Goal: Task Accomplishment & Management: Use online tool/utility

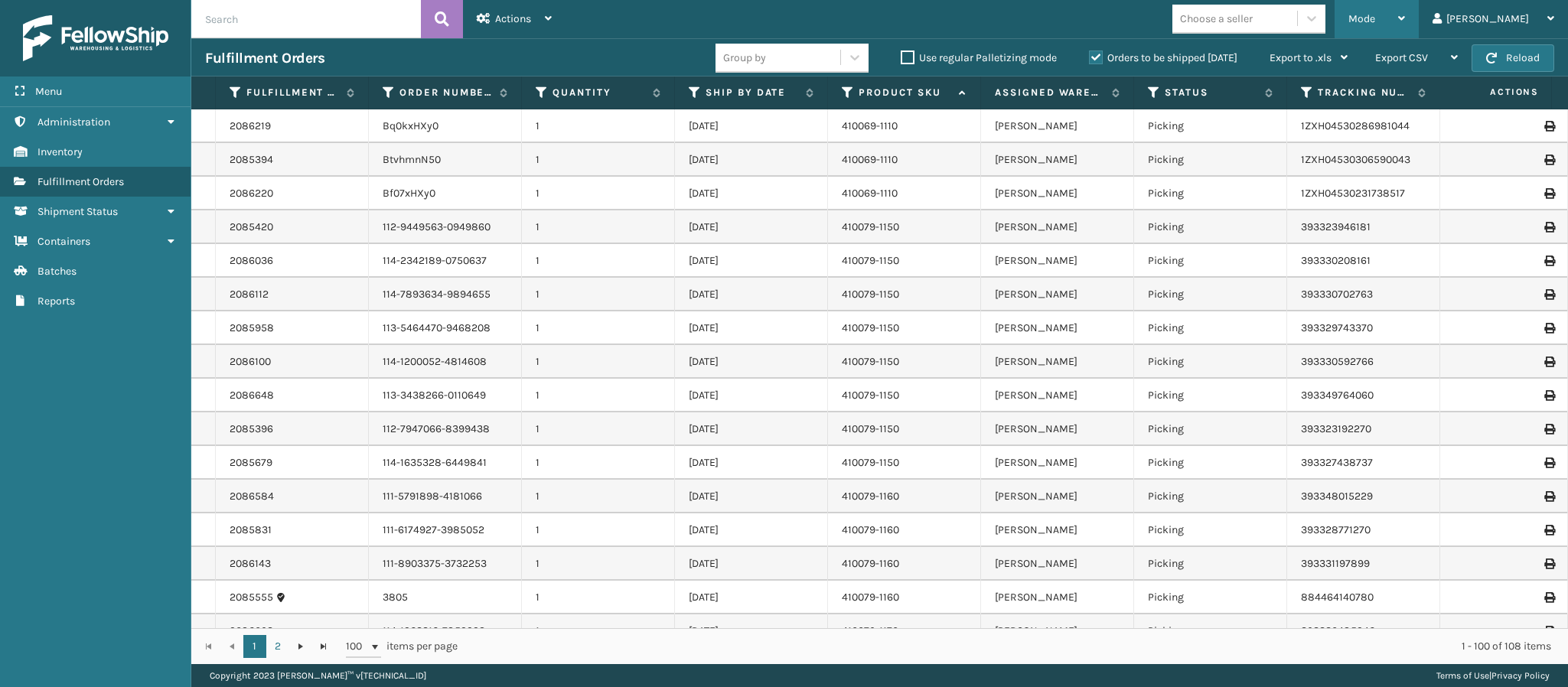
click at [1419, 28] on div "Mode Regular Mode Picking Mode Labeling Mode Exit Scan Mode" at bounding box center [1377, 19] width 85 height 38
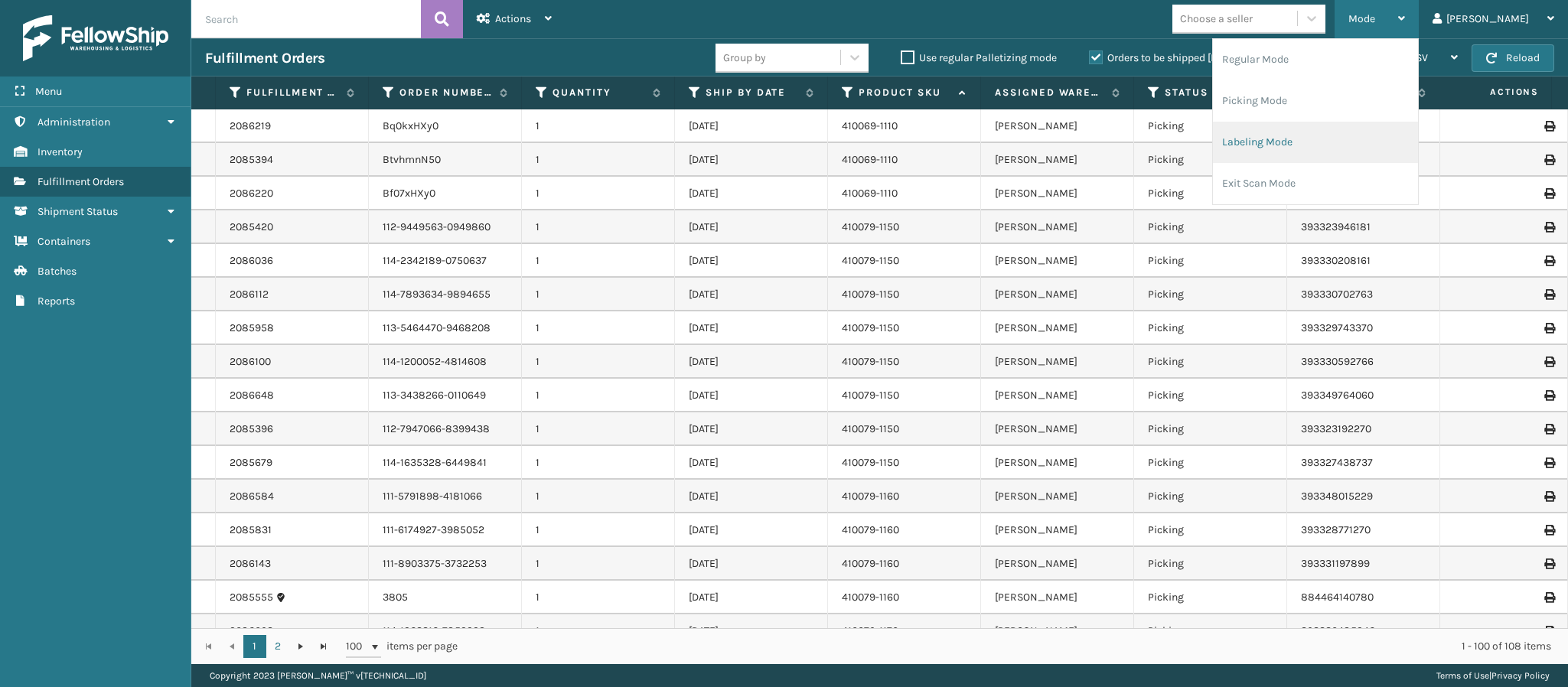
click at [1389, 130] on li "Labeling Mode" at bounding box center [1314, 142] width 205 height 41
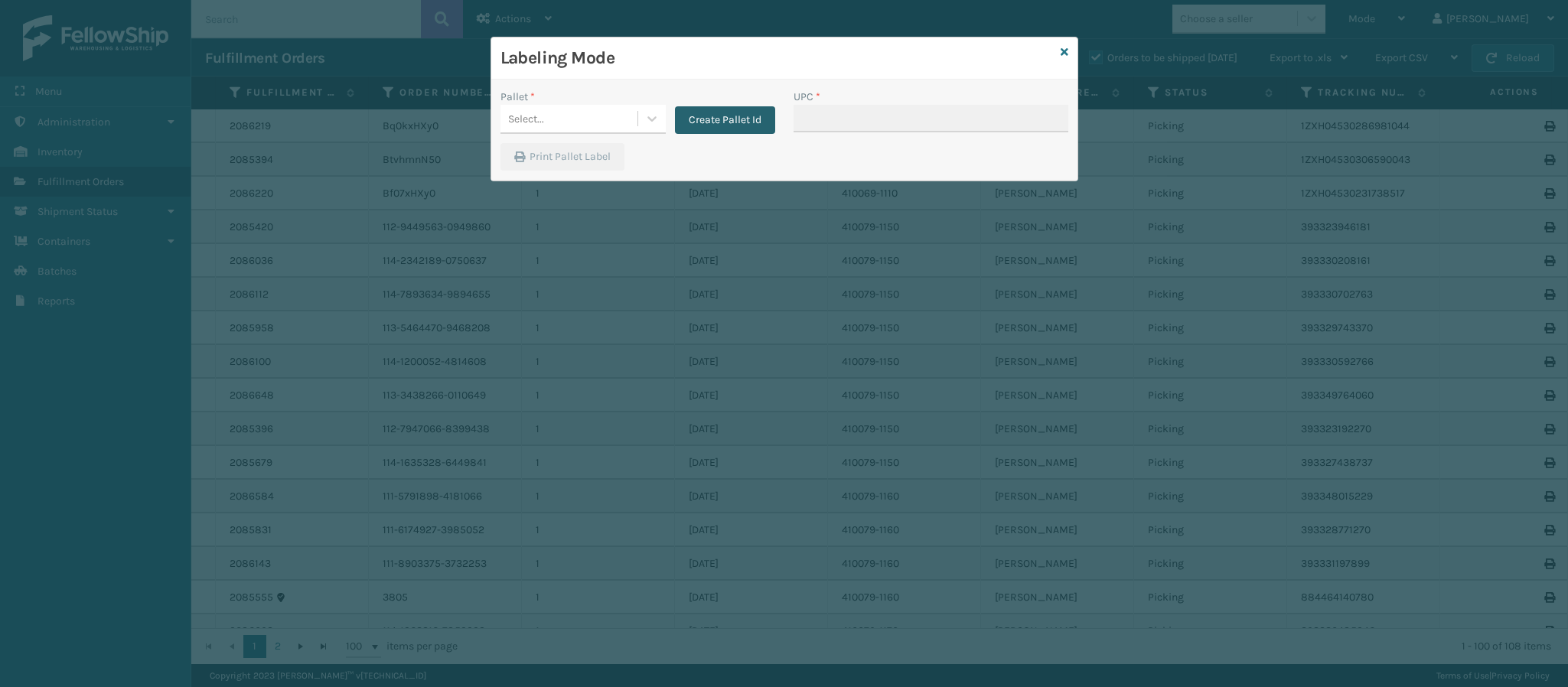
click at [698, 119] on button "Create Pallet Id" at bounding box center [724, 120] width 100 height 28
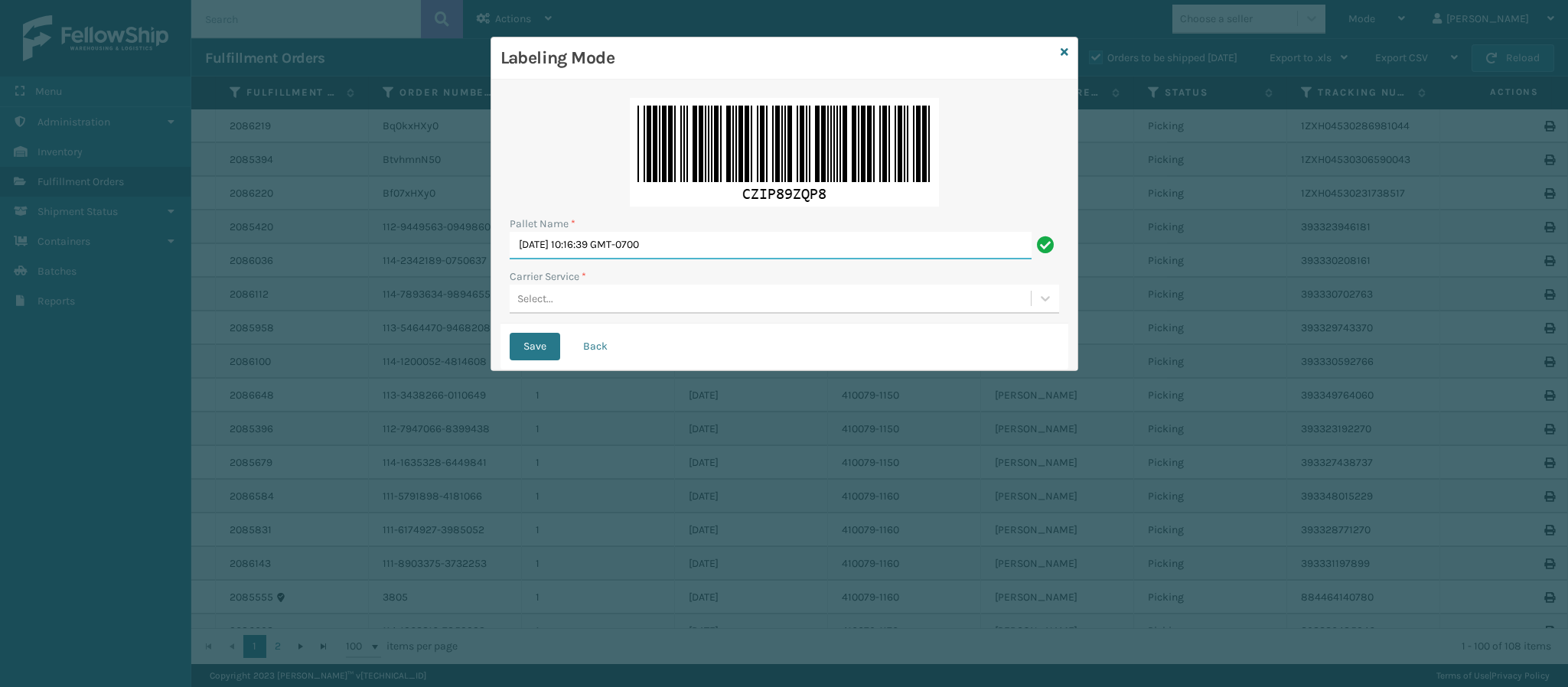
click at [687, 243] on input "[DATE] 10:16:39 GMT-0700" at bounding box center [770, 245] width 522 height 28
type input "FedEx Ground T557781"
click at [563, 304] on div "Select..." at bounding box center [770, 299] width 521 height 25
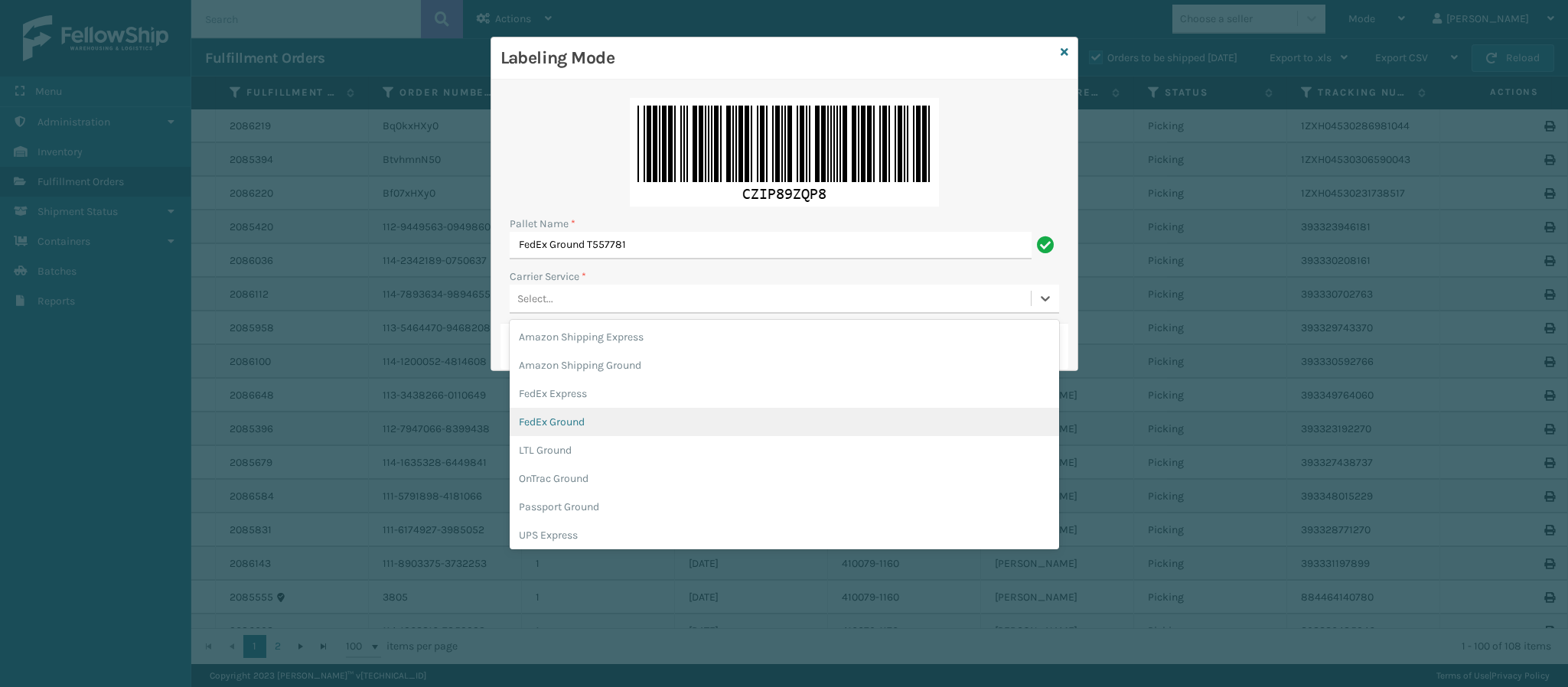
click at [607, 420] on div "FedEx Ground" at bounding box center [784, 421] width 550 height 28
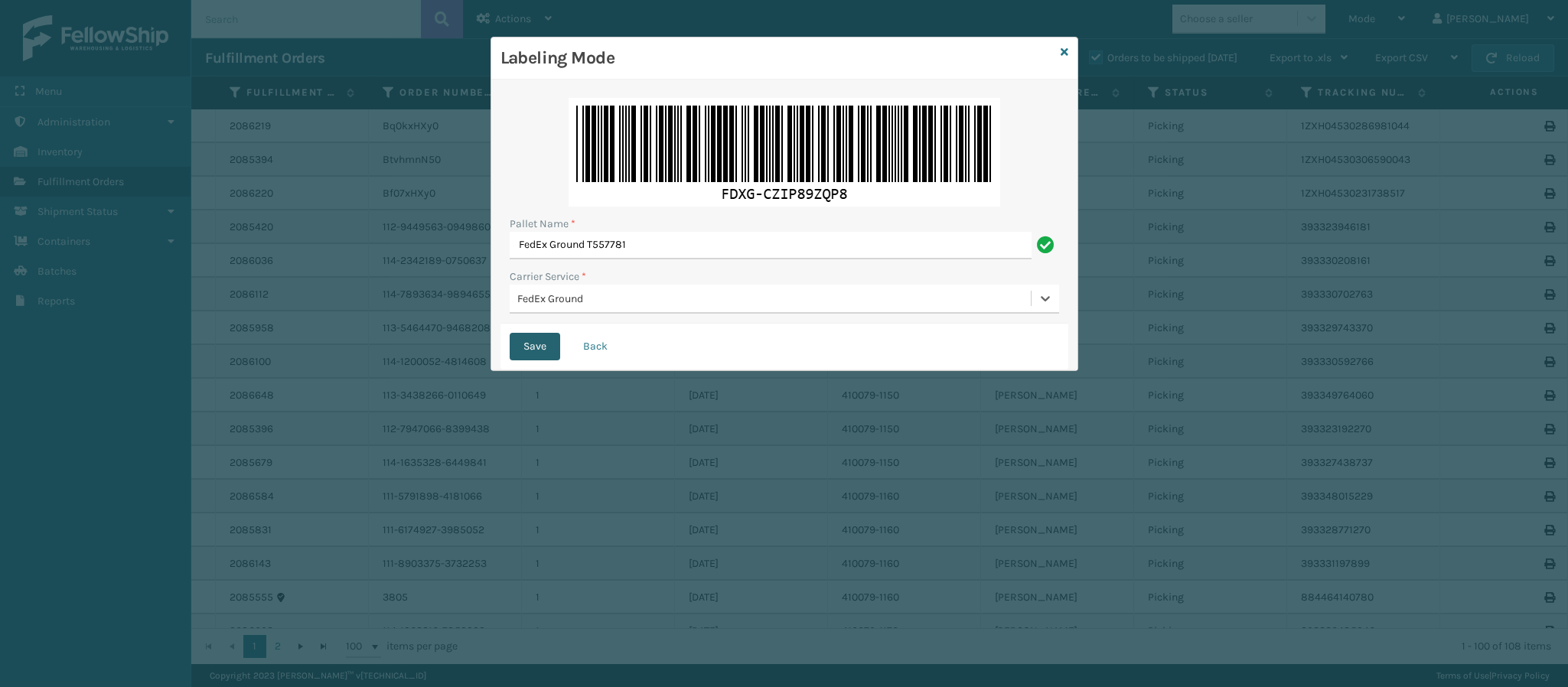
click at [532, 347] on button "Save" at bounding box center [534, 346] width 51 height 28
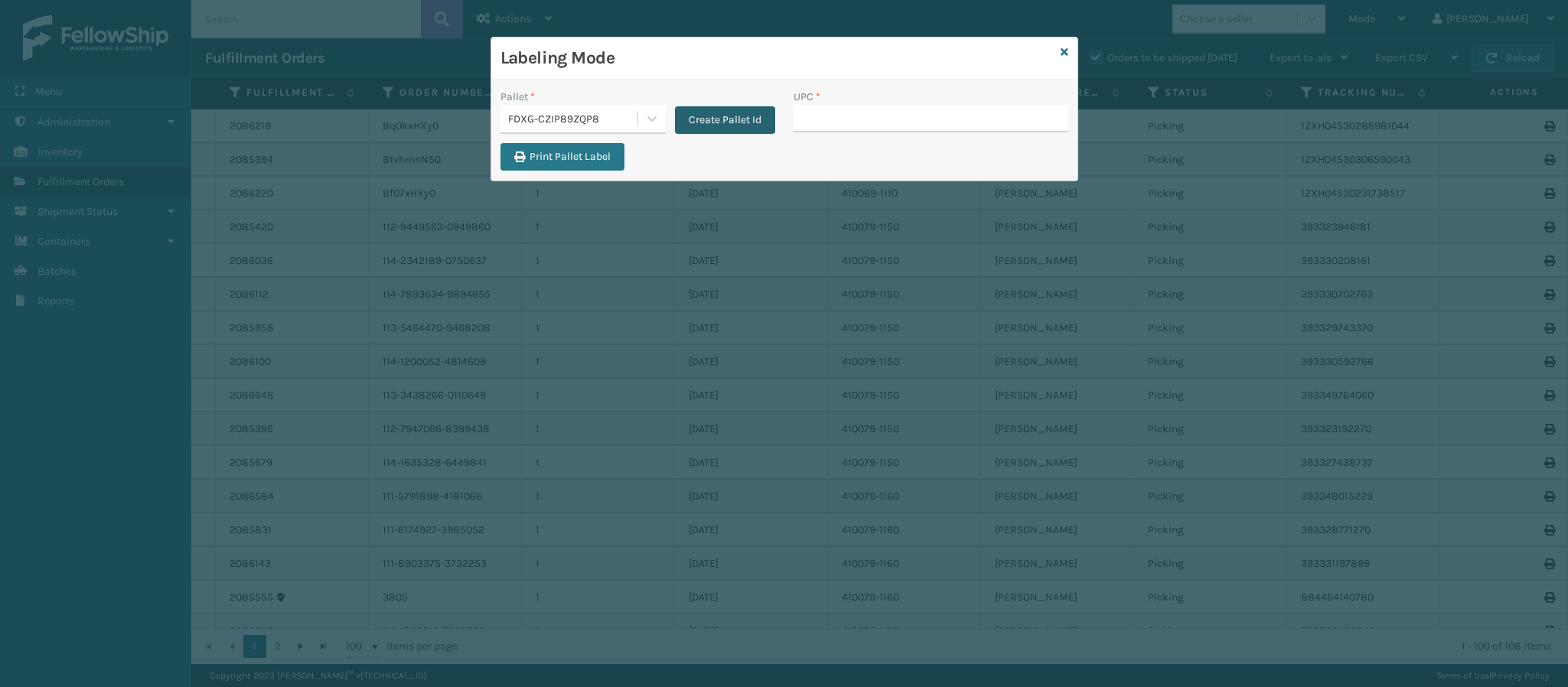
click at [738, 112] on button "Create Pallet Id" at bounding box center [724, 120] width 100 height 28
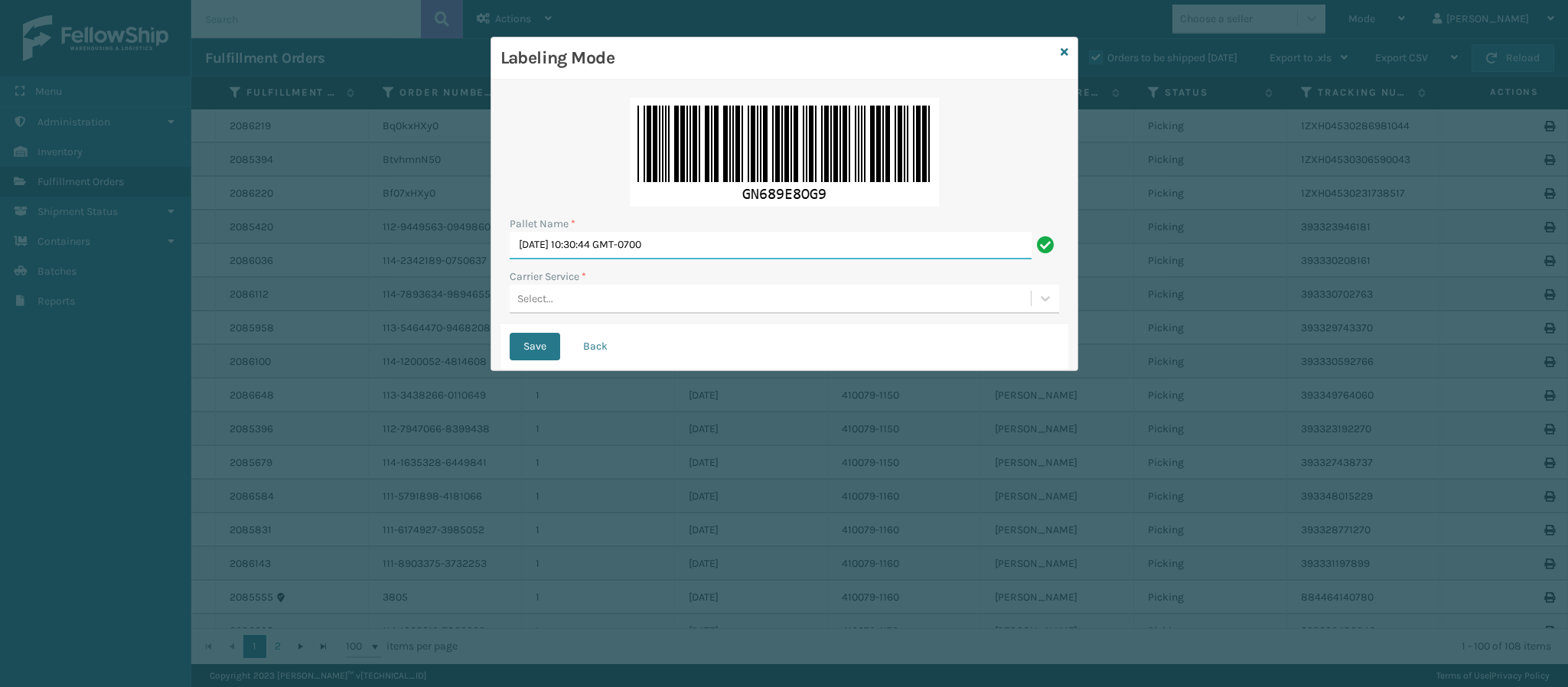
click at [690, 244] on input "[DATE] 10:30:44 GMT-0700" at bounding box center [770, 245] width 522 height 28
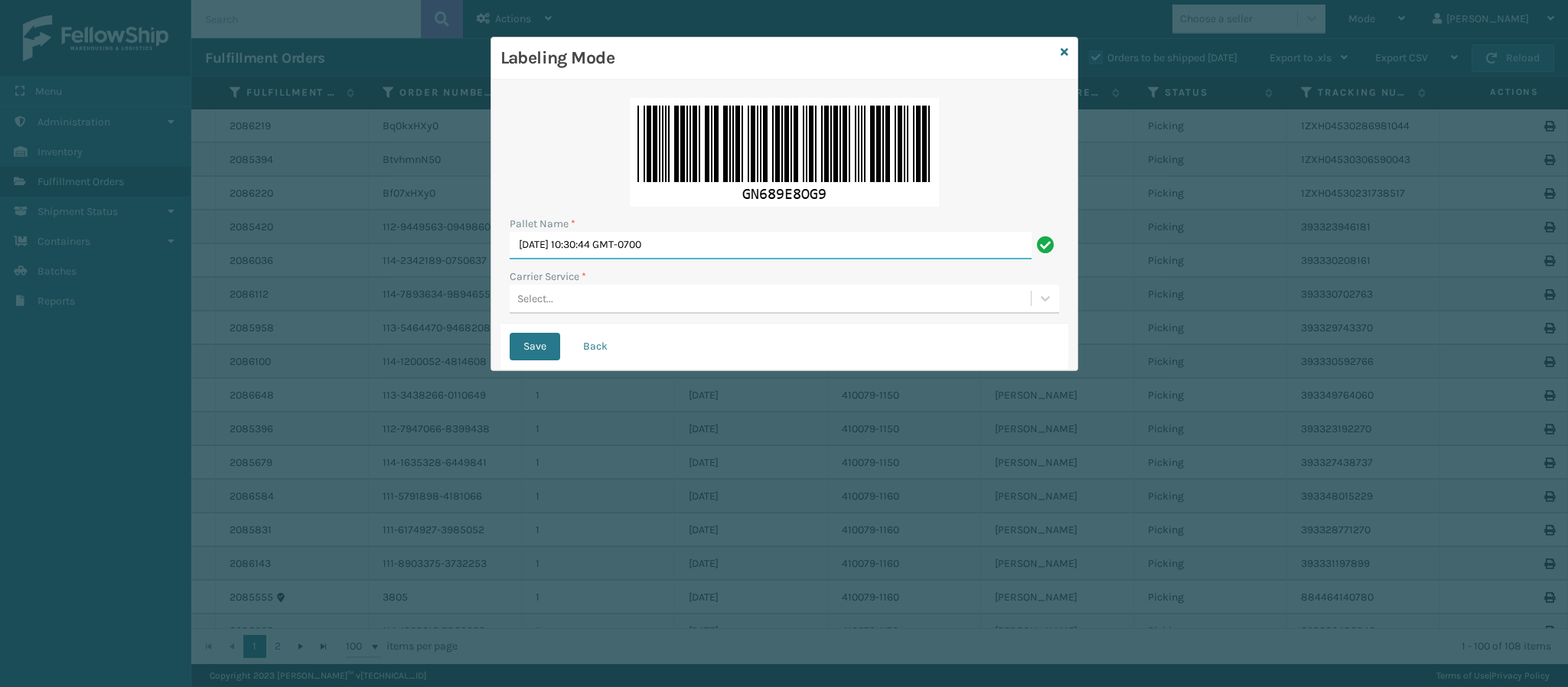
click at [690, 244] on input "[DATE] 10:30:44 GMT-0700" at bounding box center [770, 245] width 522 height 28
type input "Ups Ground Box Truck"
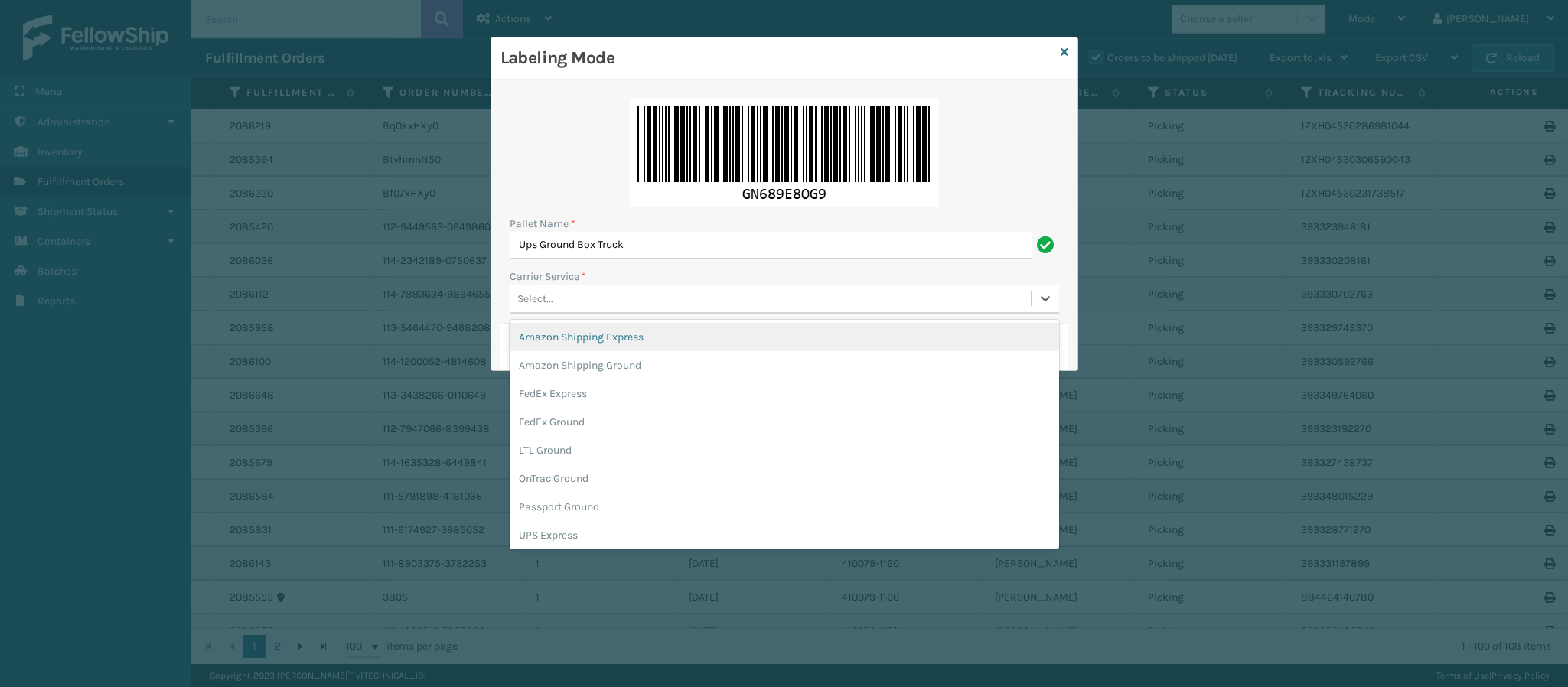
click at [663, 296] on div "Select..." at bounding box center [770, 299] width 521 height 25
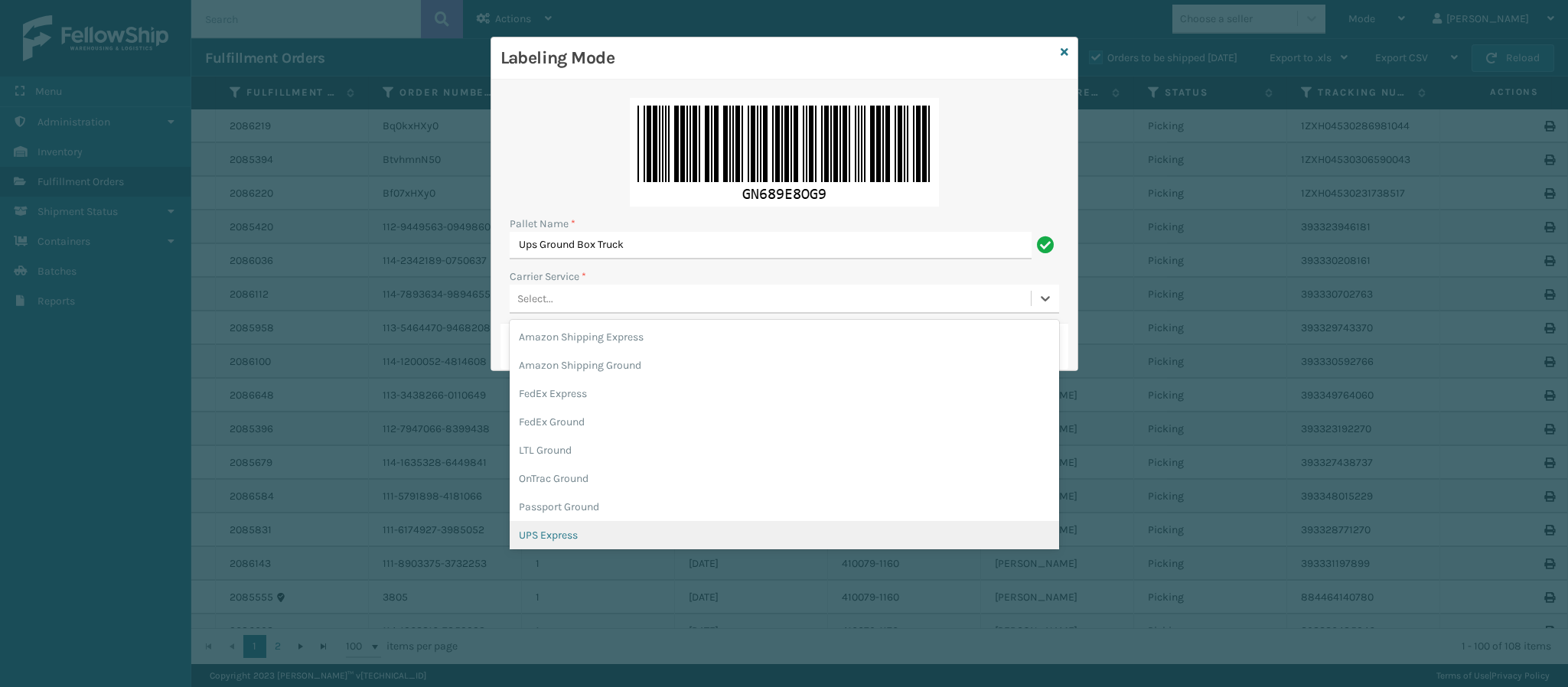
click at [1038, 543] on div "UPS Express" at bounding box center [784, 534] width 550 height 28
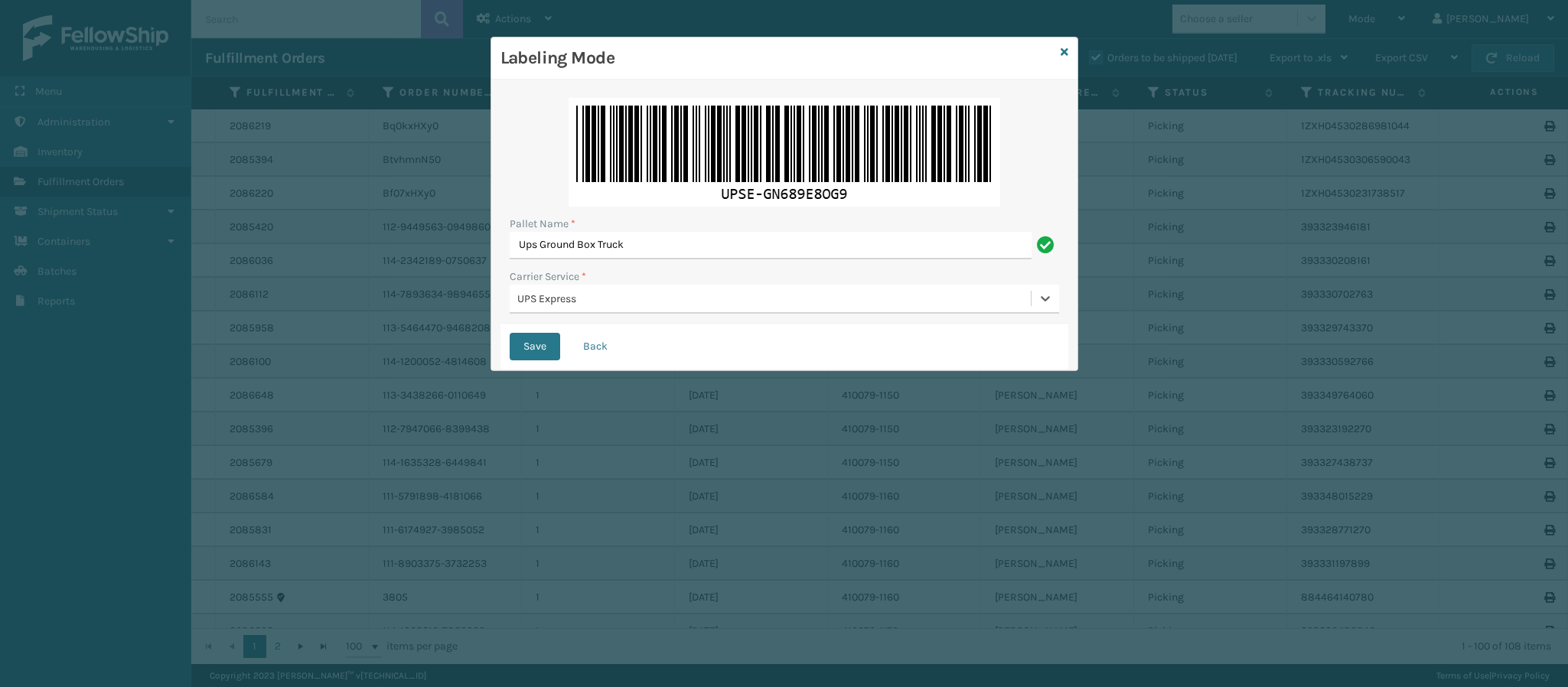
click at [891, 301] on div "UPS Express" at bounding box center [774, 299] width 515 height 16
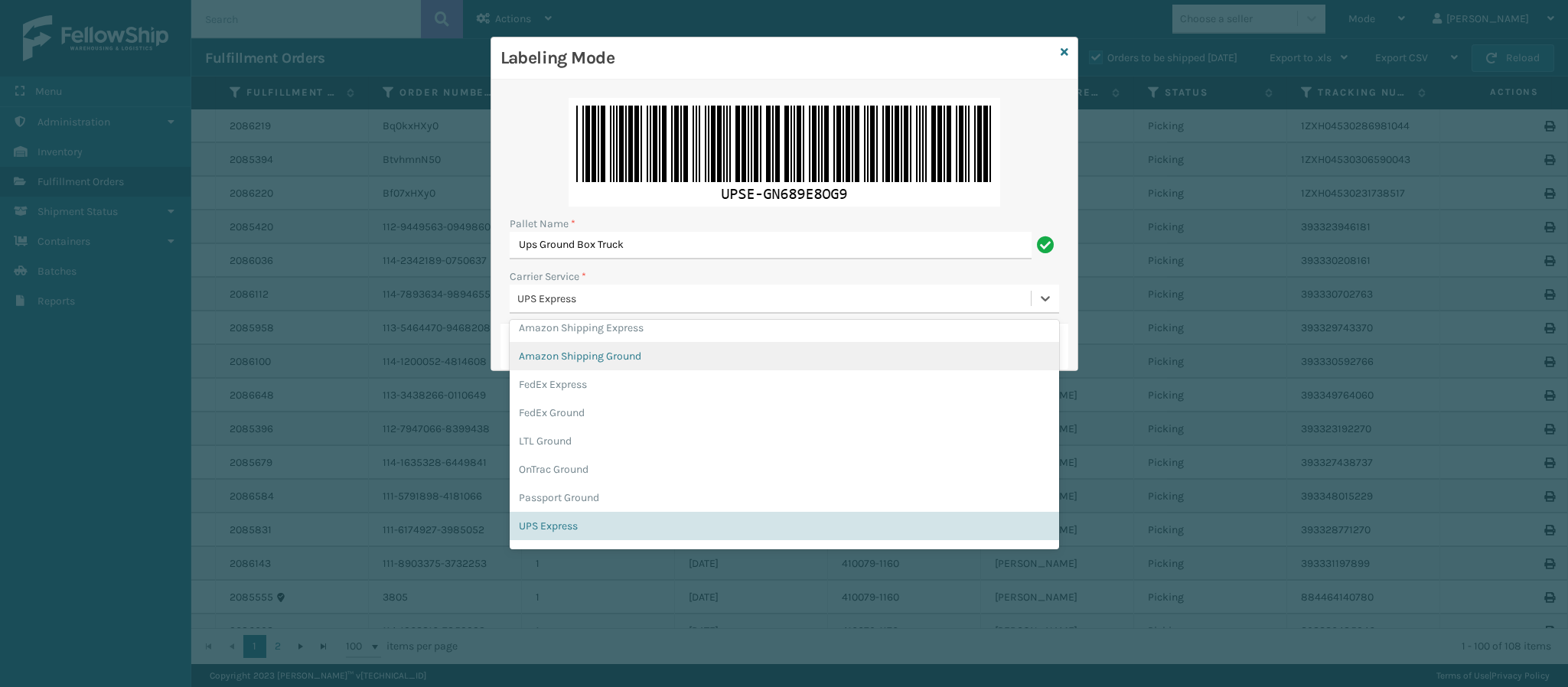
scroll to position [87, 0]
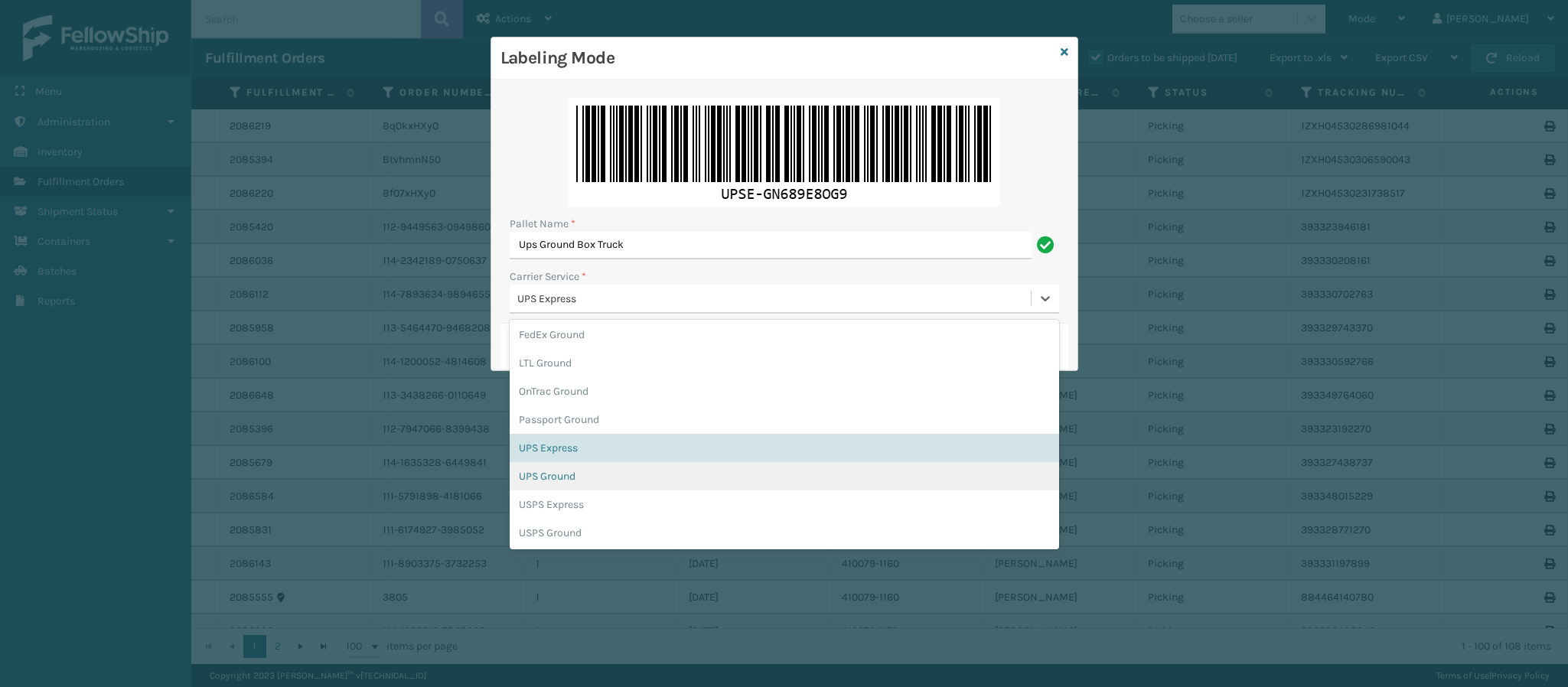
click at [603, 478] on div "UPS Ground" at bounding box center [784, 476] width 550 height 28
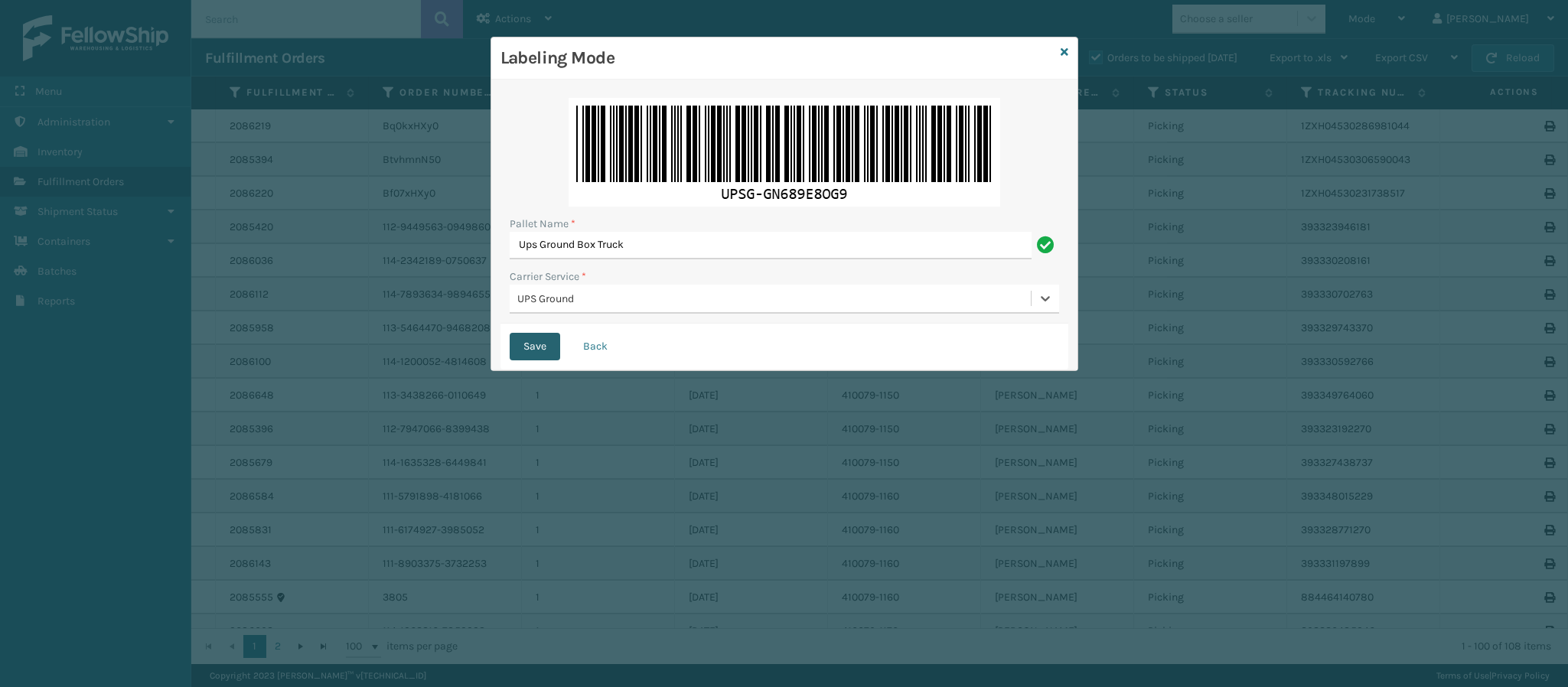
click at [532, 345] on button "Save" at bounding box center [534, 346] width 51 height 28
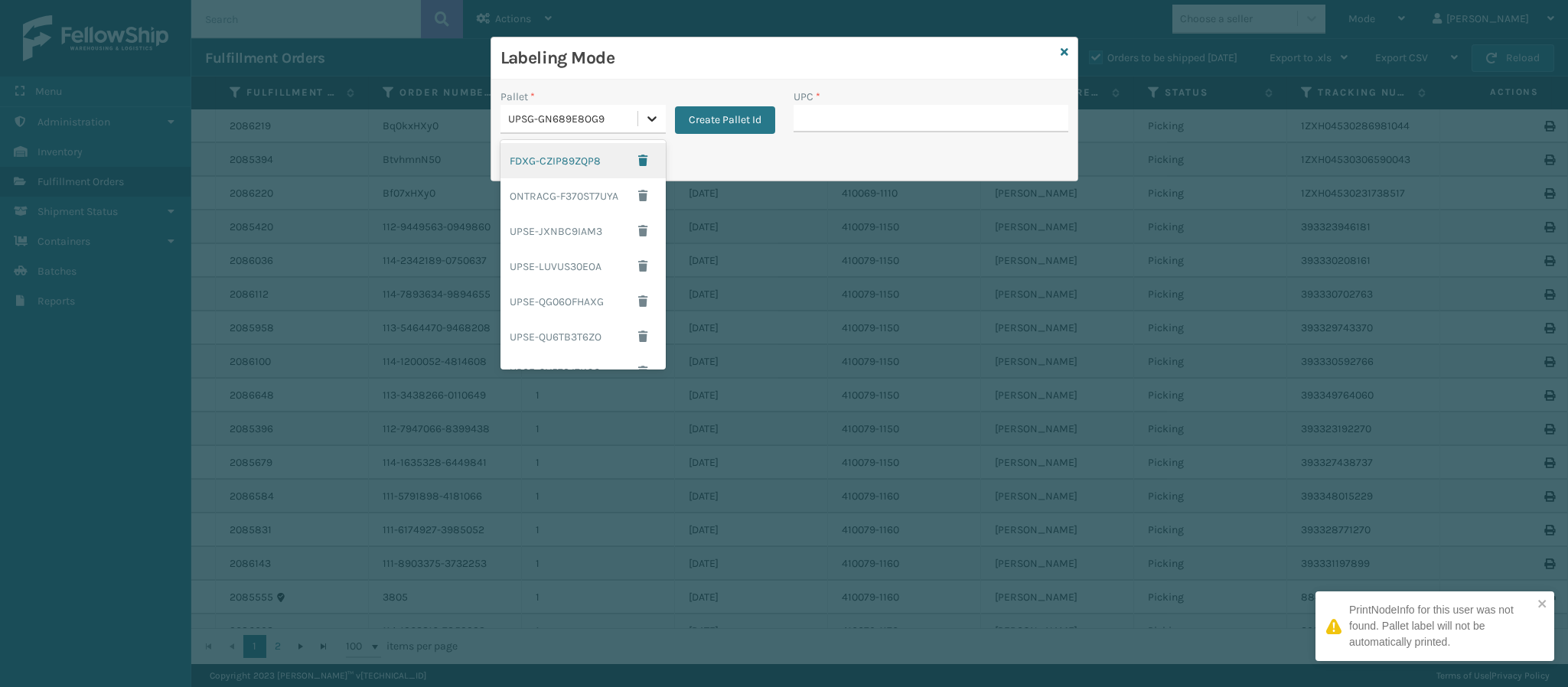
click at [655, 108] on div at bounding box center [651, 118] width 28 height 28
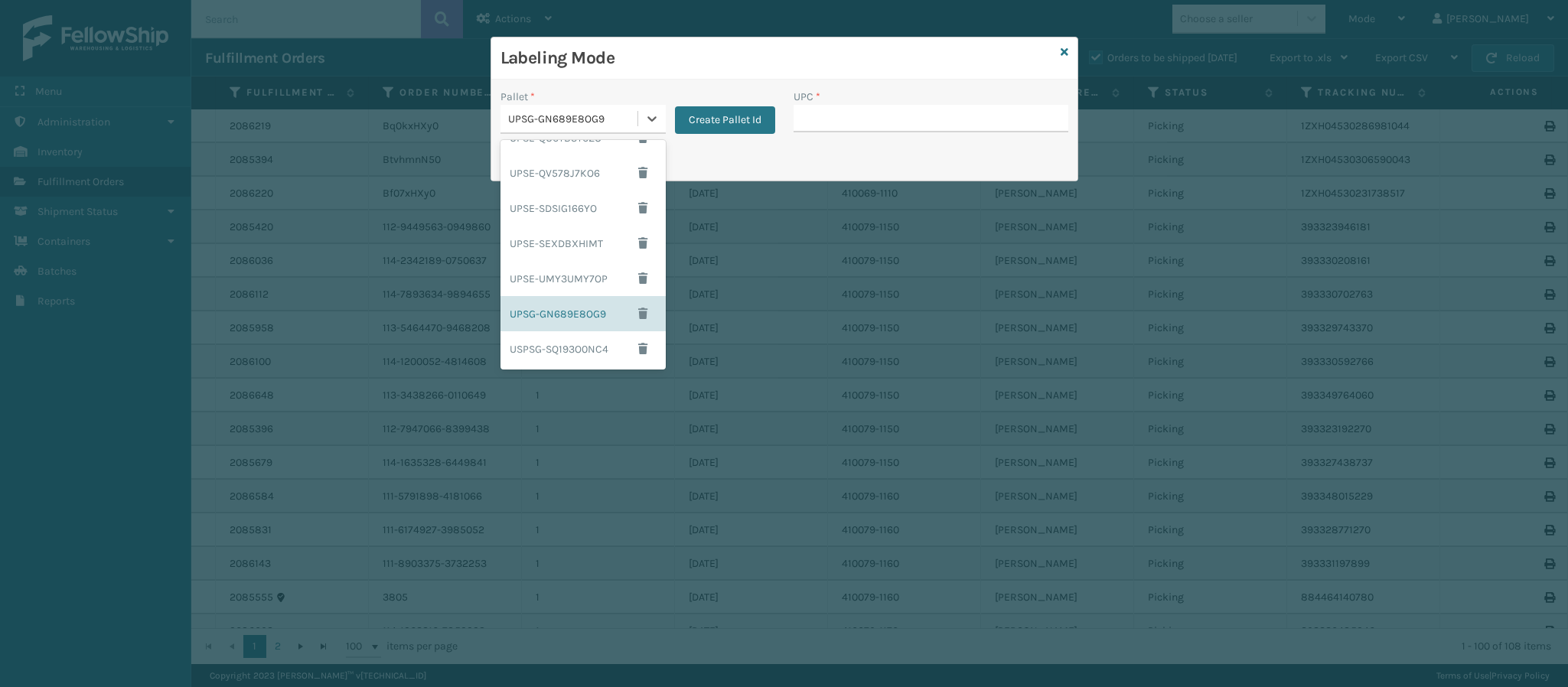
scroll to position [0, 0]
click at [607, 166] on div "FDXG-CZIP89ZQP8" at bounding box center [583, 160] width 165 height 36
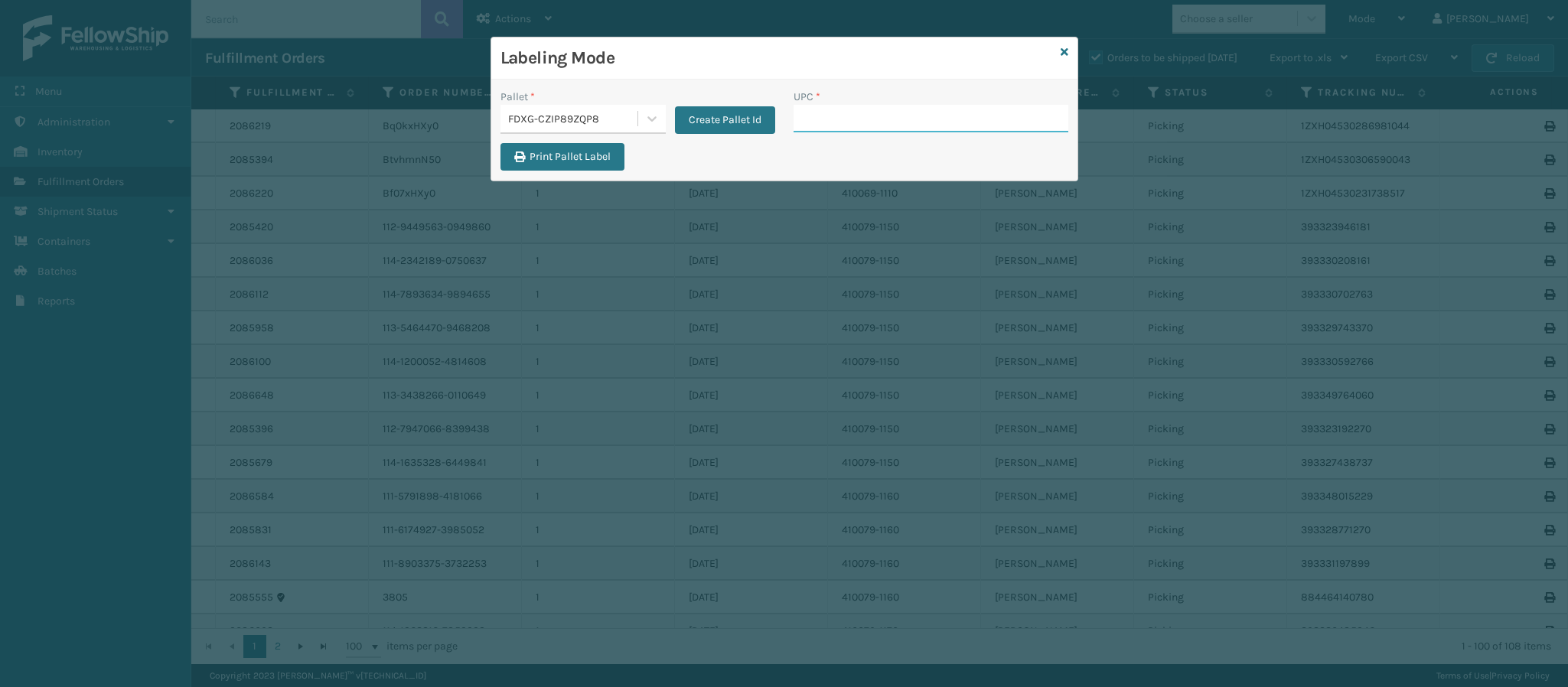
click at [930, 119] on input "UPC *" at bounding box center [931, 118] width 275 height 28
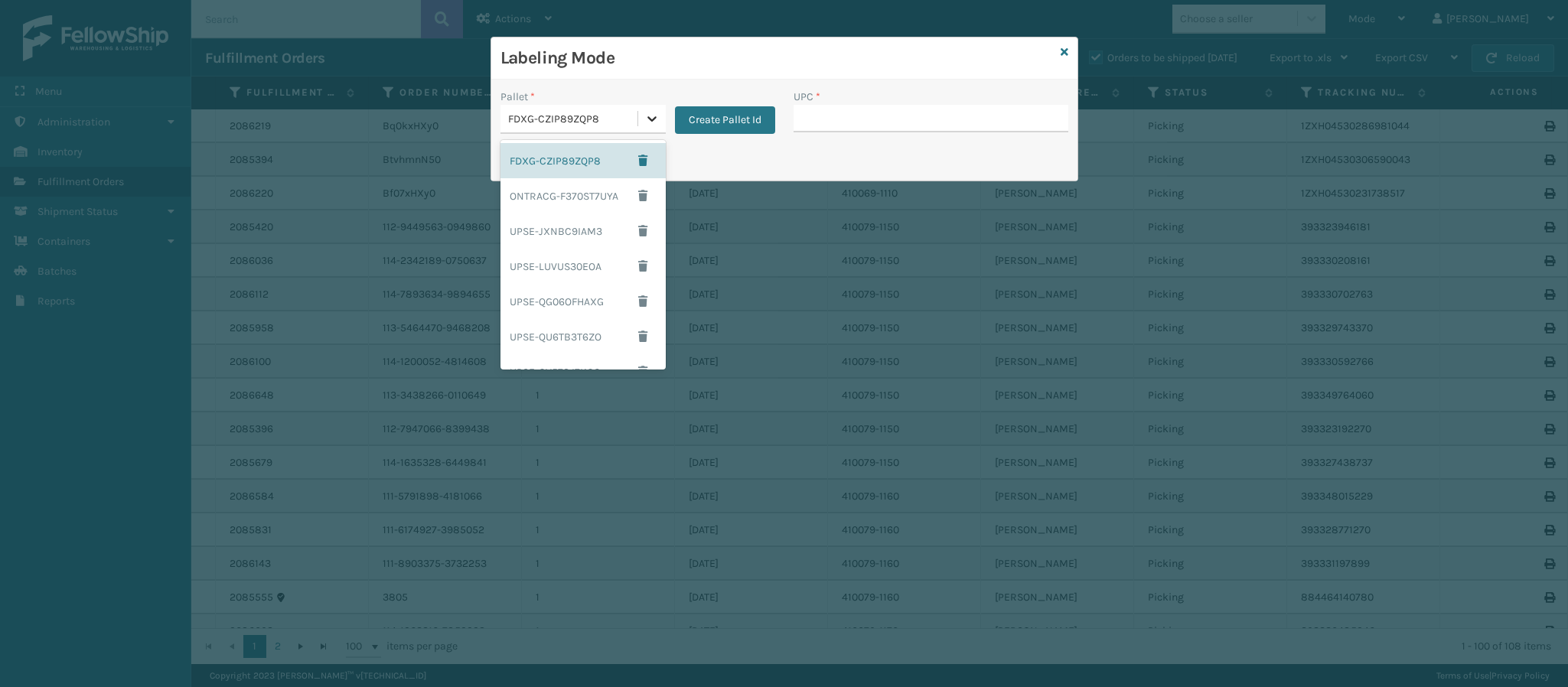
click at [650, 122] on icon at bounding box center [652, 118] width 15 height 15
drag, startPoint x: 600, startPoint y: 142, endPoint x: 600, endPoint y: 152, distance: 10.0
click at [600, 152] on div "FDXG-CZIP89ZQP8 ONTRACG-F370ST7UYA UPSE-JXNBC9IAM3 UPSE-LUVUS30EOA UPSE-QG06OFH…" at bounding box center [583, 255] width 165 height 230
click at [601, 156] on div "FDXG-CZIP89ZQP8" at bounding box center [583, 160] width 165 height 36
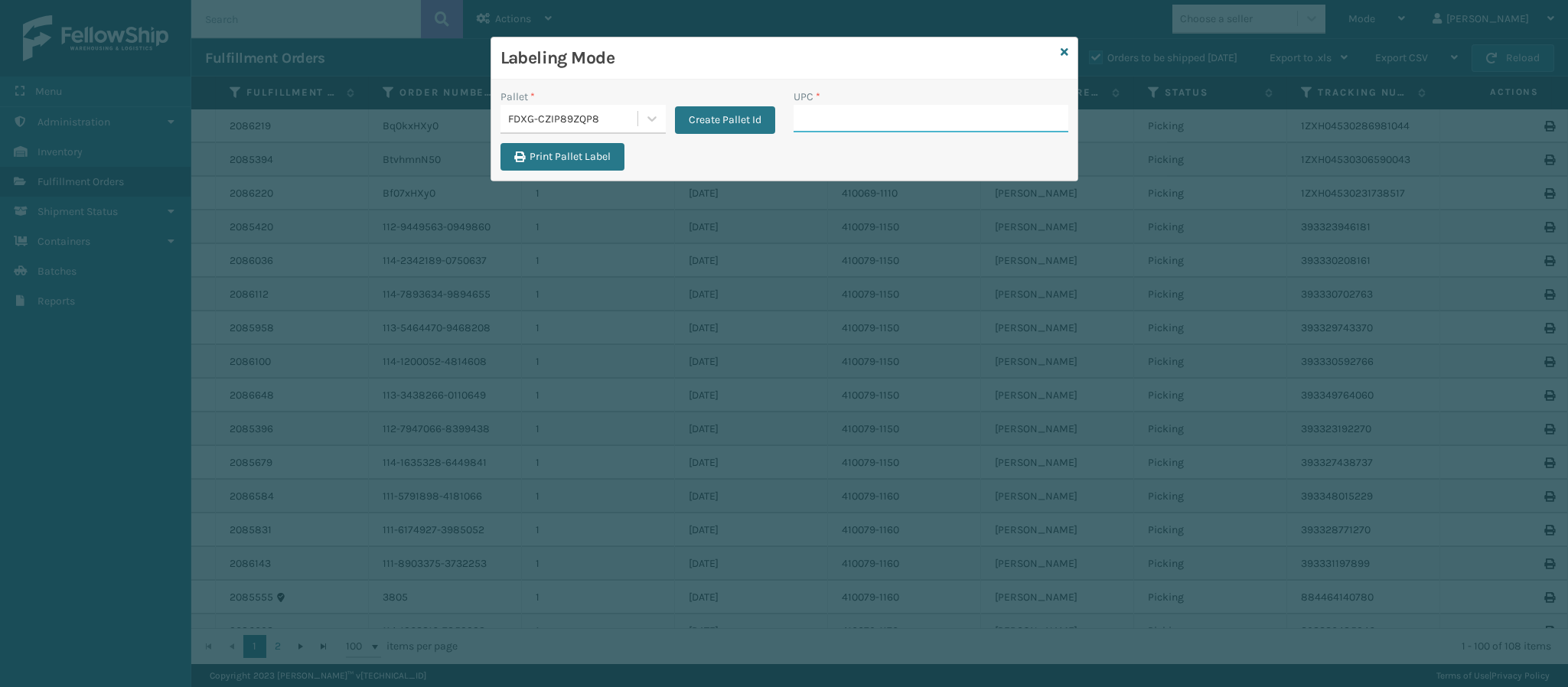
click at [867, 120] on input "UPC *" at bounding box center [931, 118] width 275 height 28
click at [652, 115] on icon at bounding box center [652, 118] width 15 height 15
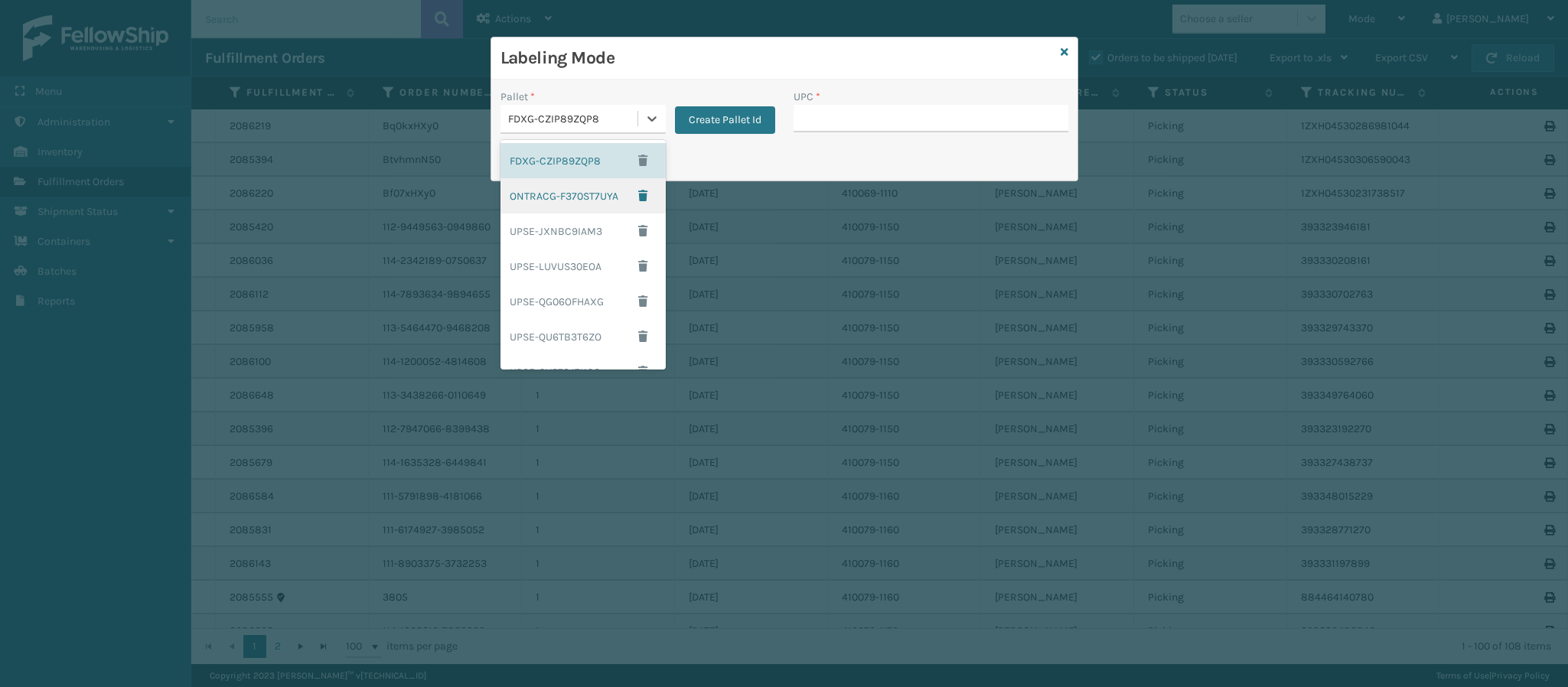
scroll to position [208, 0]
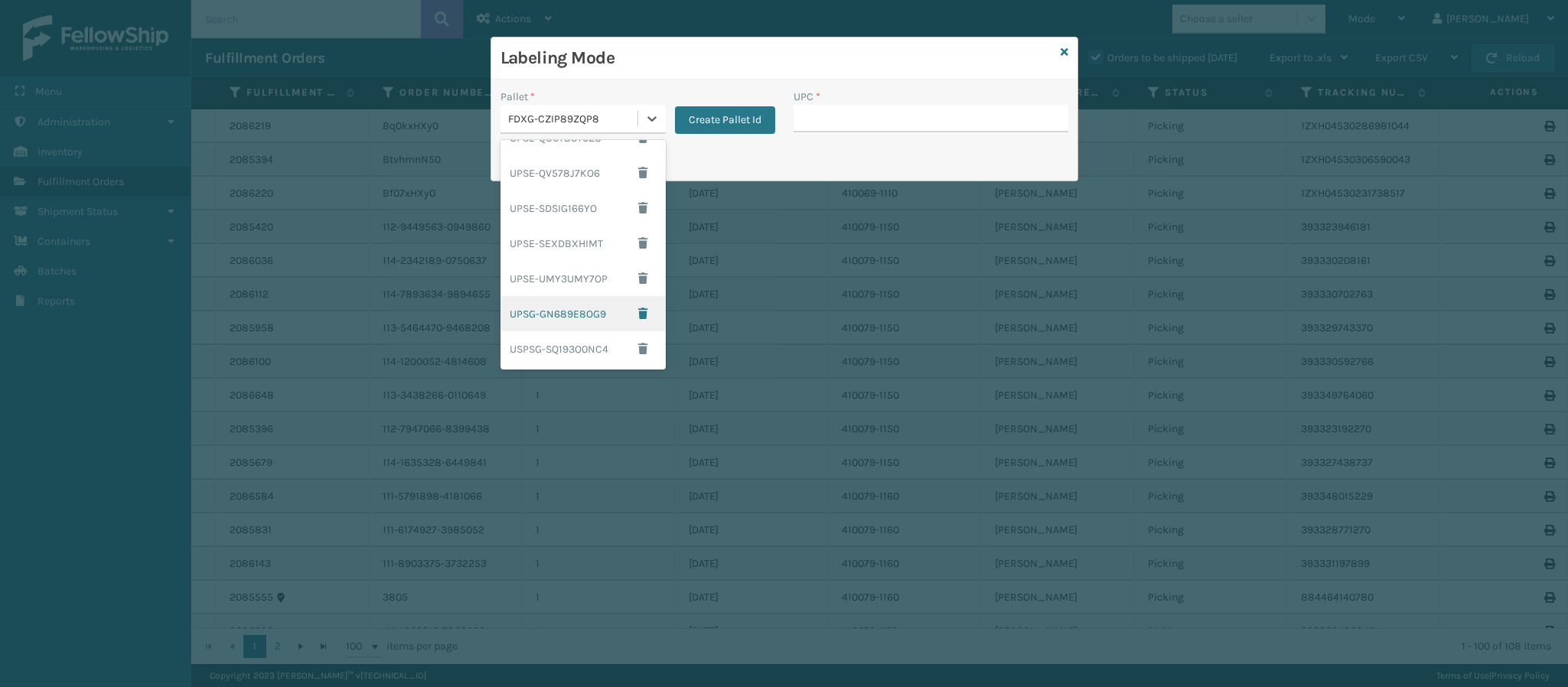
click at [588, 321] on div "UPSG-GN689E8OG9" at bounding box center [583, 313] width 165 height 36
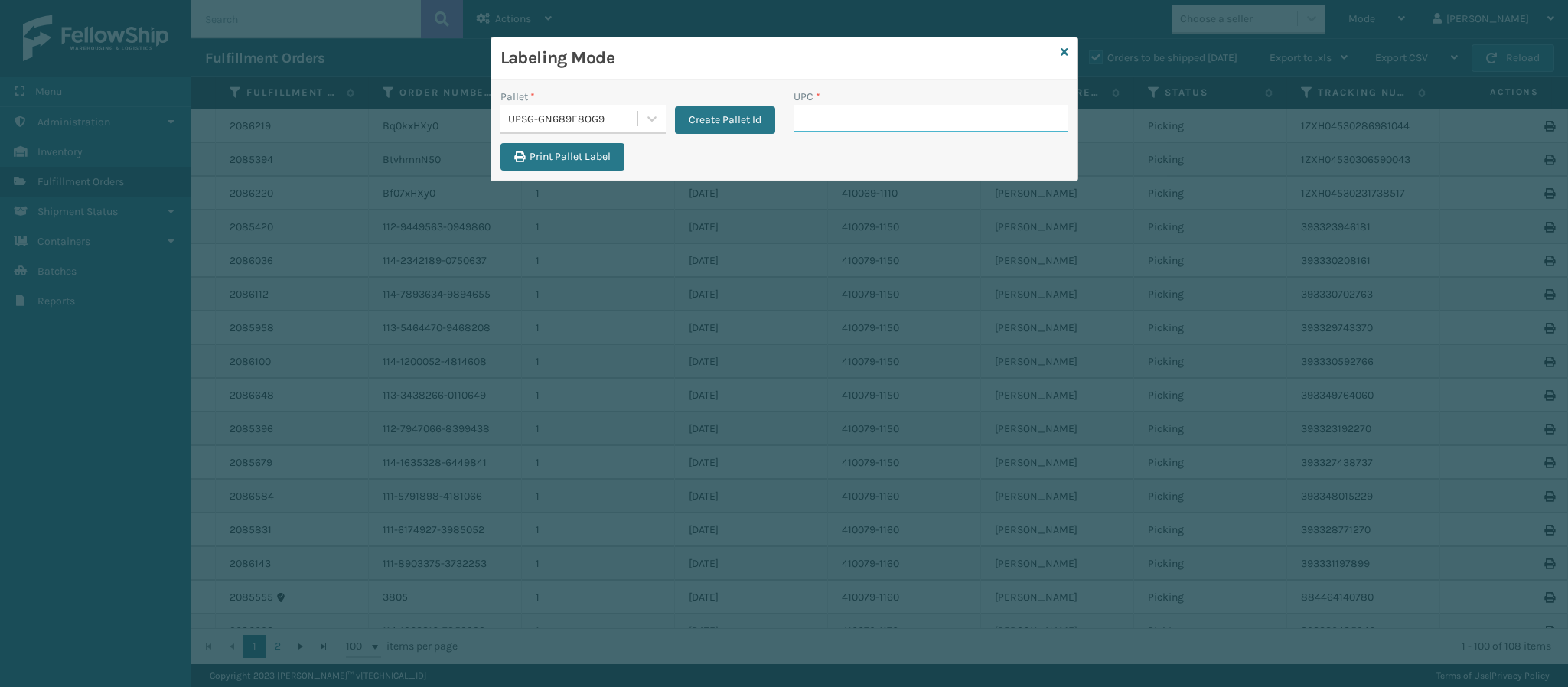
drag, startPoint x: 845, startPoint y: 125, endPoint x: 845, endPoint y: 113, distance: 12.0
click at [845, 113] on input "UPC *" at bounding box center [931, 118] width 275 height 28
type input "8499860126"
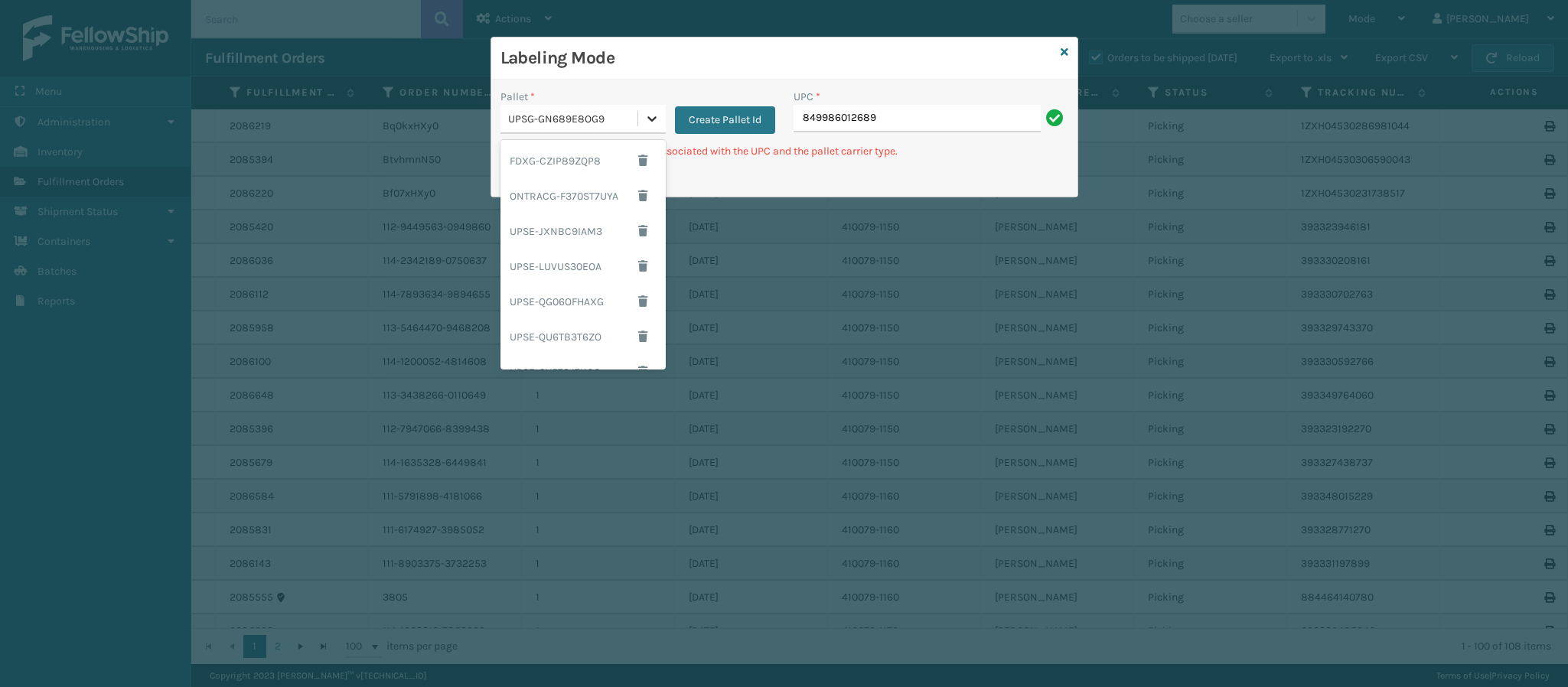
scroll to position [182, 0]
click at [649, 122] on icon at bounding box center [652, 118] width 15 height 15
click at [588, 308] on div "UPSE-UMY3UMY7OP" at bounding box center [583, 296] width 165 height 36
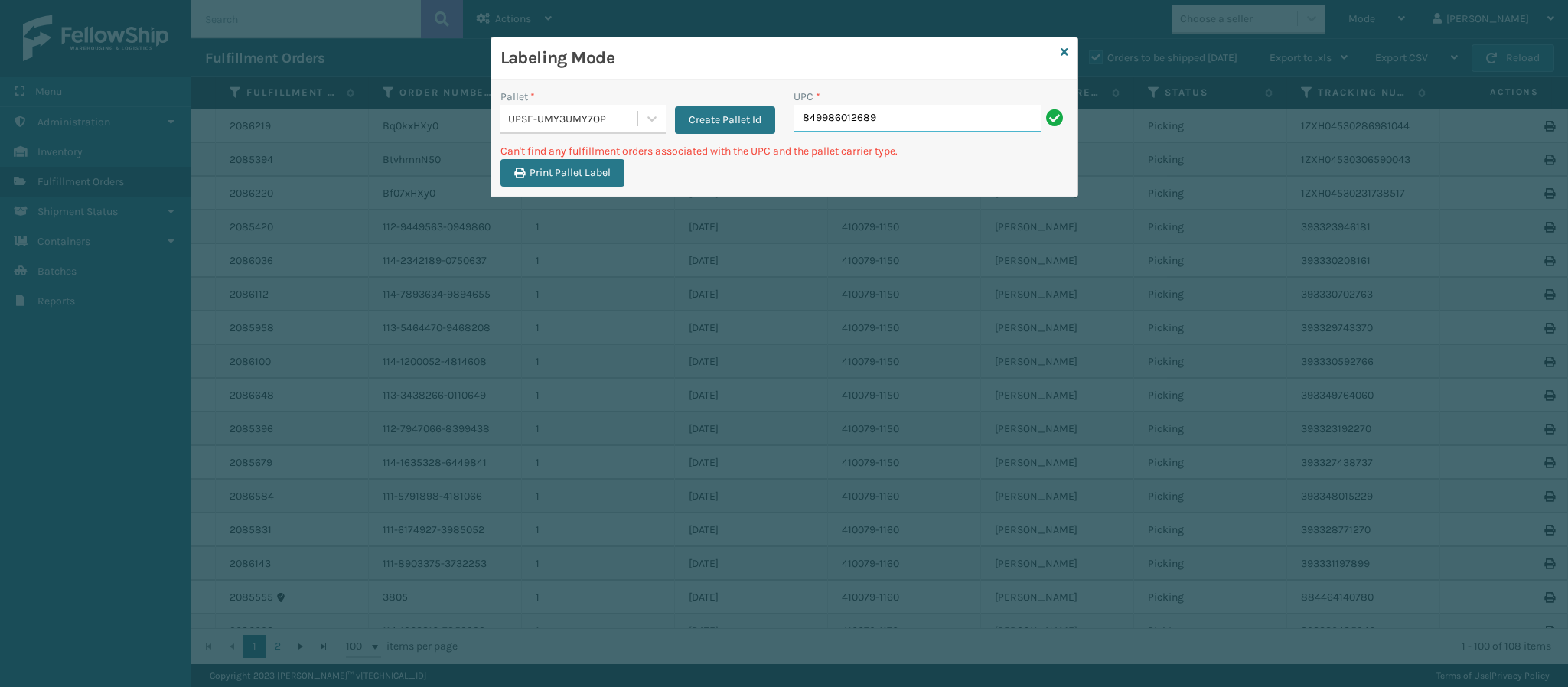
click at [917, 122] on input "849986012689" at bounding box center [917, 118] width 247 height 28
type input "8"
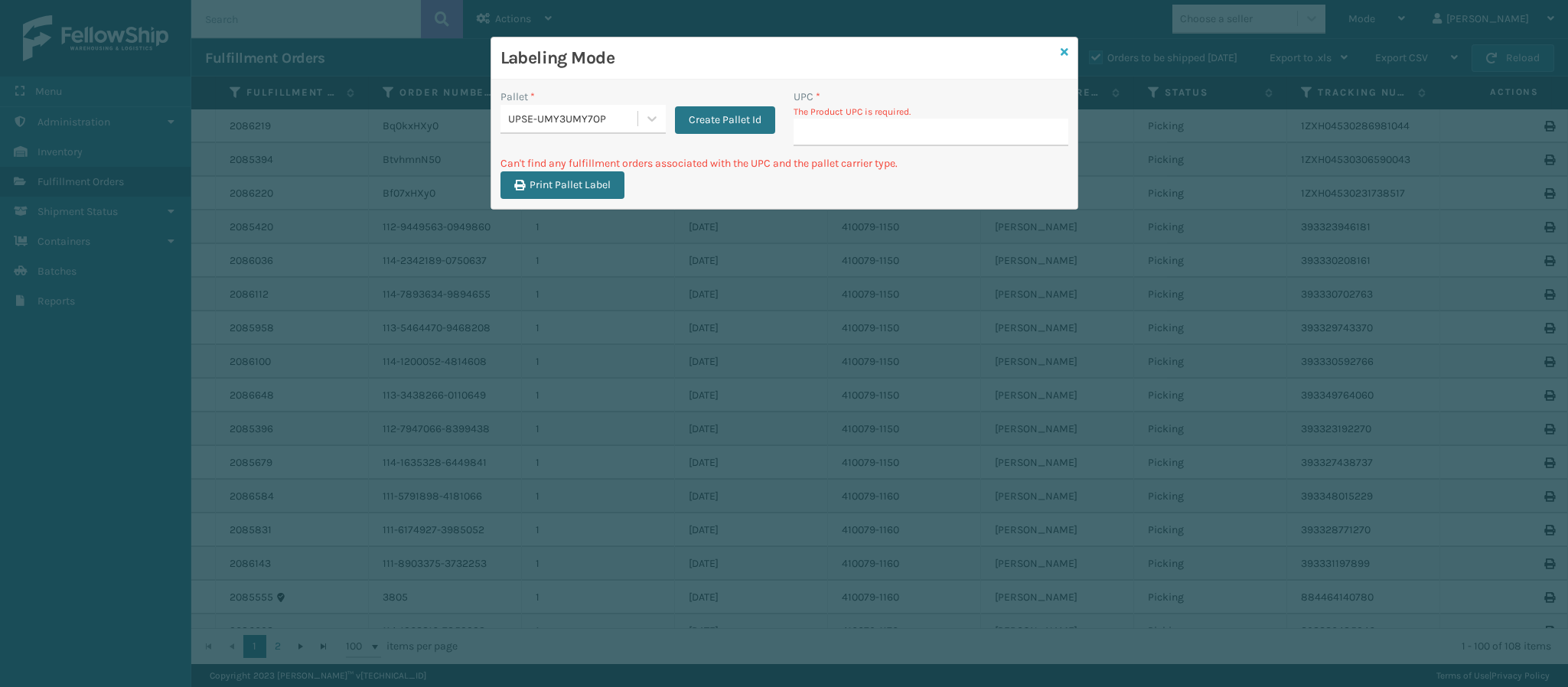
click at [1061, 51] on icon at bounding box center [1065, 52] width 8 height 11
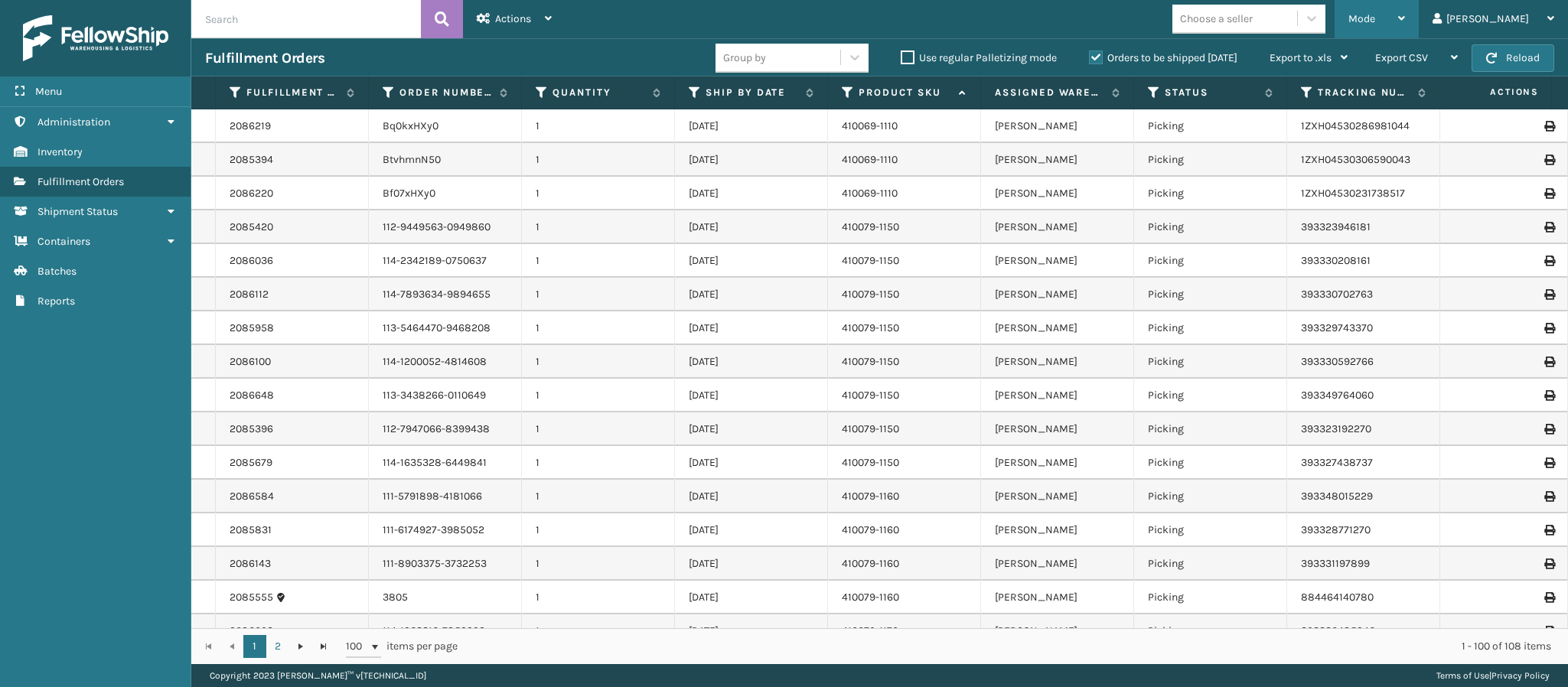
click at [1405, 14] on icon at bounding box center [1401, 18] width 7 height 11
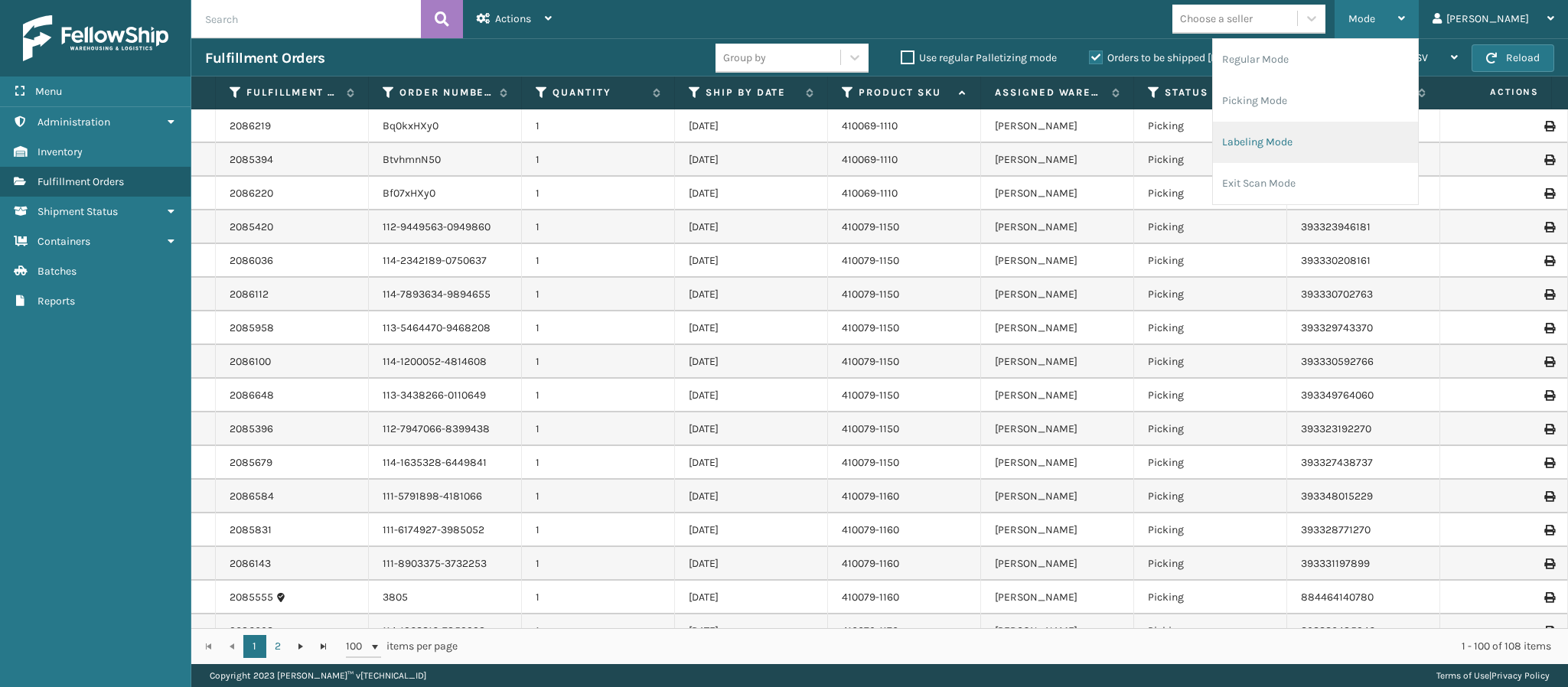
click at [1344, 141] on li "Labeling Mode" at bounding box center [1314, 142] width 205 height 41
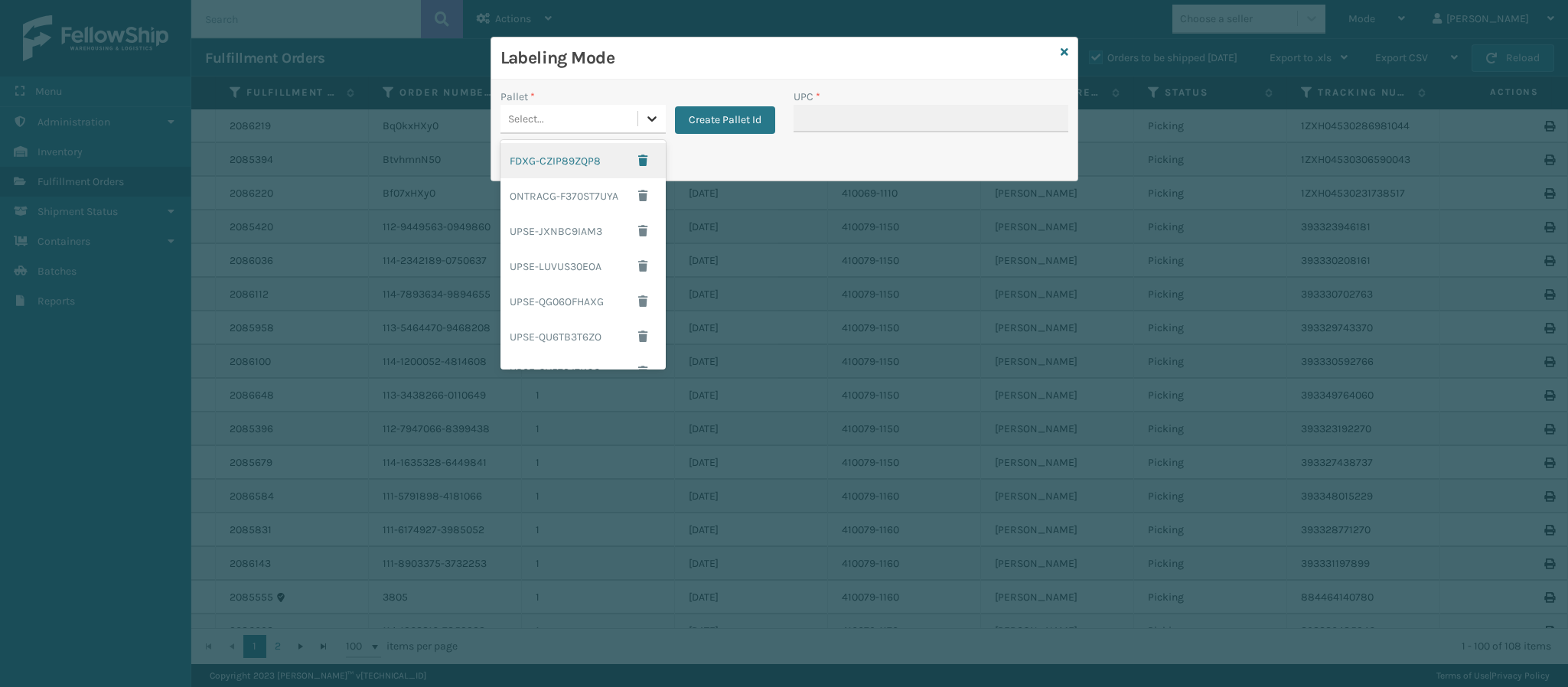
click at [661, 124] on div at bounding box center [651, 118] width 28 height 28
click at [586, 318] on div "UPSG-GN689E8OG9" at bounding box center [583, 313] width 165 height 36
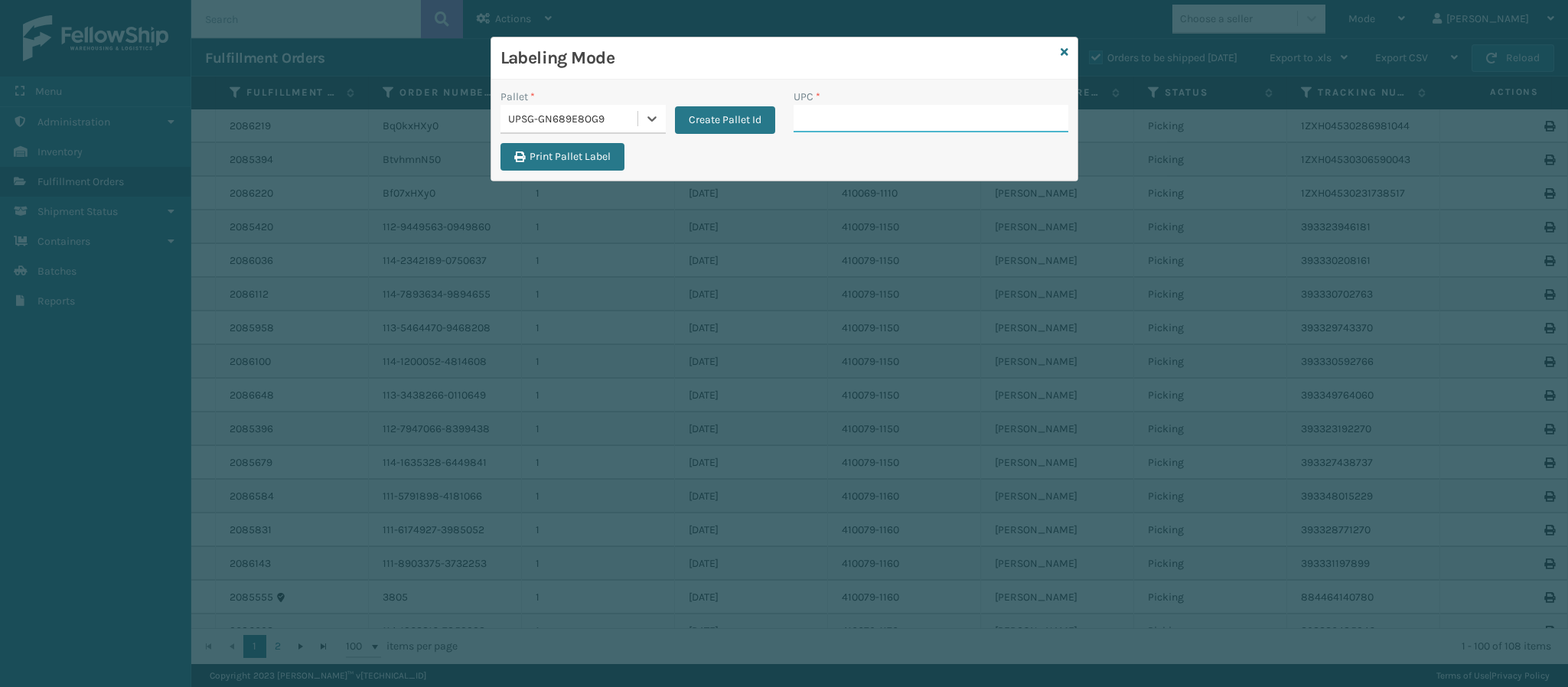
click at [859, 110] on input "UPC *" at bounding box center [931, 118] width 275 height 28
type input "849986014003"
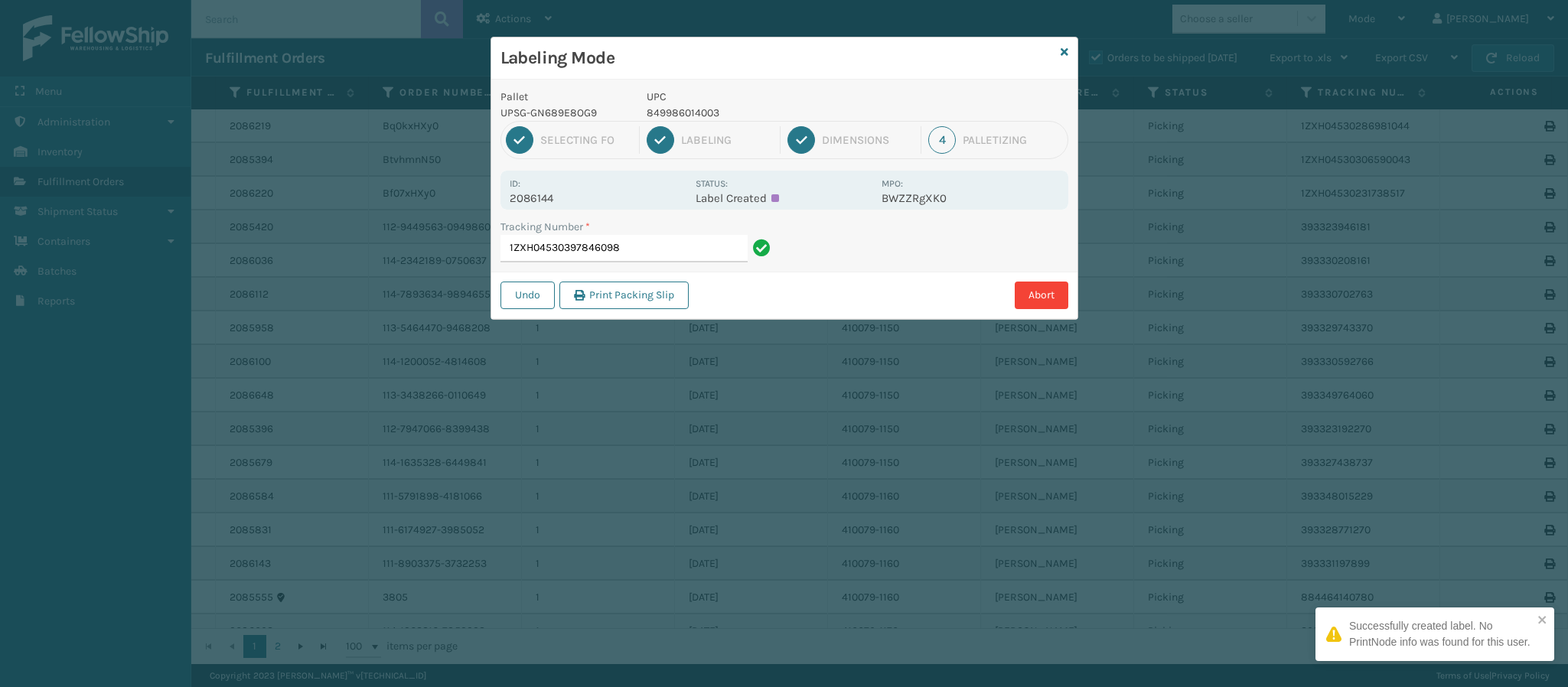
click at [539, 205] on p "2086144" at bounding box center [598, 198] width 177 height 13
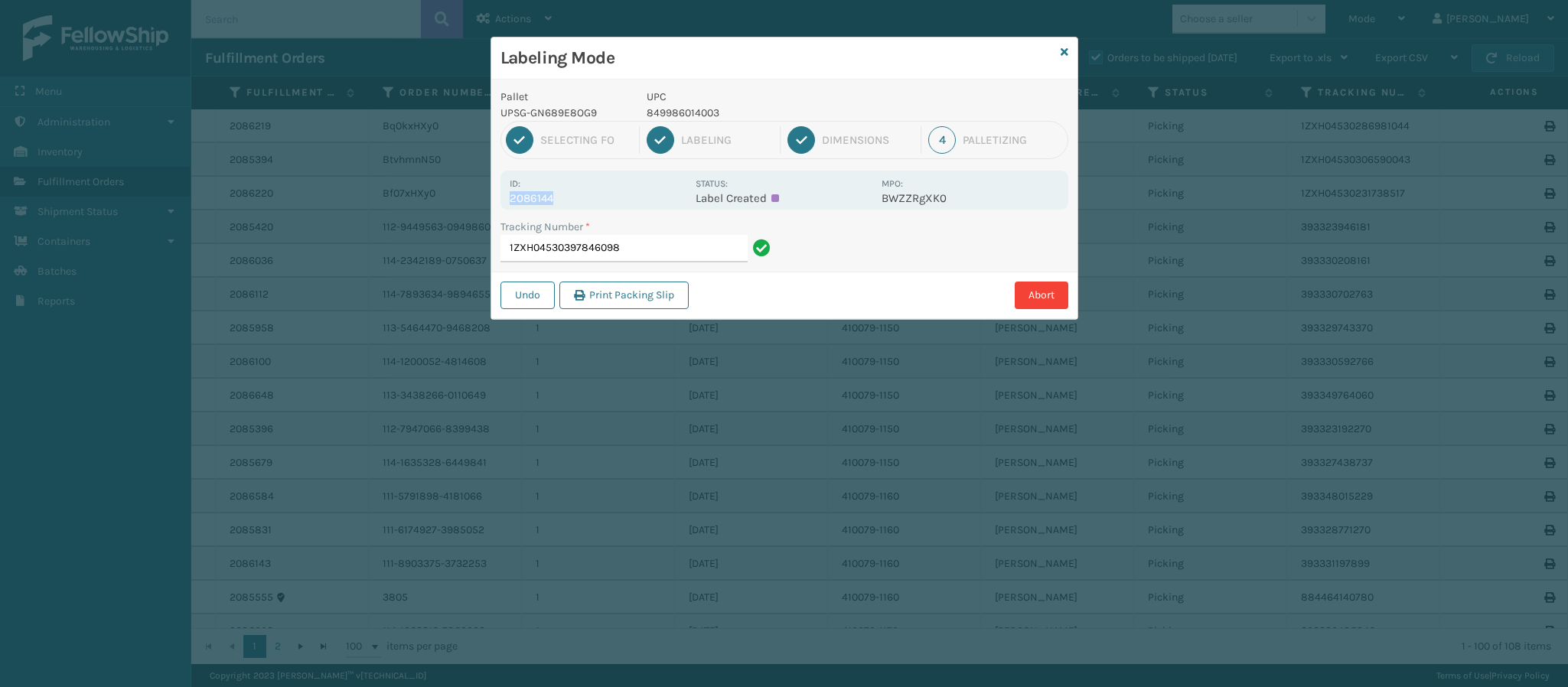
copy p "2086144"
click at [667, 255] on input "1ZXH04530397846098" at bounding box center [624, 249] width 247 height 28
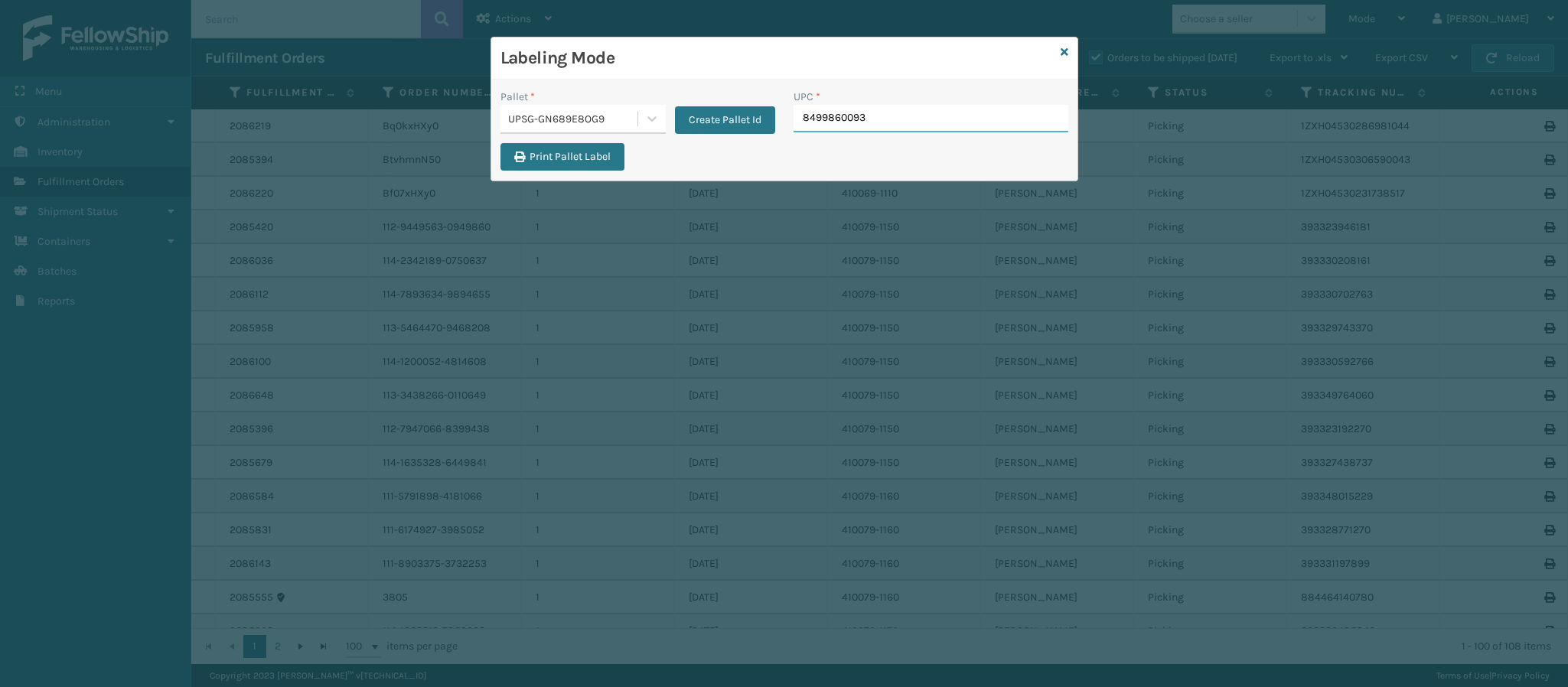
type input "84998600938"
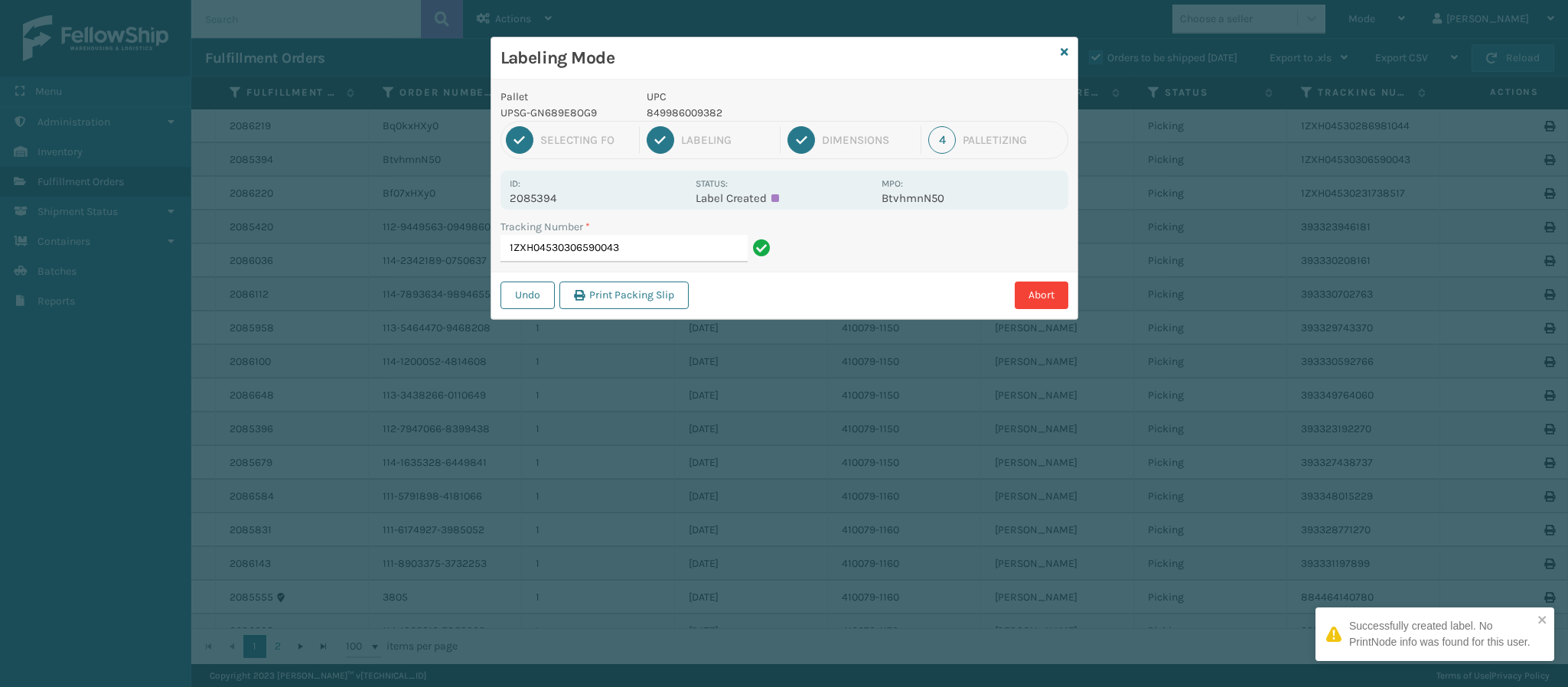
click at [563, 193] on p "2085394" at bounding box center [598, 198] width 177 height 13
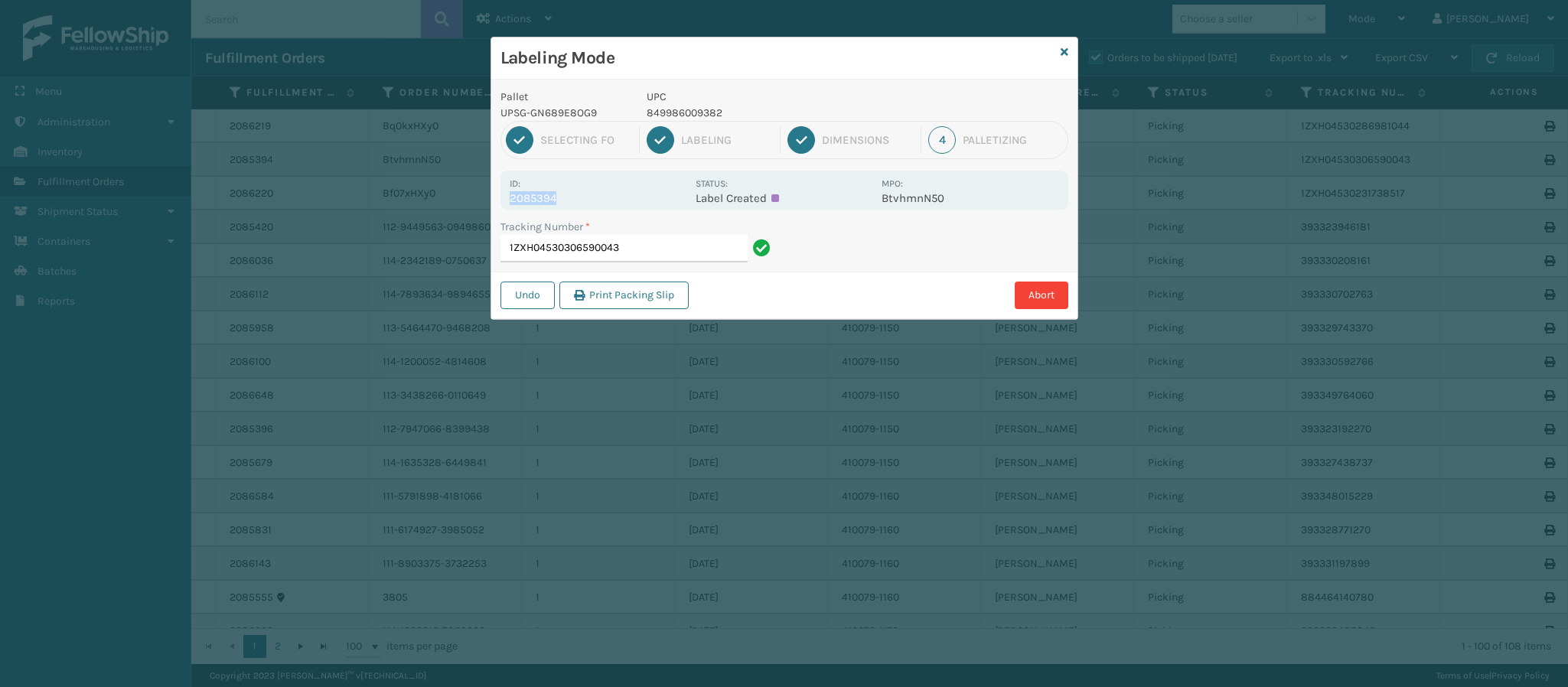
copy p "2085394"
drag, startPoint x: 661, startPoint y: 264, endPoint x: 652, endPoint y: 258, distance: 10.8
click at [652, 258] on div "Tracking Number * 1ZXH04530306590043" at bounding box center [637, 245] width 293 height 53
click at [652, 258] on input "1ZXH04530306590043" at bounding box center [624, 249] width 247 height 28
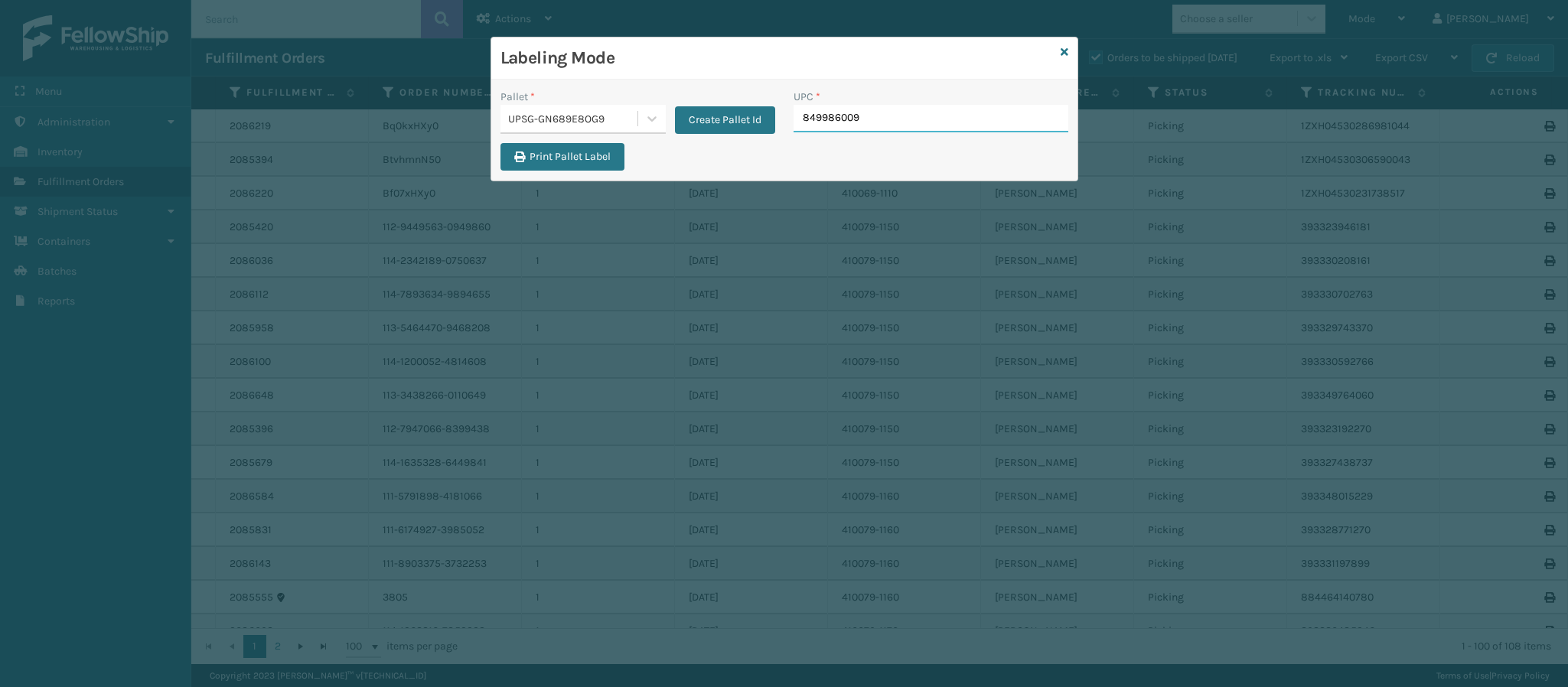
type input "8499860093"
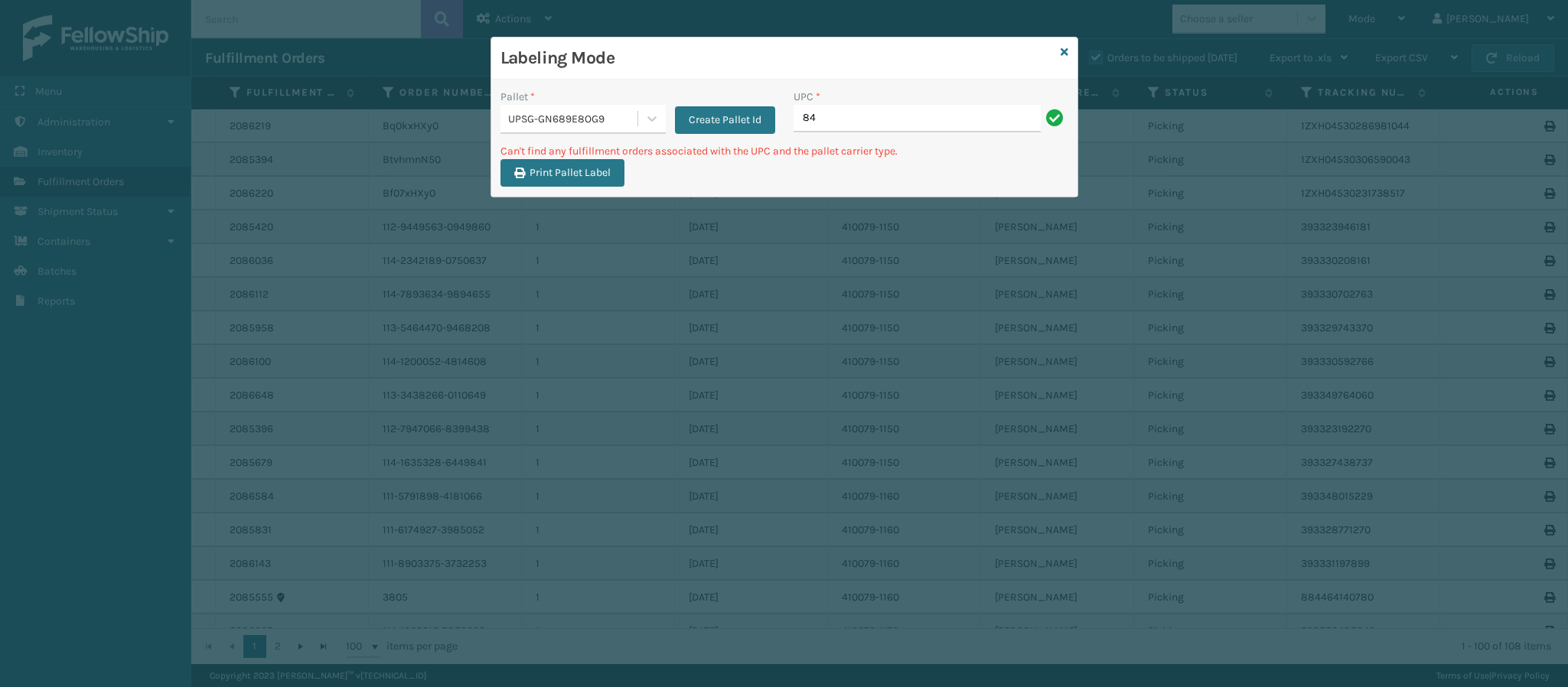
type input "8"
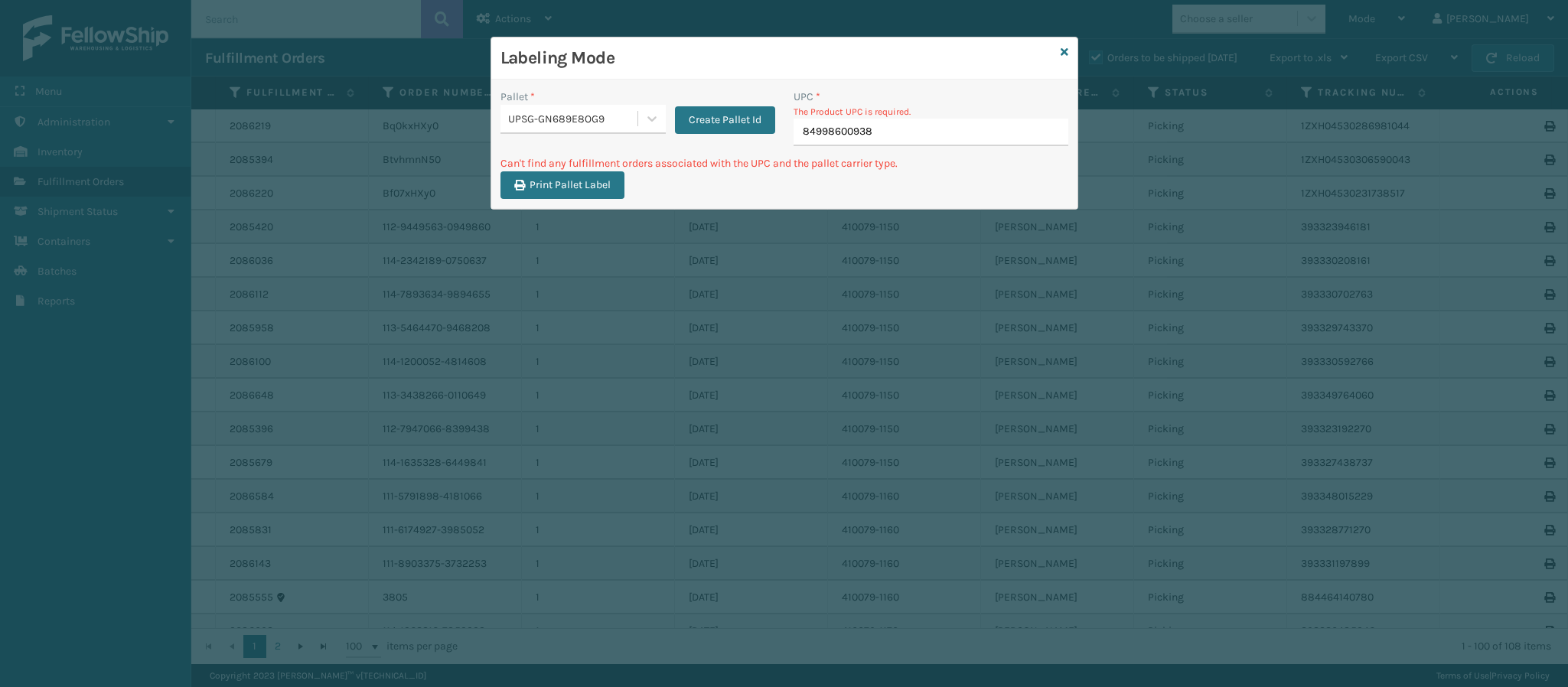
type input "849986009382"
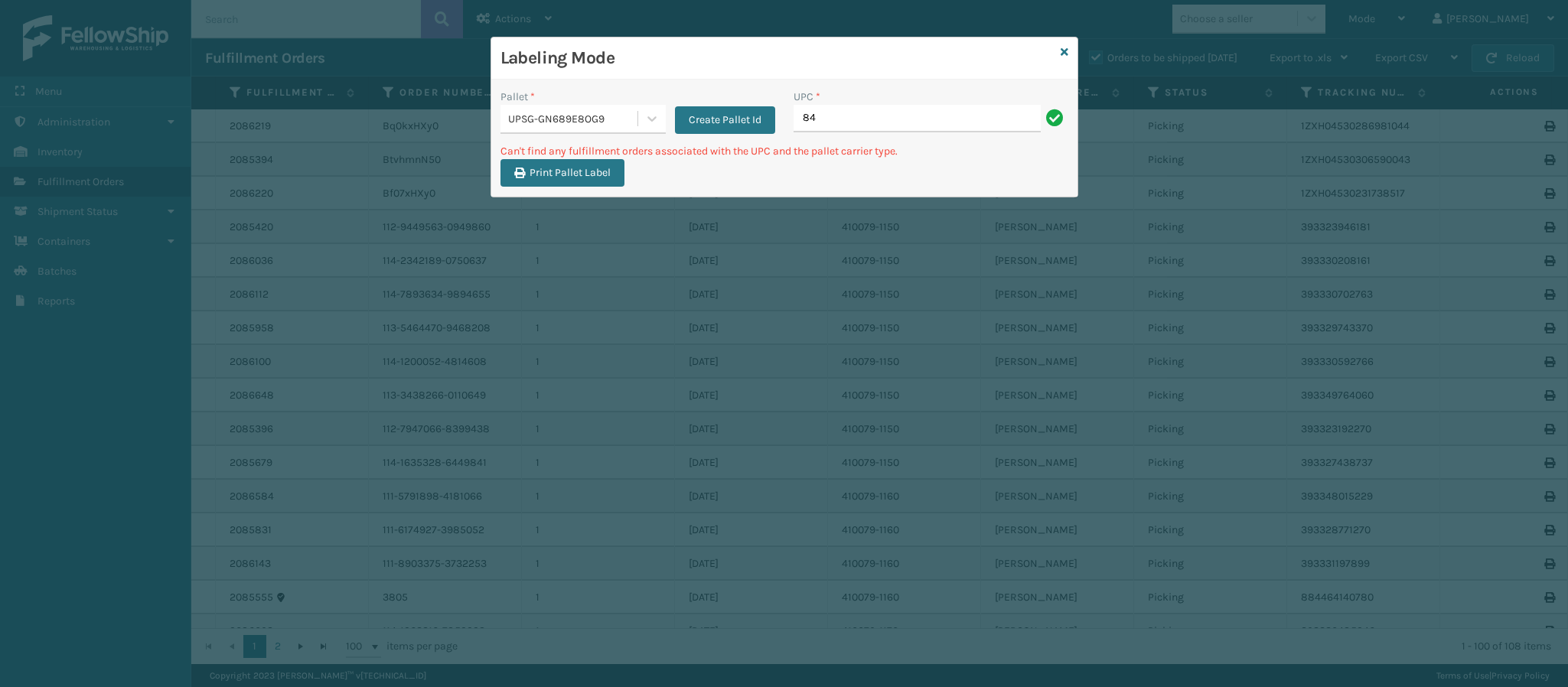
type input "8"
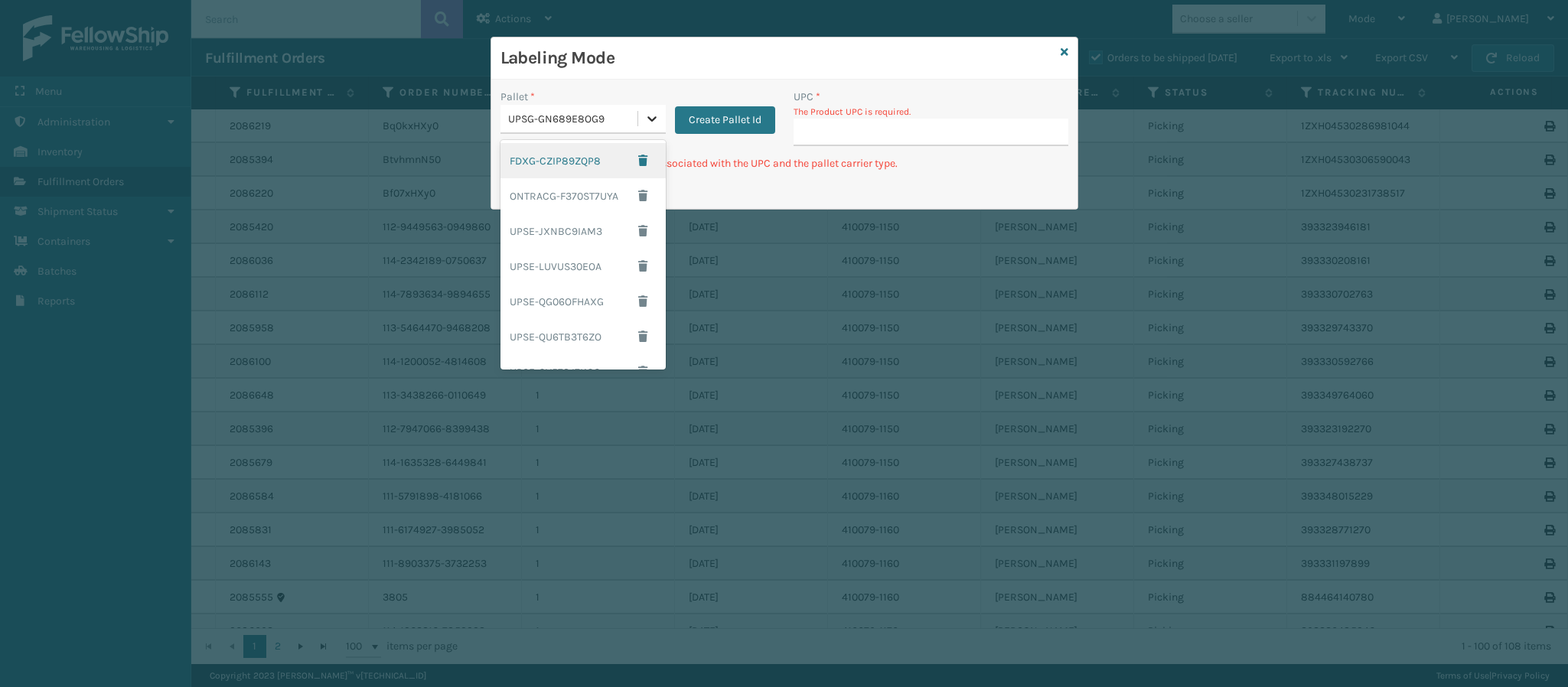
click at [661, 118] on div at bounding box center [651, 118] width 28 height 28
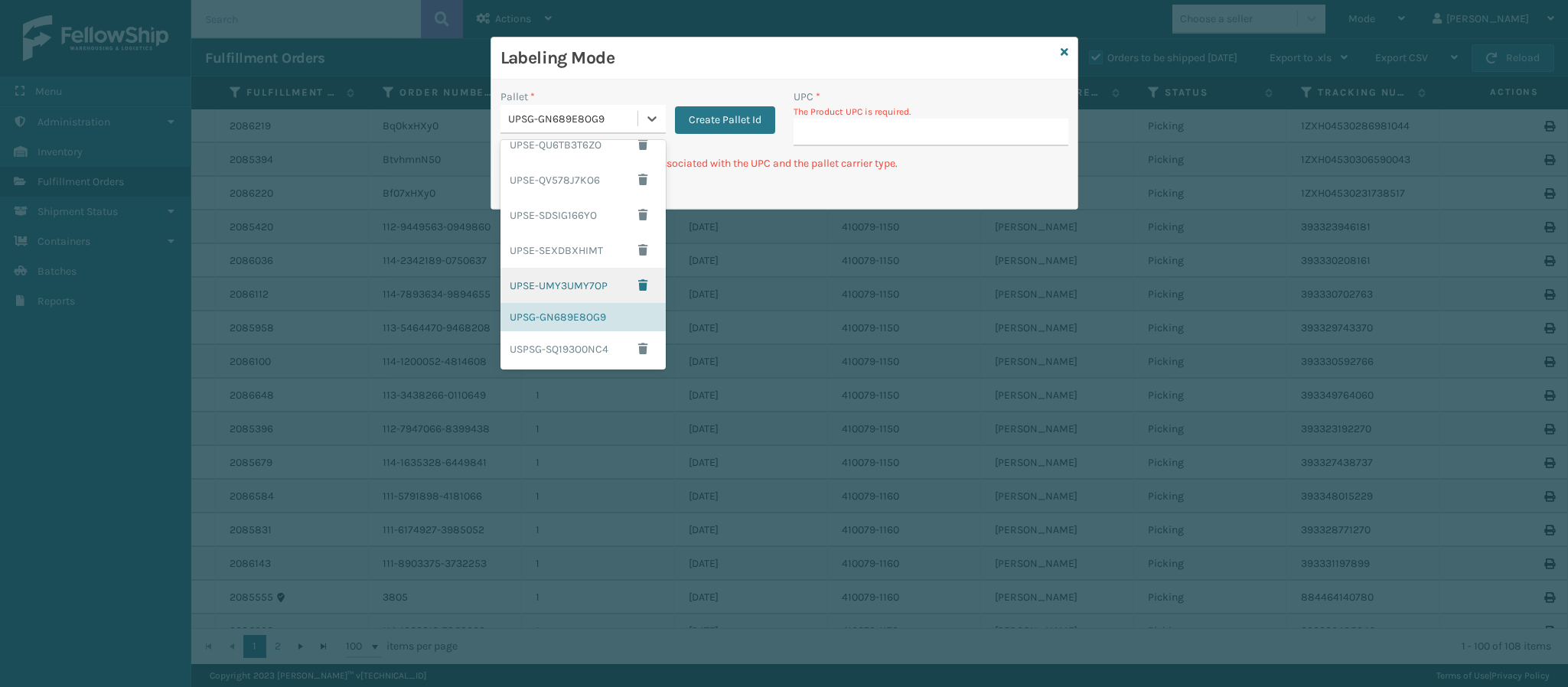
click at [583, 282] on div "UPSE-UMY3UMY7OP" at bounding box center [583, 285] width 165 height 36
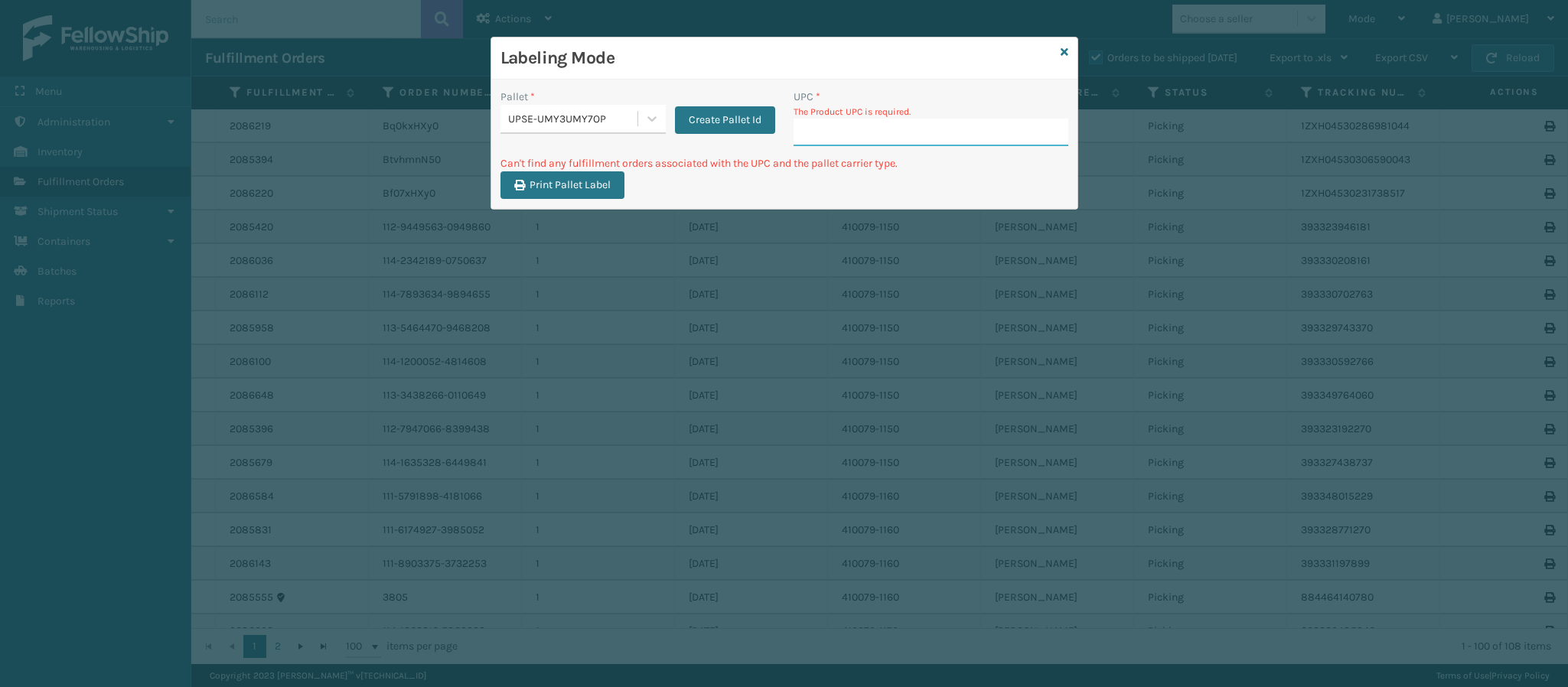
click at [880, 131] on input "UPC *" at bounding box center [931, 132] width 275 height 28
type input "849986009382"
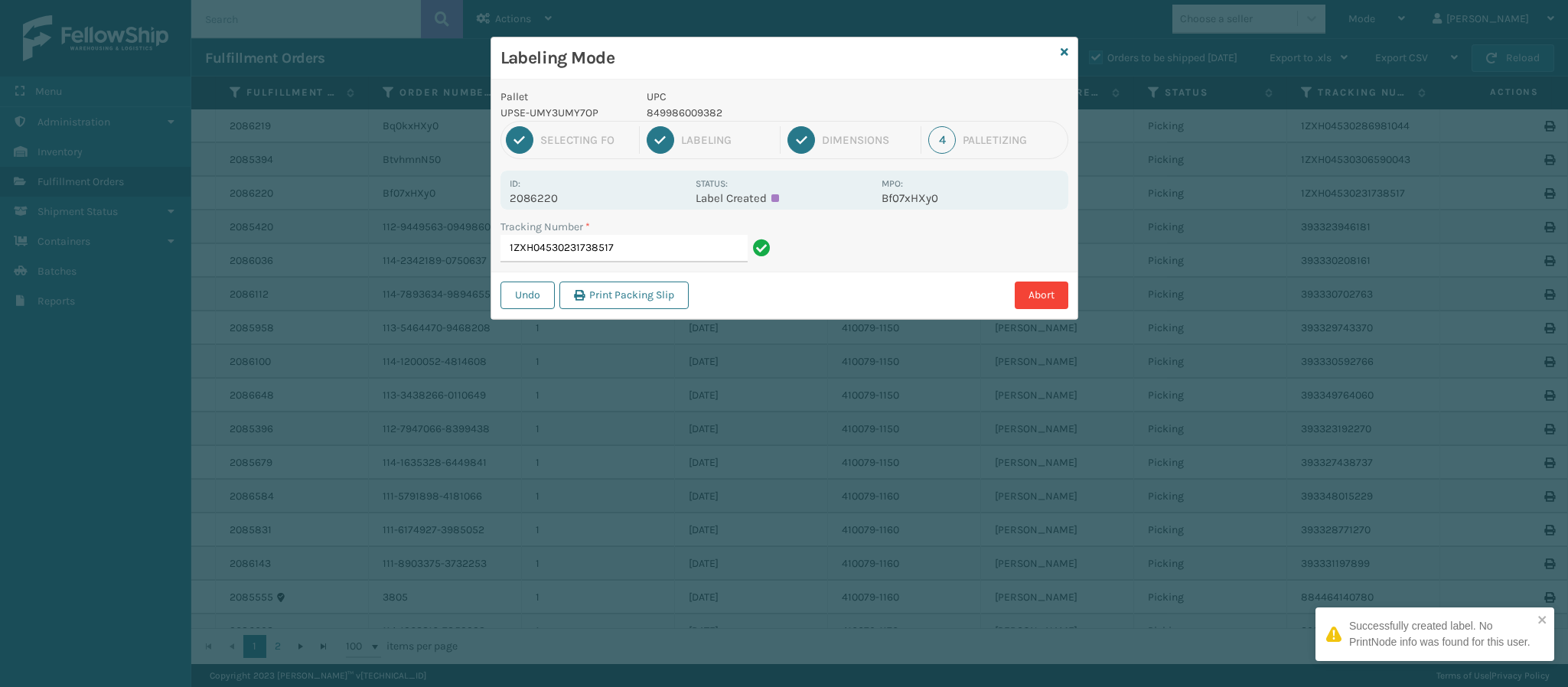
click at [550, 198] on p "2086220" at bounding box center [598, 198] width 177 height 13
copy p "2086220"
click at [625, 248] on input "1ZXH04530231738517" at bounding box center [624, 249] width 247 height 28
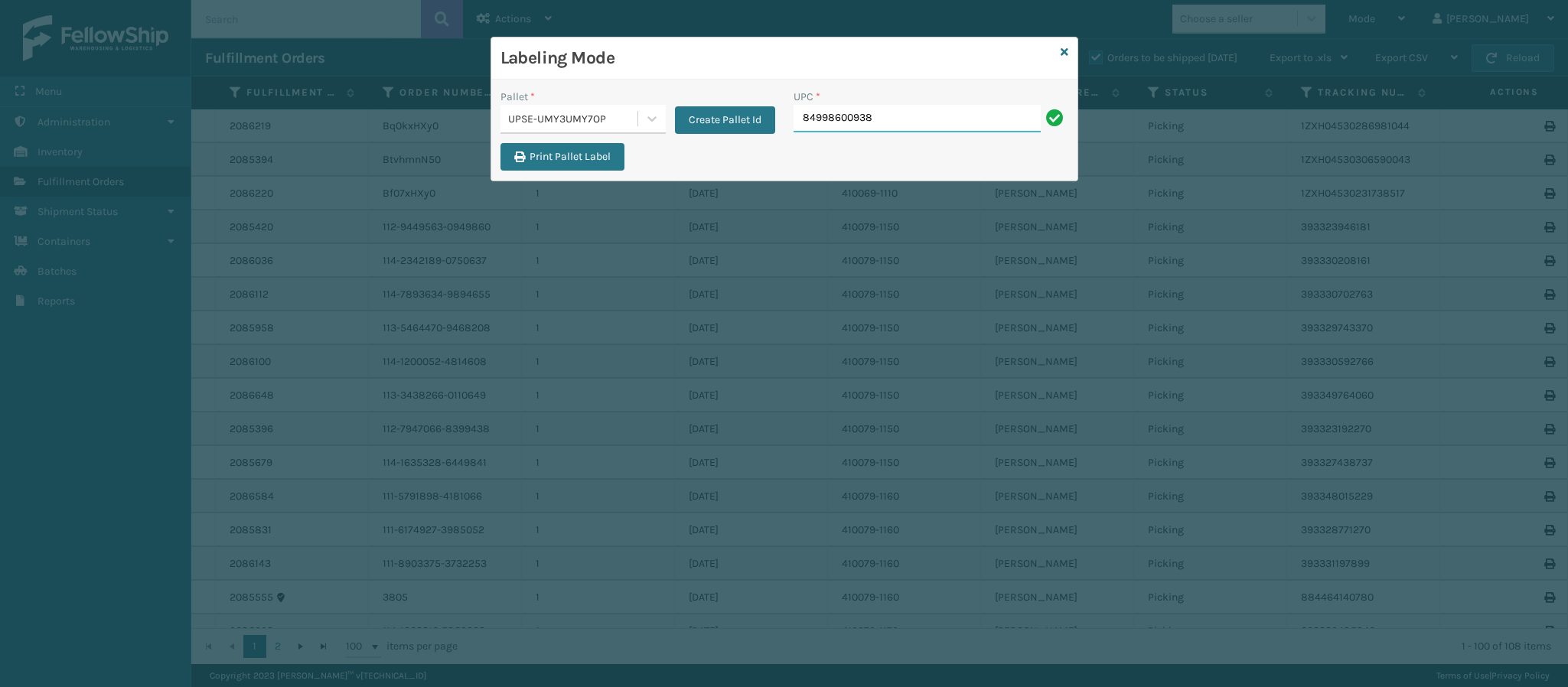
type input "849986009382"
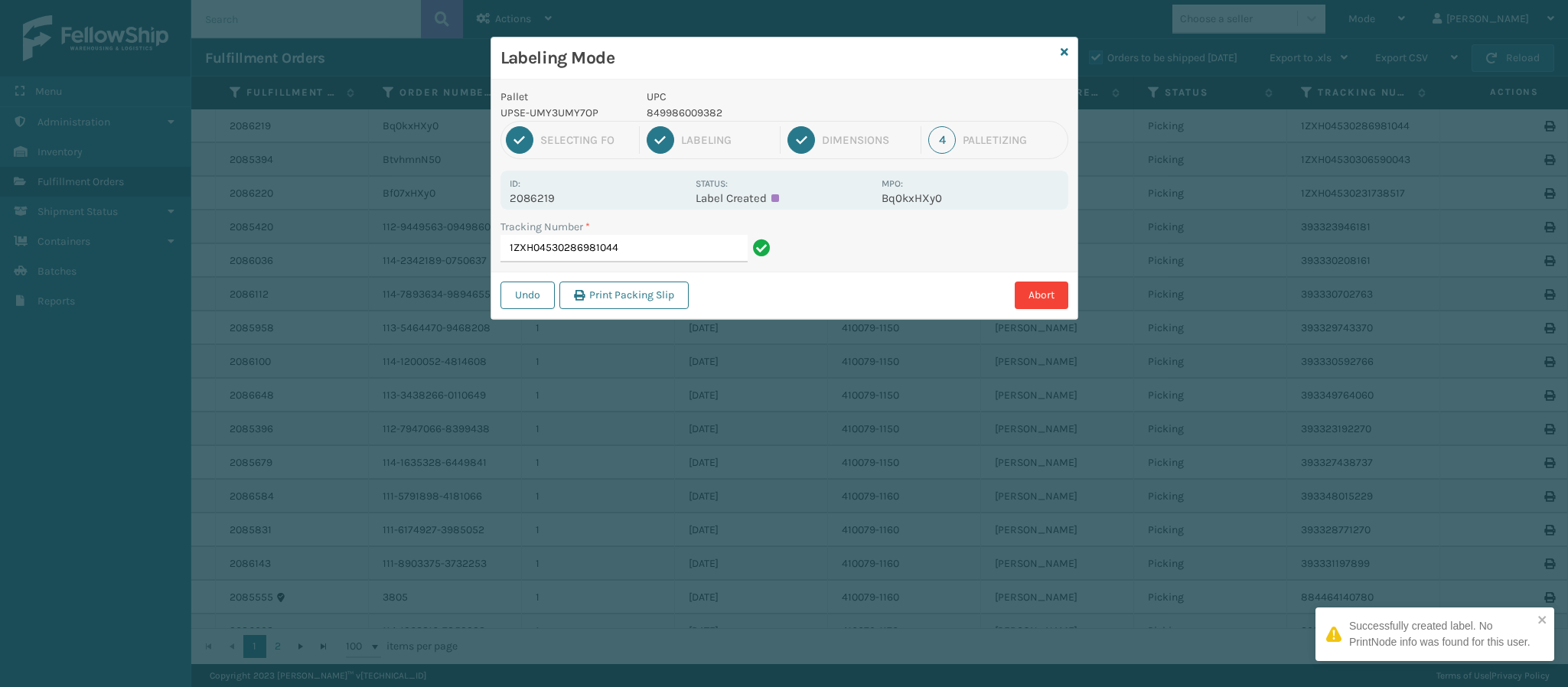
click at [553, 197] on p "2086219" at bounding box center [598, 198] width 177 height 13
copy p "2086219"
click at [627, 253] on input "1ZXH04530286981044" at bounding box center [624, 249] width 247 height 28
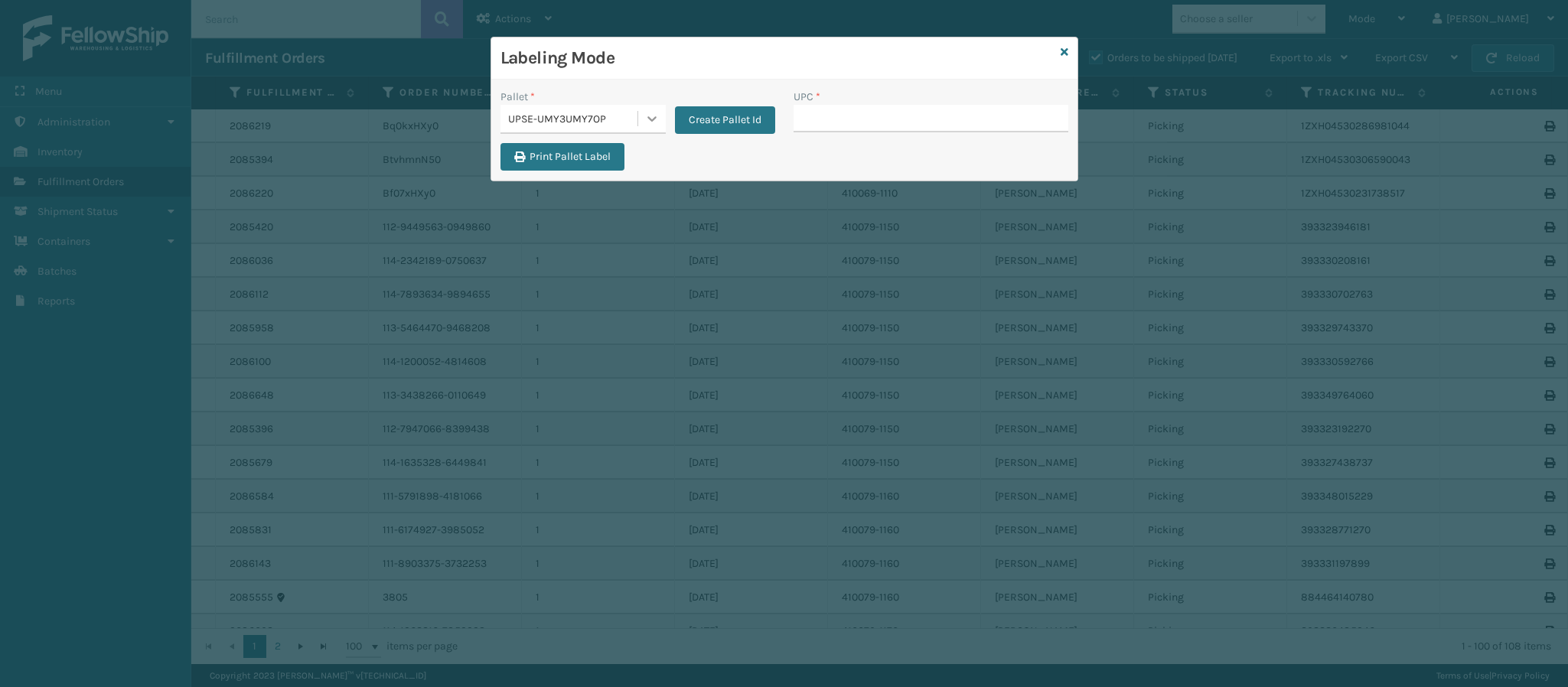
click at [656, 110] on icon at bounding box center [652, 118] width 15 height 15
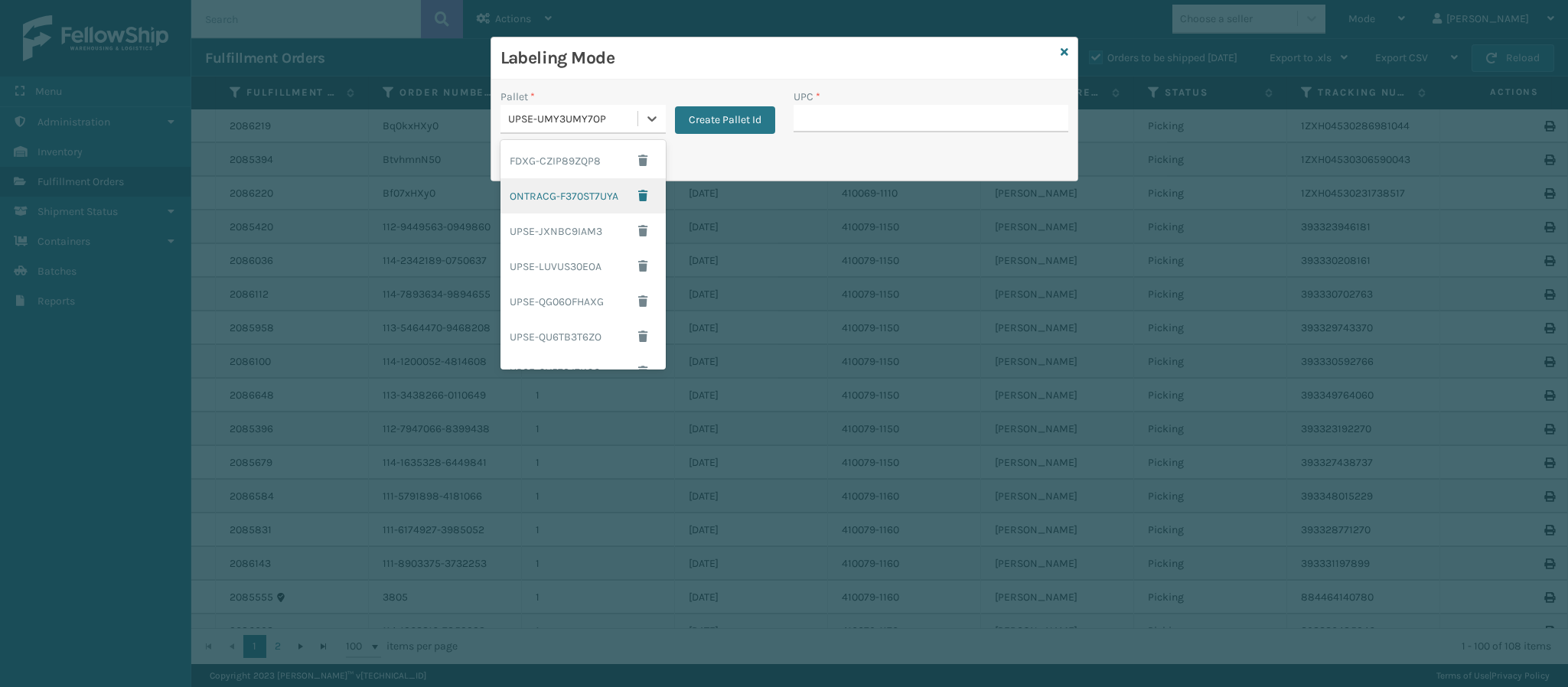
scroll to position [193, 0]
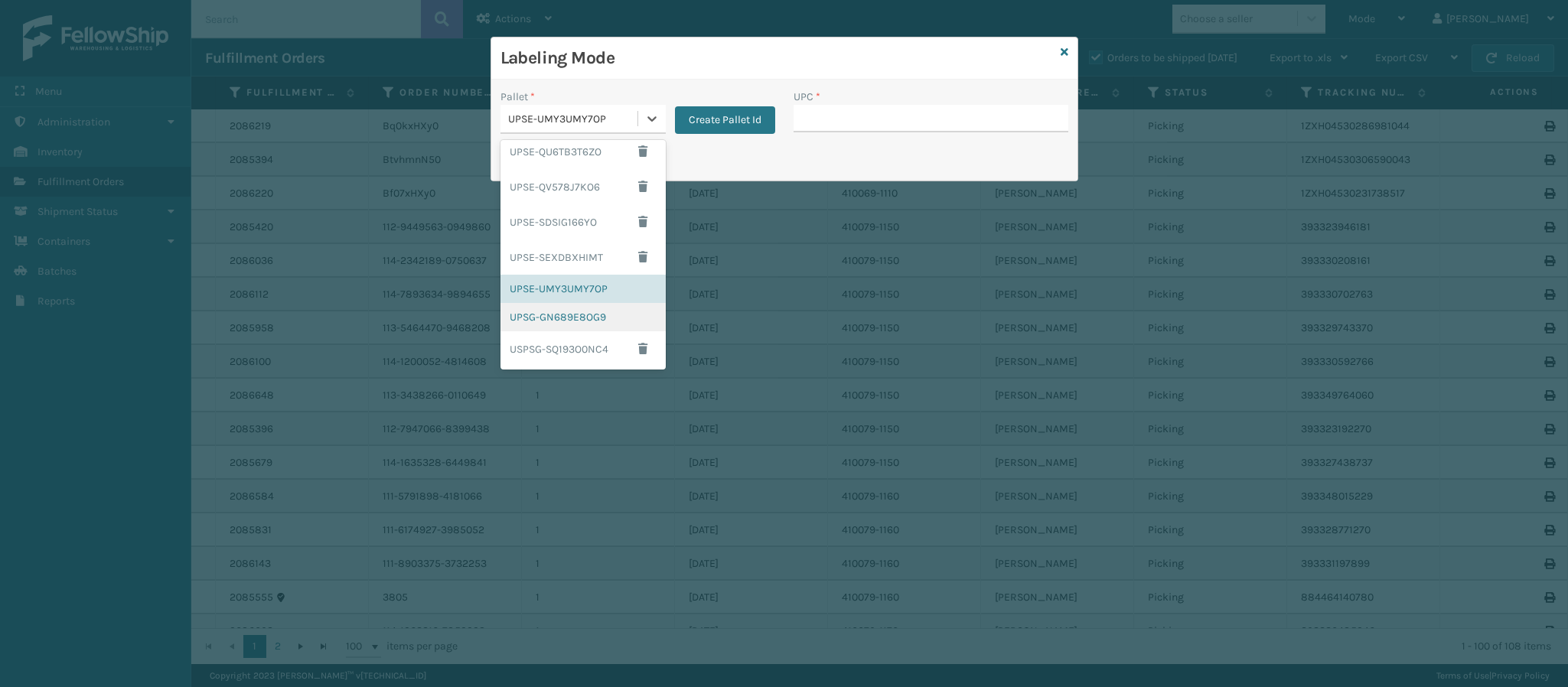
click at [595, 317] on div "UPSG-GN689E8OG9" at bounding box center [583, 316] width 165 height 28
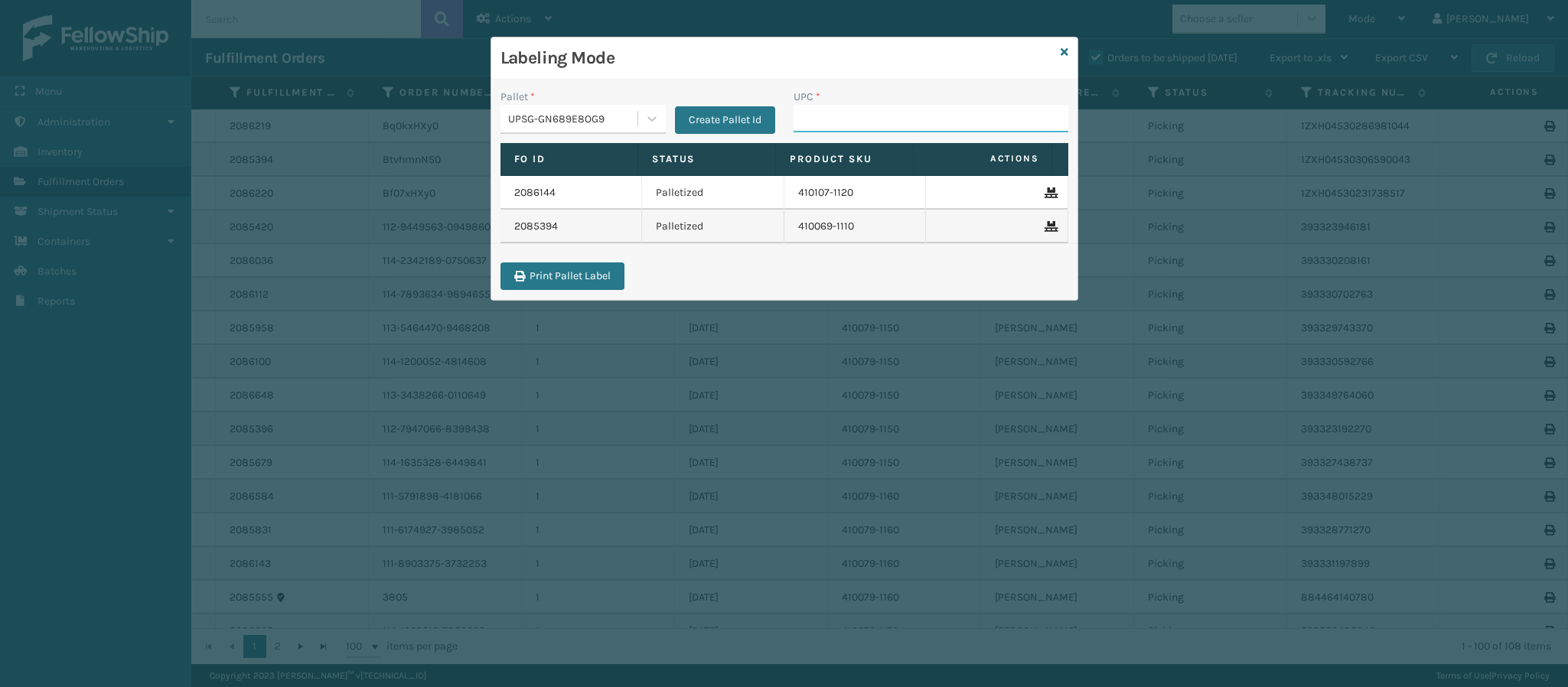
click at [868, 132] on input "UPC *" at bounding box center [931, 118] width 275 height 28
type input "8409851179"
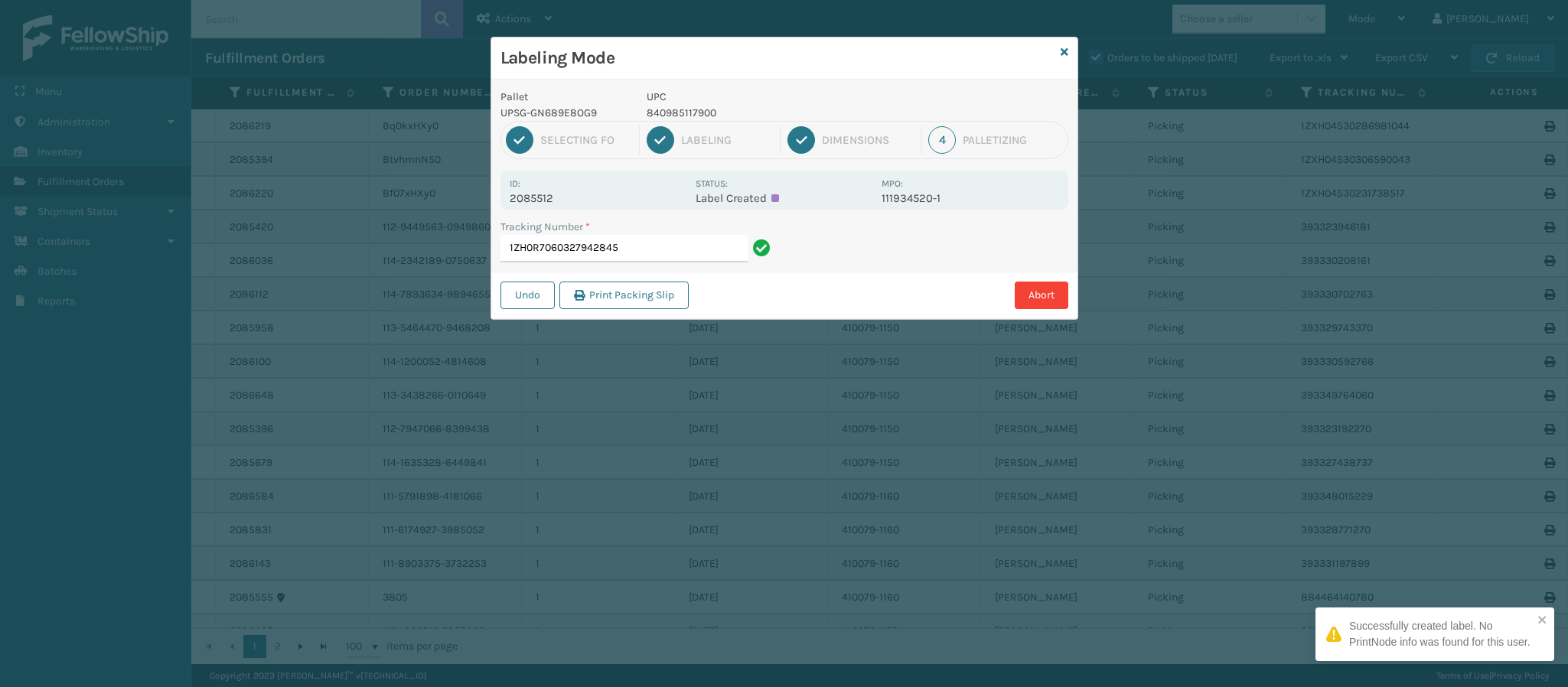
click at [538, 198] on p "2085512" at bounding box center [598, 198] width 177 height 13
copy p "2085512"
click at [643, 254] on input "1ZH0R7060327942845" at bounding box center [624, 249] width 247 height 28
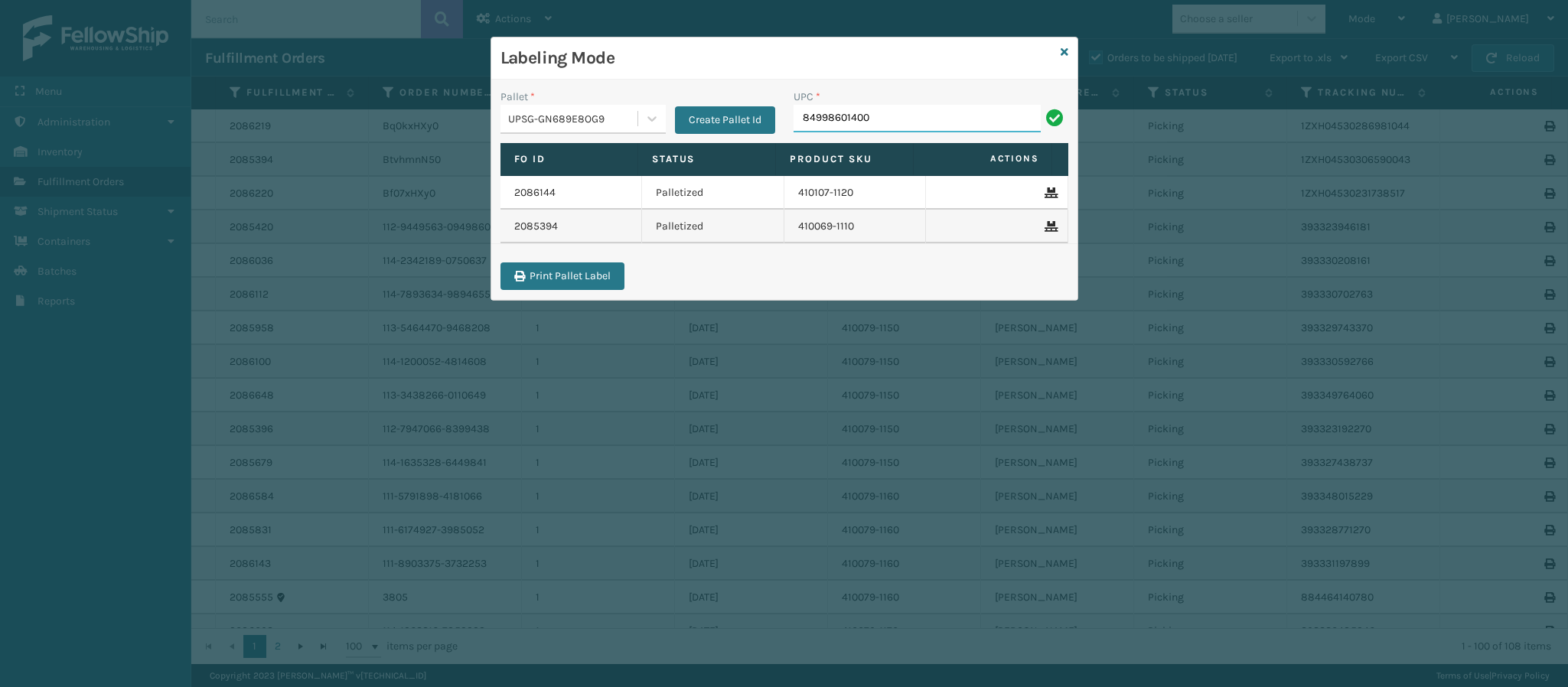
type input "849986014003"
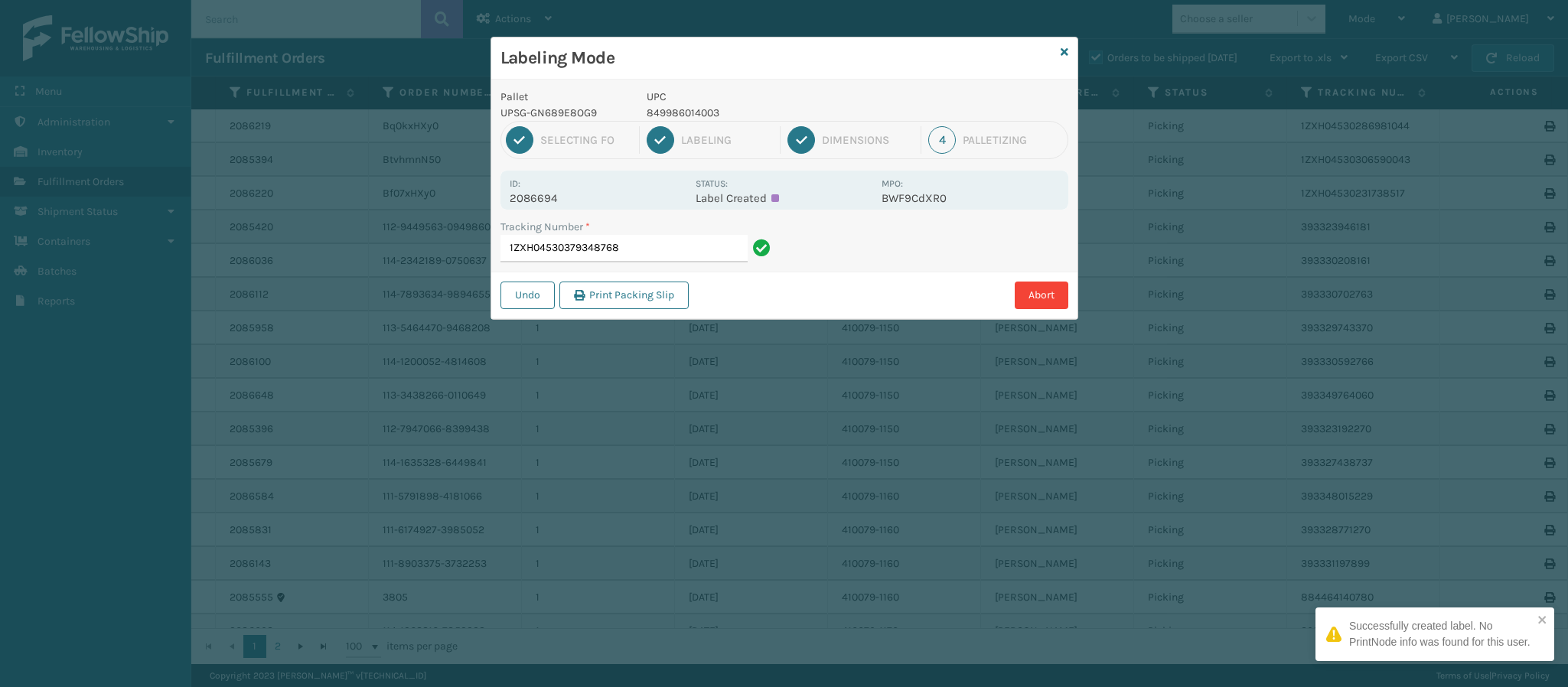
click at [556, 200] on p "2086694" at bounding box center [598, 198] width 177 height 13
copy p "2086694"
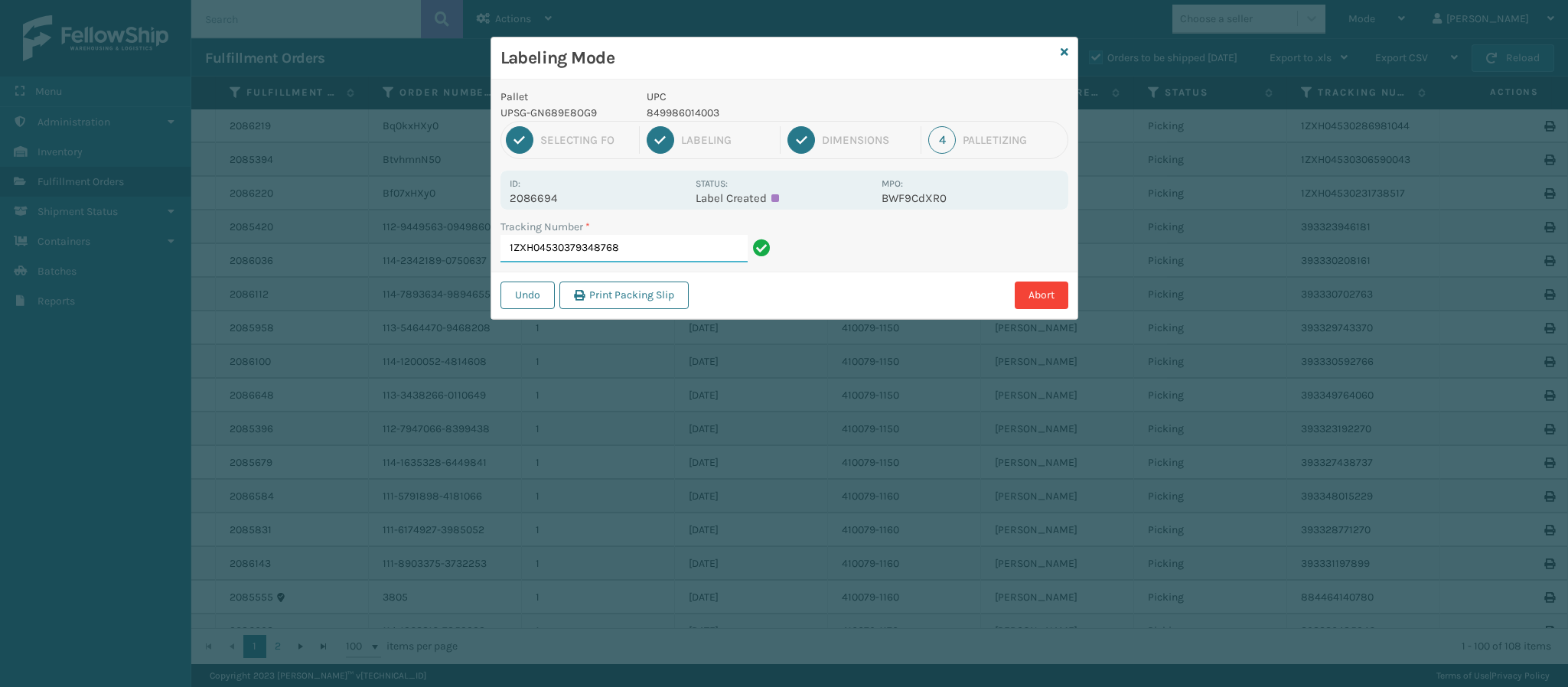
click at [666, 260] on input "1ZXH04530379348768" at bounding box center [624, 249] width 247 height 28
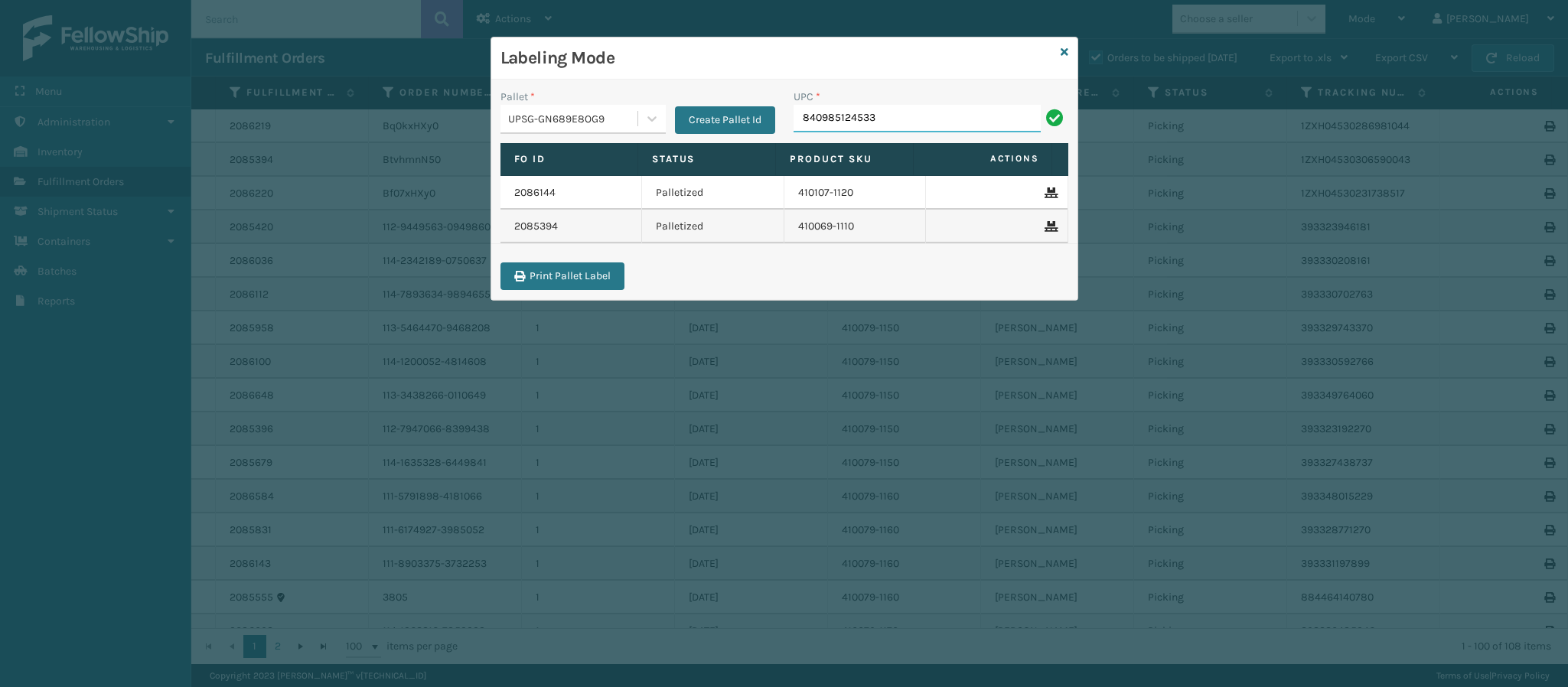
type input "840985124533"
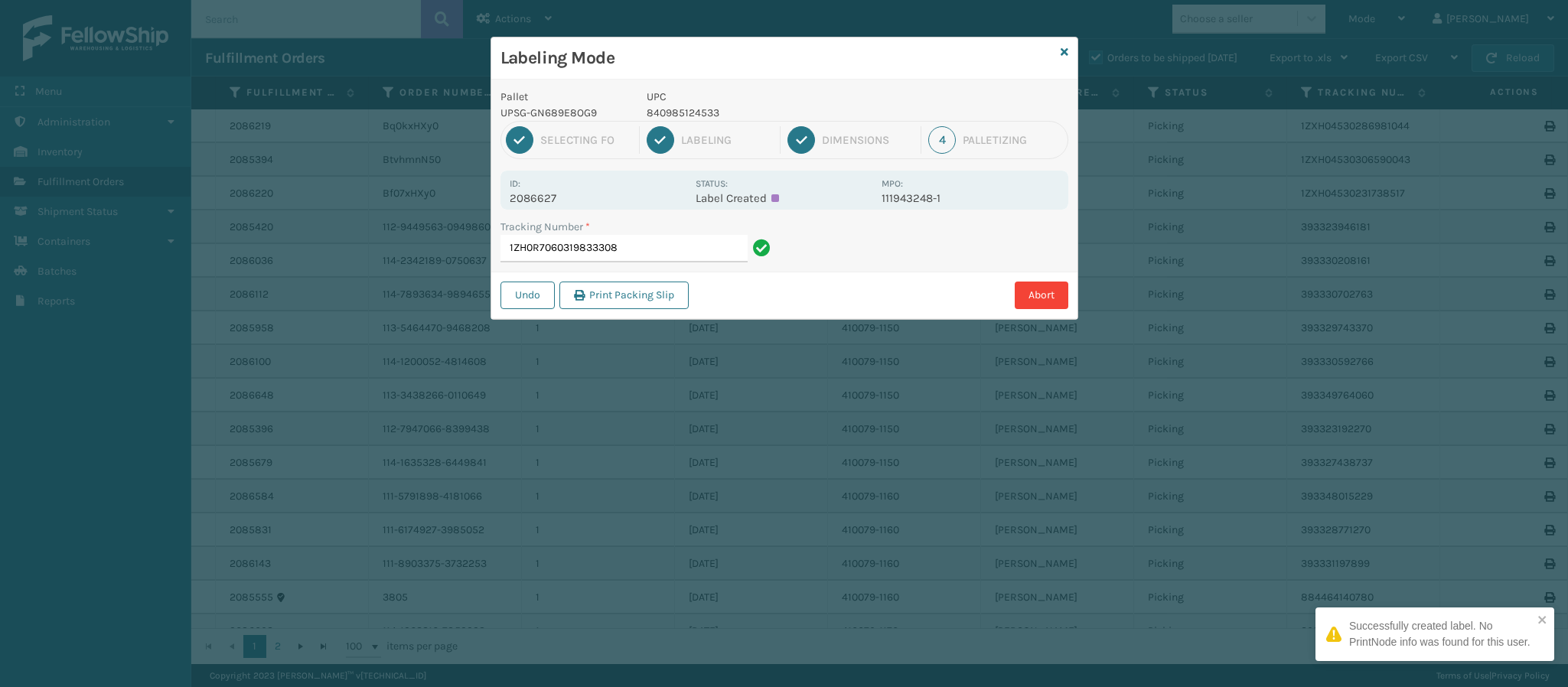
click at [555, 193] on p "2086627" at bounding box center [598, 198] width 177 height 13
copy p "2086627"
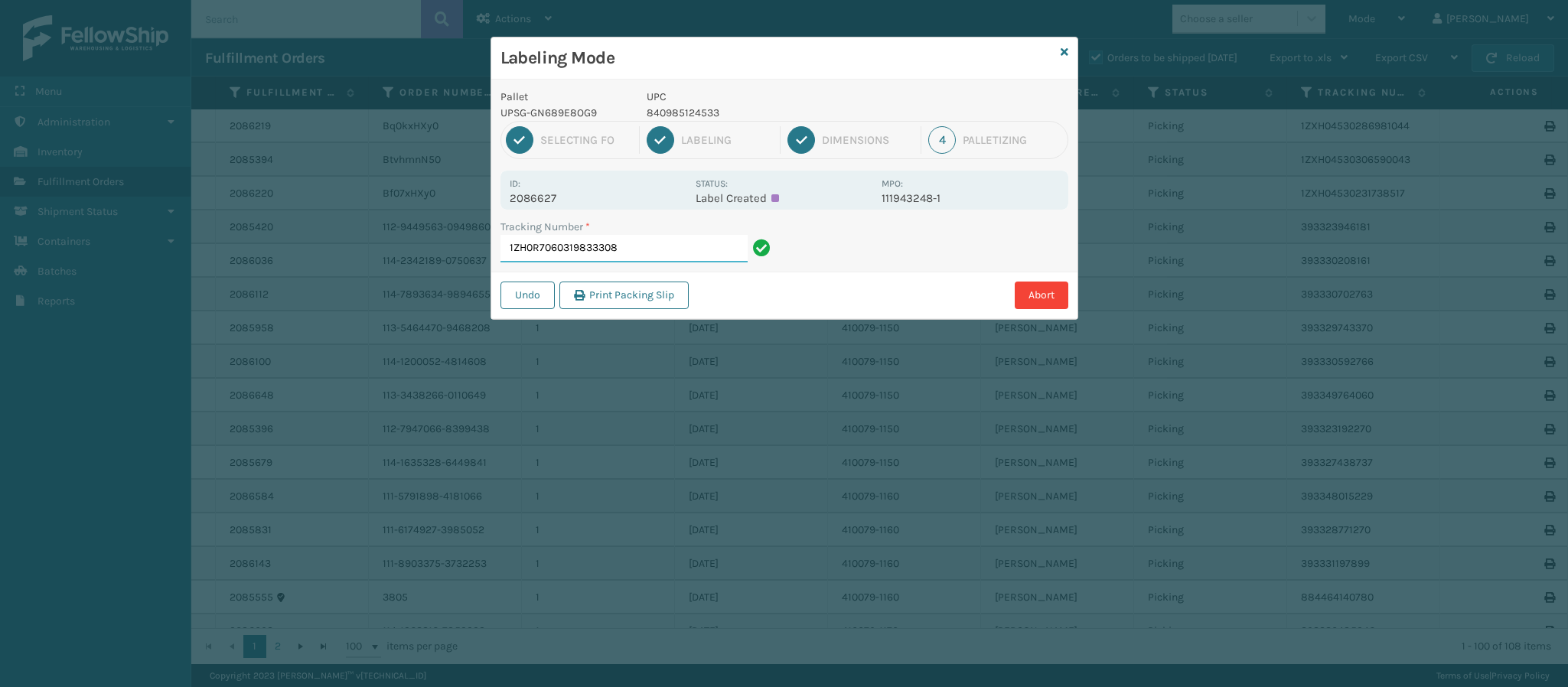
click at [652, 254] on input "1ZH0R7060319833308" at bounding box center [624, 249] width 247 height 28
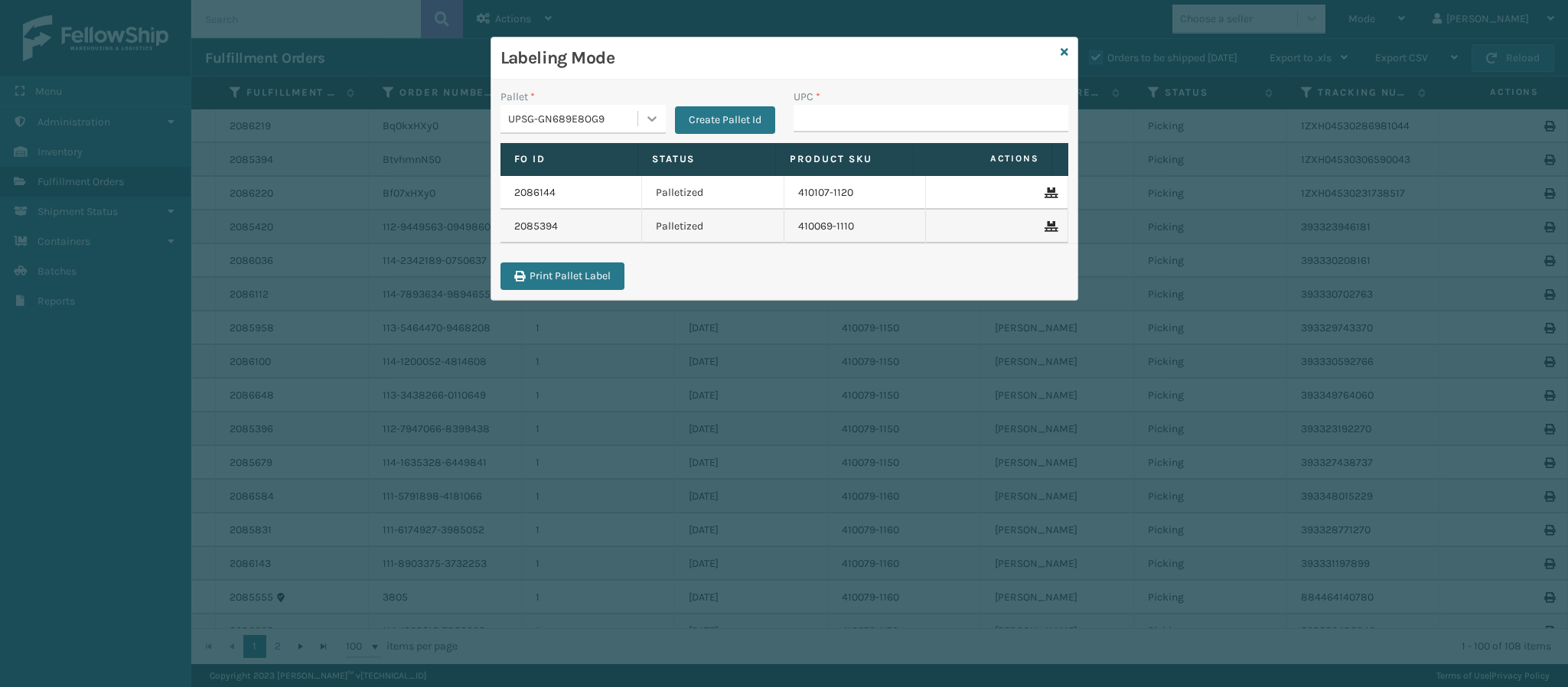
click at [649, 119] on icon at bounding box center [652, 119] width 10 height 6
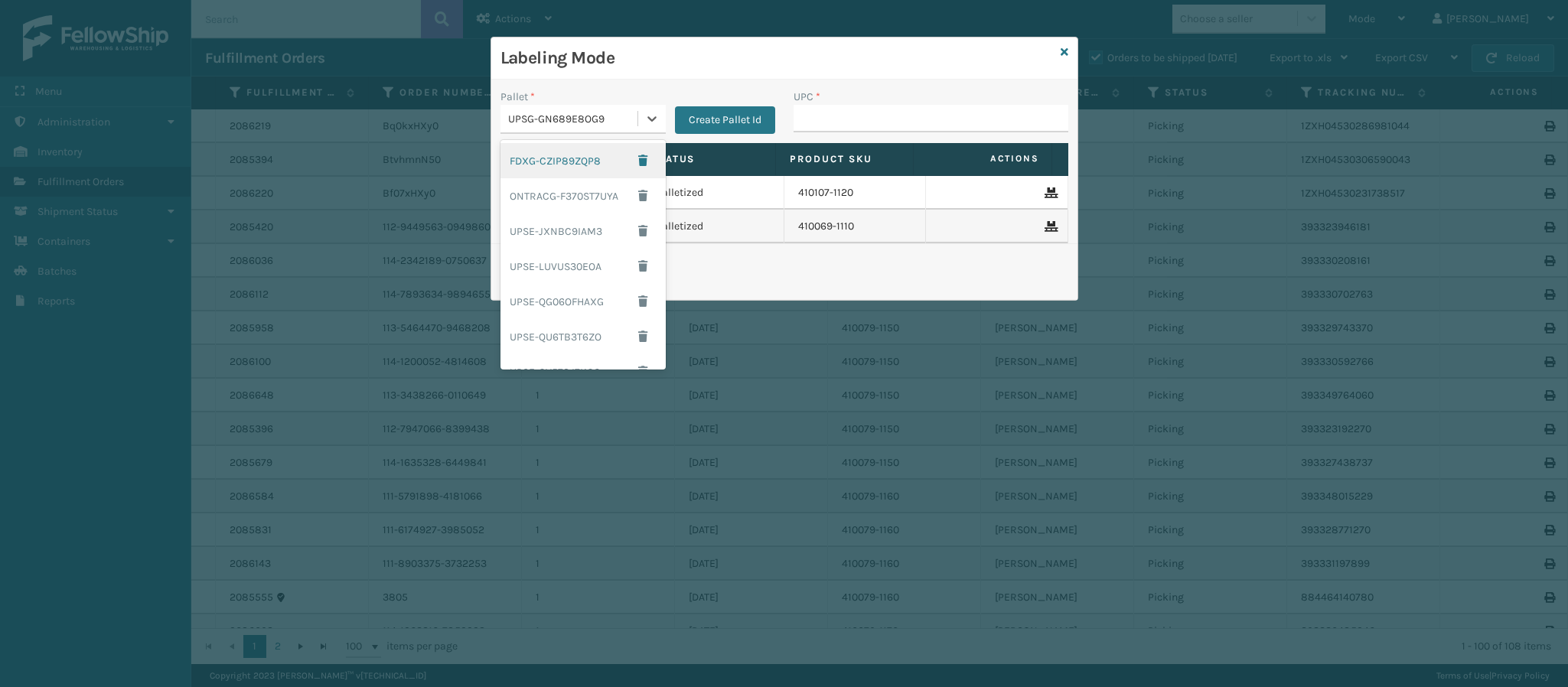
click at [596, 160] on div "FDXG-CZIP89ZQP8" at bounding box center [583, 160] width 165 height 36
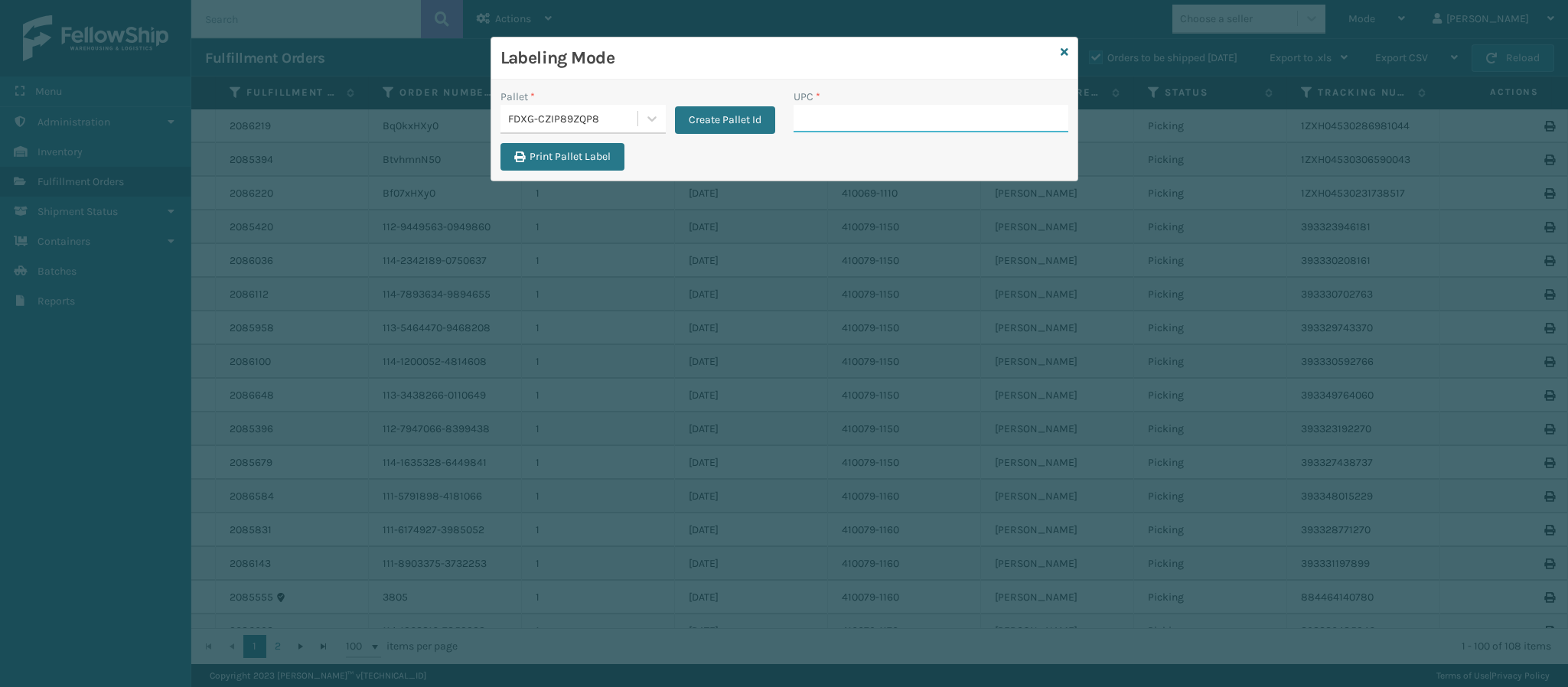
click at [892, 132] on input "UPC *" at bounding box center [931, 118] width 275 height 28
type input "8409851260"
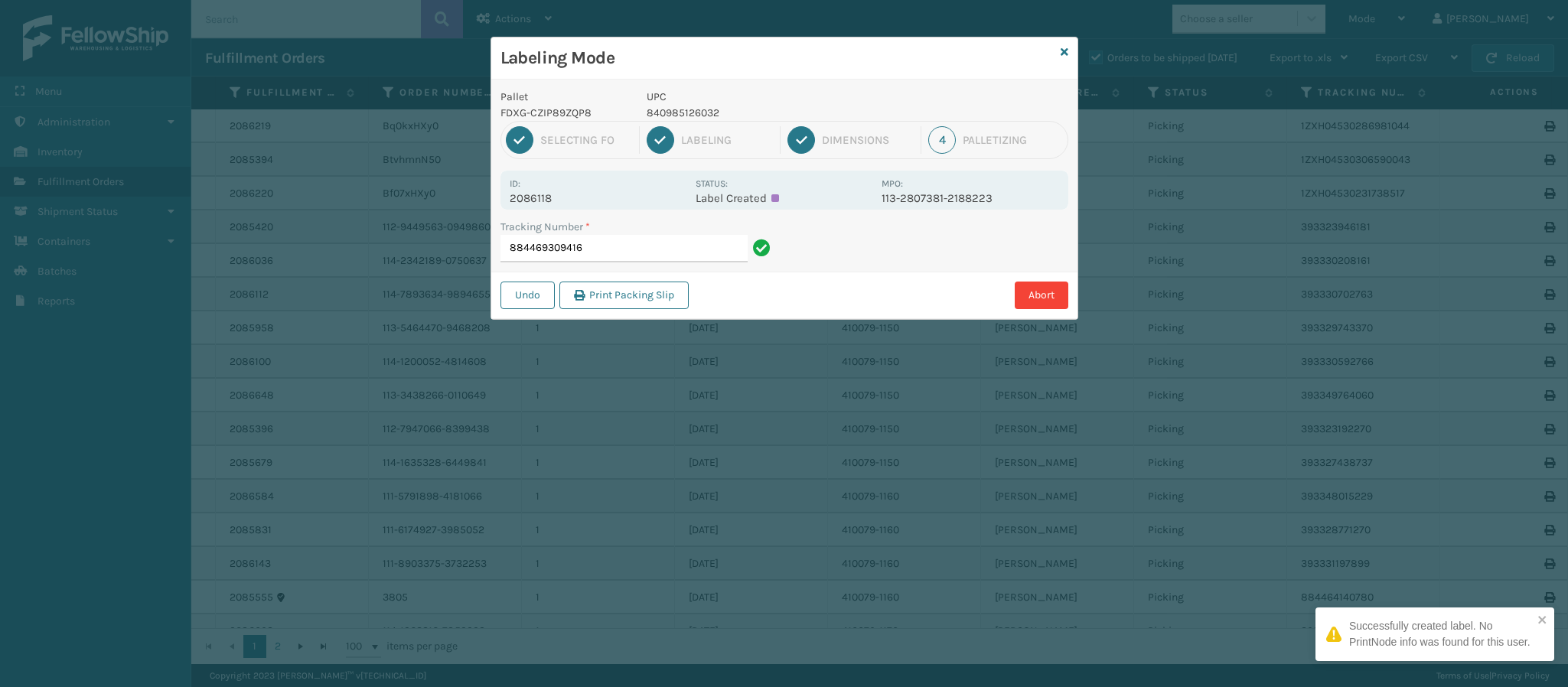
click at [547, 197] on p "2086118" at bounding box center [598, 198] width 177 height 13
copy p "2086118"
click at [652, 244] on input "884469309416" at bounding box center [624, 249] width 247 height 28
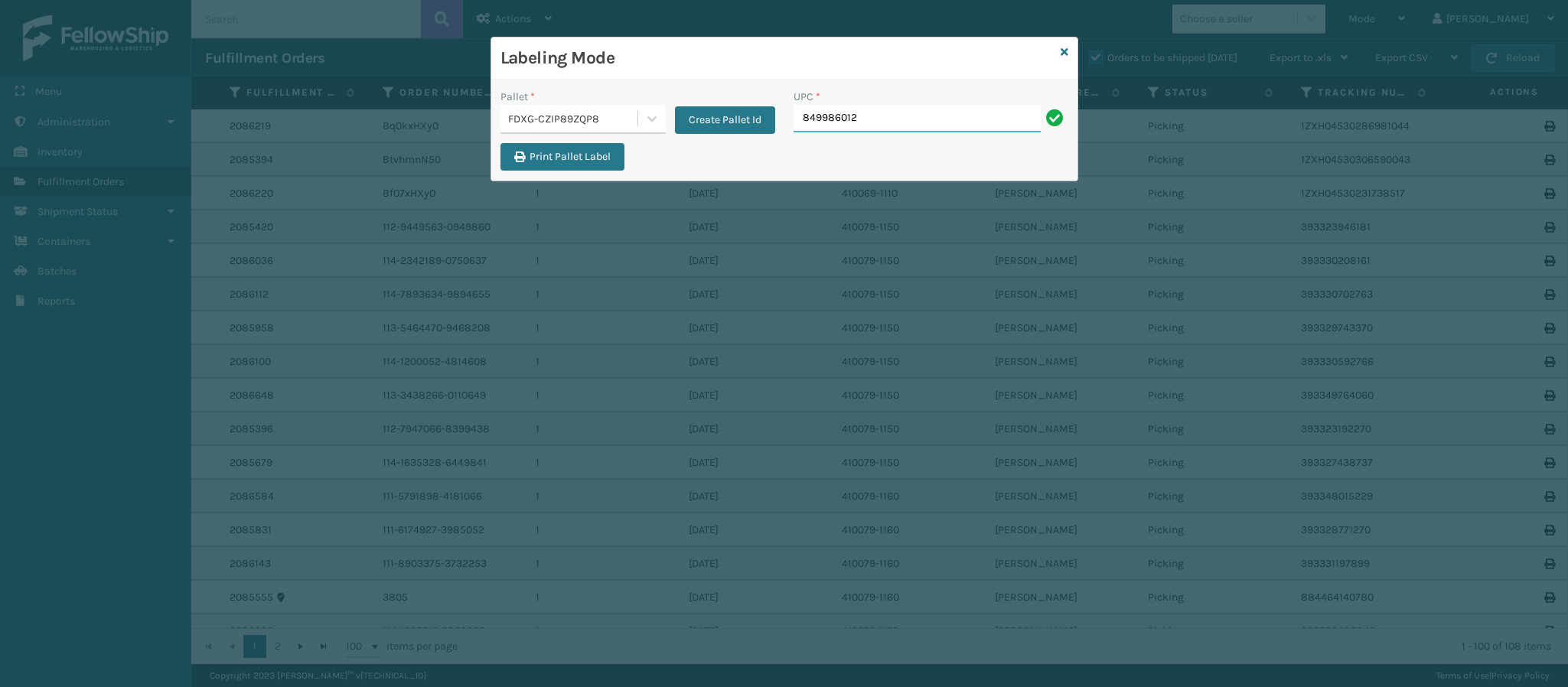
type input "8499860123"
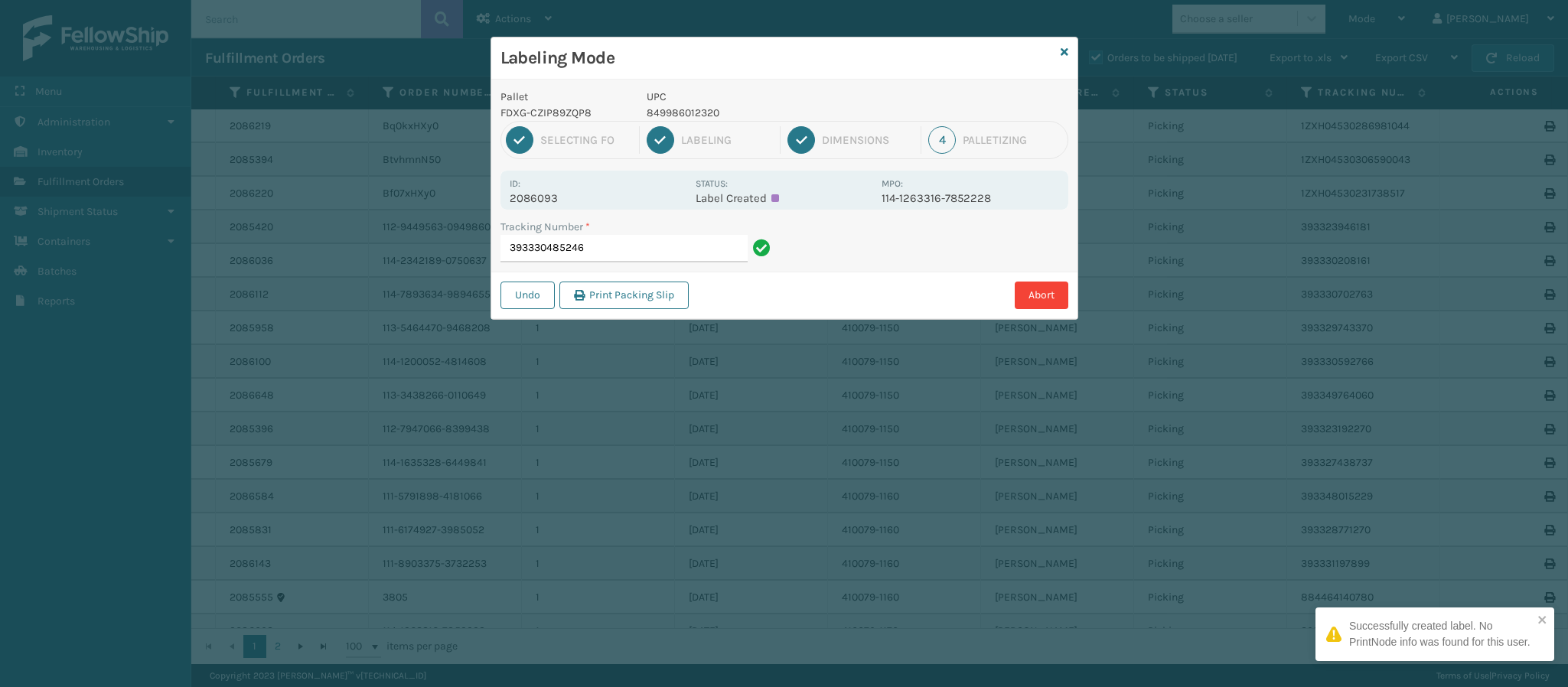
click at [551, 197] on p "2086093" at bounding box center [598, 198] width 177 height 13
copy p "2086093"
click at [633, 254] on input "393330485246" at bounding box center [624, 249] width 247 height 28
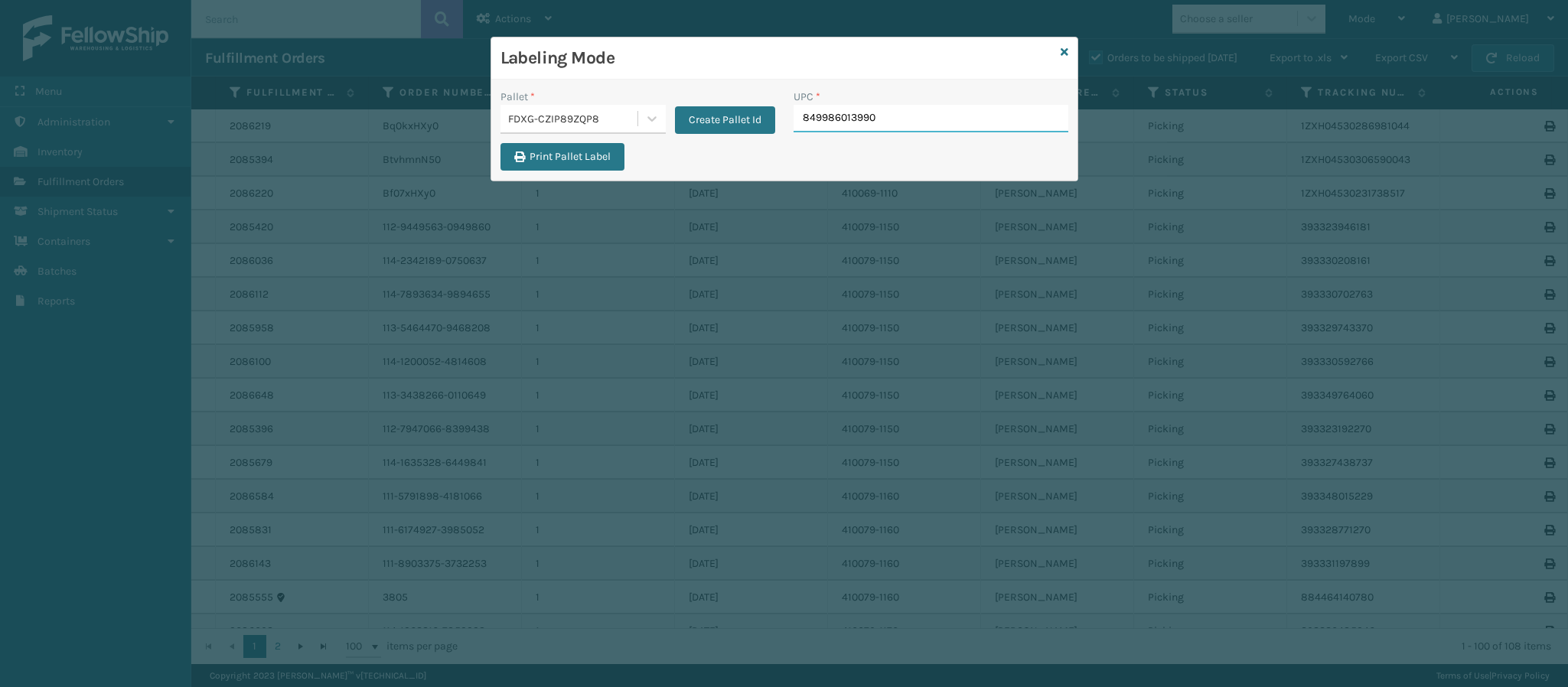
type input "849986013990"
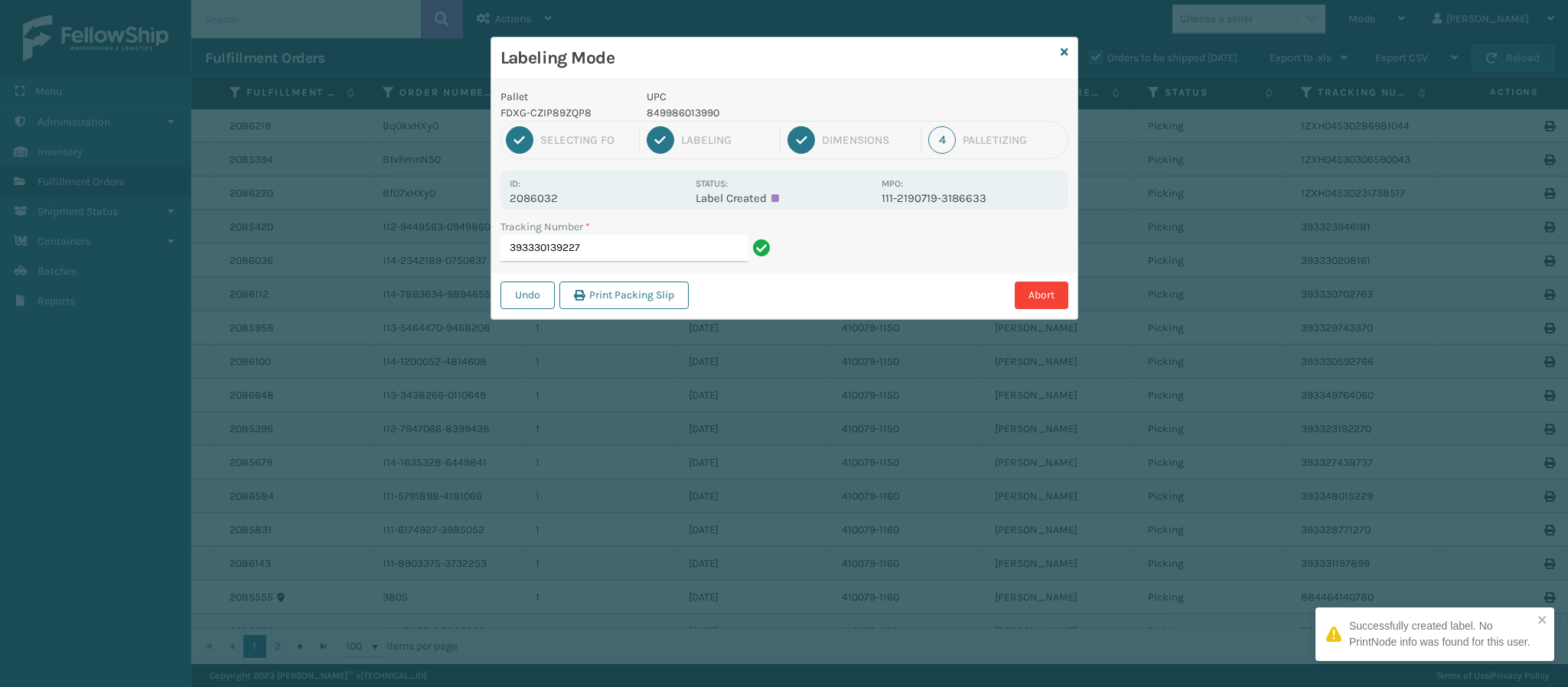
click at [555, 197] on p "2086032" at bounding box center [598, 198] width 177 height 13
copy p "2086032"
click at [621, 249] on input "393330139227" at bounding box center [624, 249] width 247 height 28
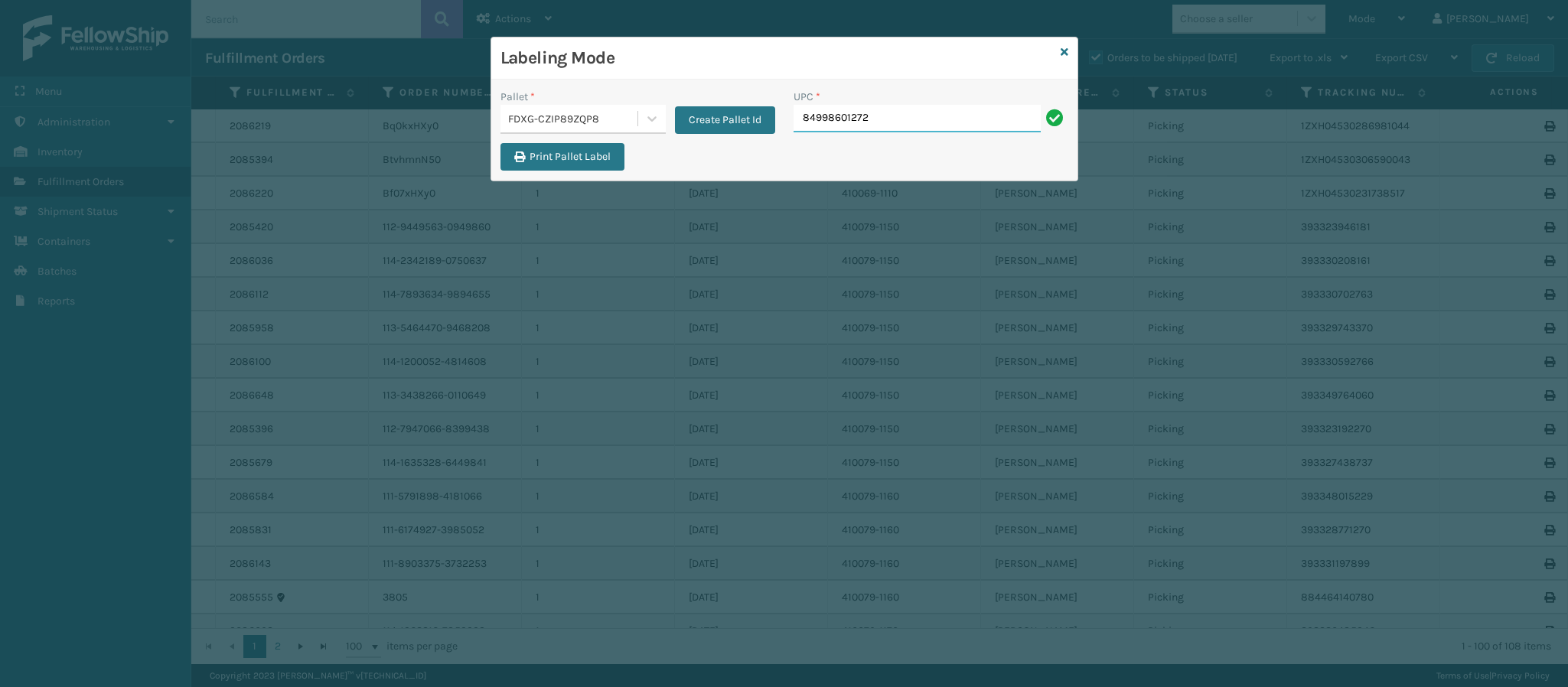
type input "849986012726"
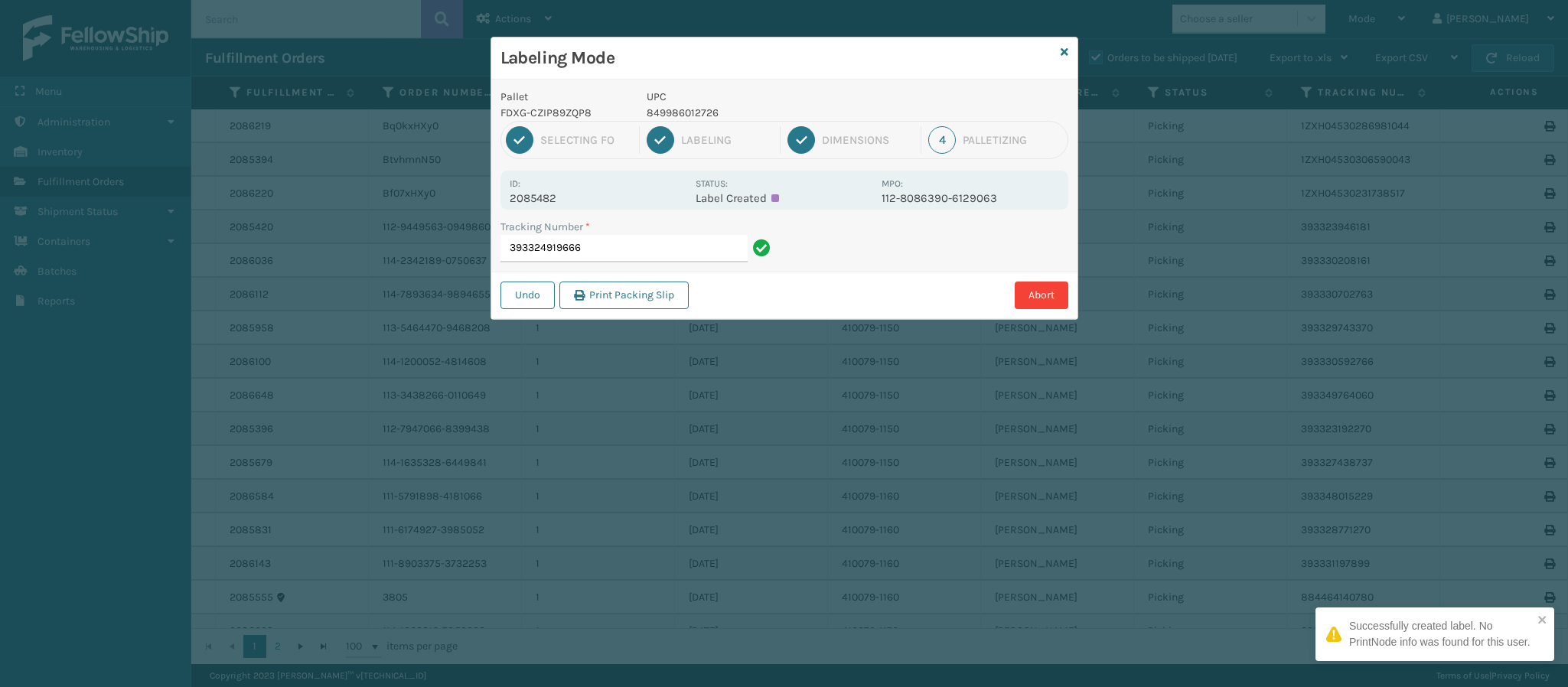
click at [553, 198] on p "2085482" at bounding box center [598, 198] width 177 height 13
click at [626, 249] on input "393324919666" at bounding box center [624, 249] width 247 height 28
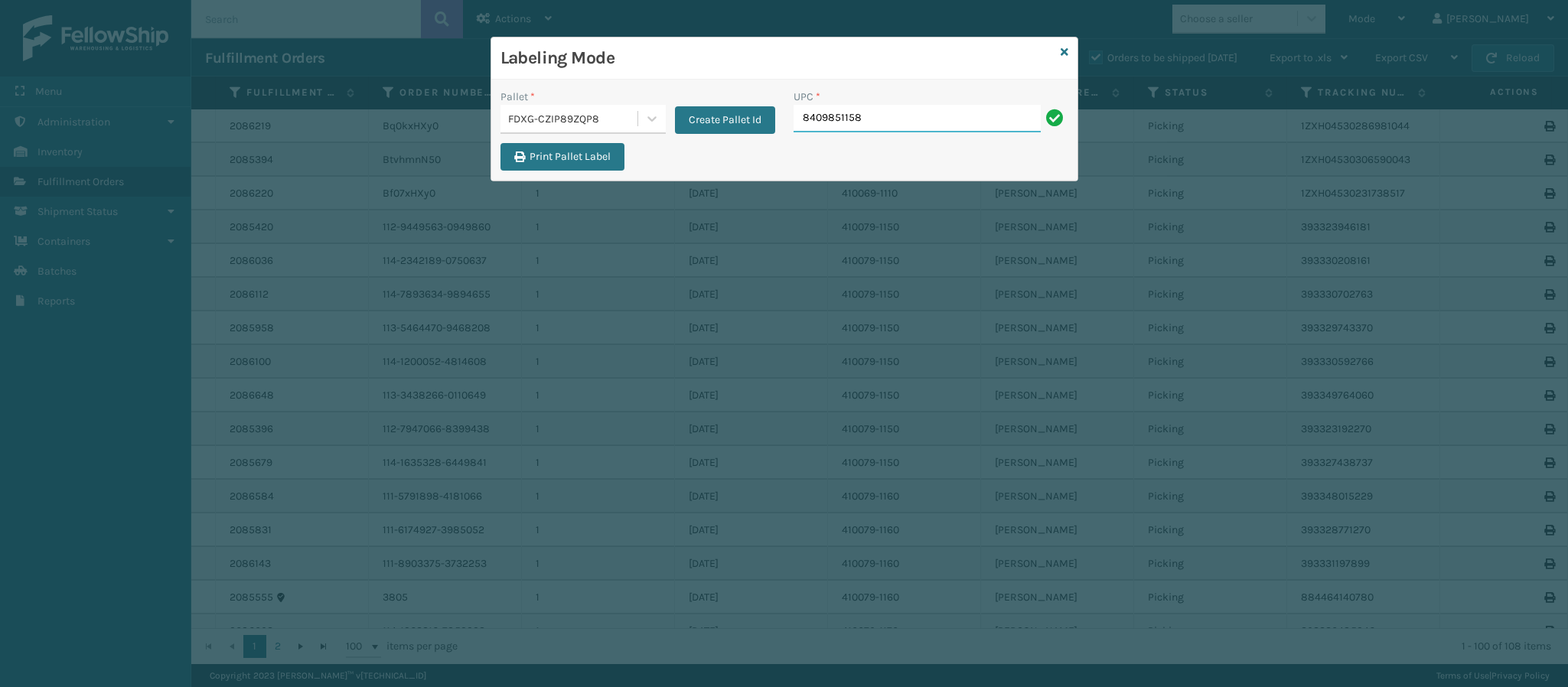
type input "84098511583"
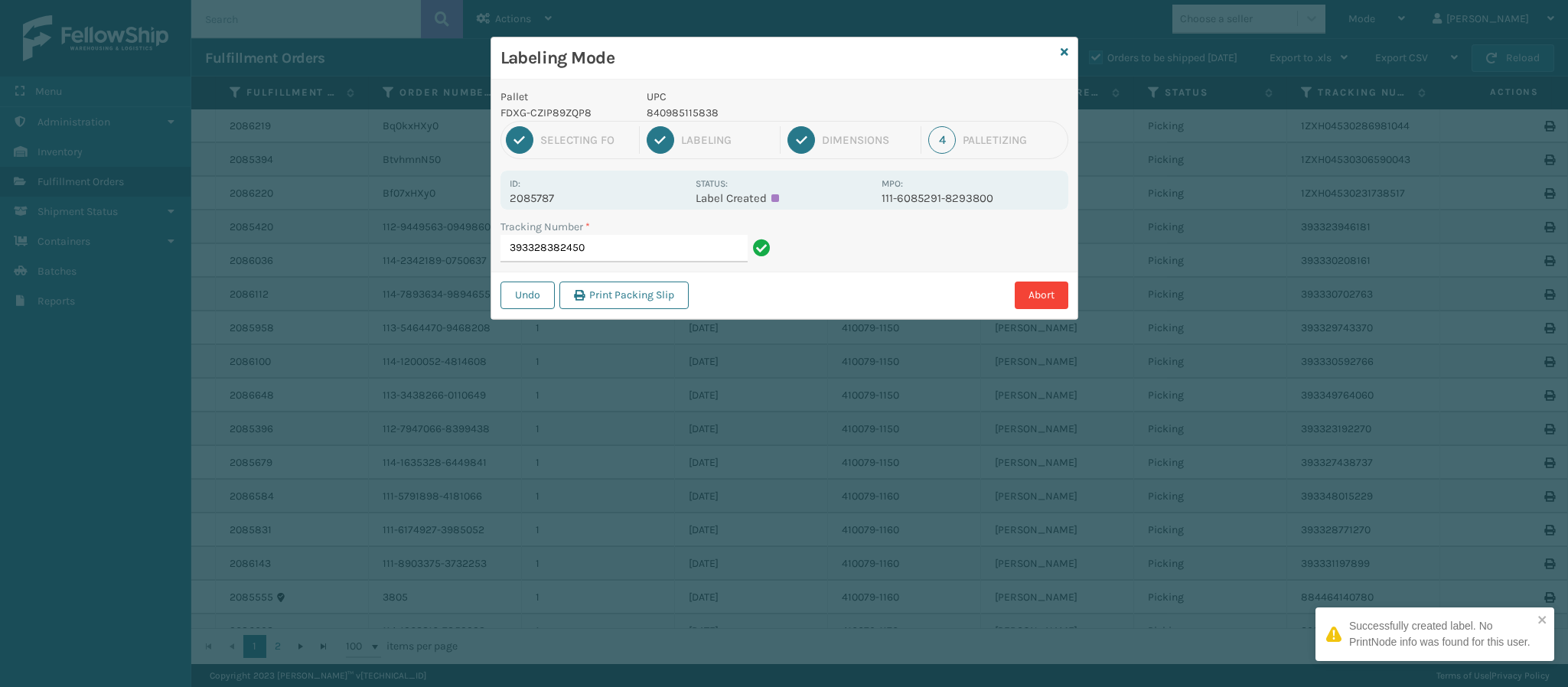
click at [550, 202] on p "2085787" at bounding box center [598, 198] width 177 height 13
click at [549, 200] on p "2085787" at bounding box center [598, 198] width 177 height 13
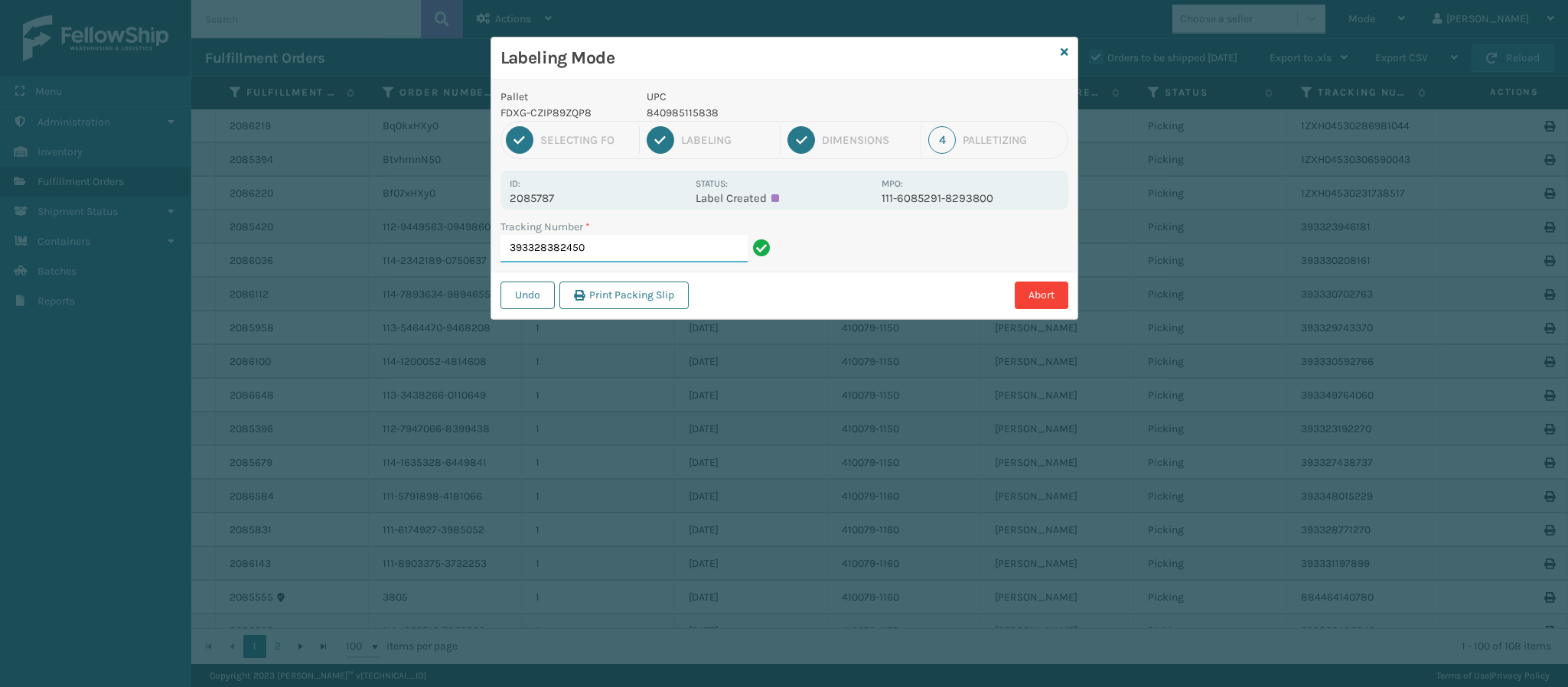
click at [609, 249] on input "393328382450" at bounding box center [624, 249] width 247 height 28
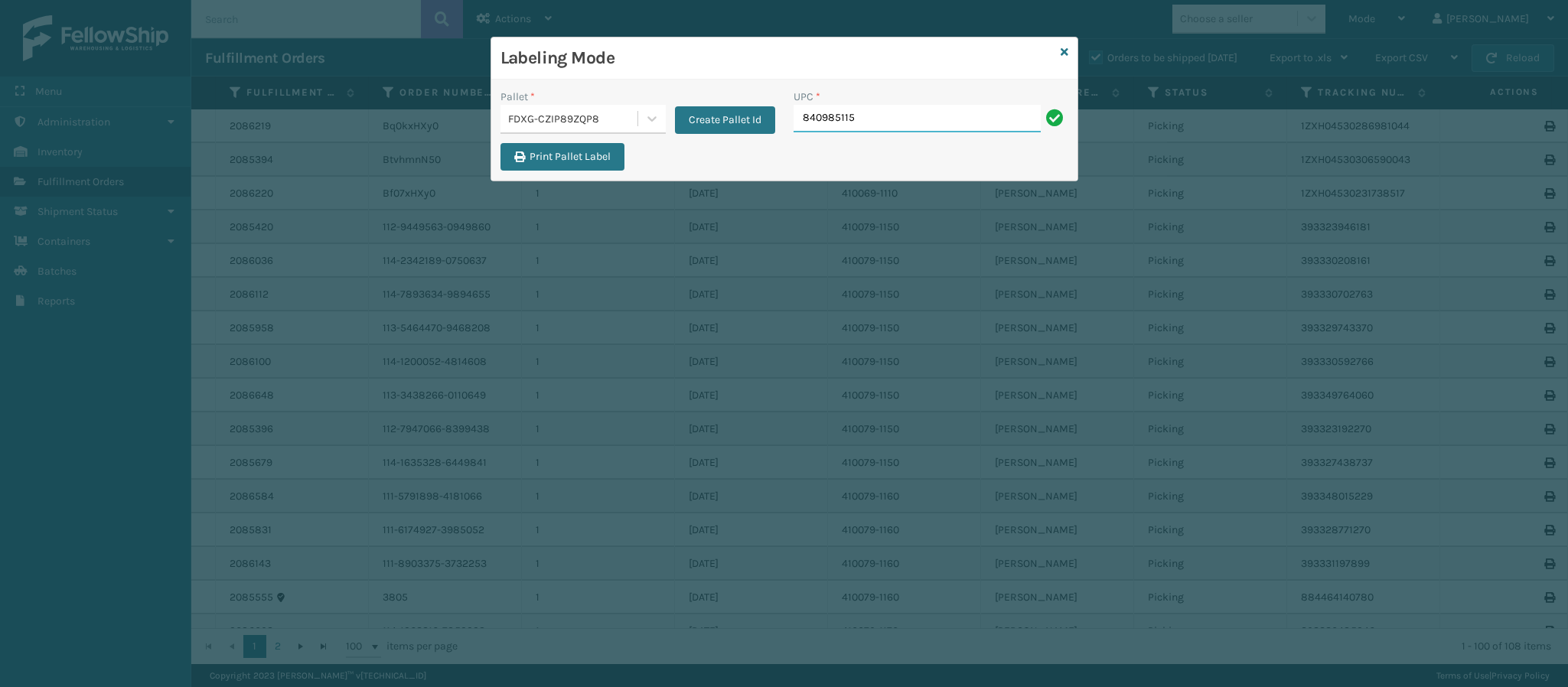
type input "8409851158"
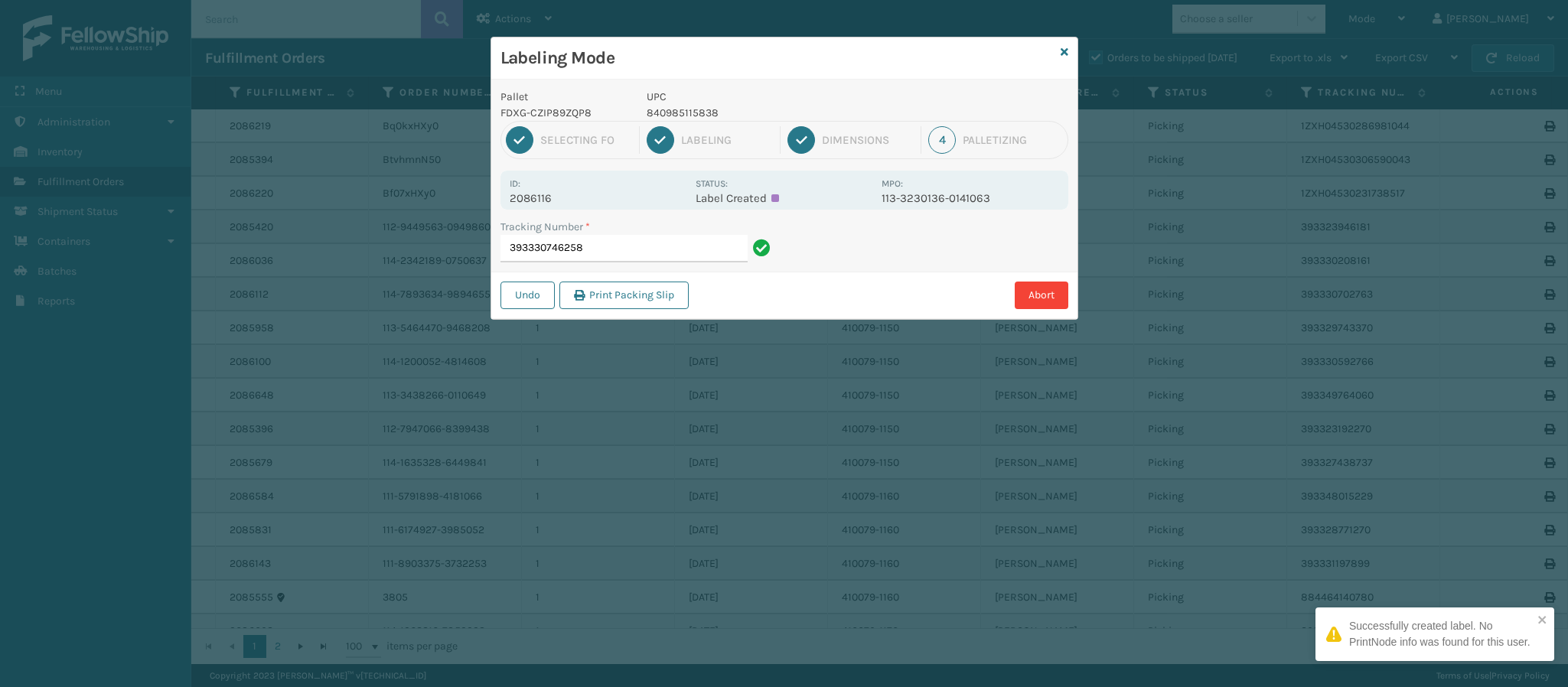
click at [551, 198] on p "2086116" at bounding box center [598, 198] width 177 height 13
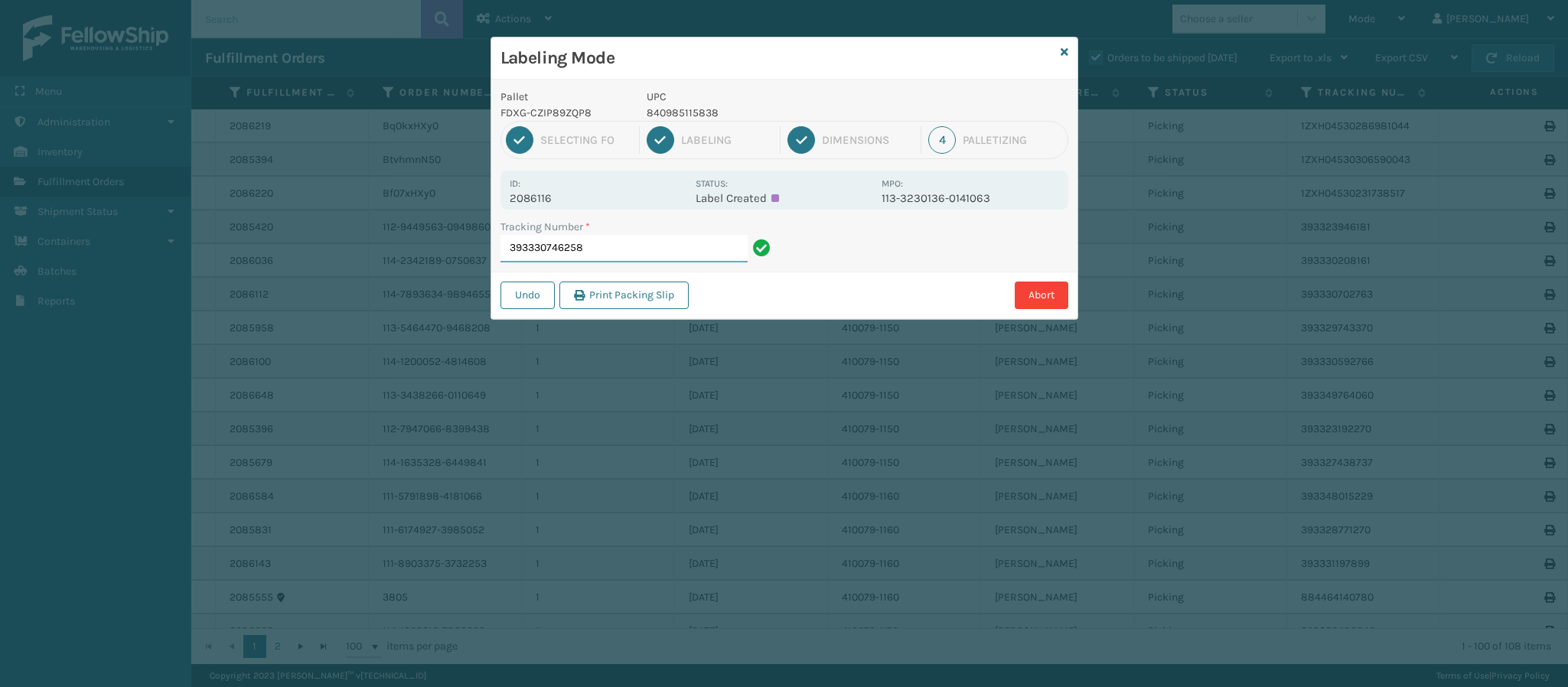
click at [626, 258] on input "393330746258" at bounding box center [624, 249] width 247 height 28
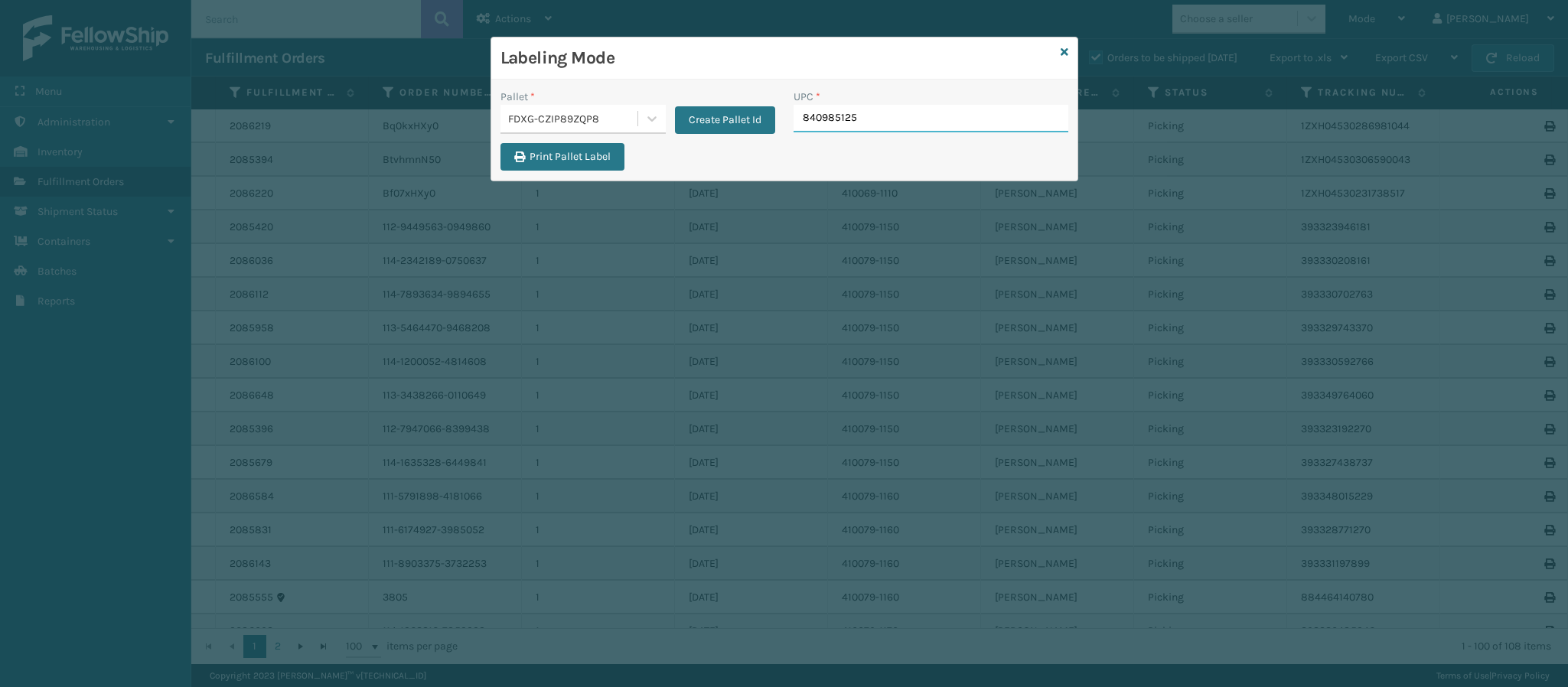
type input "8409851257"
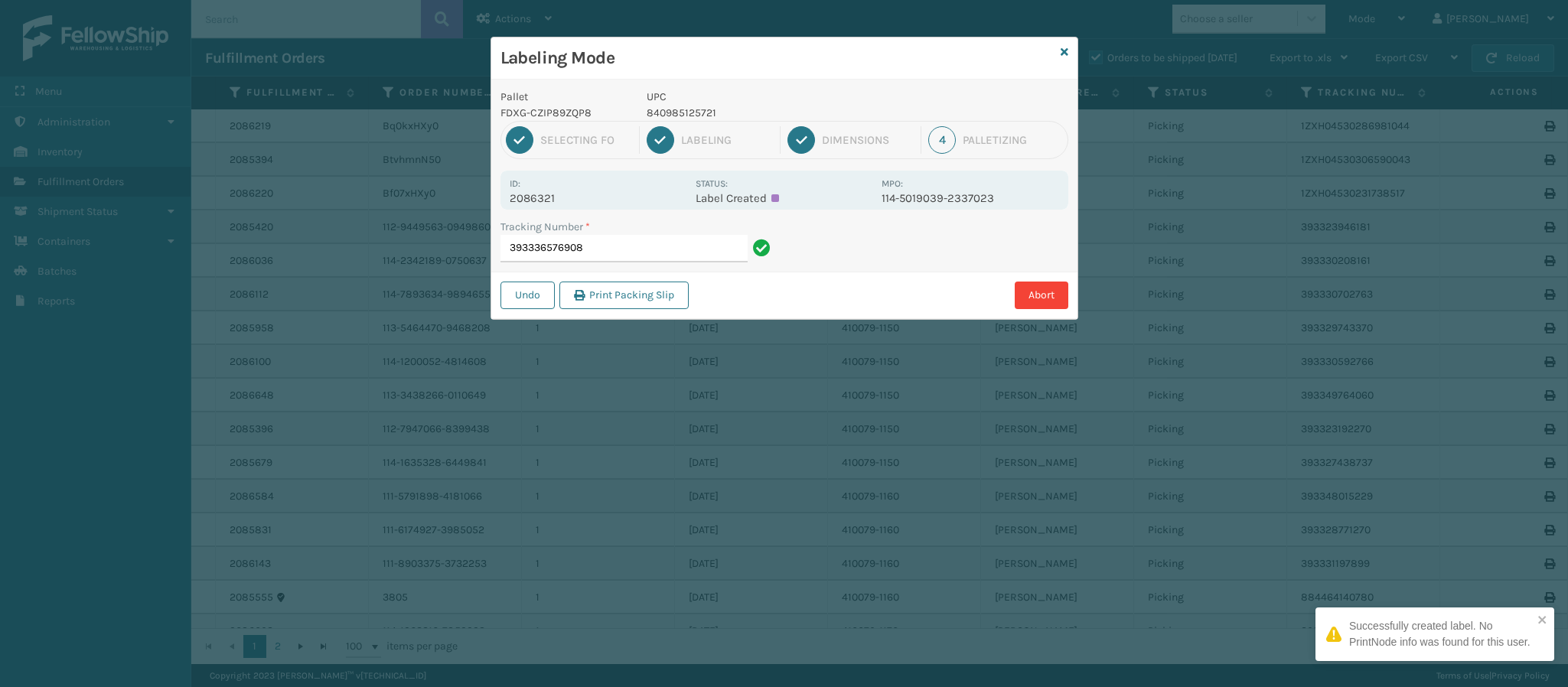
click at [549, 202] on p "2086321" at bounding box center [598, 198] width 177 height 13
click at [618, 254] on input "393336576908" at bounding box center [624, 249] width 247 height 28
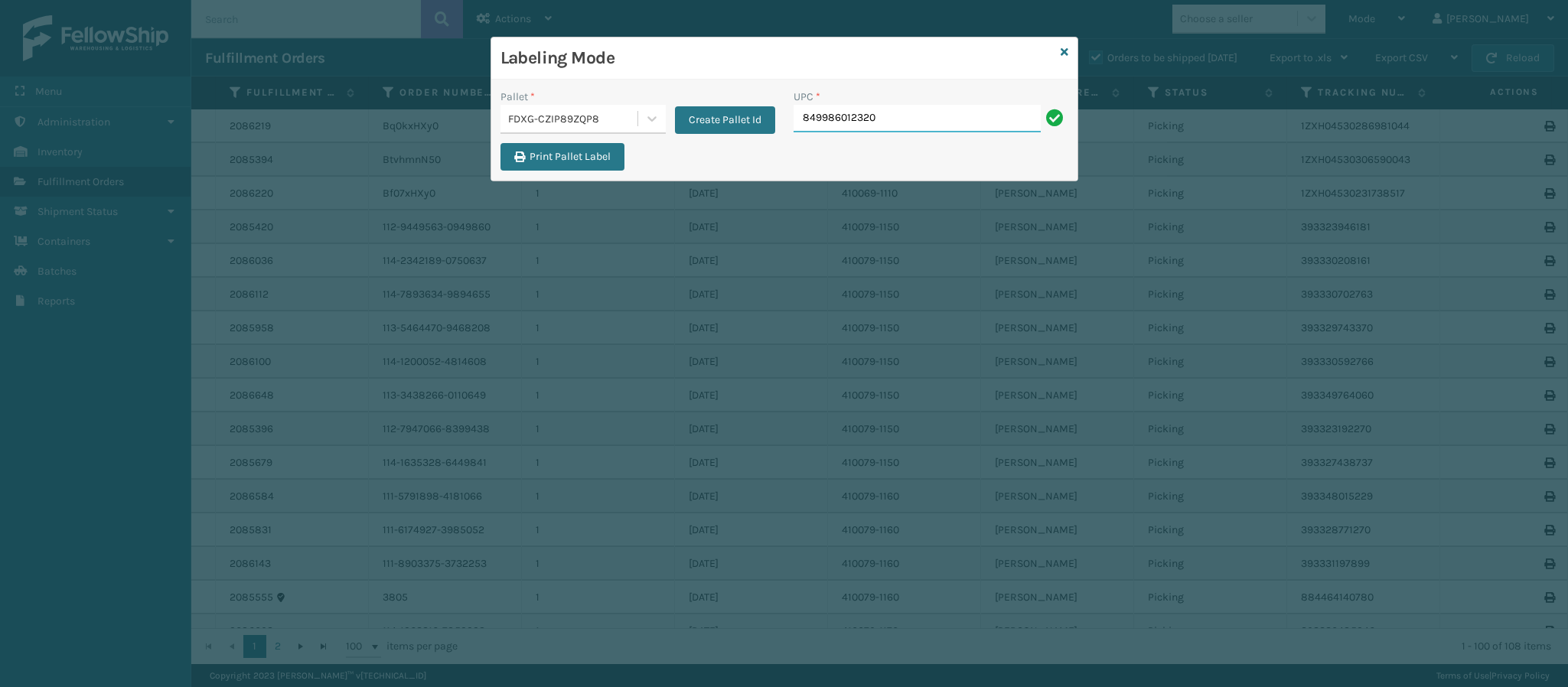
type input "849986012320"
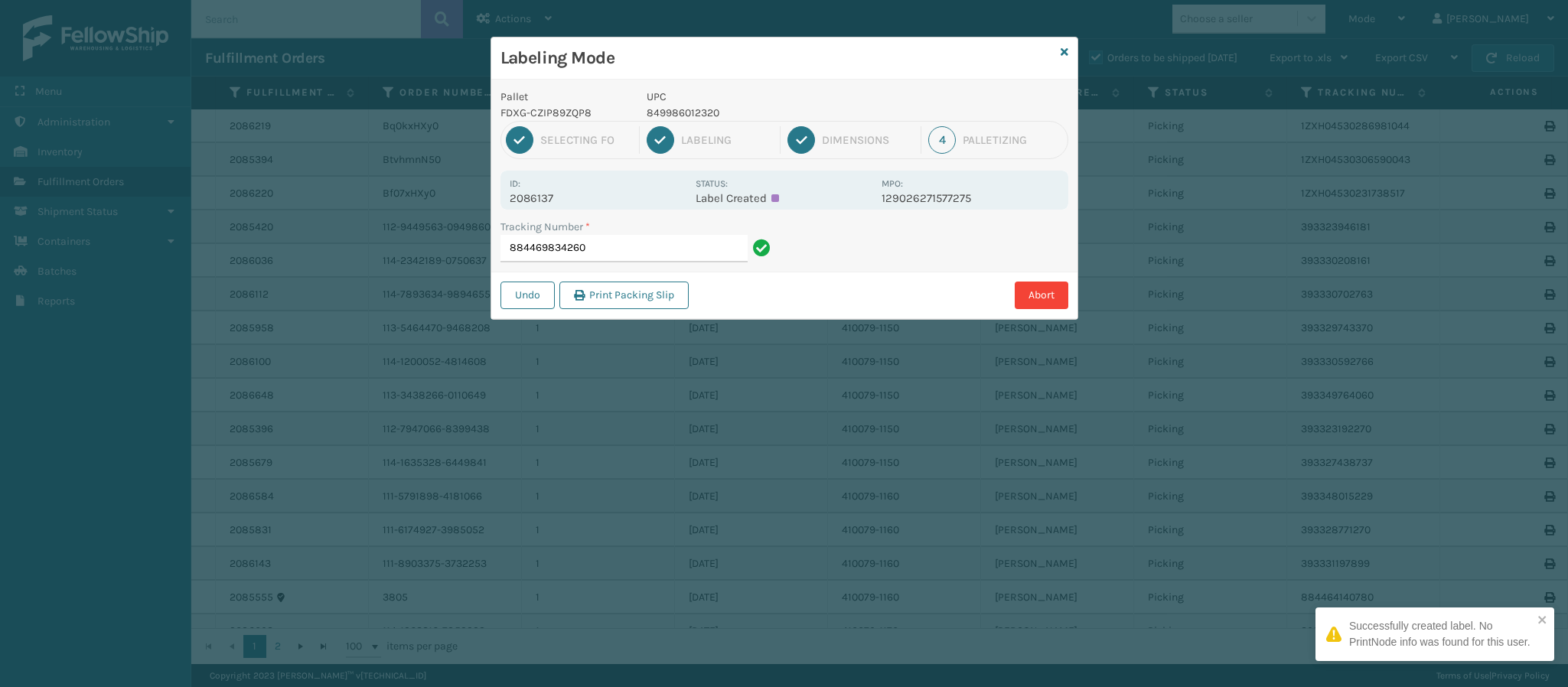
click at [542, 195] on p "2086137" at bounding box center [598, 198] width 177 height 13
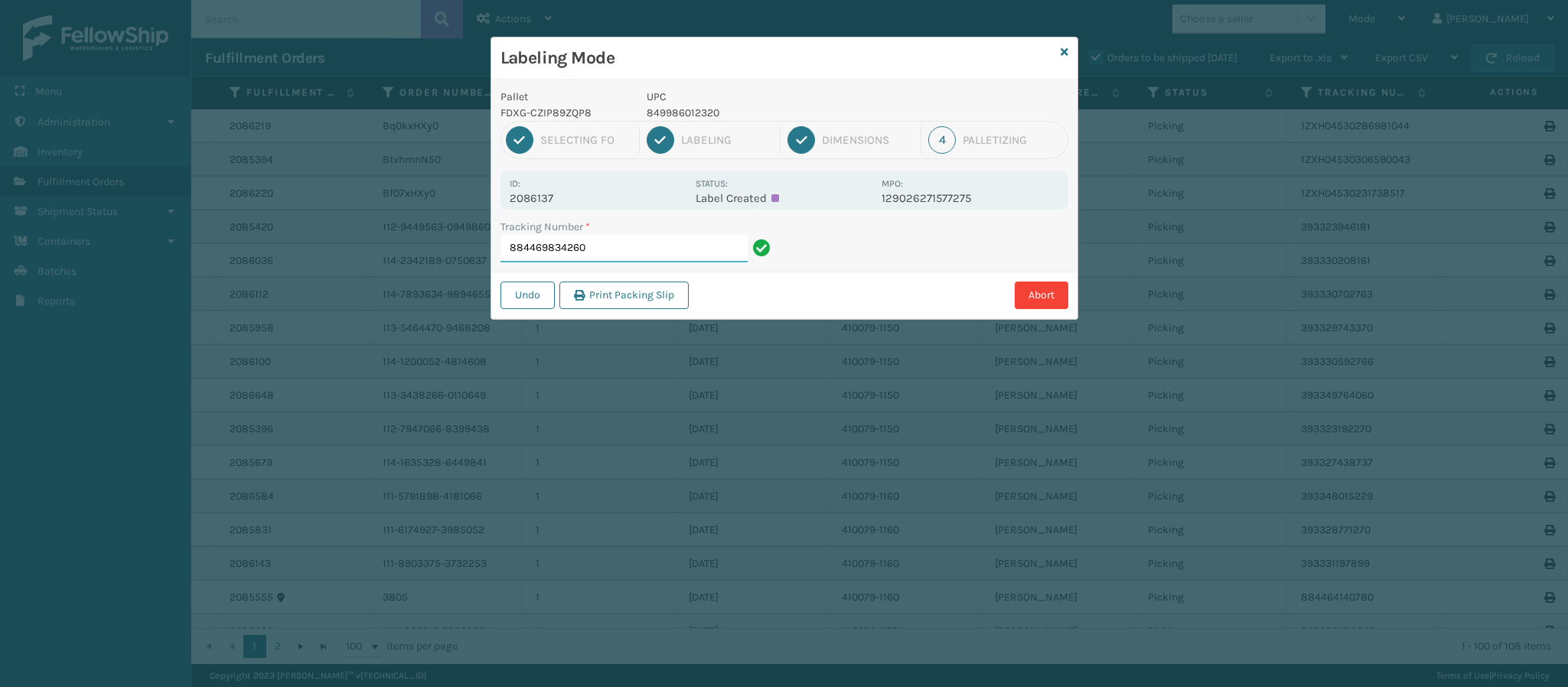
click at [644, 255] on input "884469834260" at bounding box center [624, 249] width 247 height 28
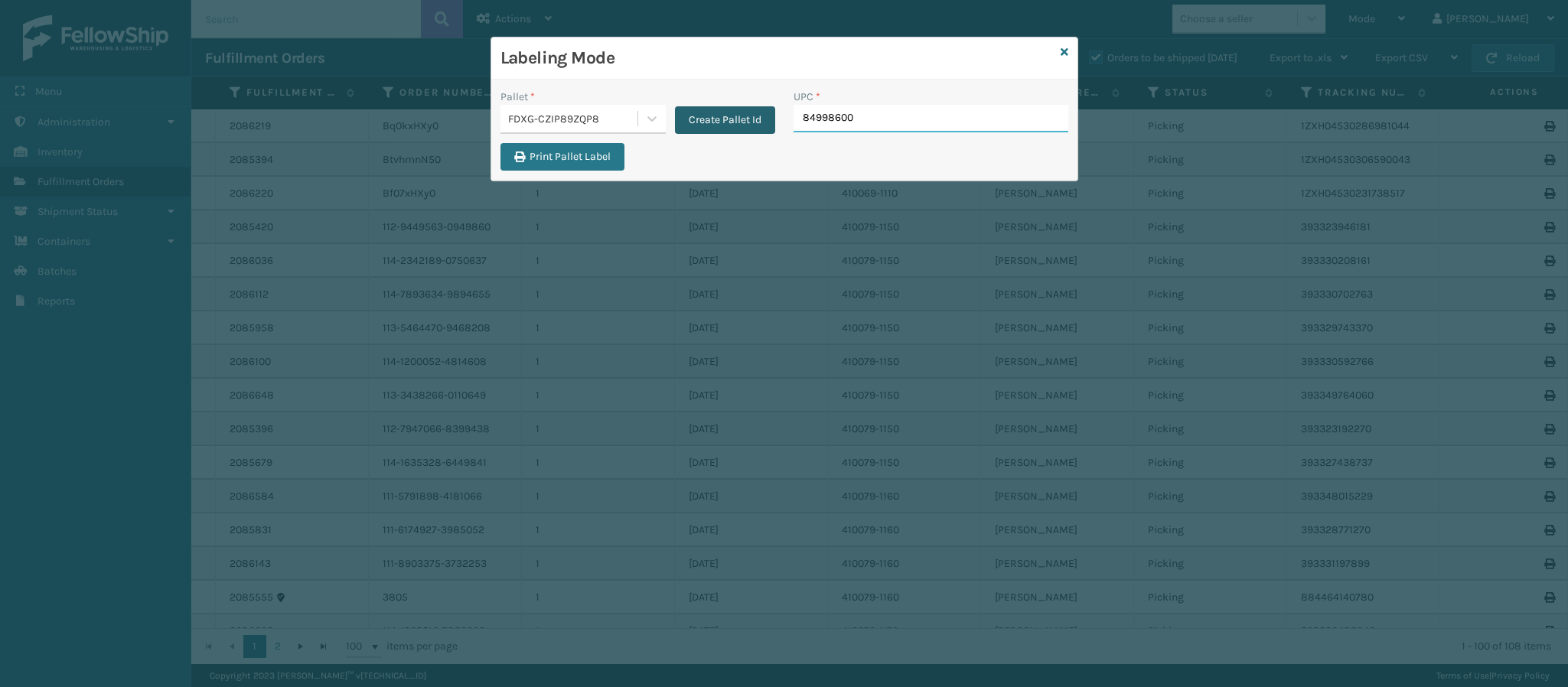
type input "849986009"
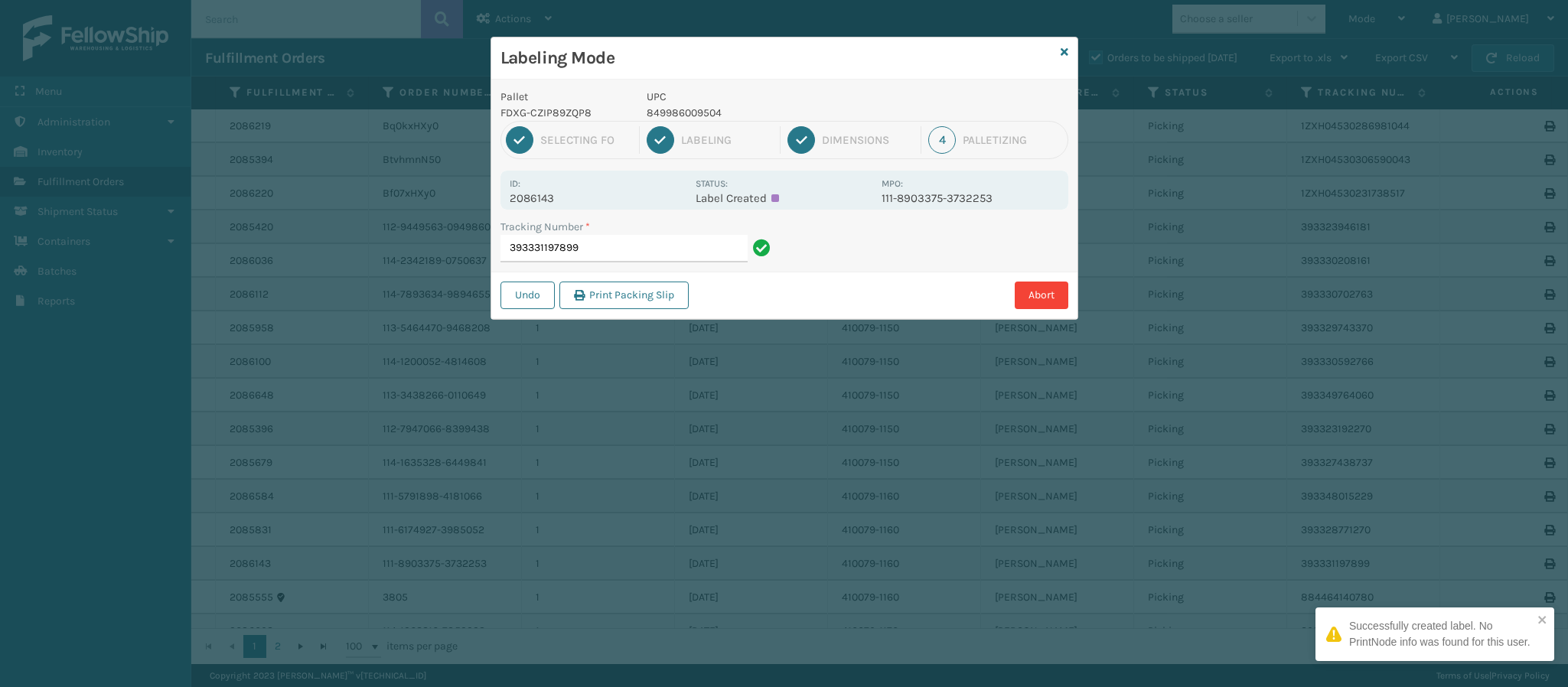
click at [535, 201] on p "2086143" at bounding box center [598, 198] width 177 height 13
click at [604, 249] on input "393331197899" at bounding box center [624, 249] width 247 height 28
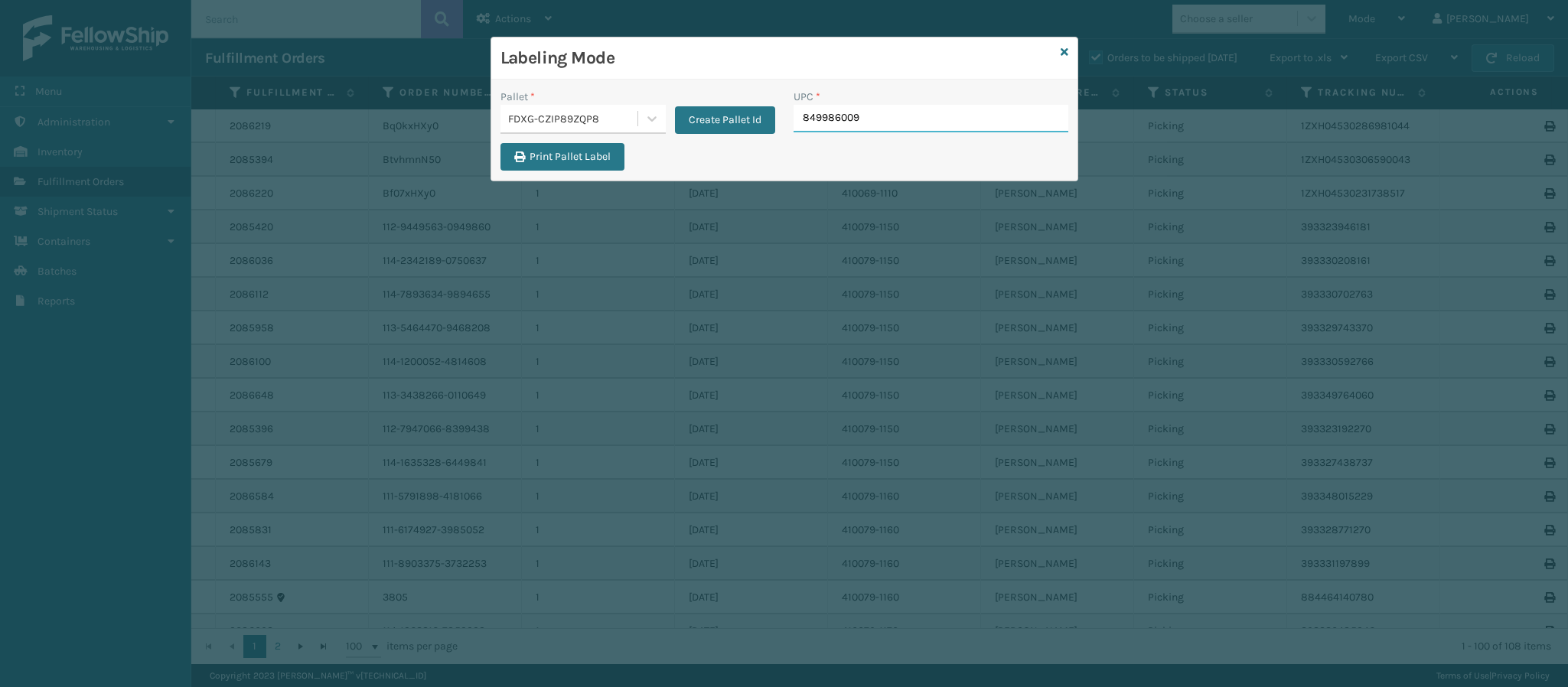
type input "8499860095"
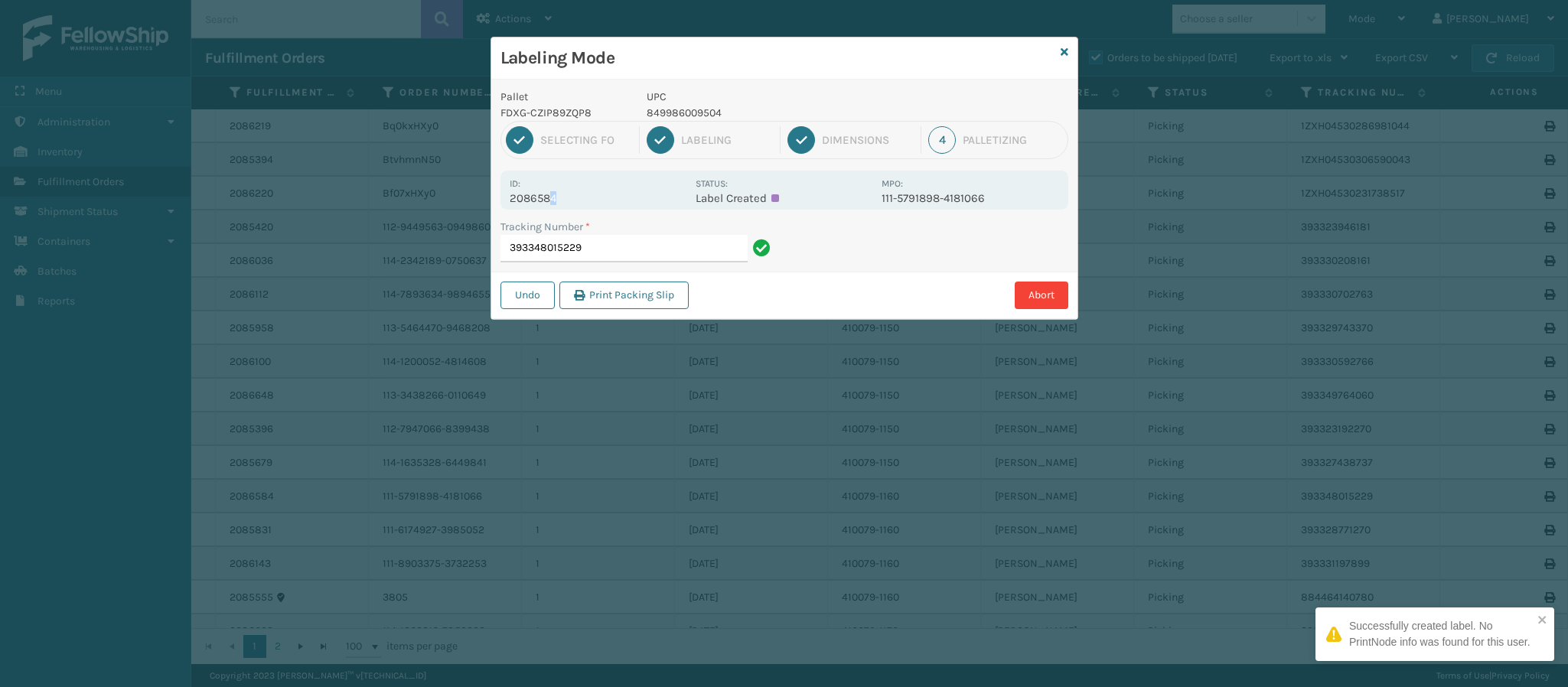
click at [555, 201] on p "2086584" at bounding box center [598, 198] width 177 height 13
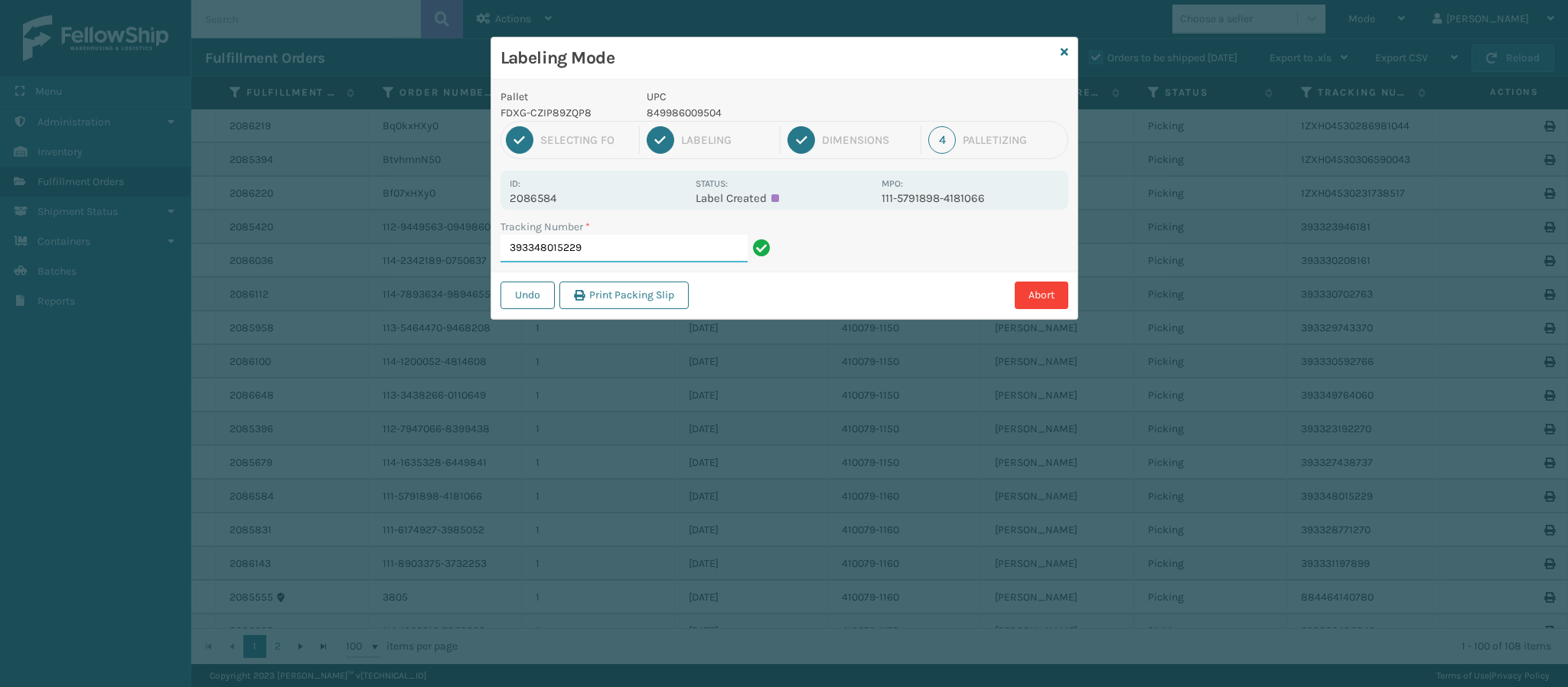
click at [637, 256] on input "393348015229" at bounding box center [624, 249] width 247 height 28
click at [637, 253] on input "393348015229" at bounding box center [624, 249] width 247 height 28
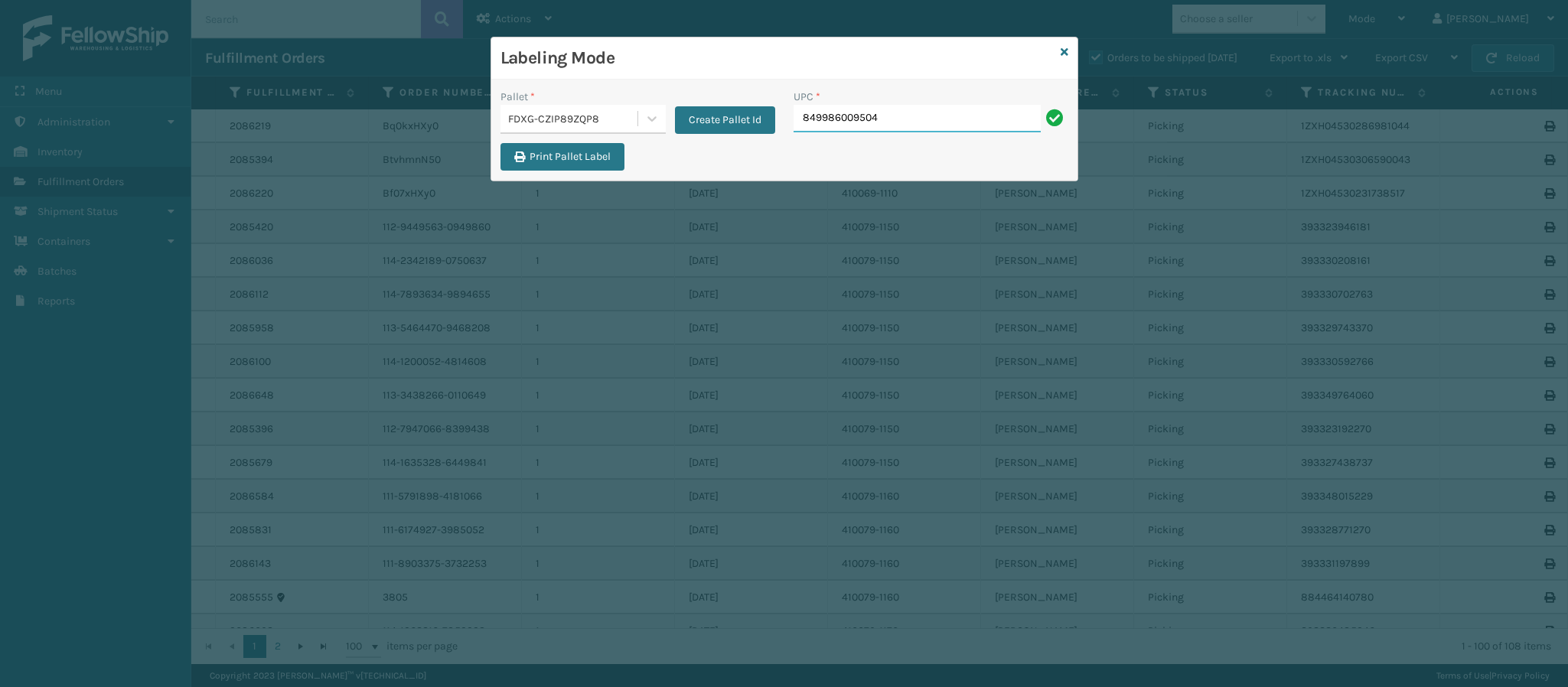
type input "849986009504"
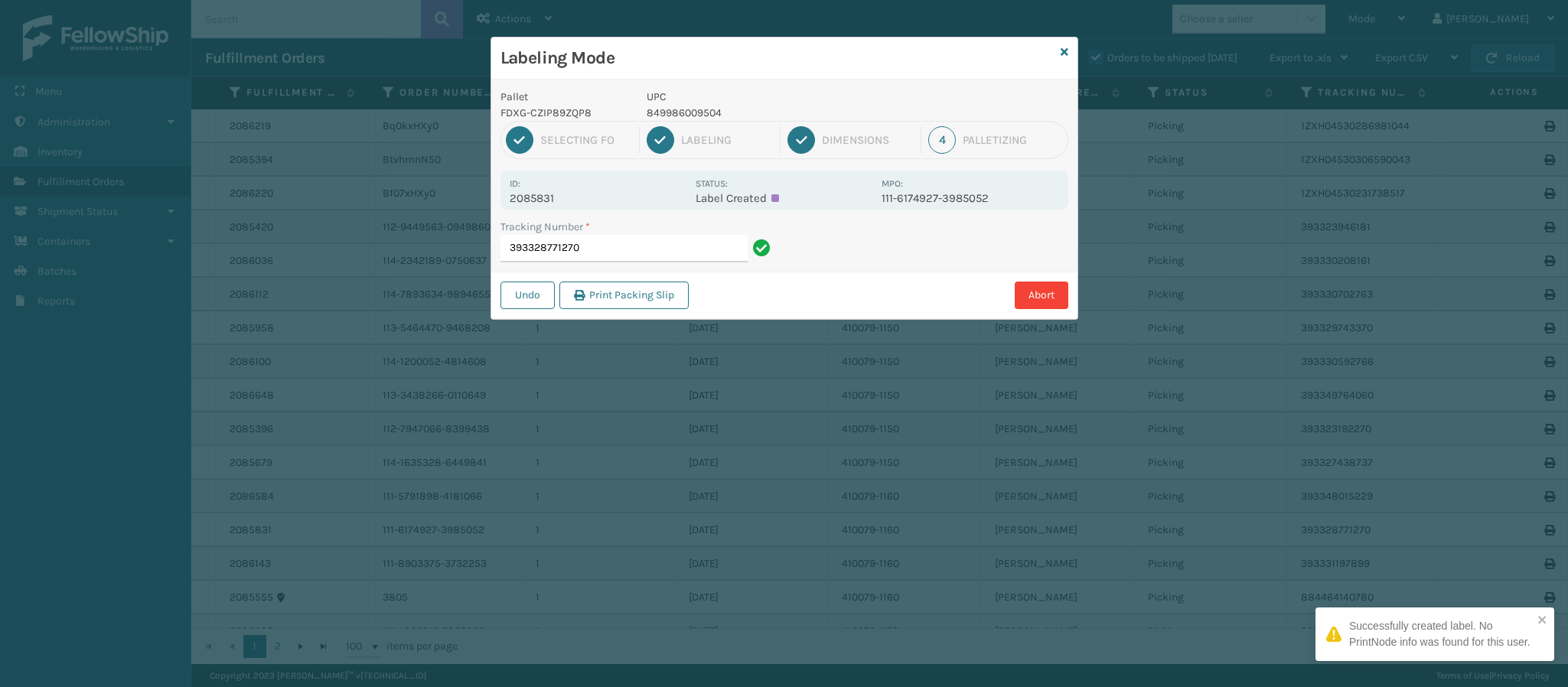
click at [533, 202] on p "2085831" at bounding box center [598, 198] width 177 height 13
drag, startPoint x: 619, startPoint y: 223, endPoint x: 619, endPoint y: 237, distance: 14.0
click at [619, 235] on div "Tracking Number * 393328771270" at bounding box center [638, 240] width 275 height 43
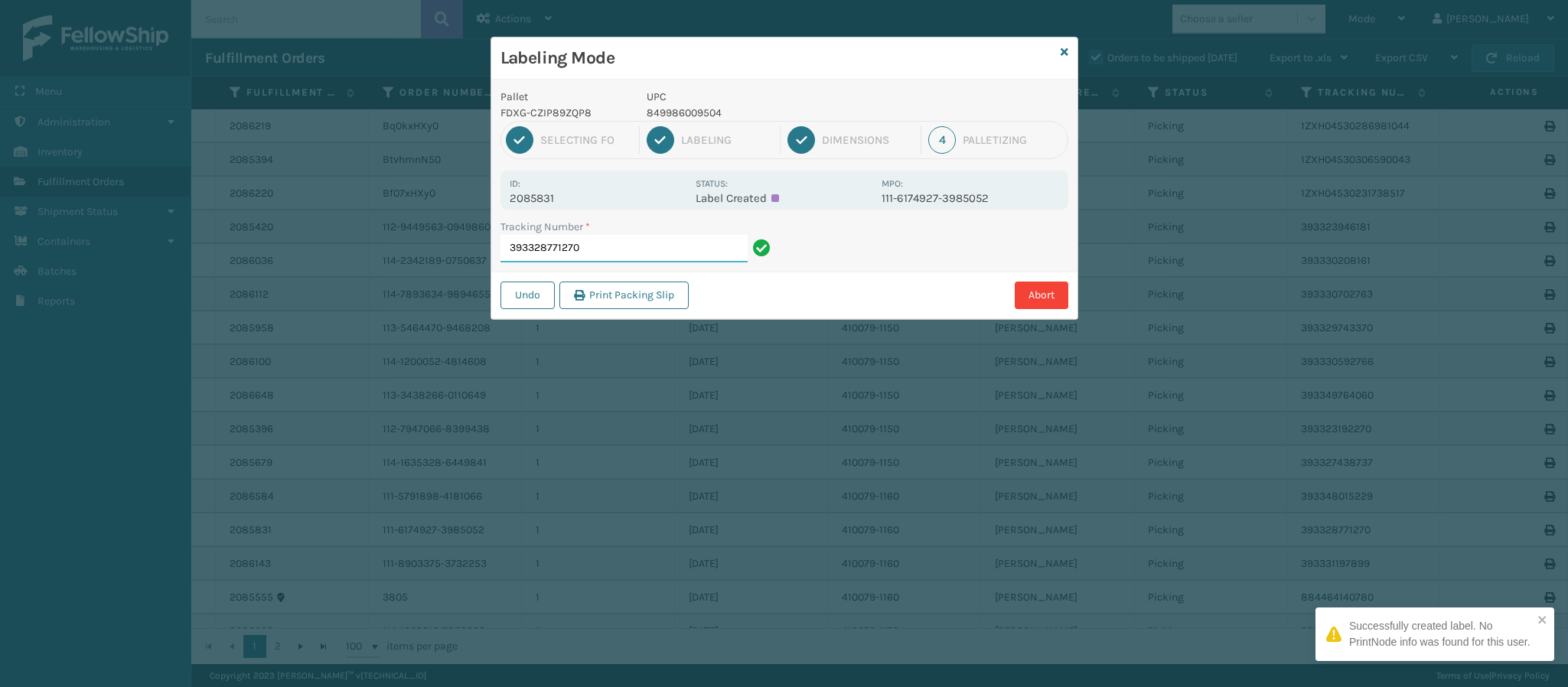
click at [619, 237] on input "393328771270" at bounding box center [624, 249] width 247 height 28
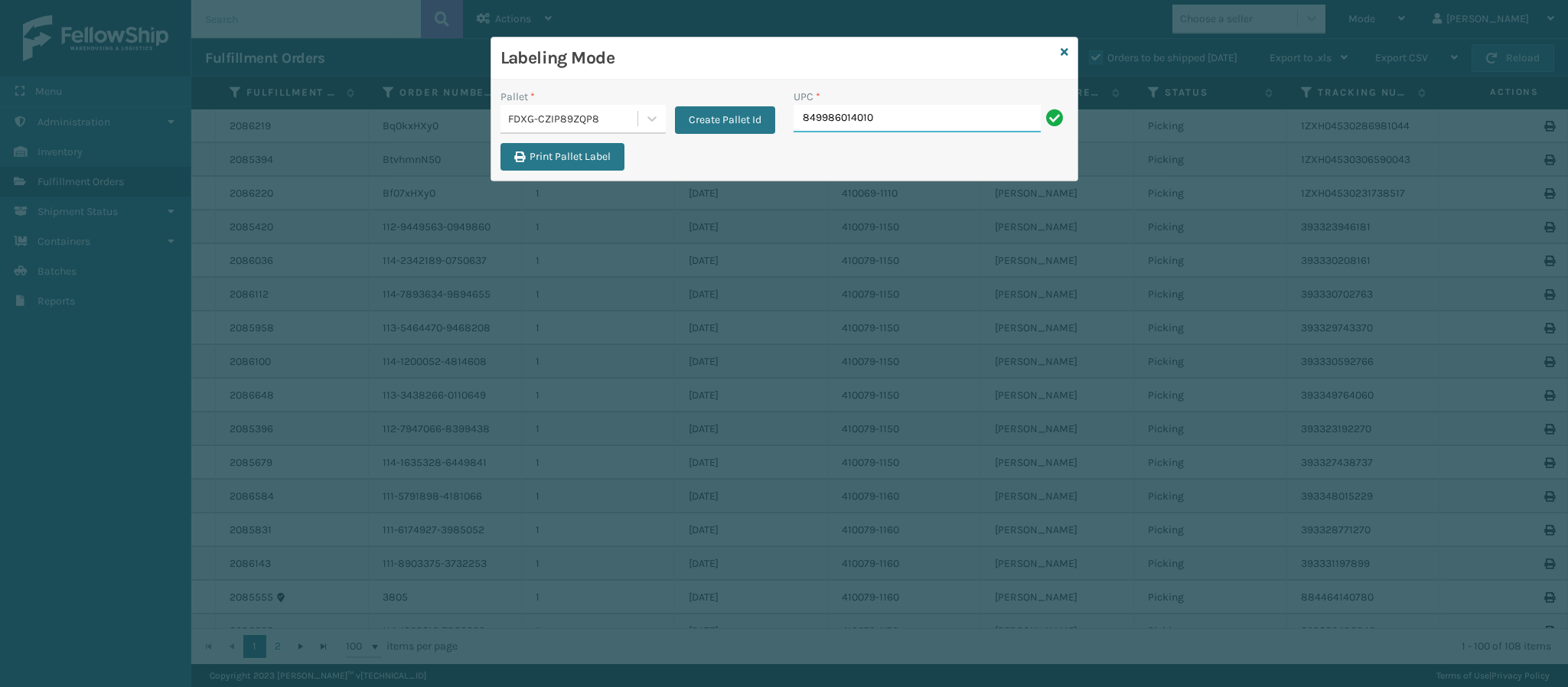
type input "849986014010"
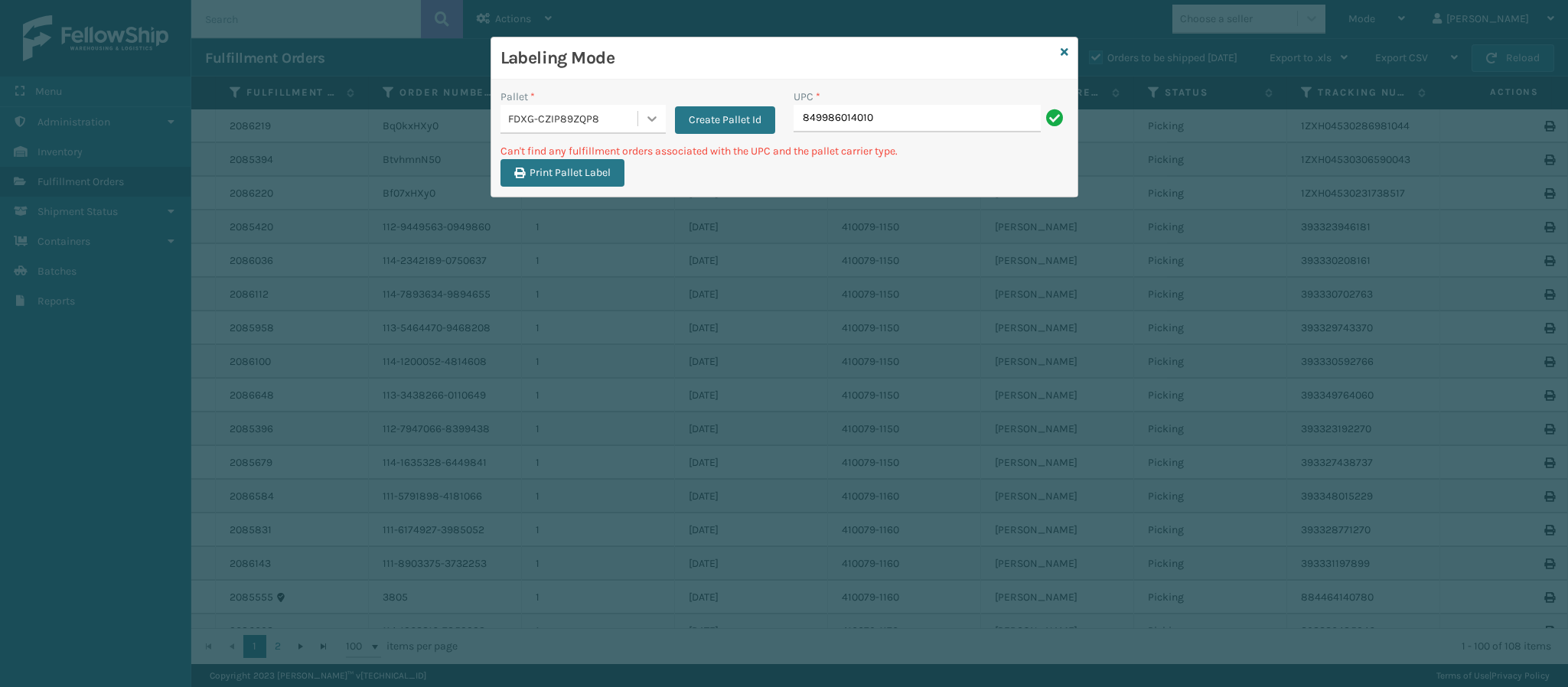
click at [652, 117] on icon at bounding box center [652, 118] width 15 height 15
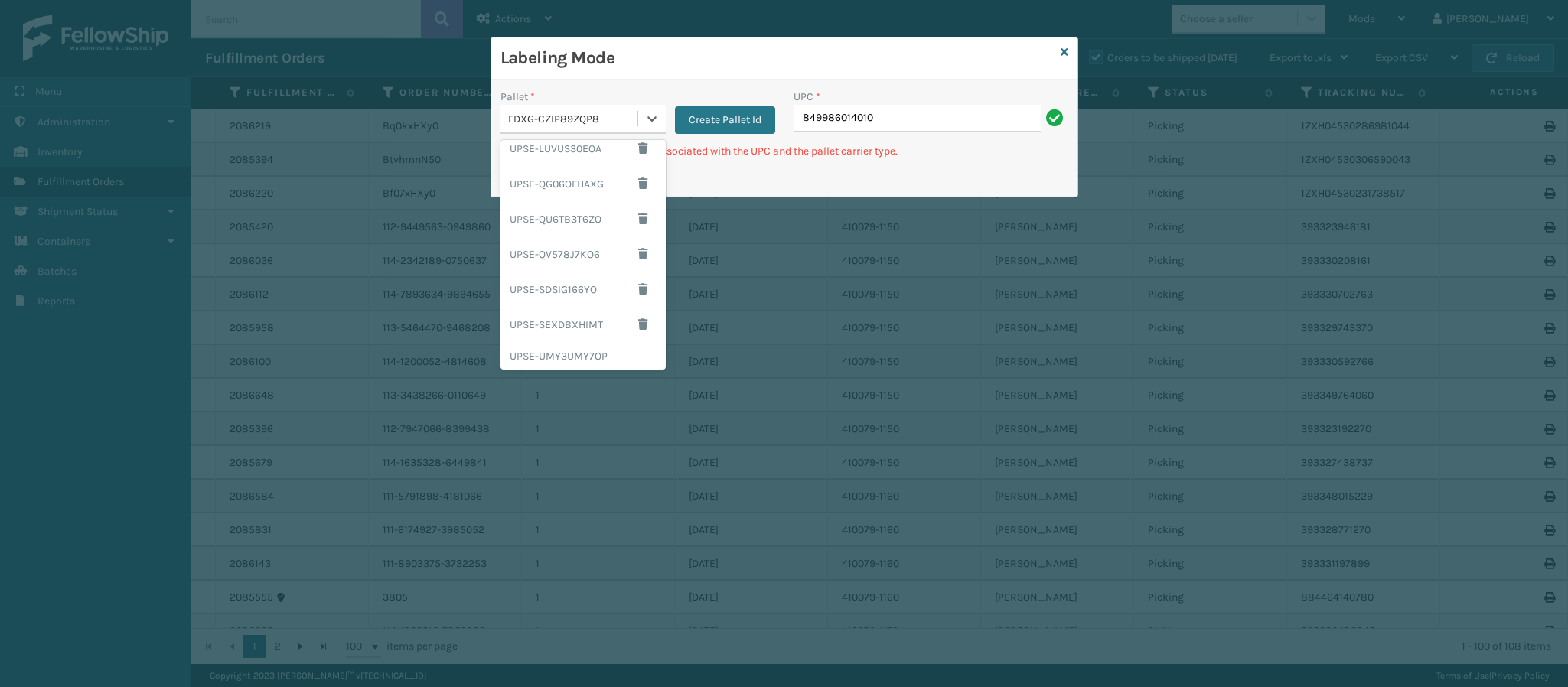
scroll to position [186, 0]
click at [584, 319] on div "UPSG-GN689E8OG9" at bounding box center [583, 316] width 165 height 28
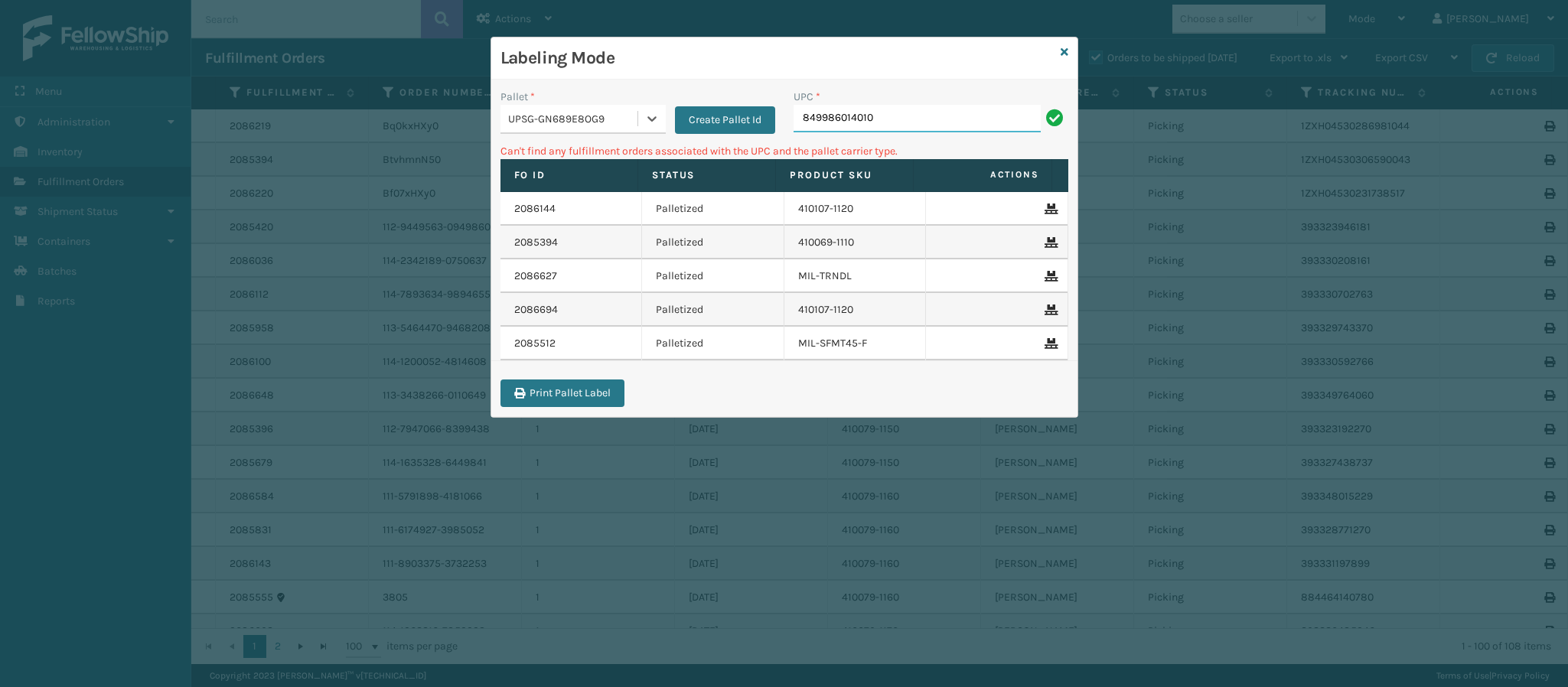
click at [884, 124] on input "849986014010" at bounding box center [917, 118] width 247 height 28
type input "8"
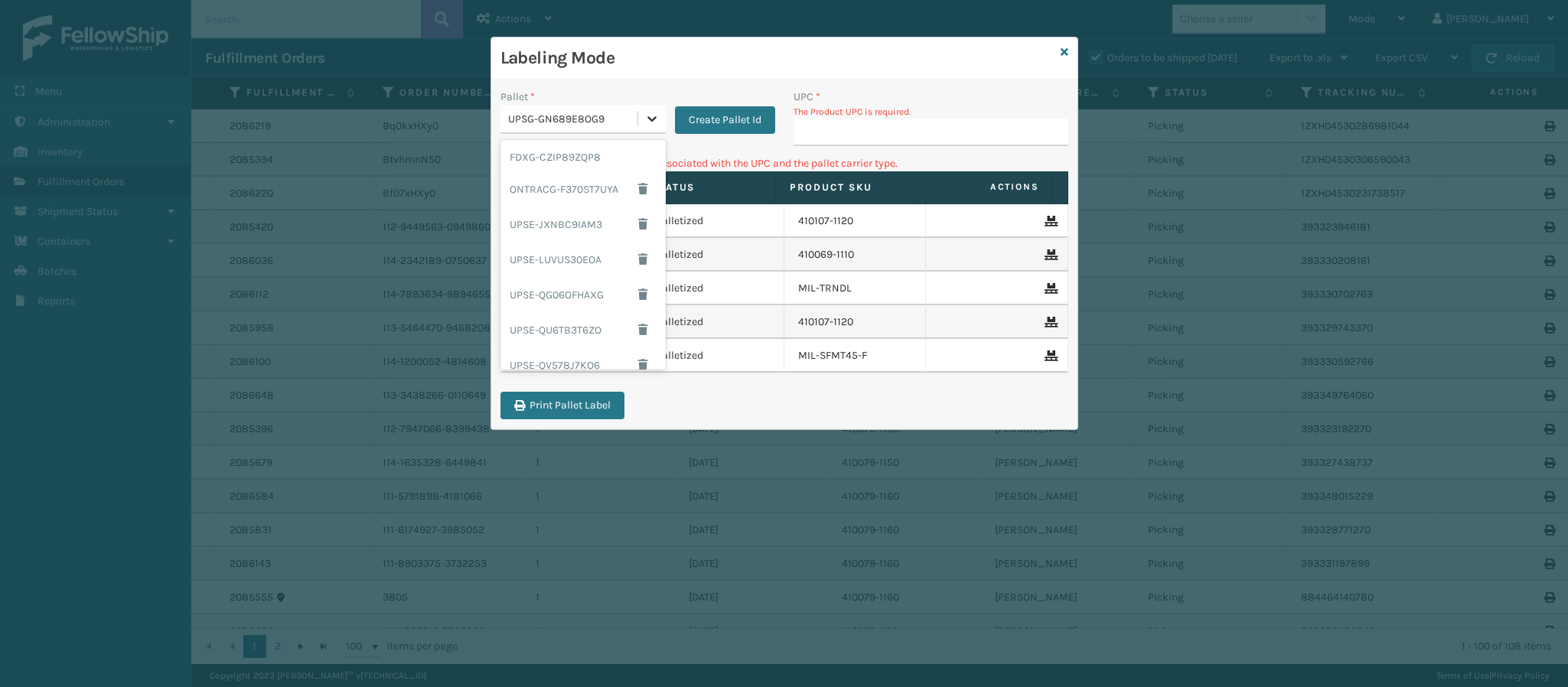
click at [656, 120] on icon at bounding box center [652, 118] width 15 height 15
click at [586, 154] on div "FDXG-CZIP89ZQP8" at bounding box center [583, 157] width 165 height 28
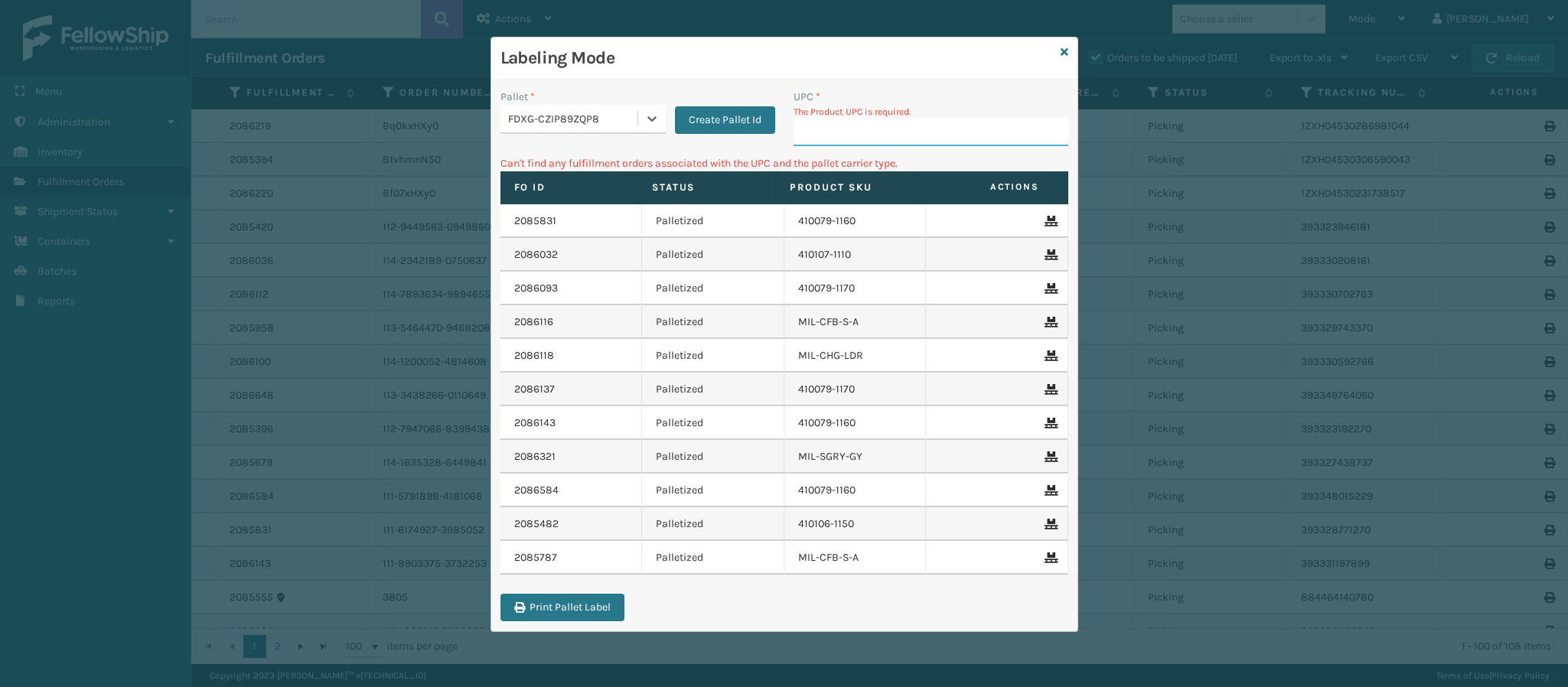
click at [877, 127] on input "UPC *" at bounding box center [931, 132] width 275 height 28
type input "849986033899"
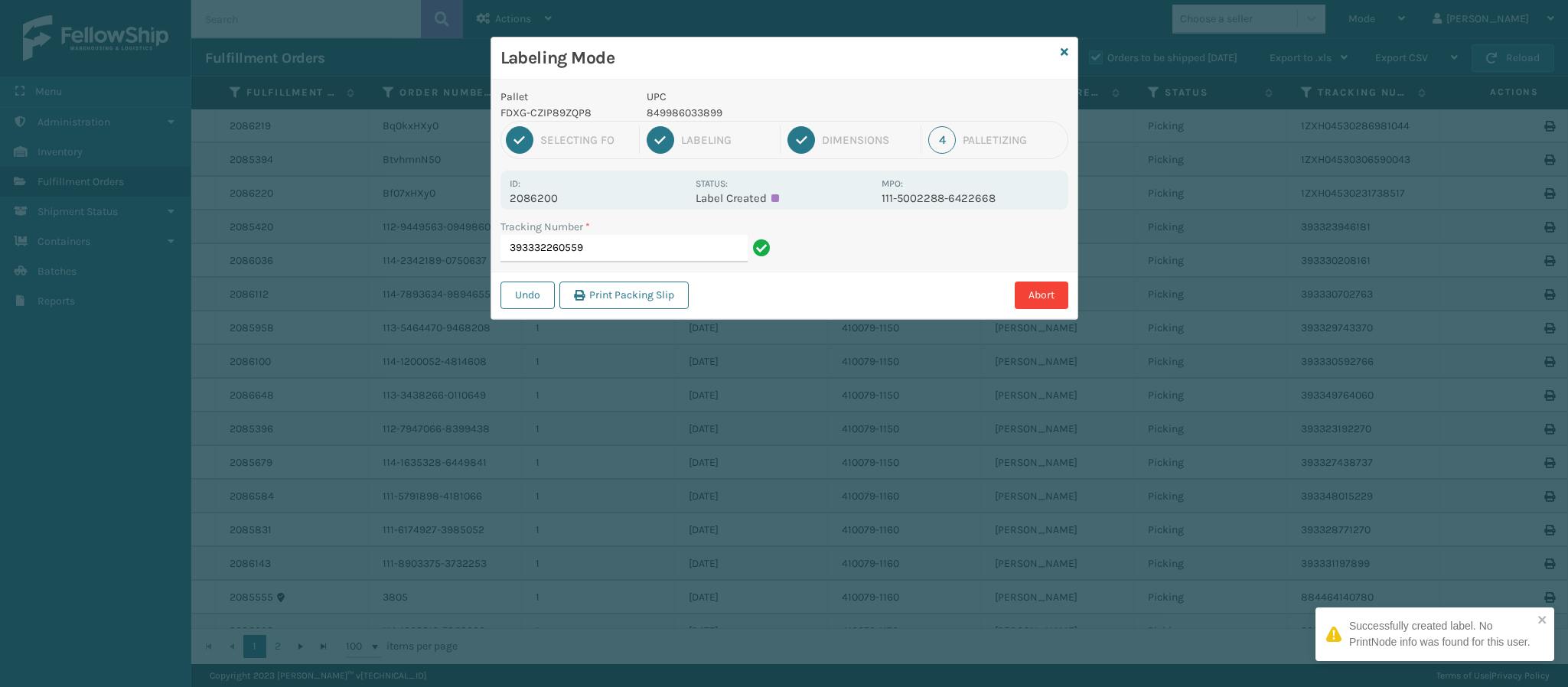
click at [554, 201] on p "2086200" at bounding box center [598, 198] width 177 height 13
click at [629, 255] on input "393332260559" at bounding box center [624, 249] width 247 height 28
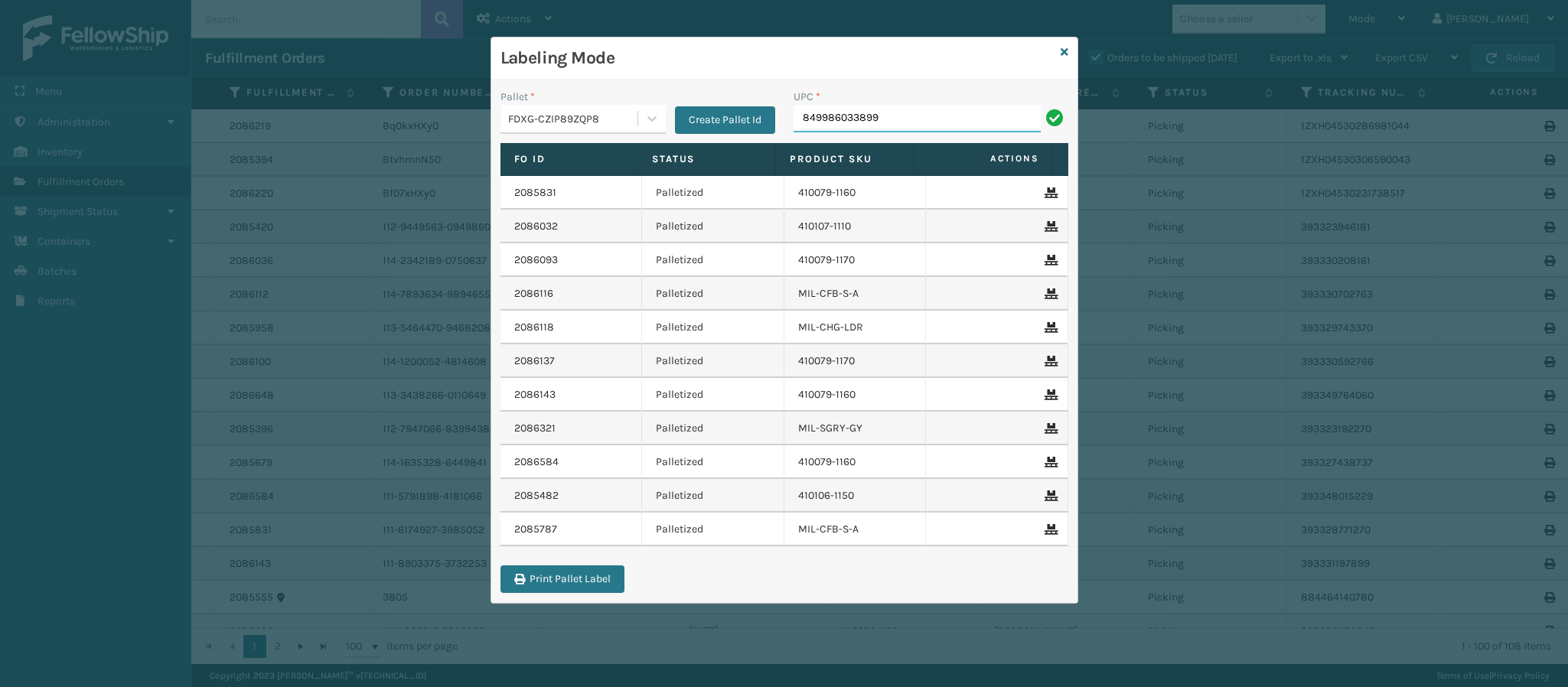
type input "849986033899"
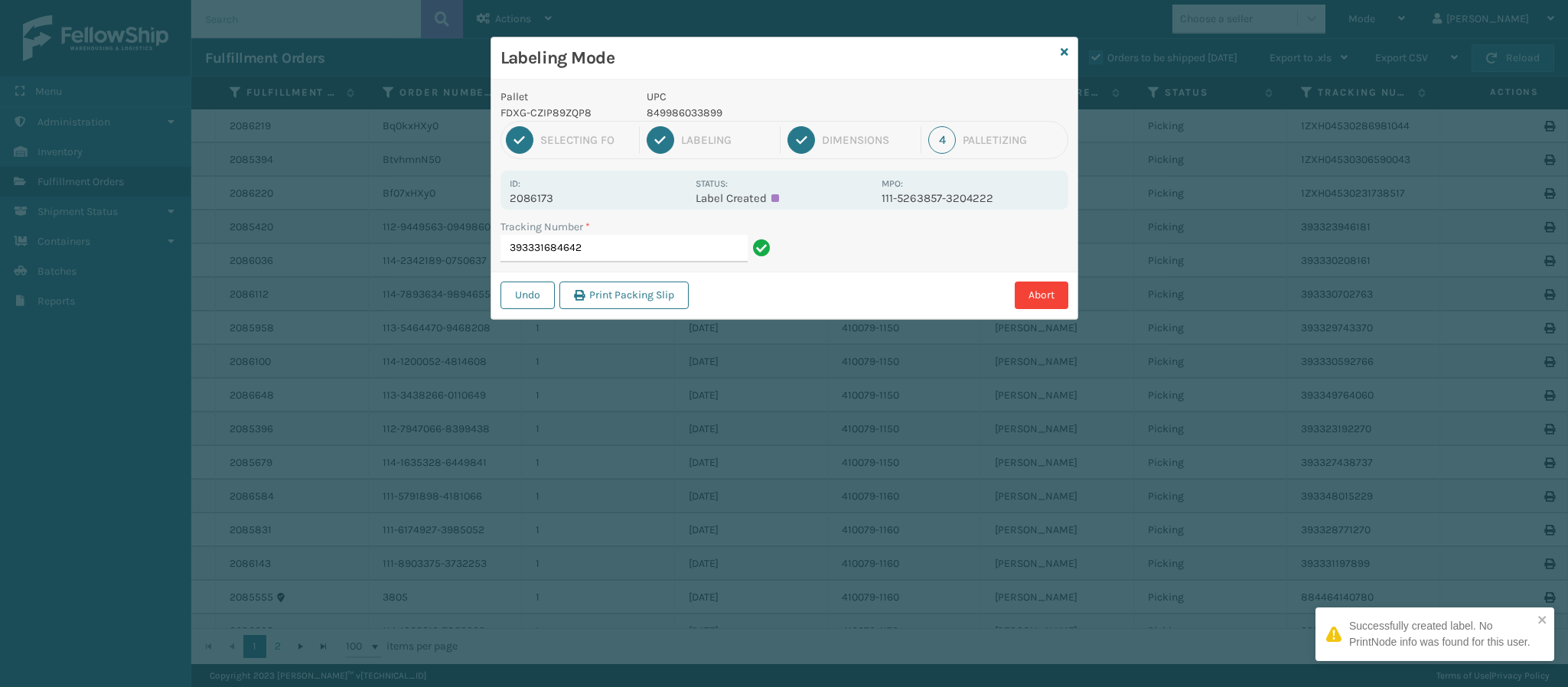
click at [547, 200] on p "2086173" at bounding box center [598, 198] width 177 height 13
click at [649, 250] on input "393331684642" at bounding box center [624, 249] width 247 height 28
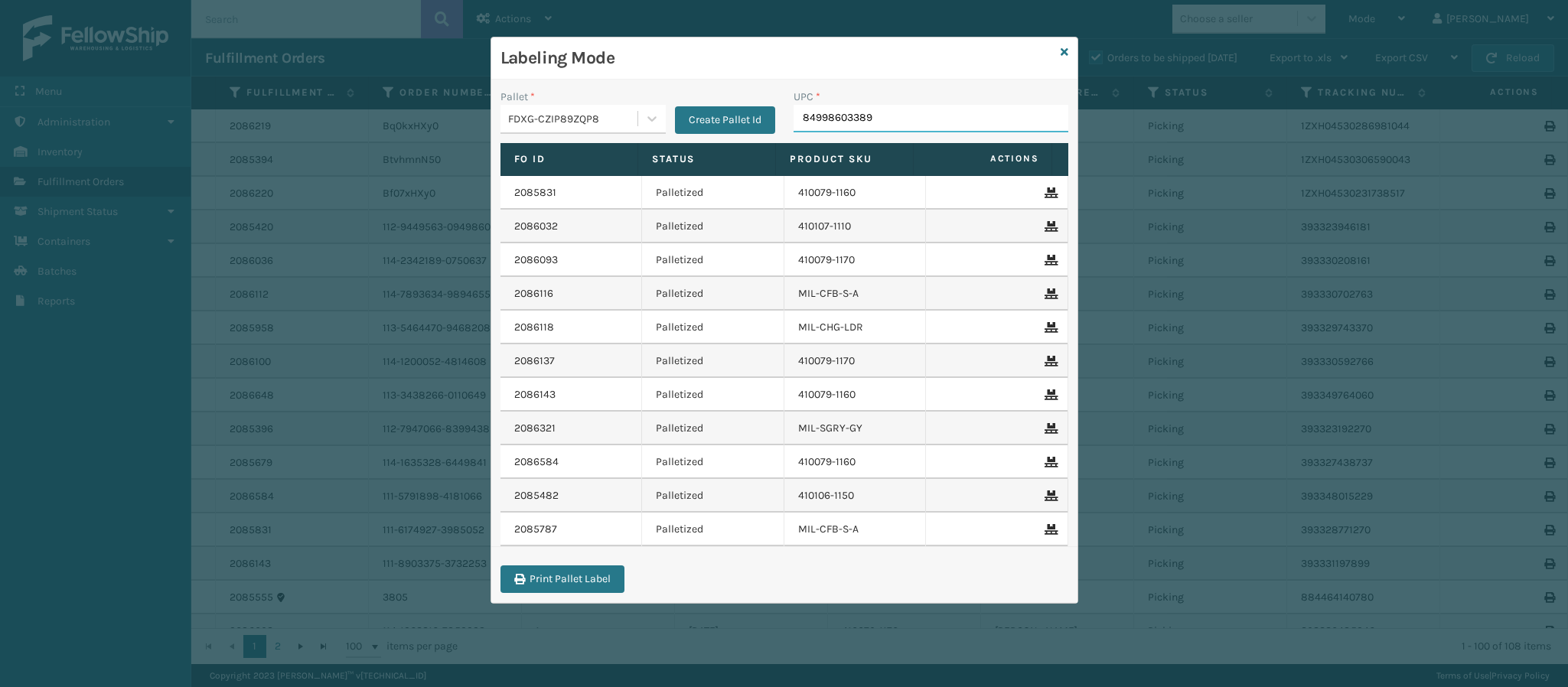
type input "849986033899"
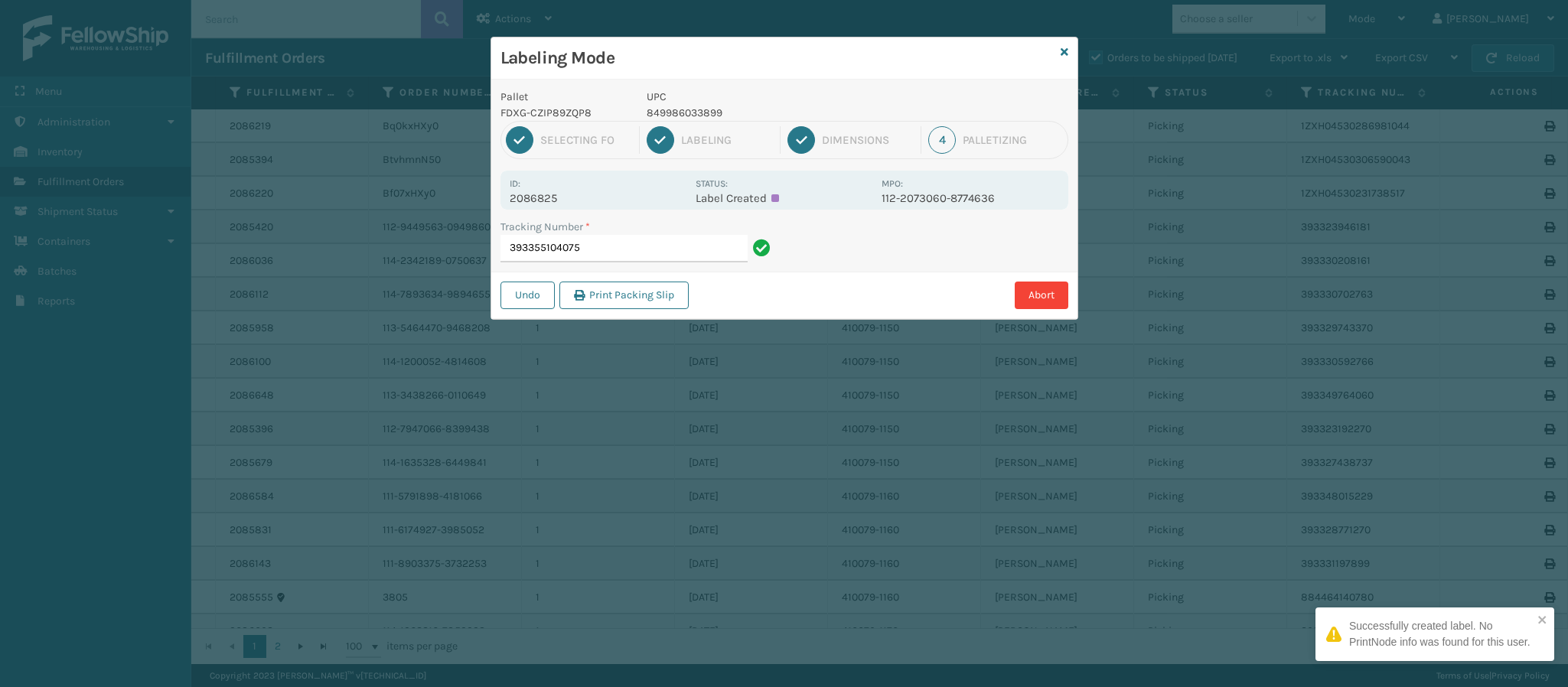
click at [554, 205] on p "2086825" at bounding box center [598, 198] width 177 height 13
click at [631, 244] on input "393355104075" at bounding box center [624, 249] width 247 height 28
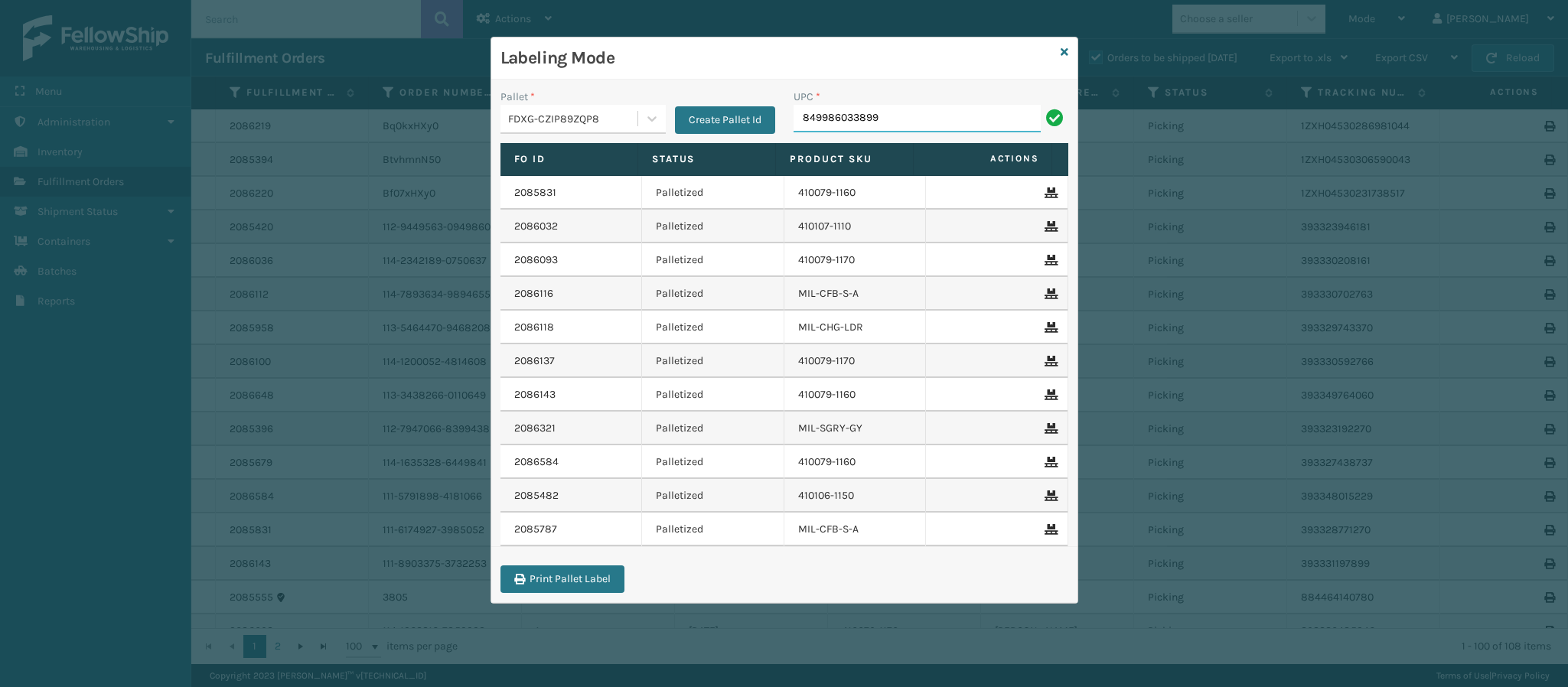
type input "849986033899"
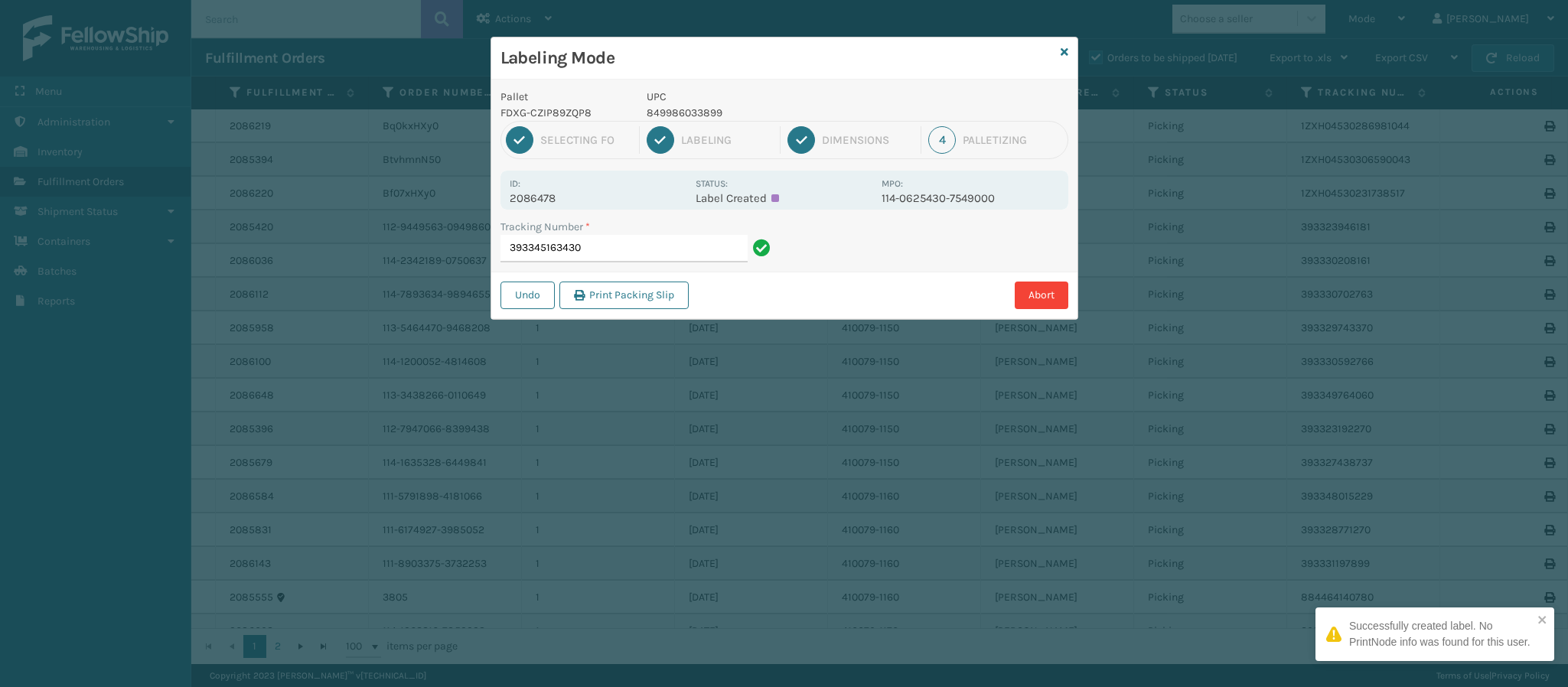
click at [558, 201] on p "2086478" at bounding box center [598, 198] width 177 height 13
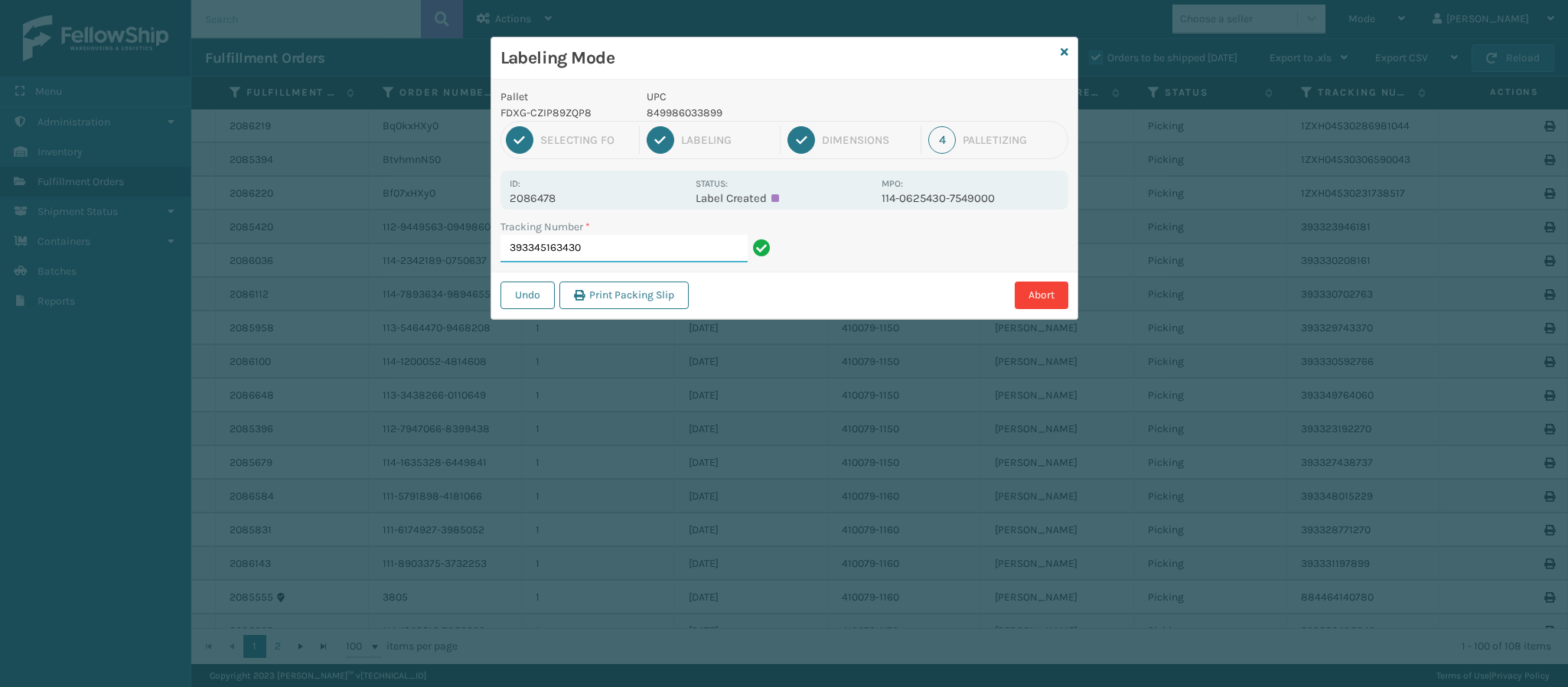
click at [614, 246] on input "393345163430" at bounding box center [624, 249] width 247 height 28
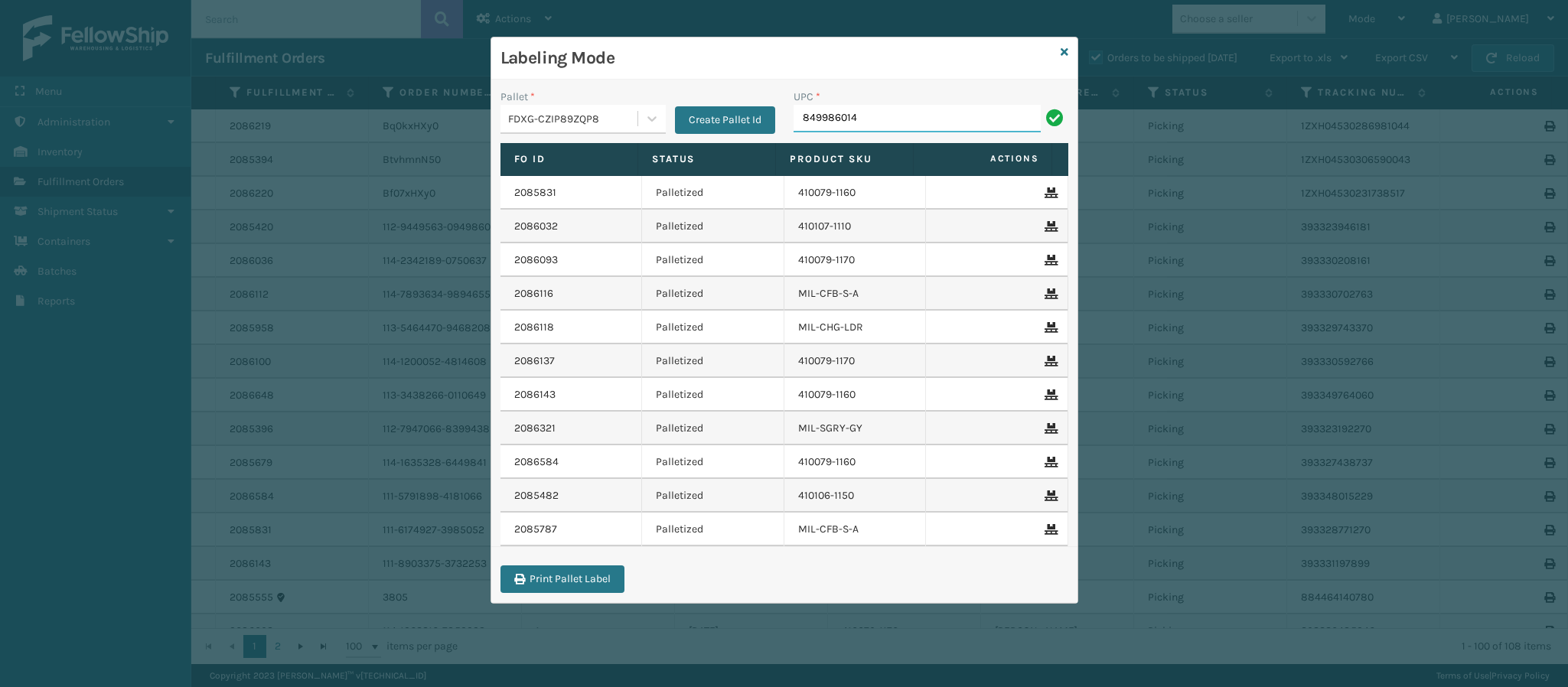
type input "8499860140"
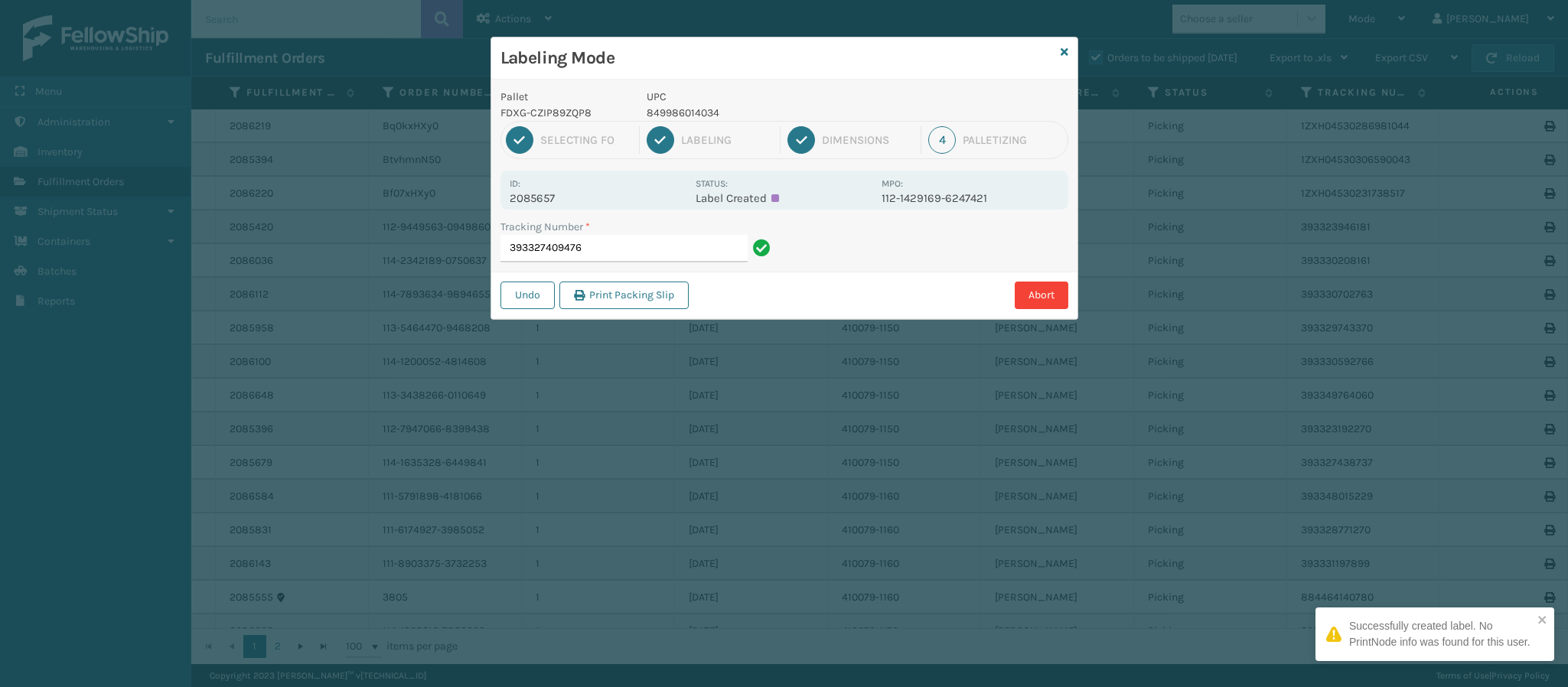
click at [547, 198] on p "2085657" at bounding box center [598, 198] width 177 height 13
click at [623, 235] on div "Tracking Number * 393327409476" at bounding box center [638, 240] width 275 height 43
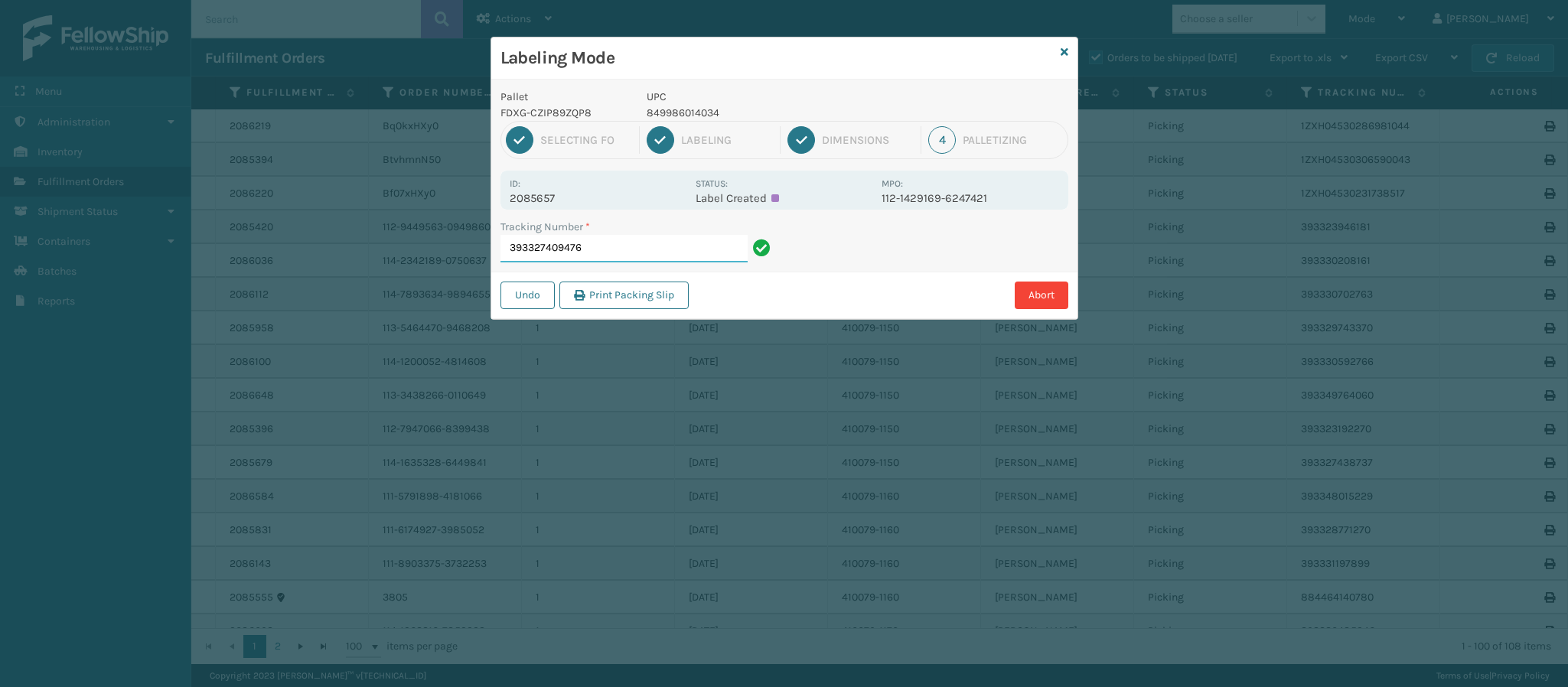
click at [627, 242] on input "393327409476" at bounding box center [624, 249] width 247 height 28
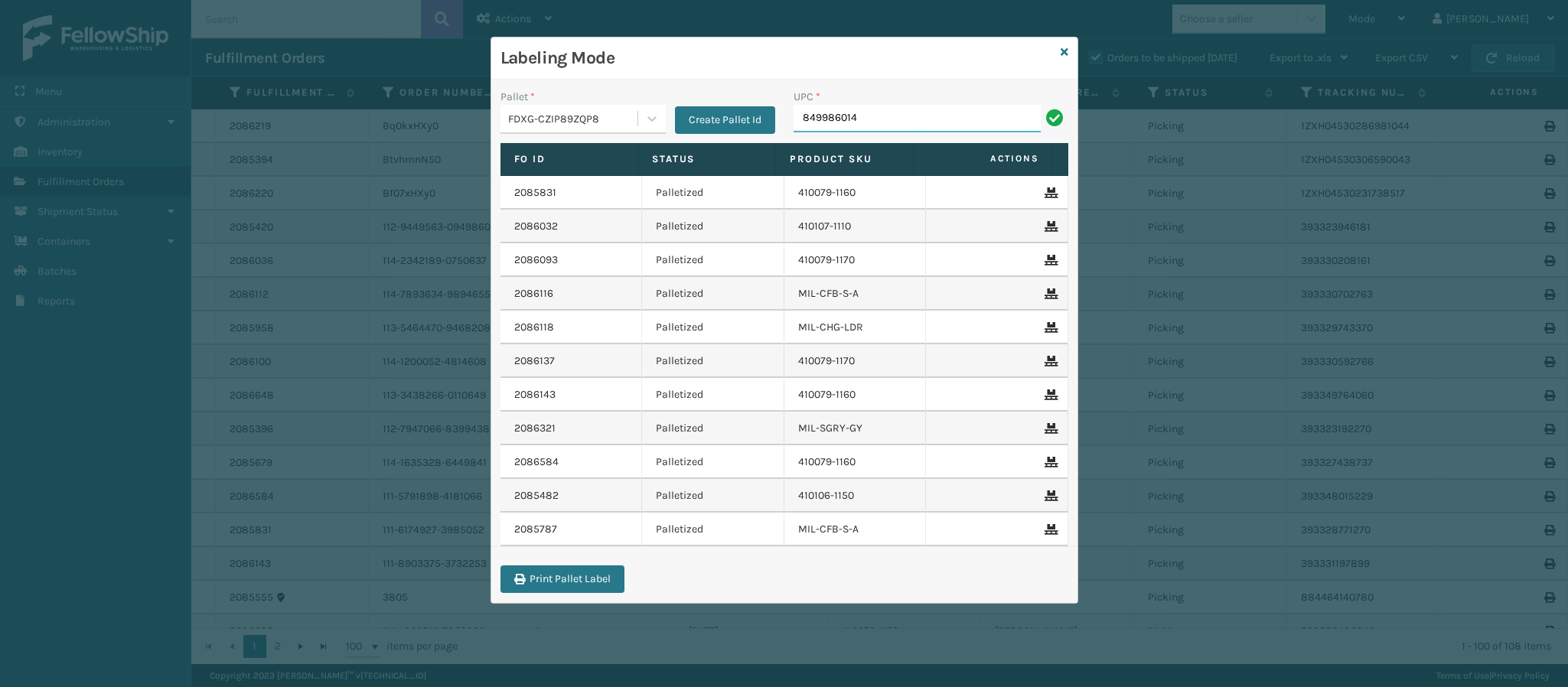
type input "8499860140"
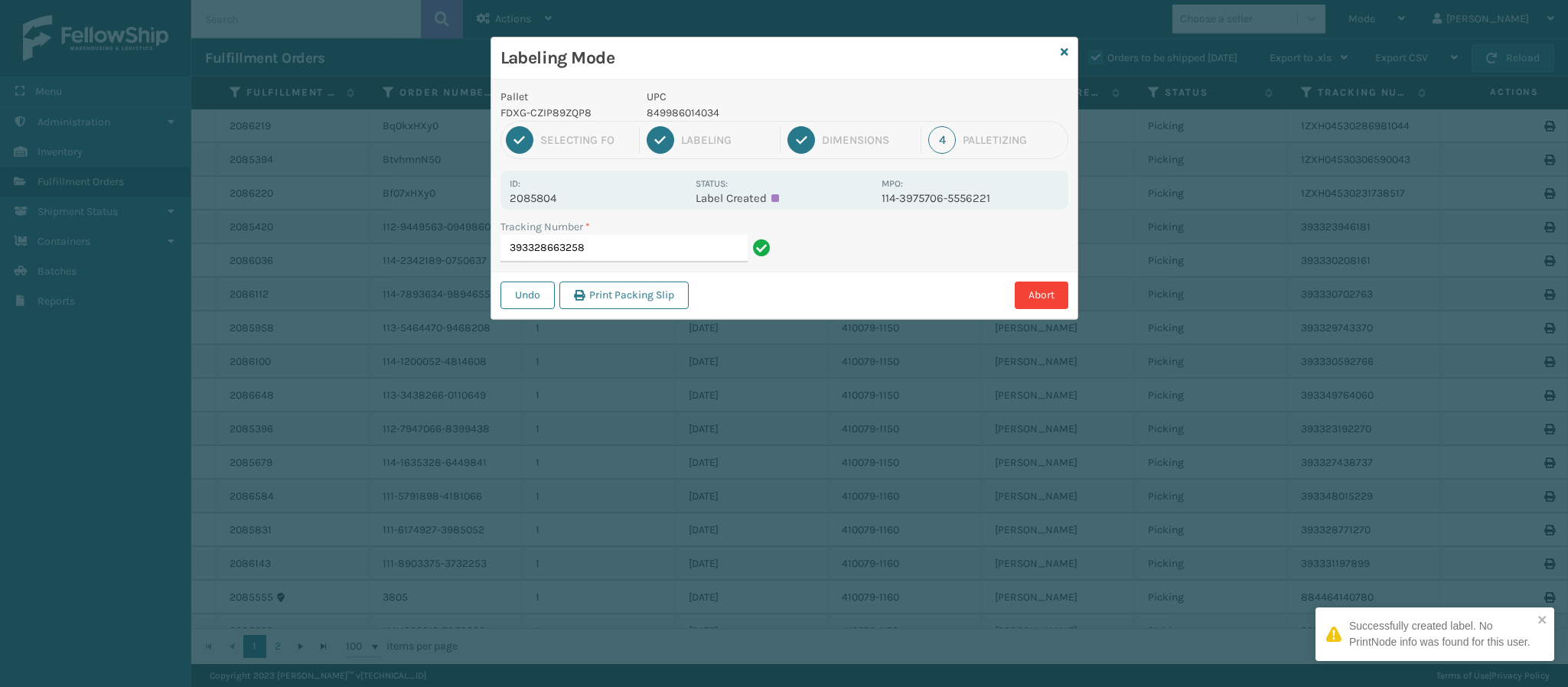
click at [547, 196] on p "2085804" at bounding box center [598, 198] width 177 height 13
click at [648, 253] on input "393328663258" at bounding box center [624, 249] width 247 height 28
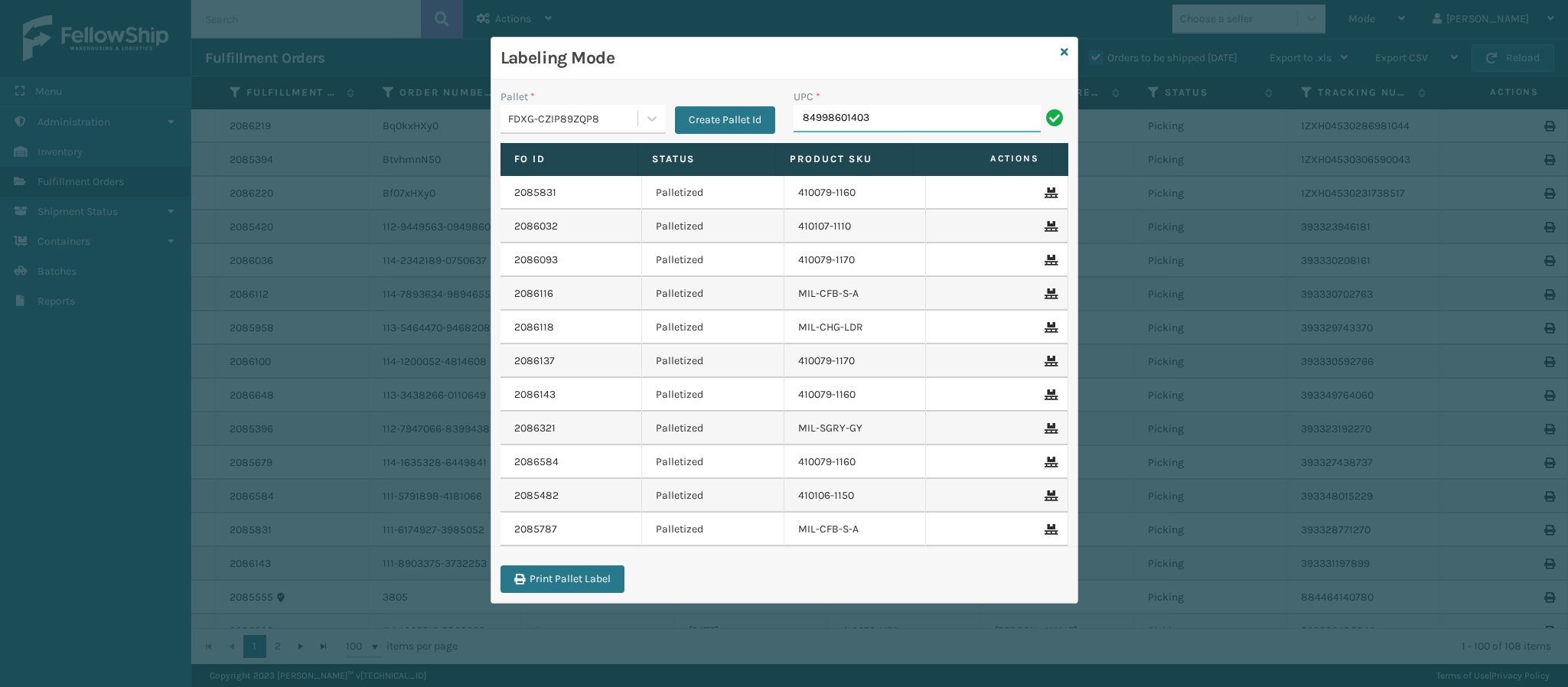
type input "849986014034"
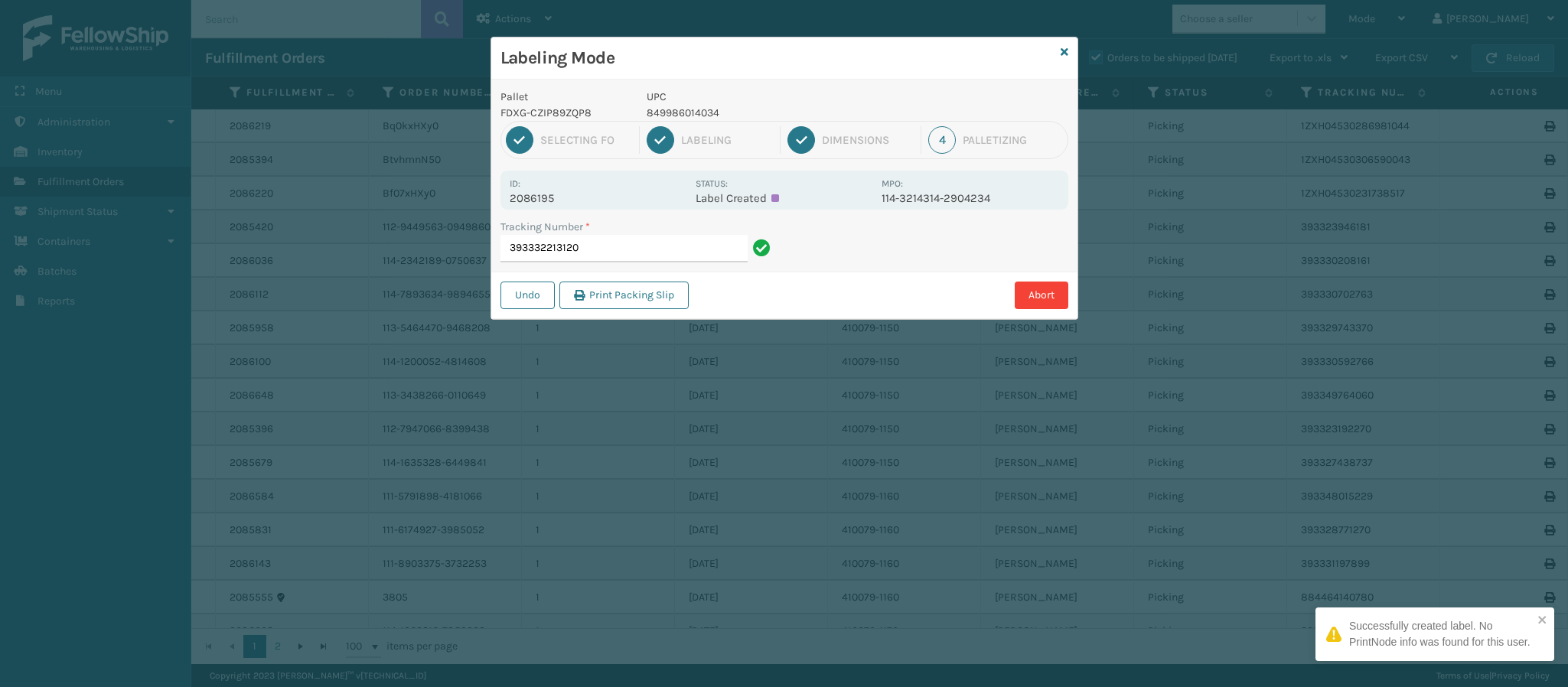
click at [539, 198] on p "2086195" at bounding box center [598, 198] width 177 height 13
click at [631, 249] on input "393332213120" at bounding box center [624, 249] width 247 height 28
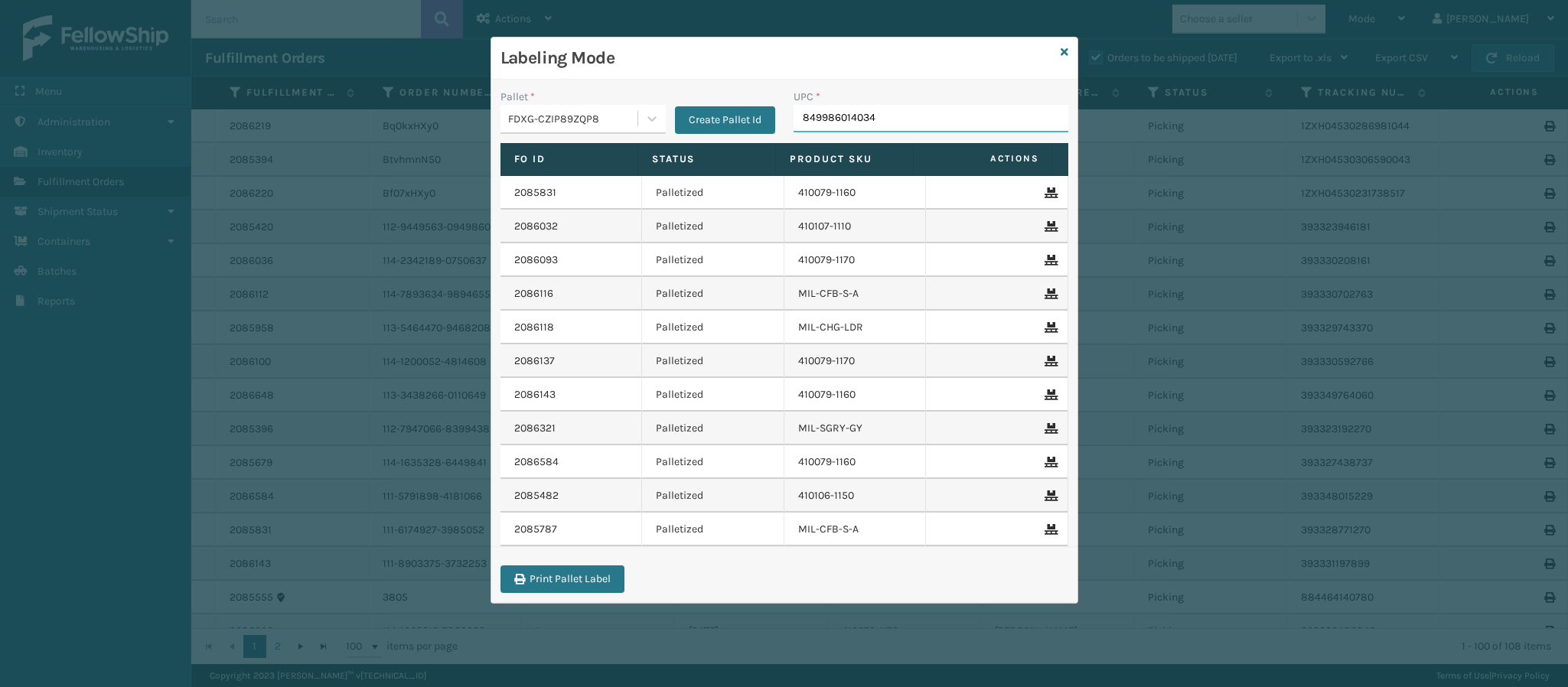
type input "849986014034"
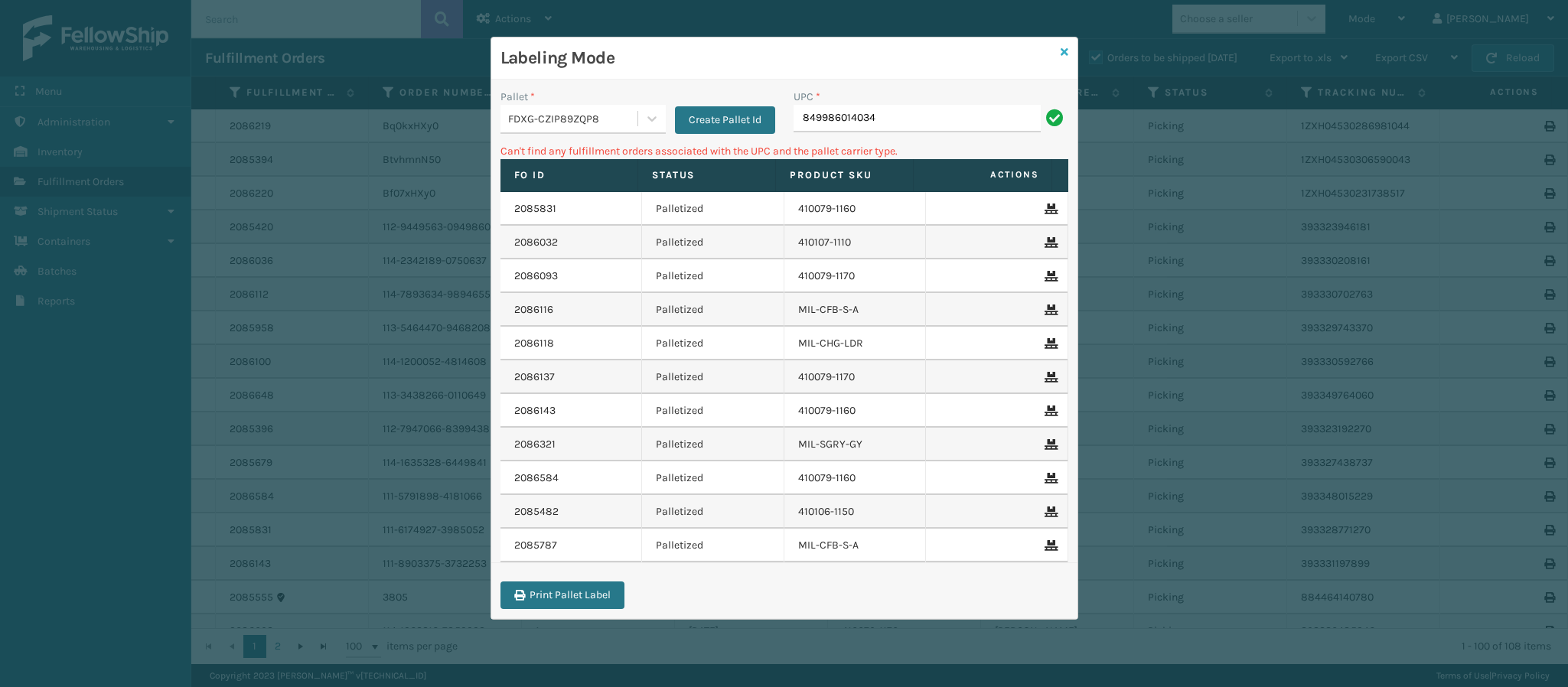
click at [1063, 48] on icon at bounding box center [1065, 52] width 8 height 11
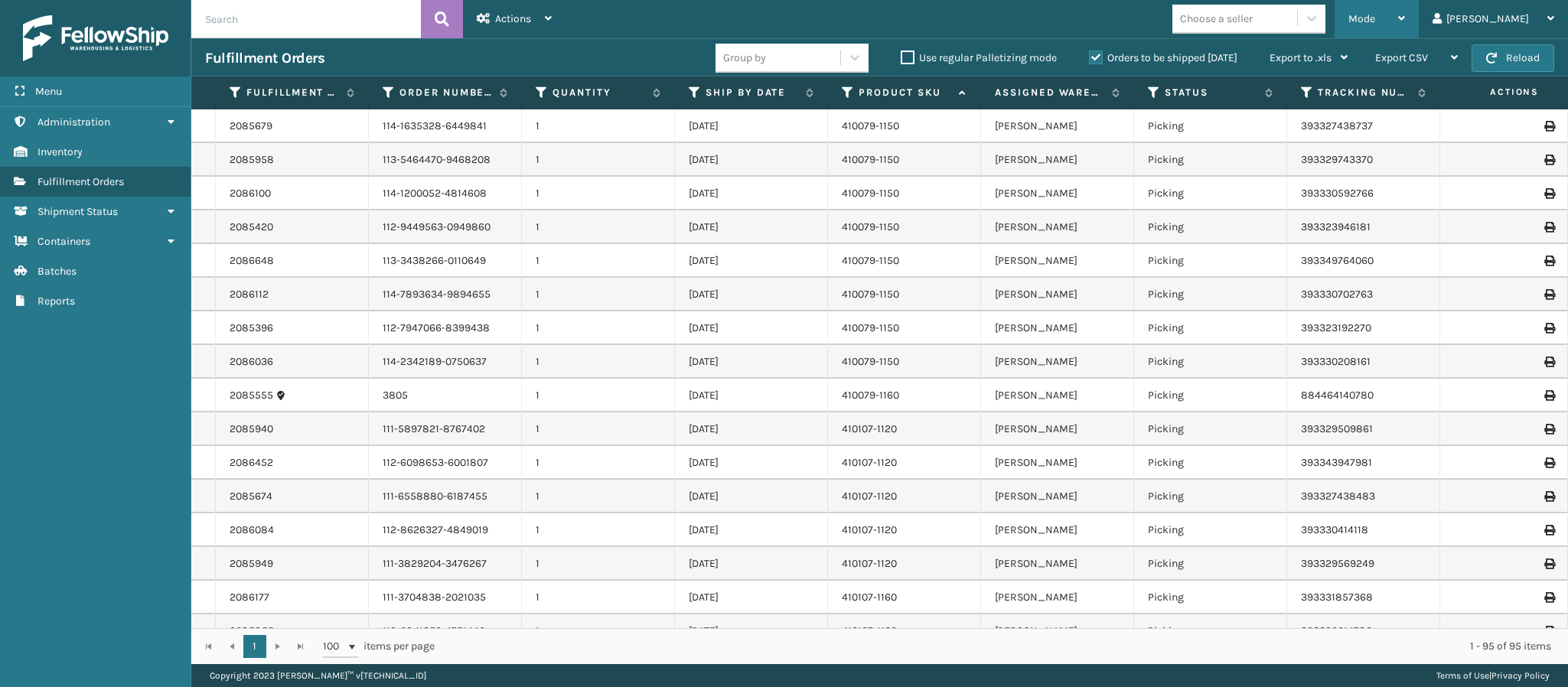
click at [1405, 7] on div "Mode" at bounding box center [1376, 19] width 57 height 38
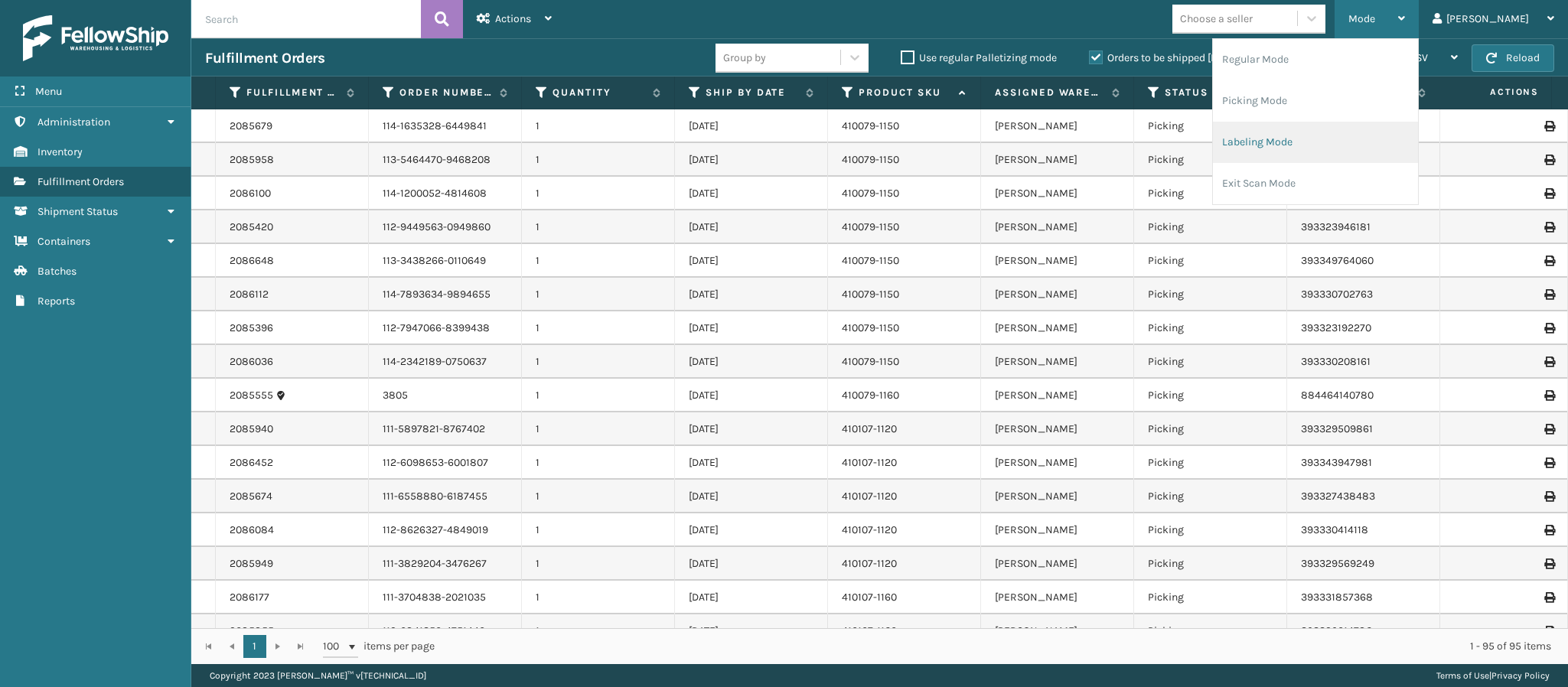
click at [1341, 142] on li "Labeling Mode" at bounding box center [1314, 142] width 205 height 41
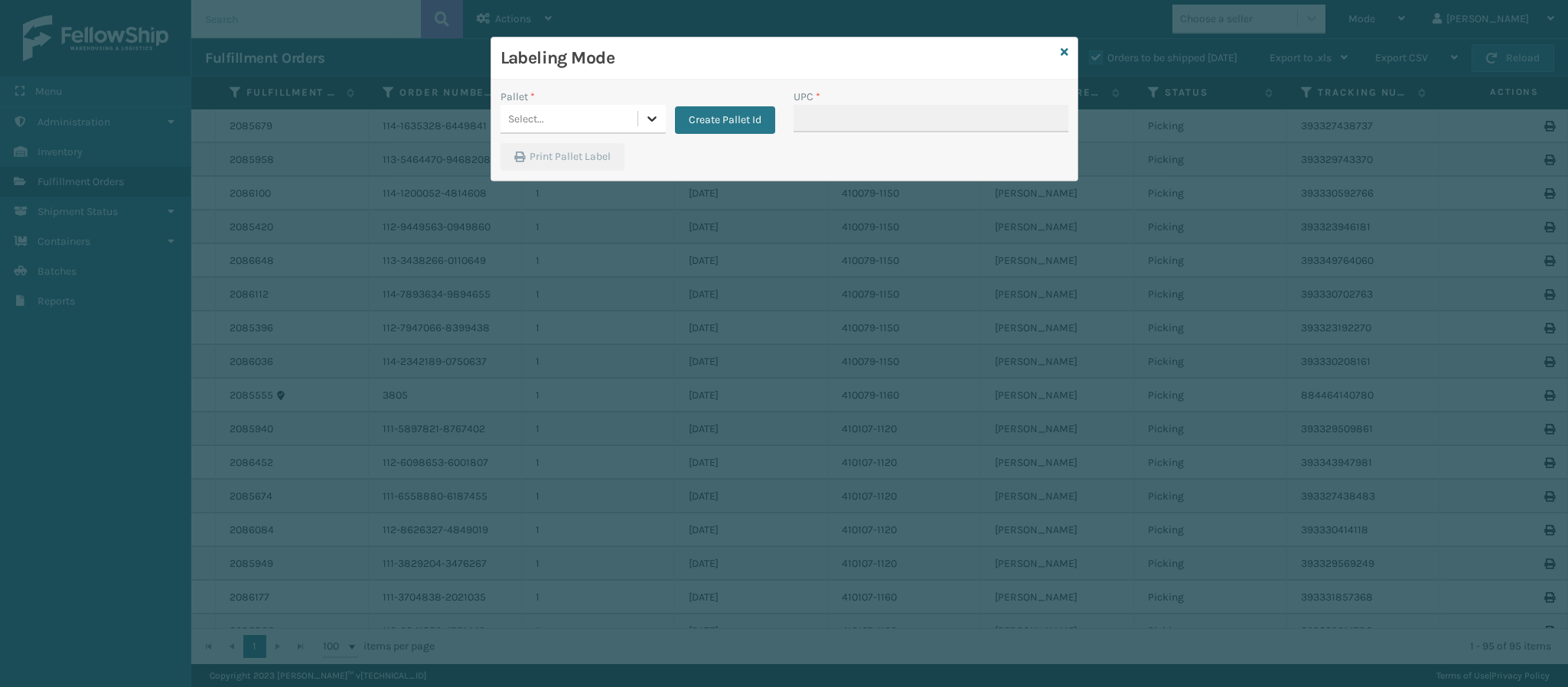
click at [656, 117] on icon at bounding box center [652, 118] width 15 height 15
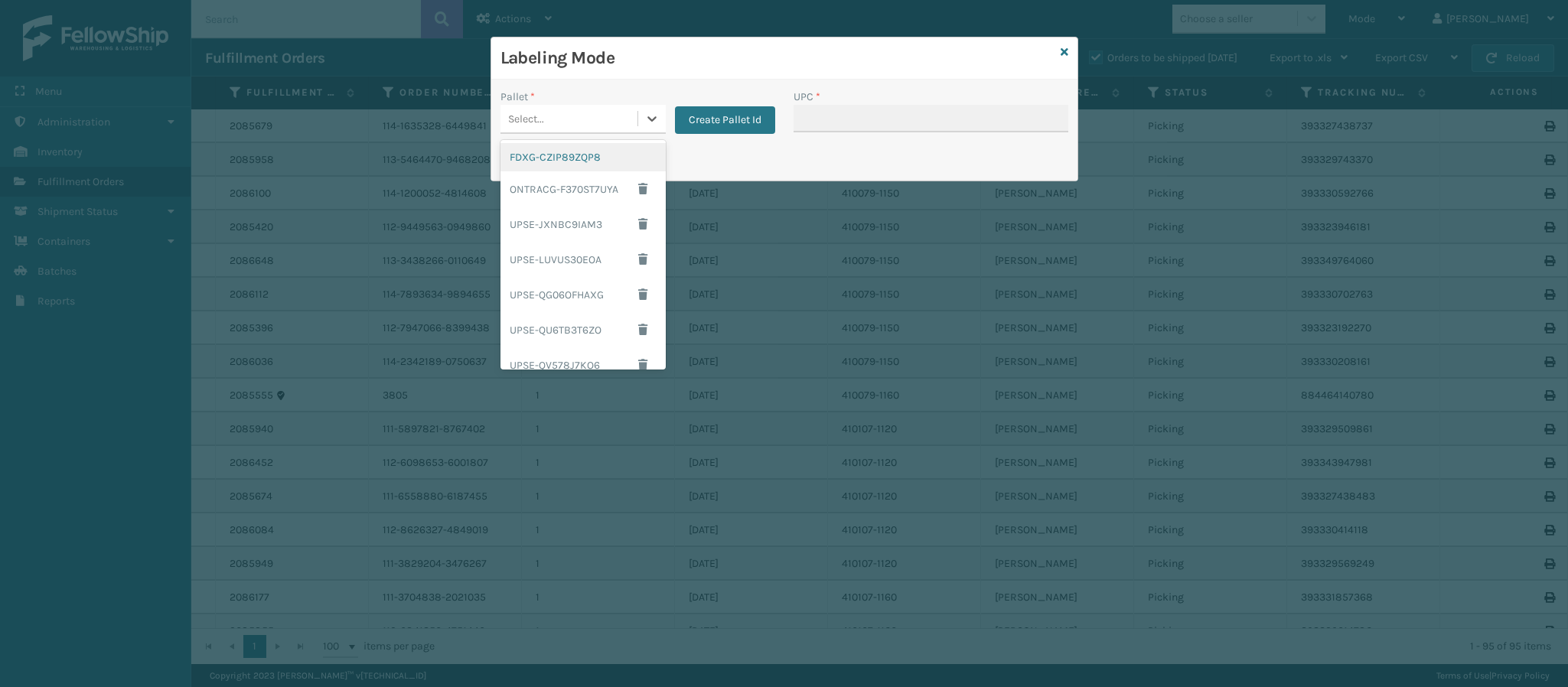
click at [573, 157] on div "FDXG-CZIP89ZQP8" at bounding box center [583, 157] width 165 height 28
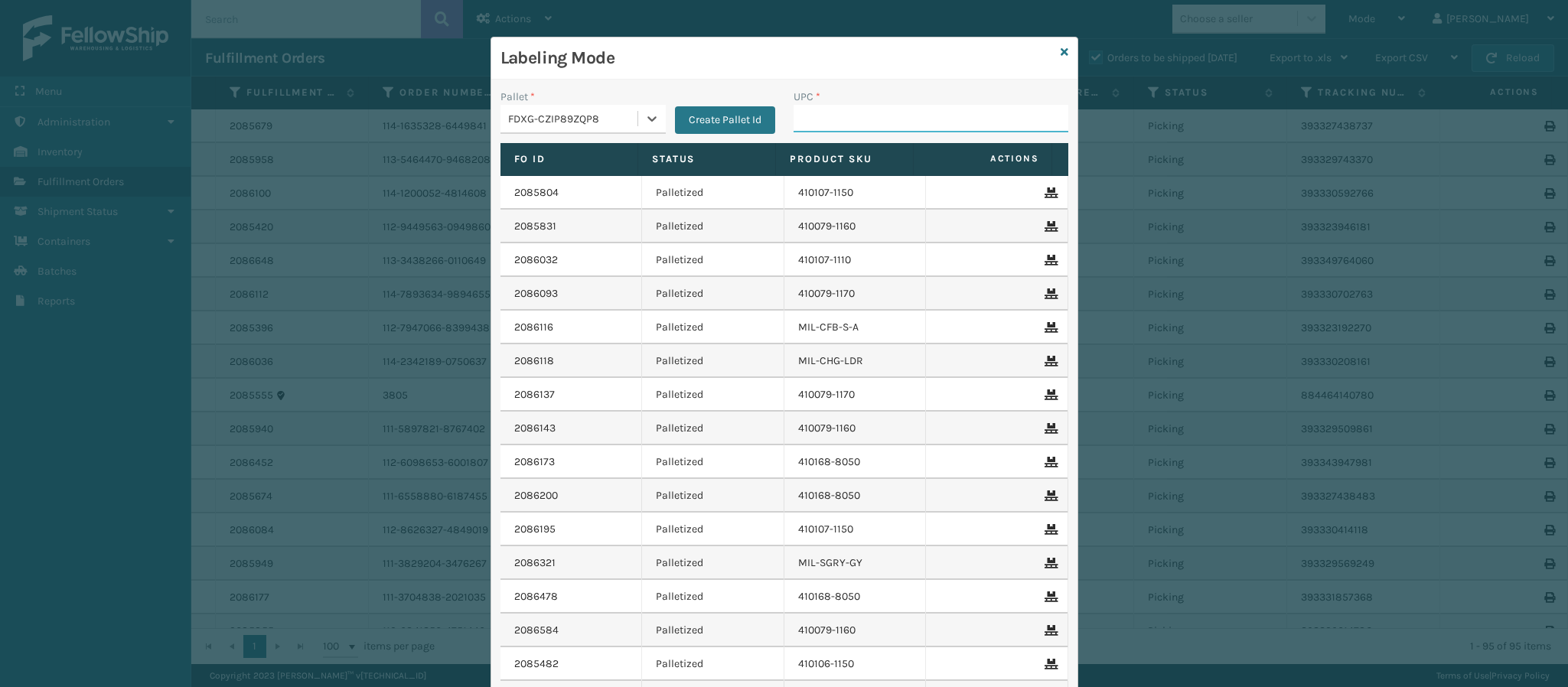
click at [882, 126] on input "UPC *" at bounding box center [931, 118] width 275 height 28
type input "840985124403"
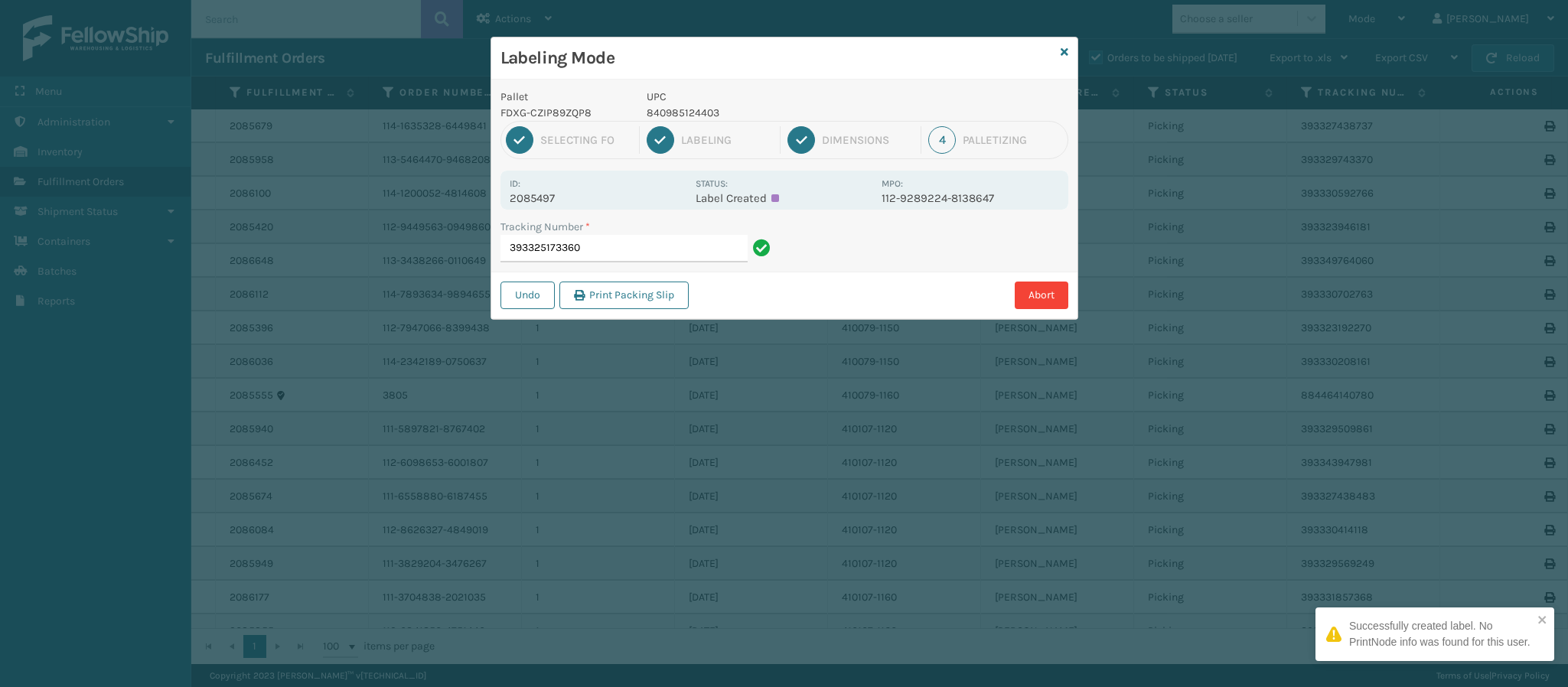
click at [535, 198] on p "2085497" at bounding box center [598, 198] width 177 height 13
click at [596, 251] on input "393325173360" at bounding box center [624, 249] width 247 height 28
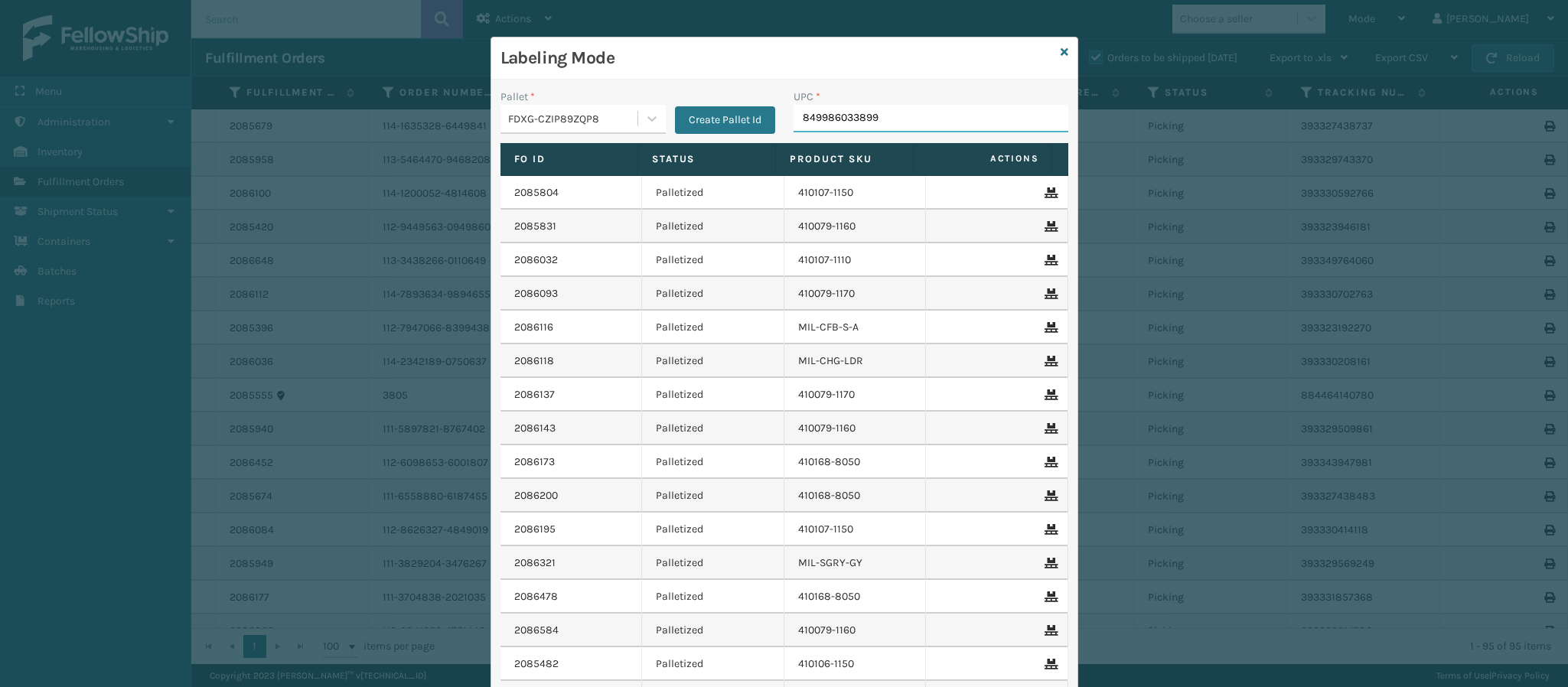
type input "849986033899"
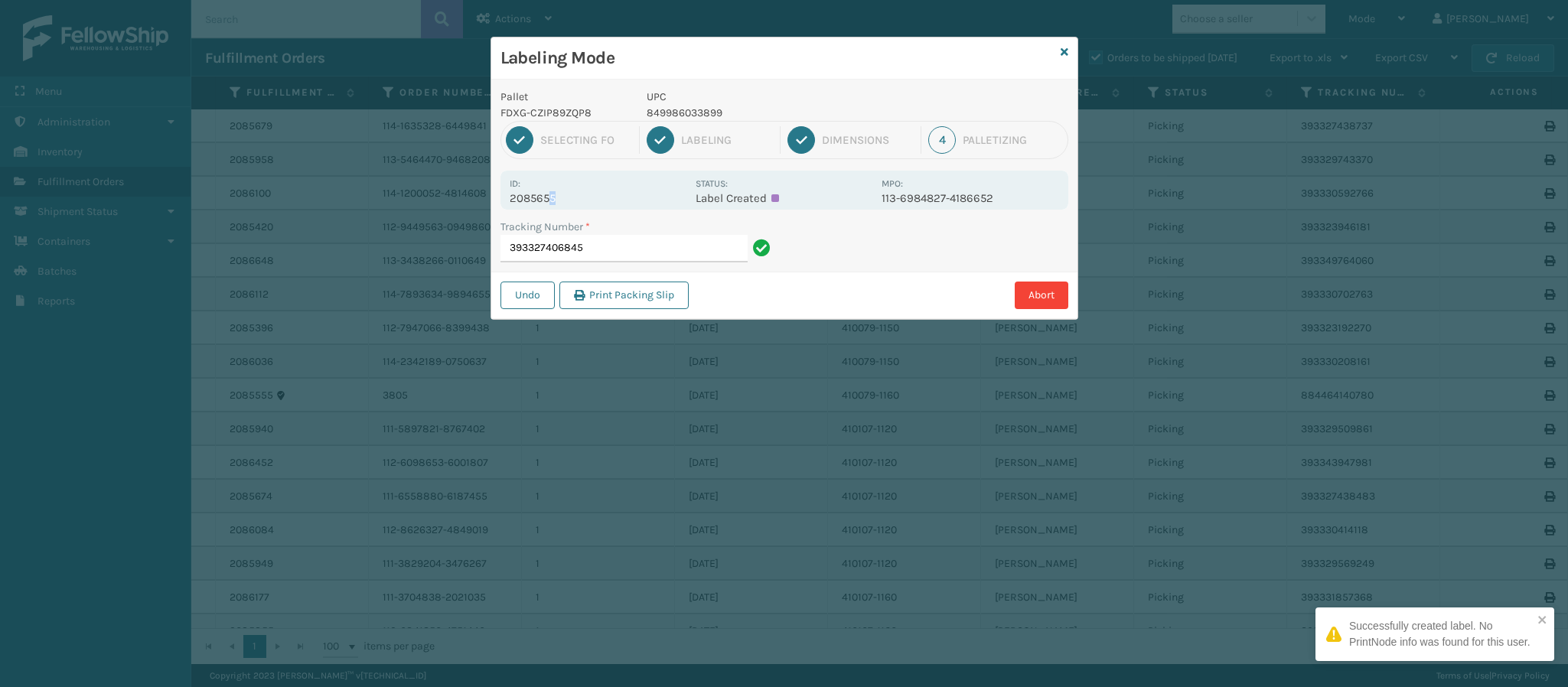
click at [551, 200] on p "2085655" at bounding box center [598, 198] width 177 height 13
click at [622, 251] on input "393327406845" at bounding box center [624, 249] width 247 height 28
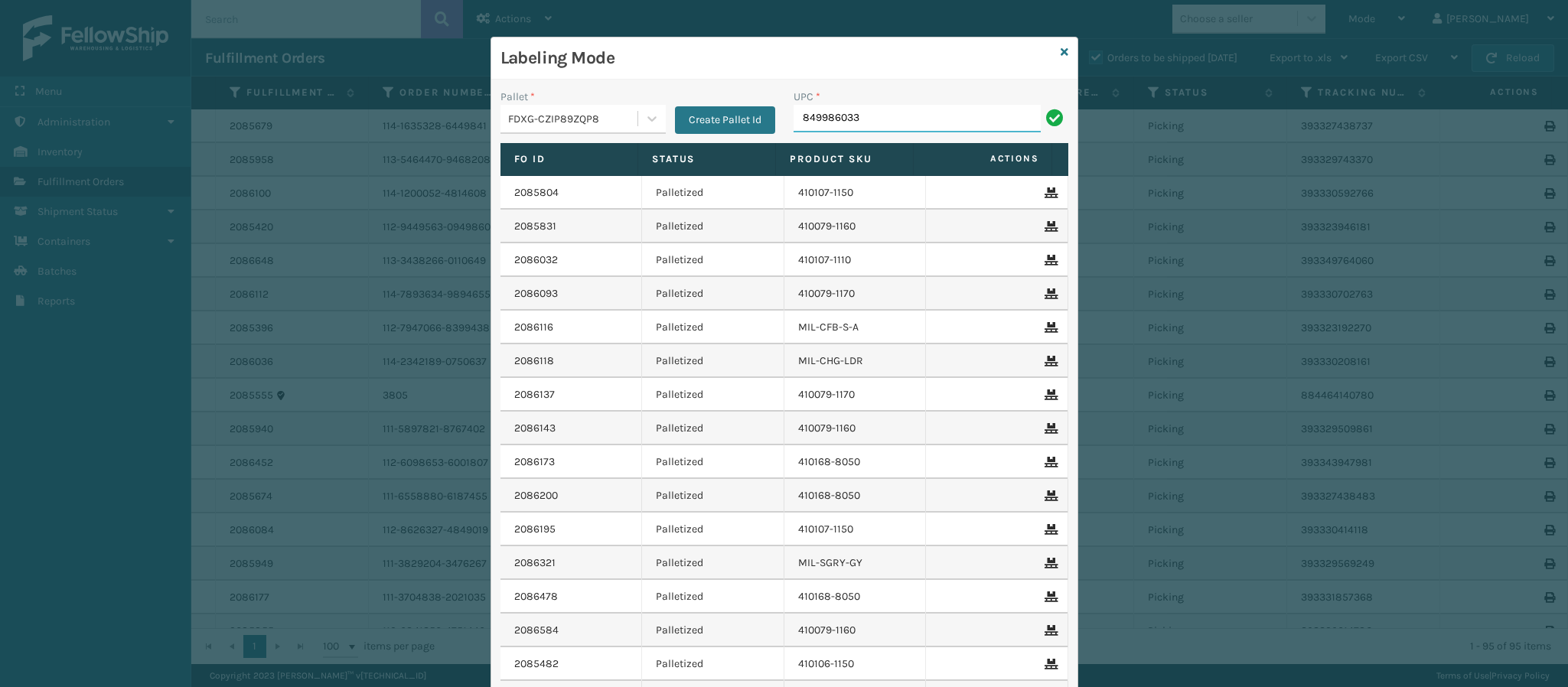
type input "8499860338"
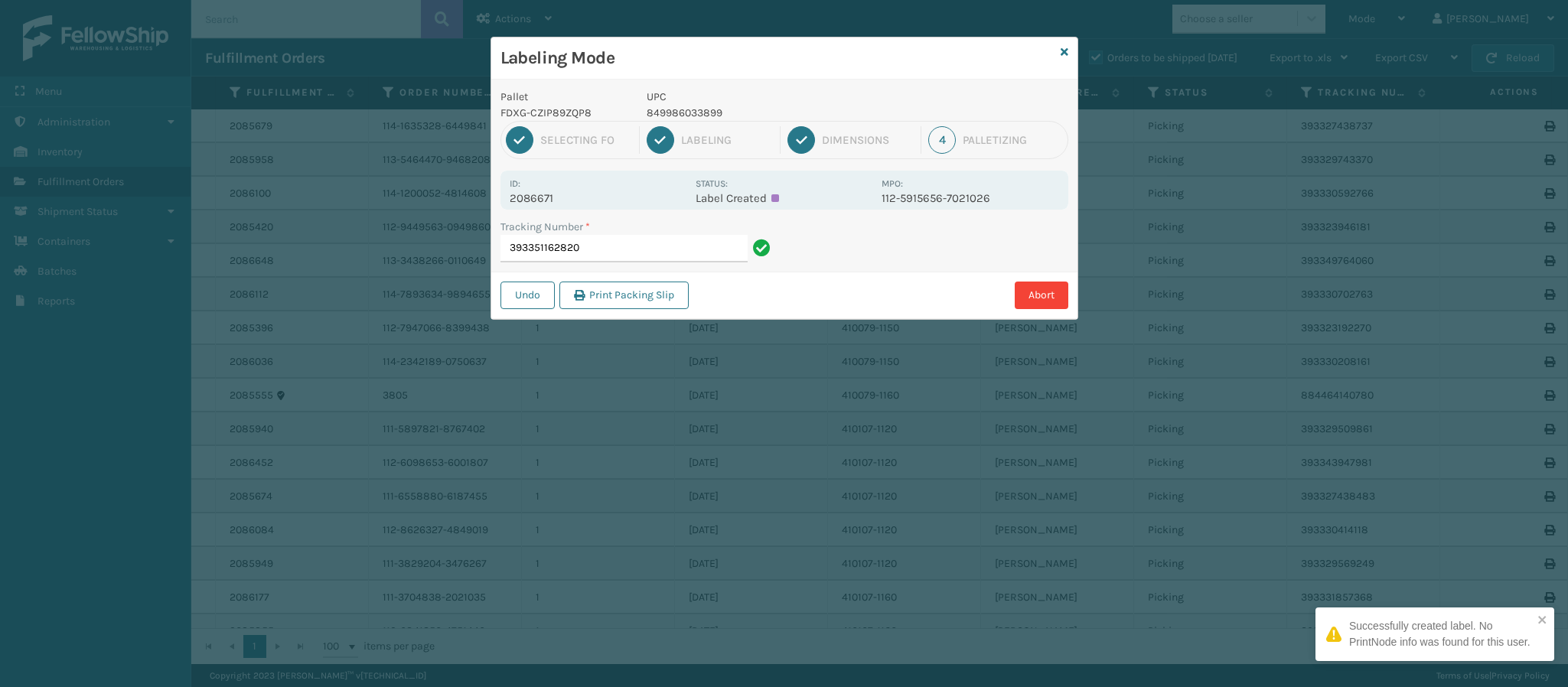
click at [539, 197] on p "2086671" at bounding box center [598, 198] width 177 height 13
click at [616, 251] on input "393351162820" at bounding box center [624, 249] width 247 height 28
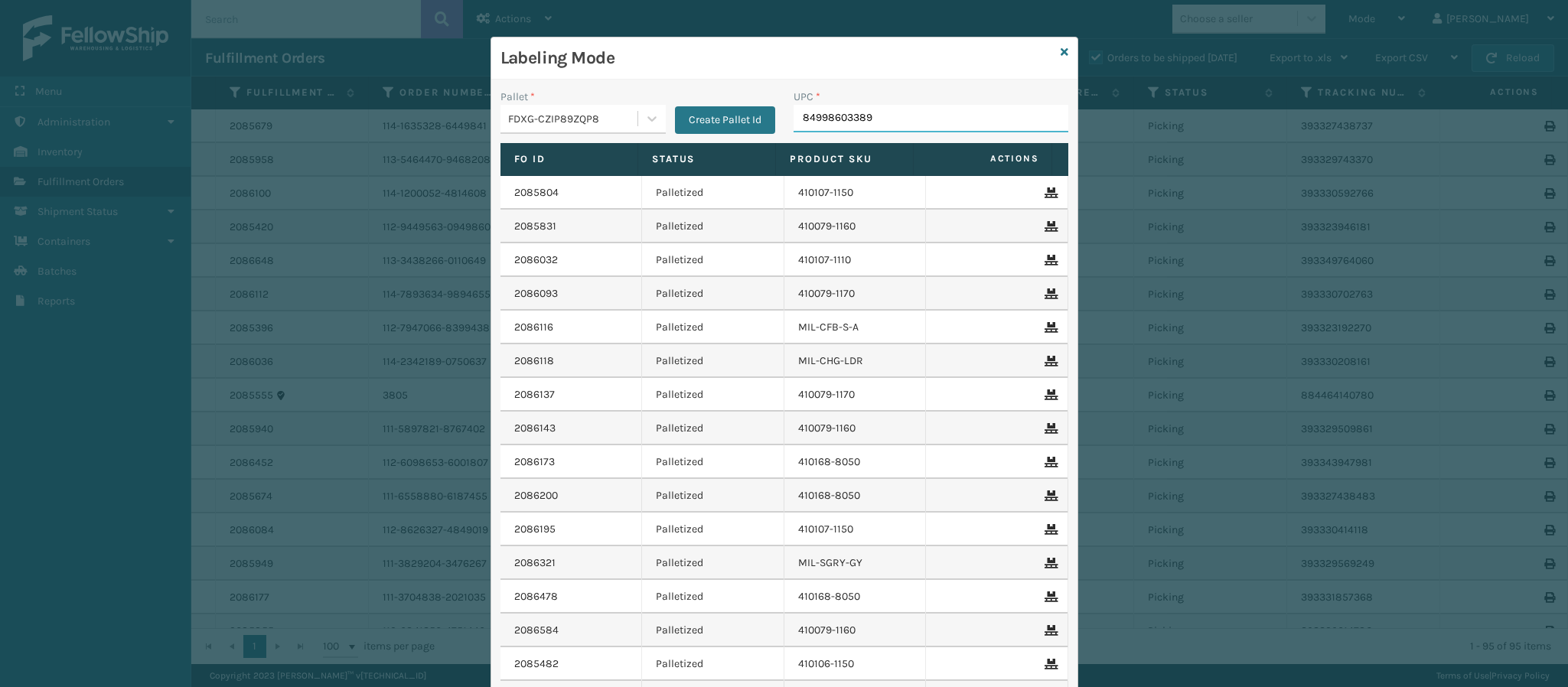
type input "849986033899"
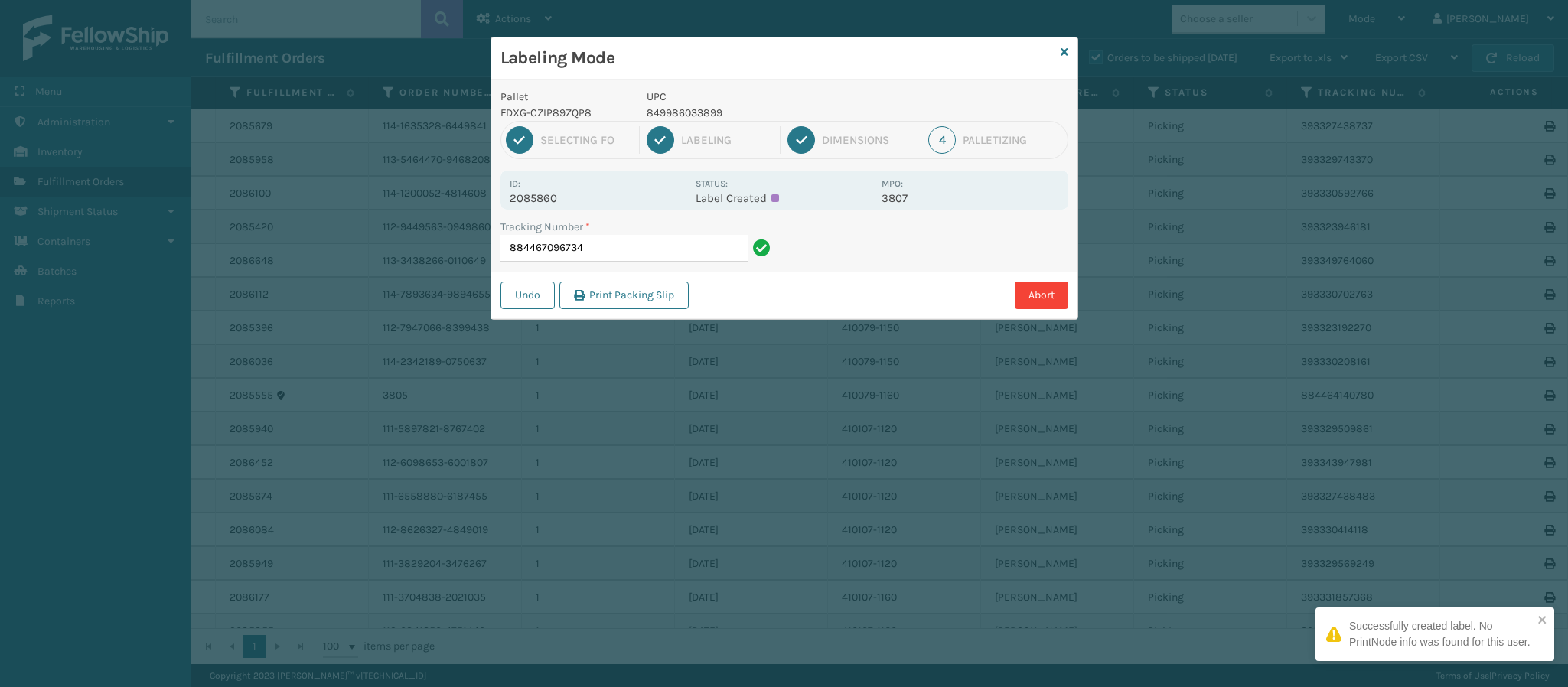
click at [547, 189] on div "Id: 2085860" at bounding box center [598, 189] width 177 height 30
click at [547, 197] on p "2085860" at bounding box center [598, 198] width 177 height 13
click at [547, 198] on p "2085860" at bounding box center [598, 198] width 177 height 13
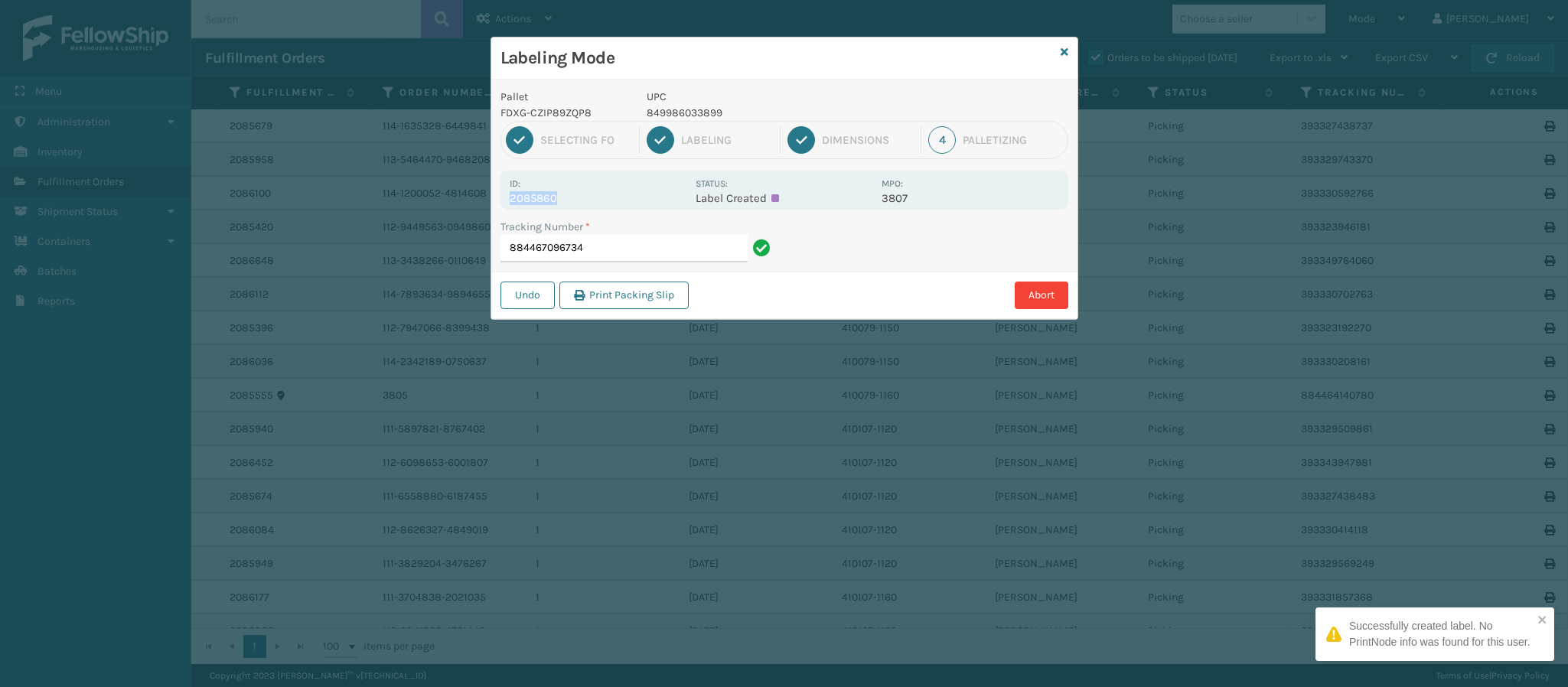
click at [547, 198] on p "2085860" at bounding box center [598, 198] width 177 height 13
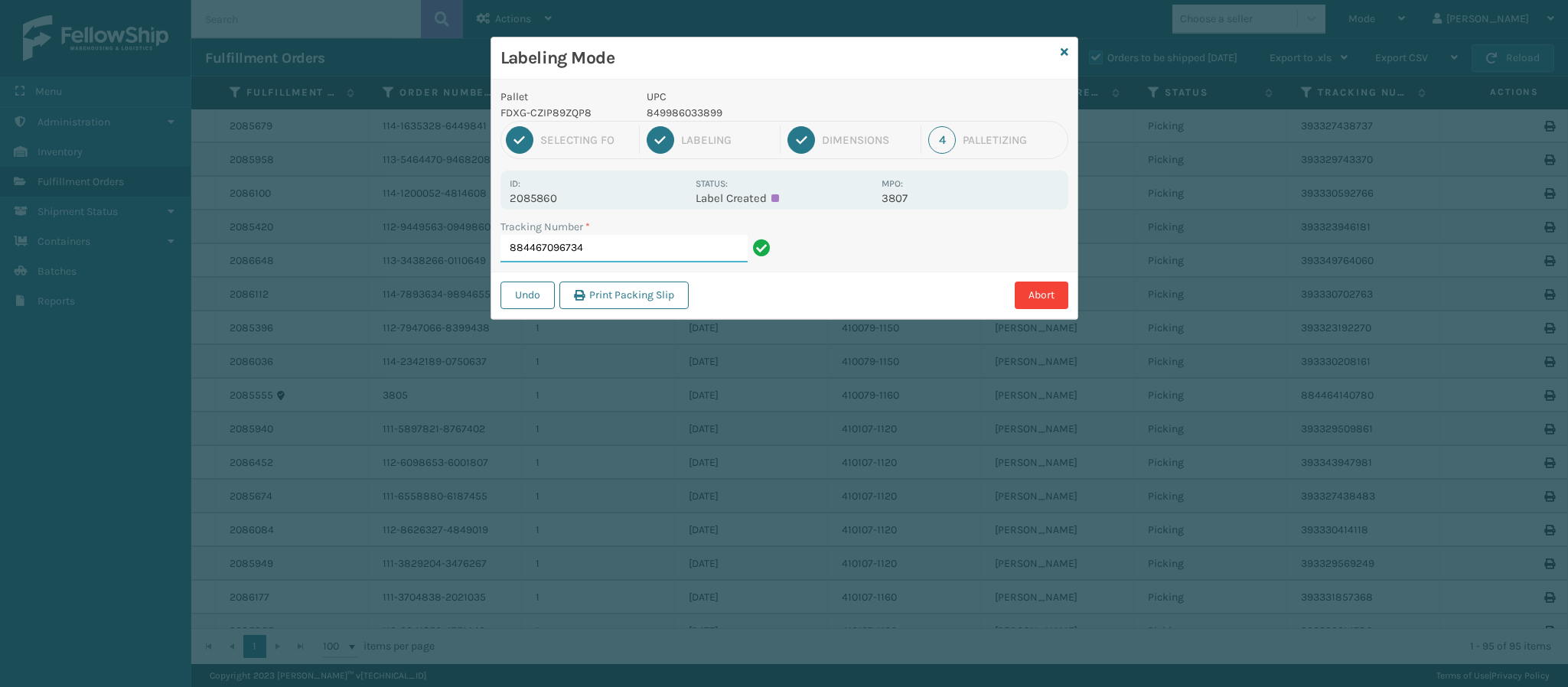
click at [613, 242] on input "884467096734" at bounding box center [624, 249] width 247 height 28
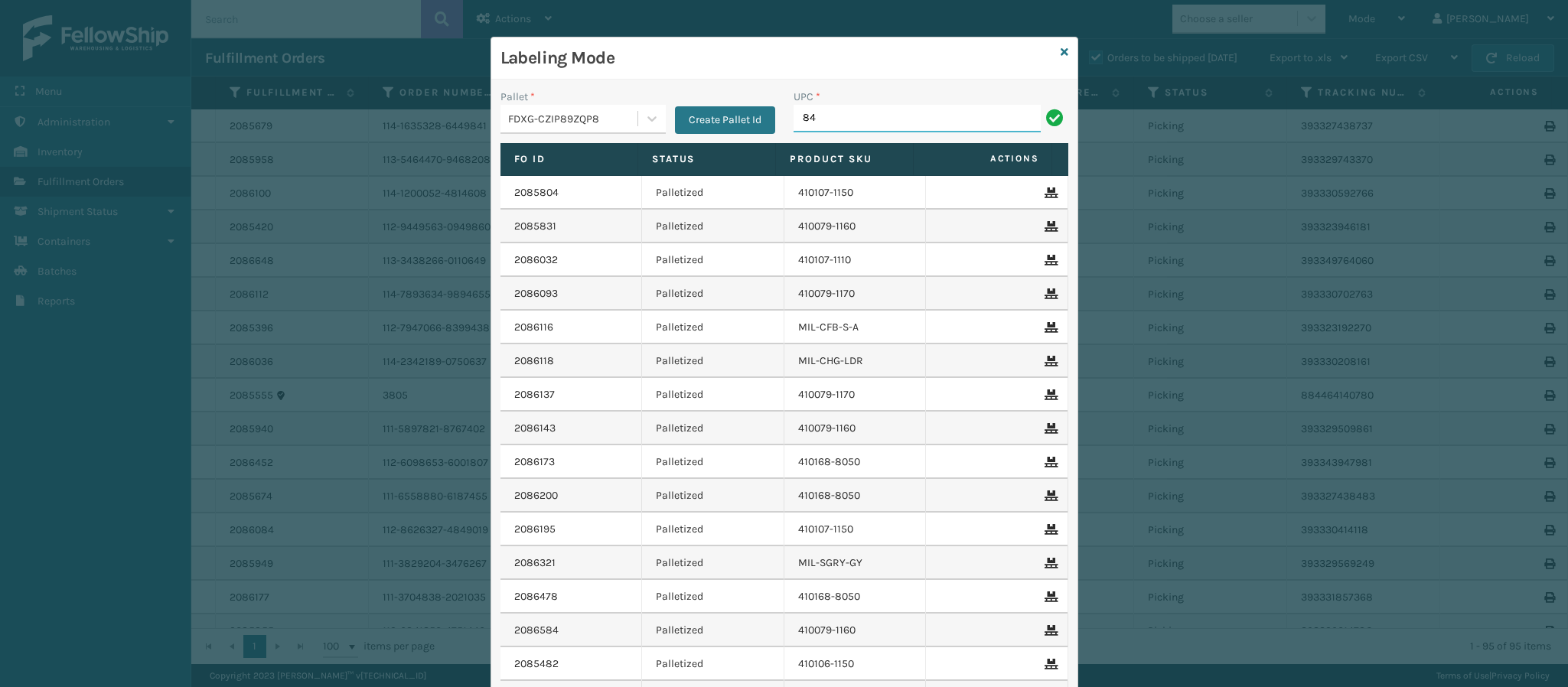
type input "849"
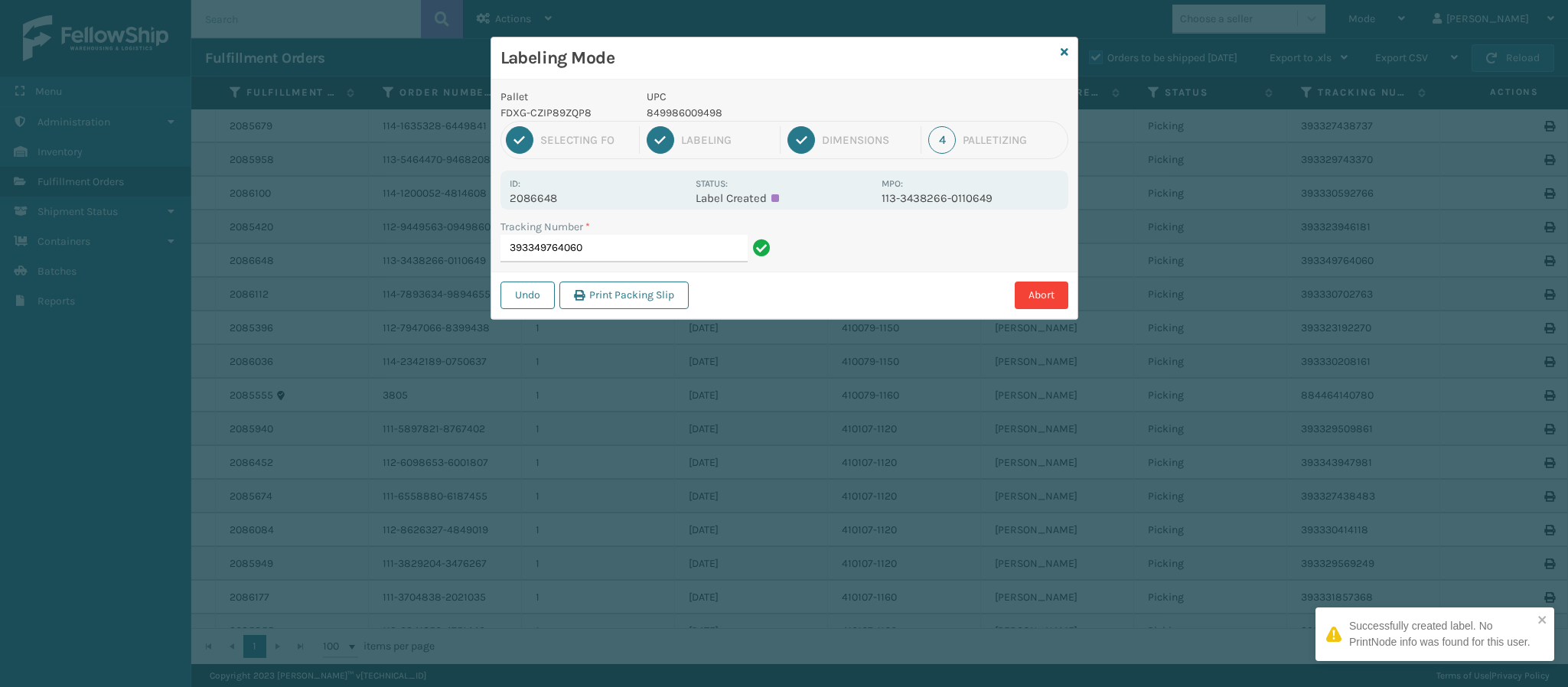
click at [560, 196] on p "2086648" at bounding box center [598, 198] width 177 height 13
click at [560, 195] on p "2086648" at bounding box center [598, 198] width 177 height 13
click at [606, 249] on input "393349764060" at bounding box center [624, 249] width 247 height 28
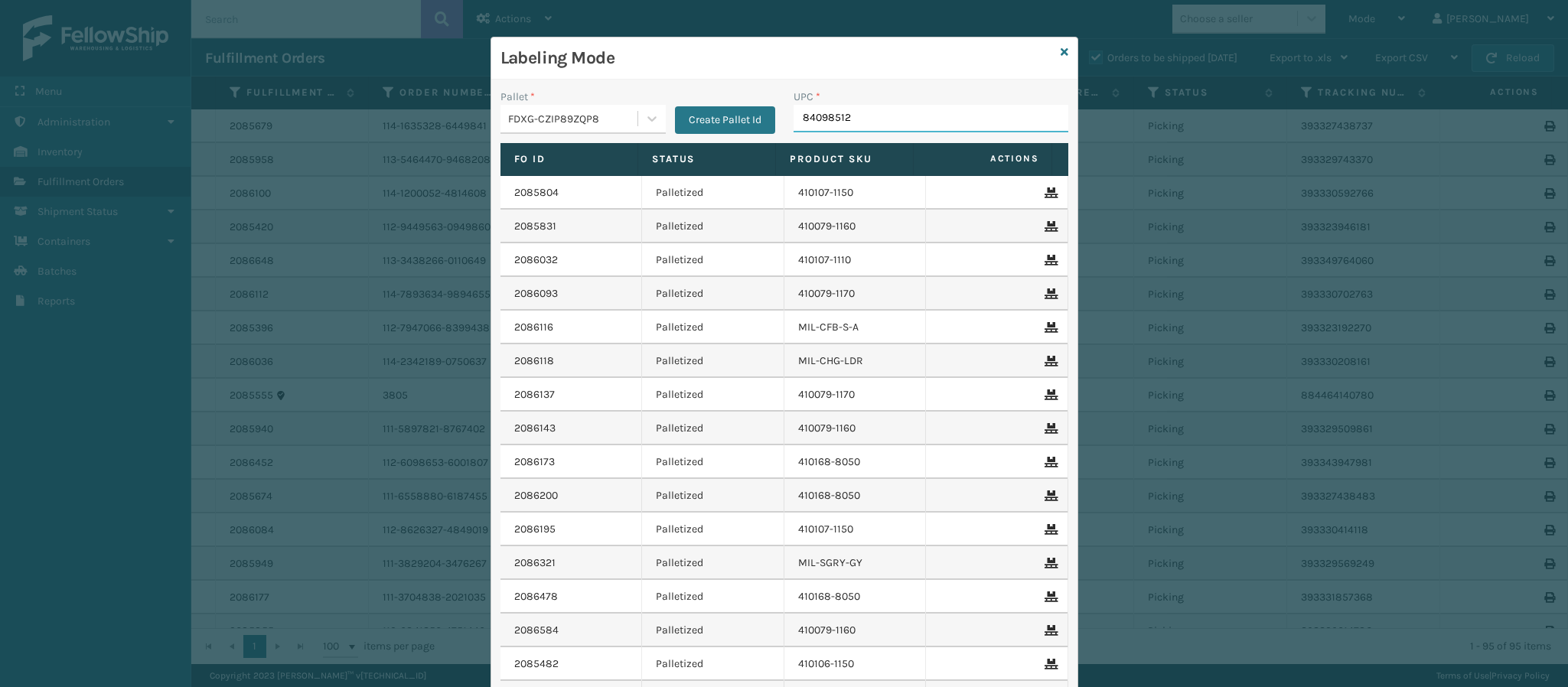
type input "840985124"
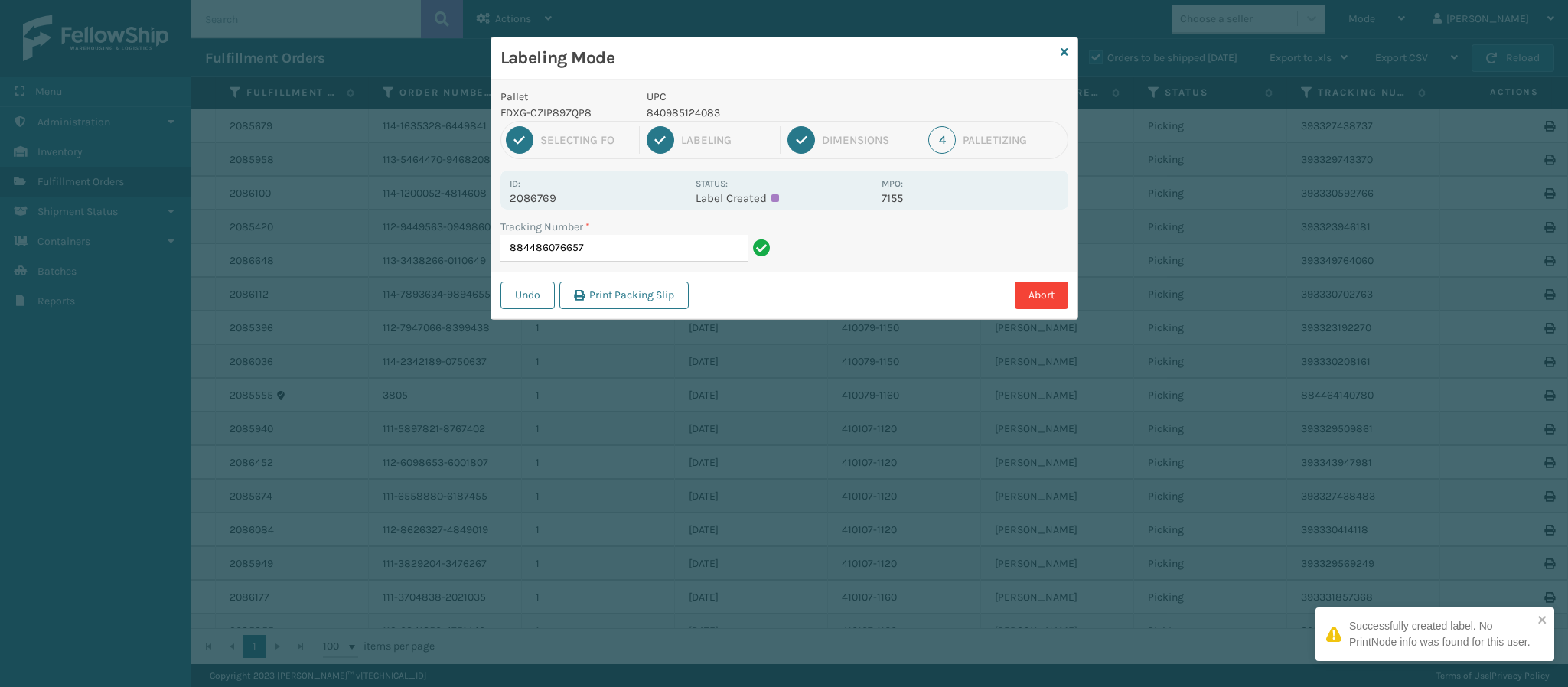
click at [553, 200] on p "2086769" at bounding box center [598, 198] width 177 height 13
click at [606, 253] on input "884486076657" at bounding box center [624, 249] width 247 height 28
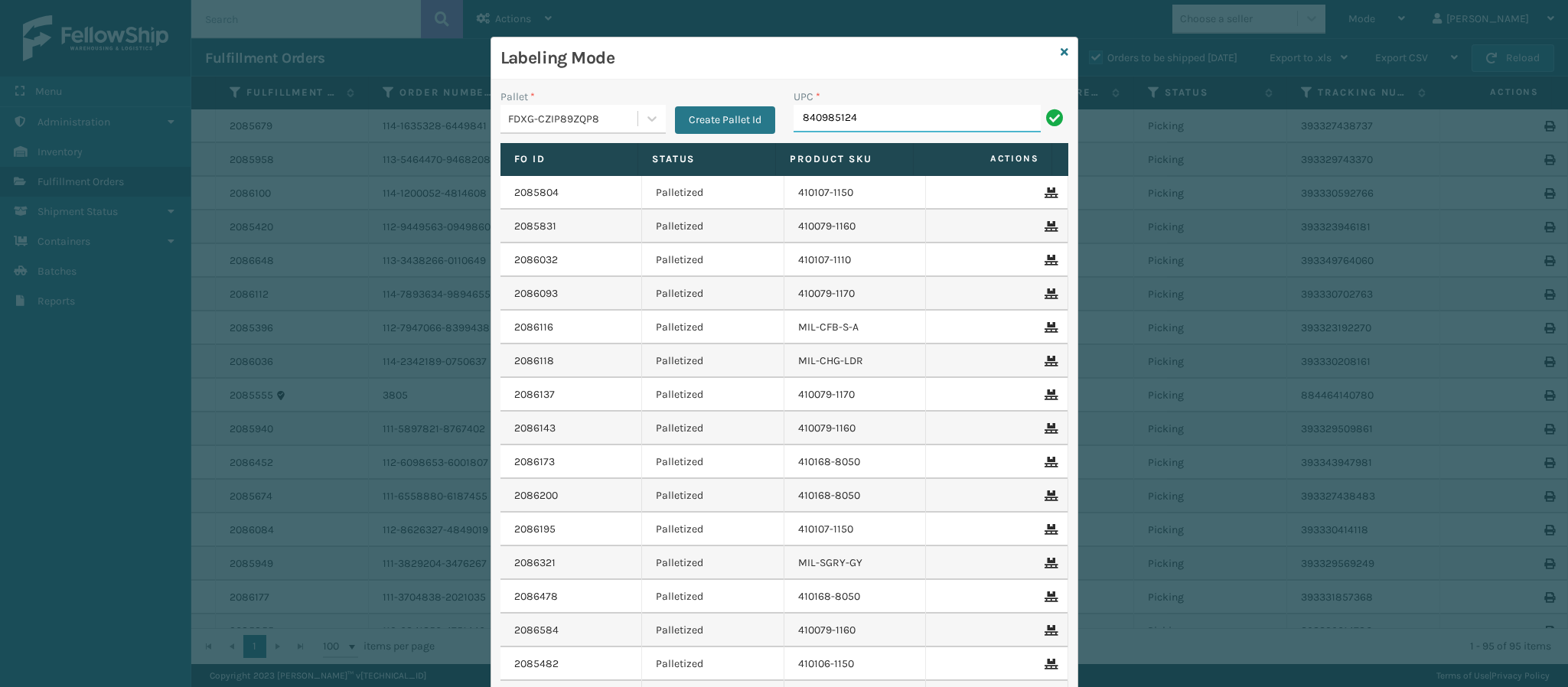
type input "8409851240"
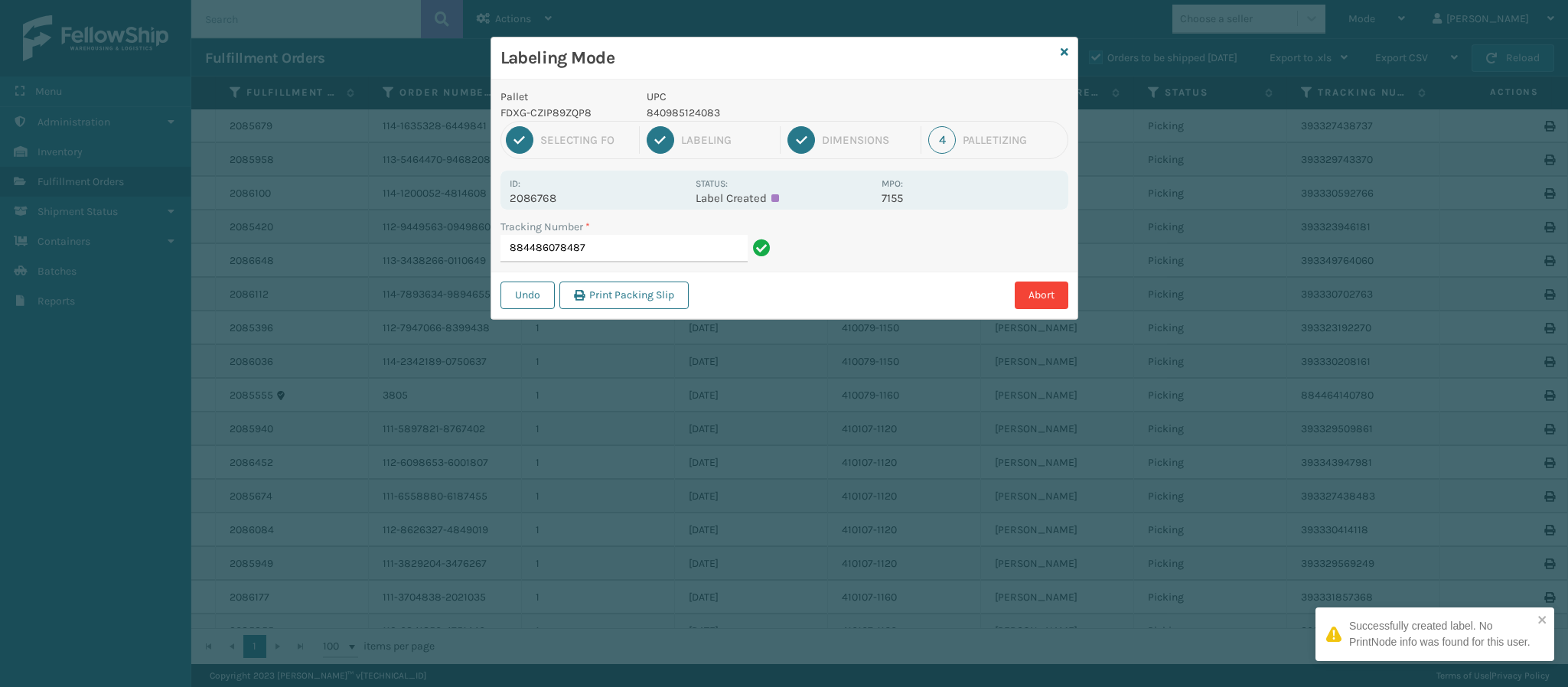
click at [551, 190] on div "Id: 2086768" at bounding box center [598, 189] width 177 height 30
click at [551, 201] on p "2086768" at bounding box center [598, 198] width 177 height 13
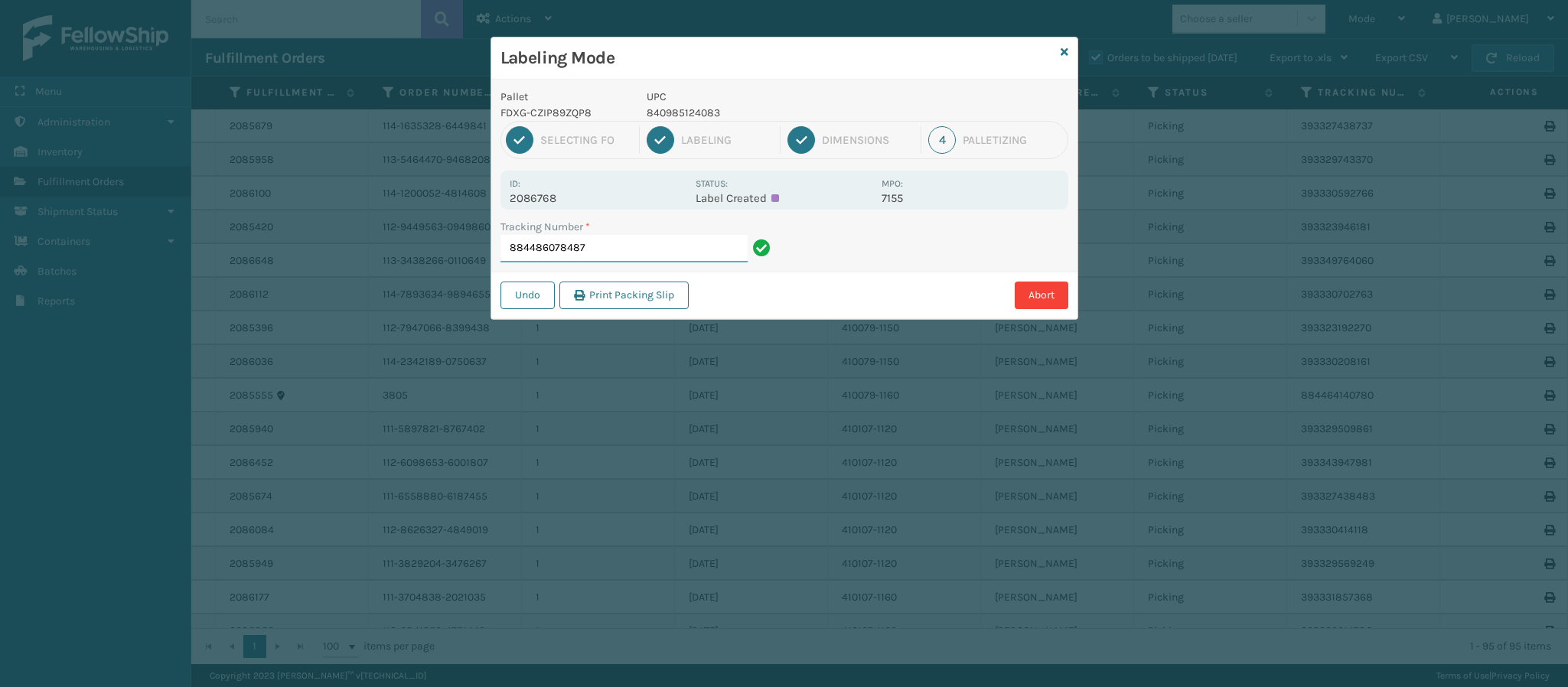
click at [598, 248] on input "884486078487" at bounding box center [624, 249] width 247 height 28
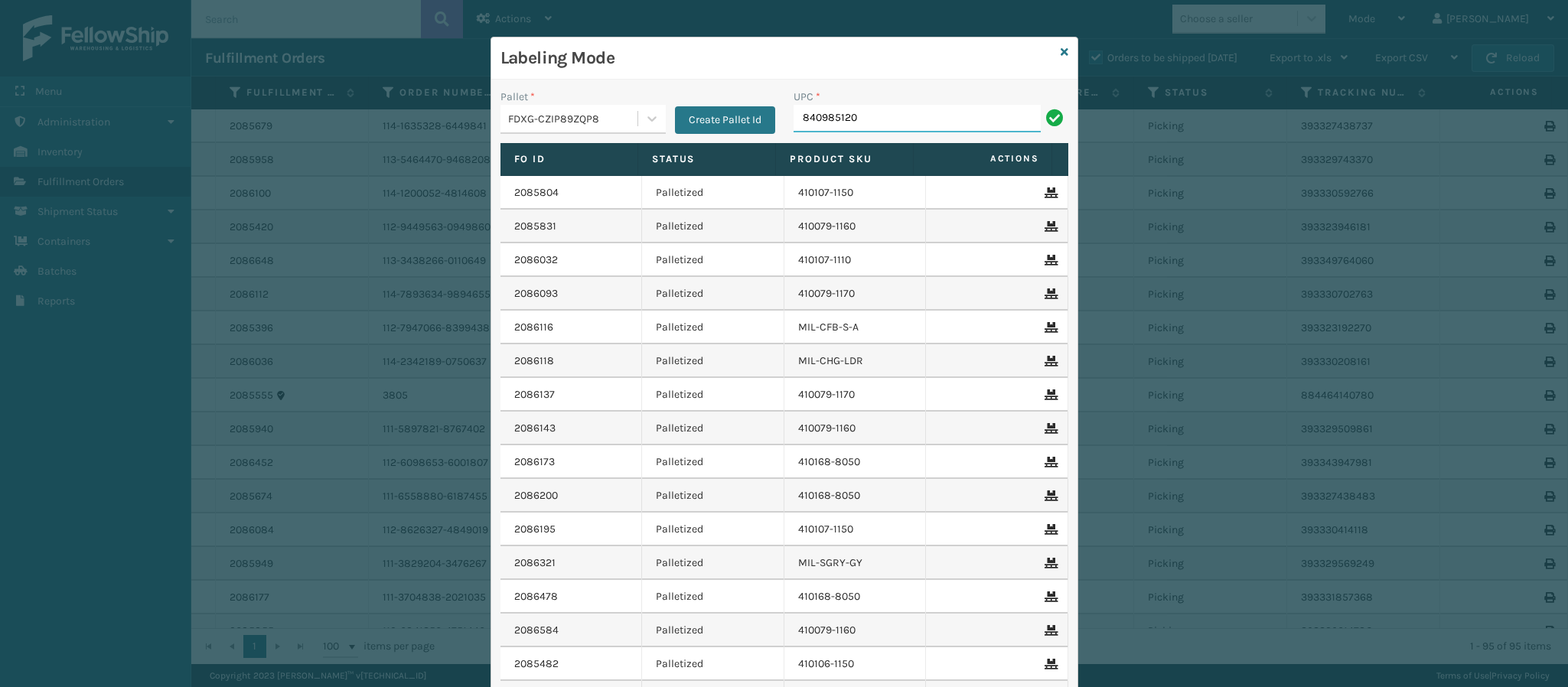
type input "8409851209"
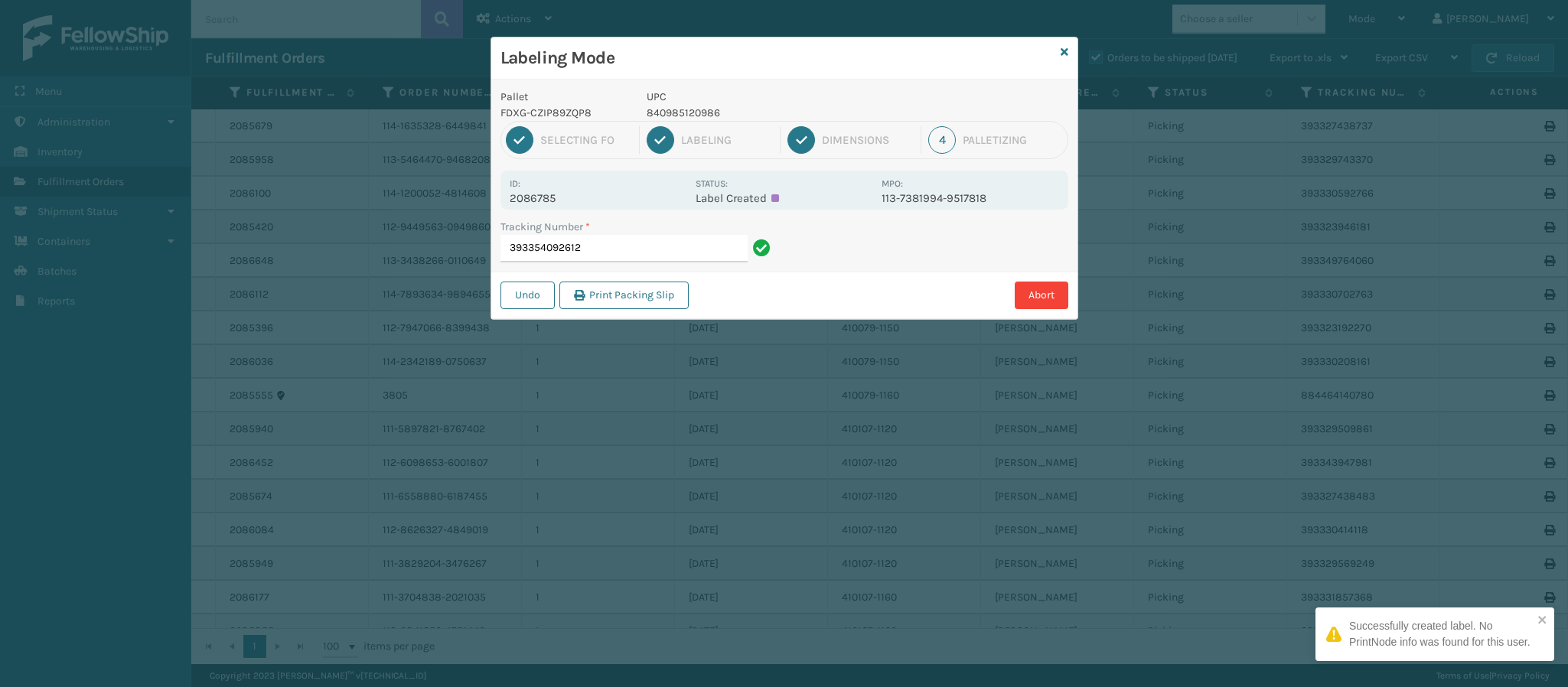
click at [556, 202] on p "2086785" at bounding box center [598, 198] width 177 height 13
click at [556, 200] on p "2086785" at bounding box center [598, 198] width 177 height 13
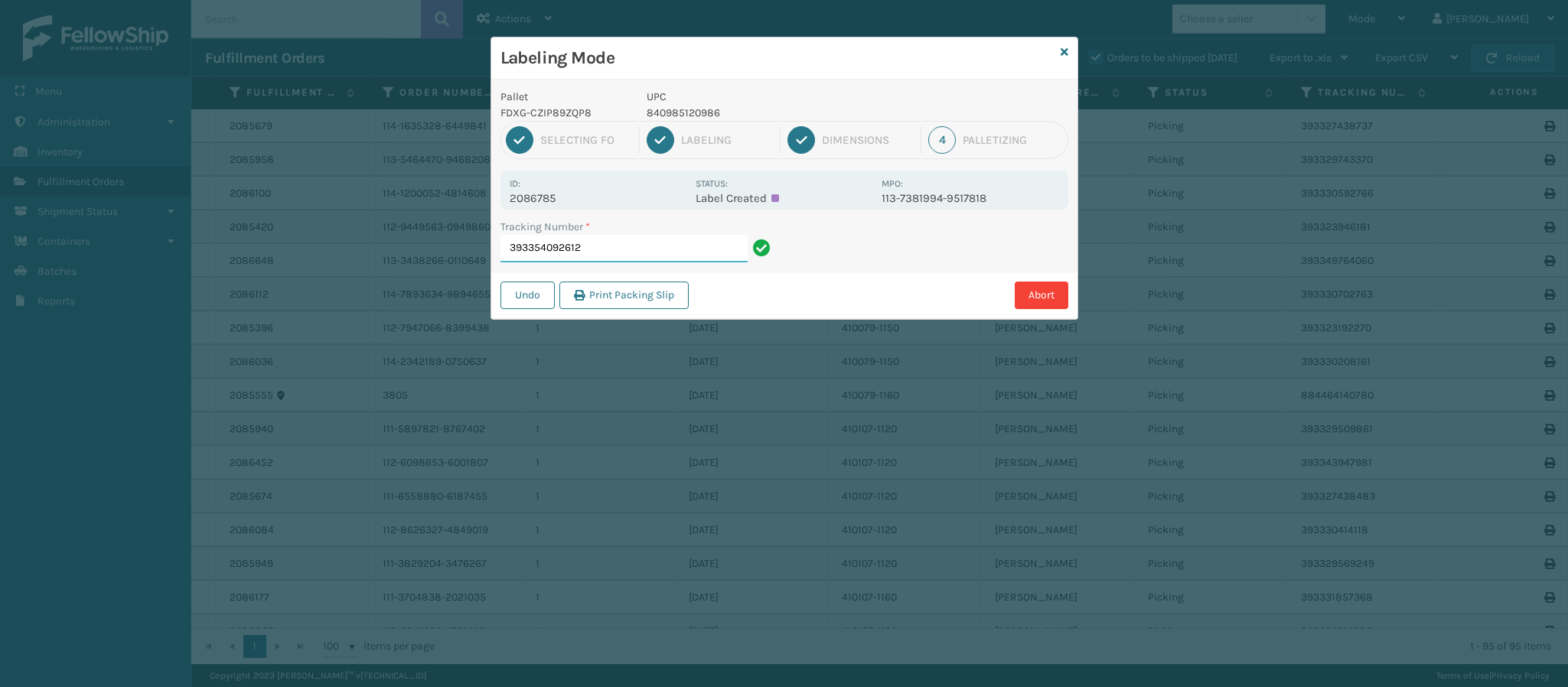
click at [603, 251] on input "393354092612" at bounding box center [624, 249] width 247 height 28
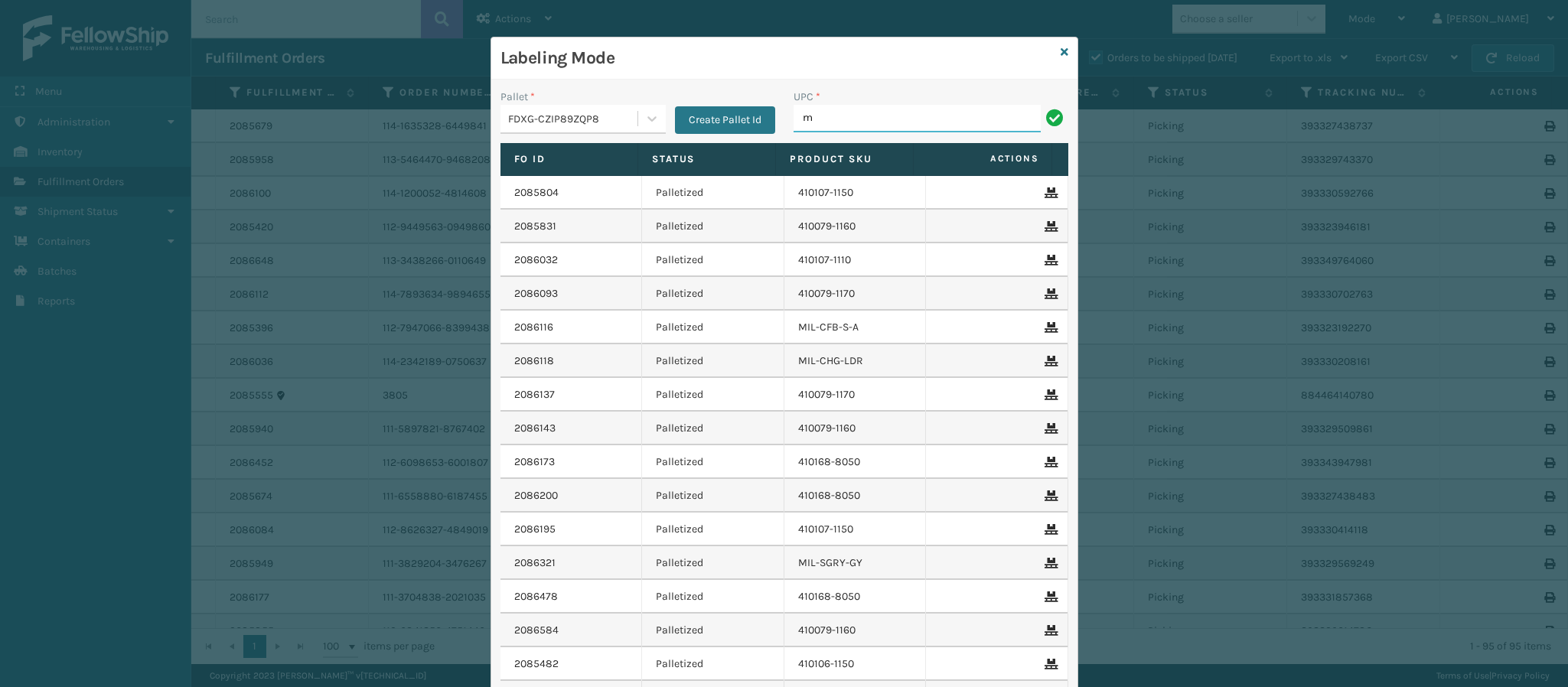
type input "MIL-HK612-6"
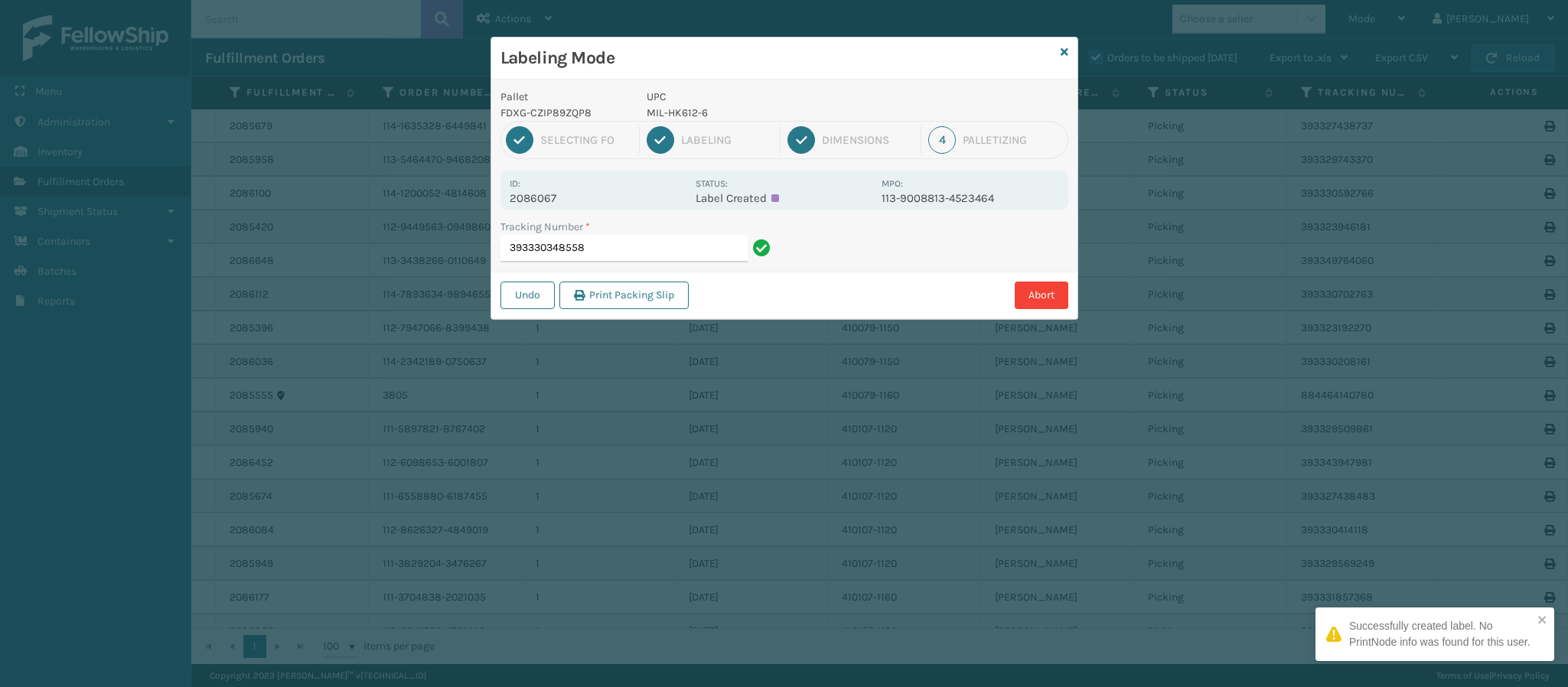
click at [551, 197] on p "2086067" at bounding box center [598, 198] width 177 height 13
click at [652, 249] on input "393330348558" at bounding box center [624, 249] width 247 height 28
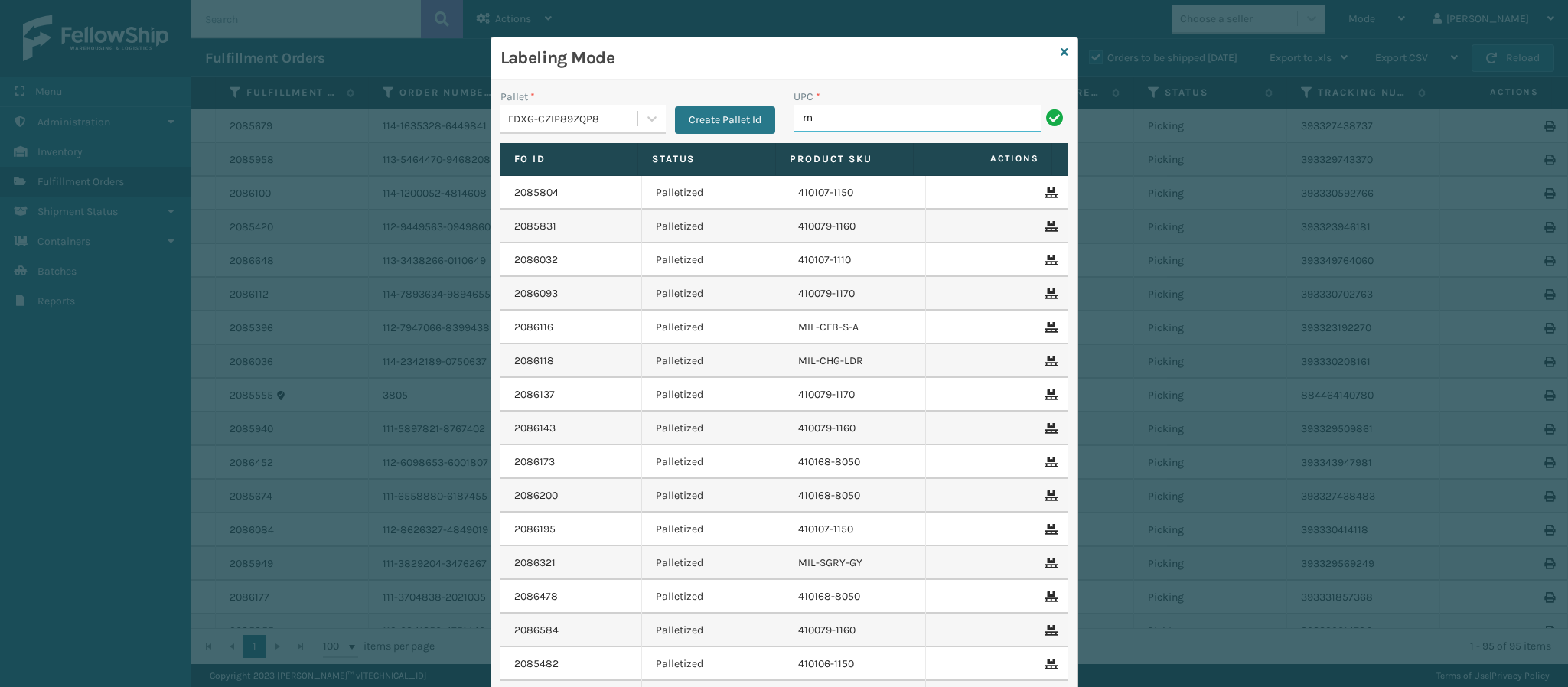
type input "MIL-HK612-6"
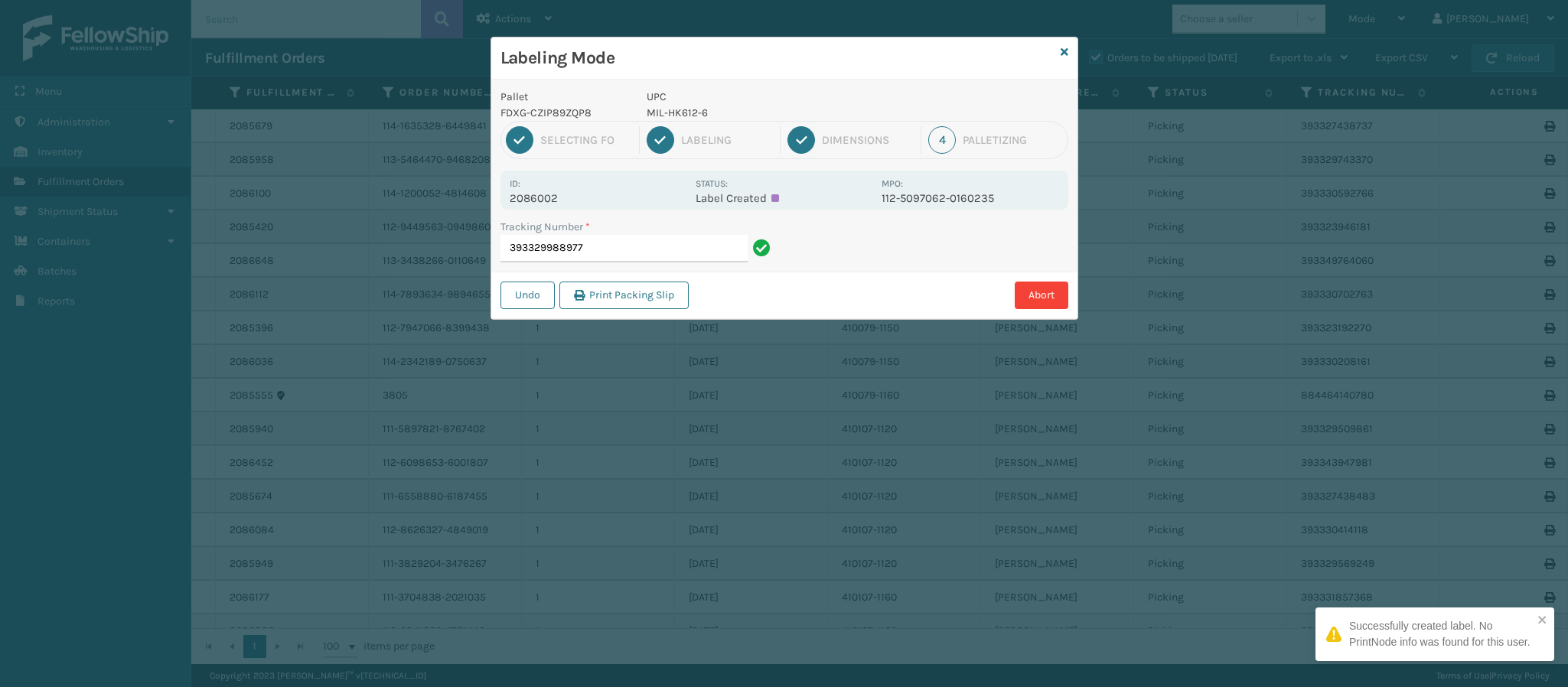
click at [547, 197] on p "2086002" at bounding box center [598, 198] width 177 height 13
click at [616, 246] on input "393329988977" at bounding box center [624, 249] width 247 height 28
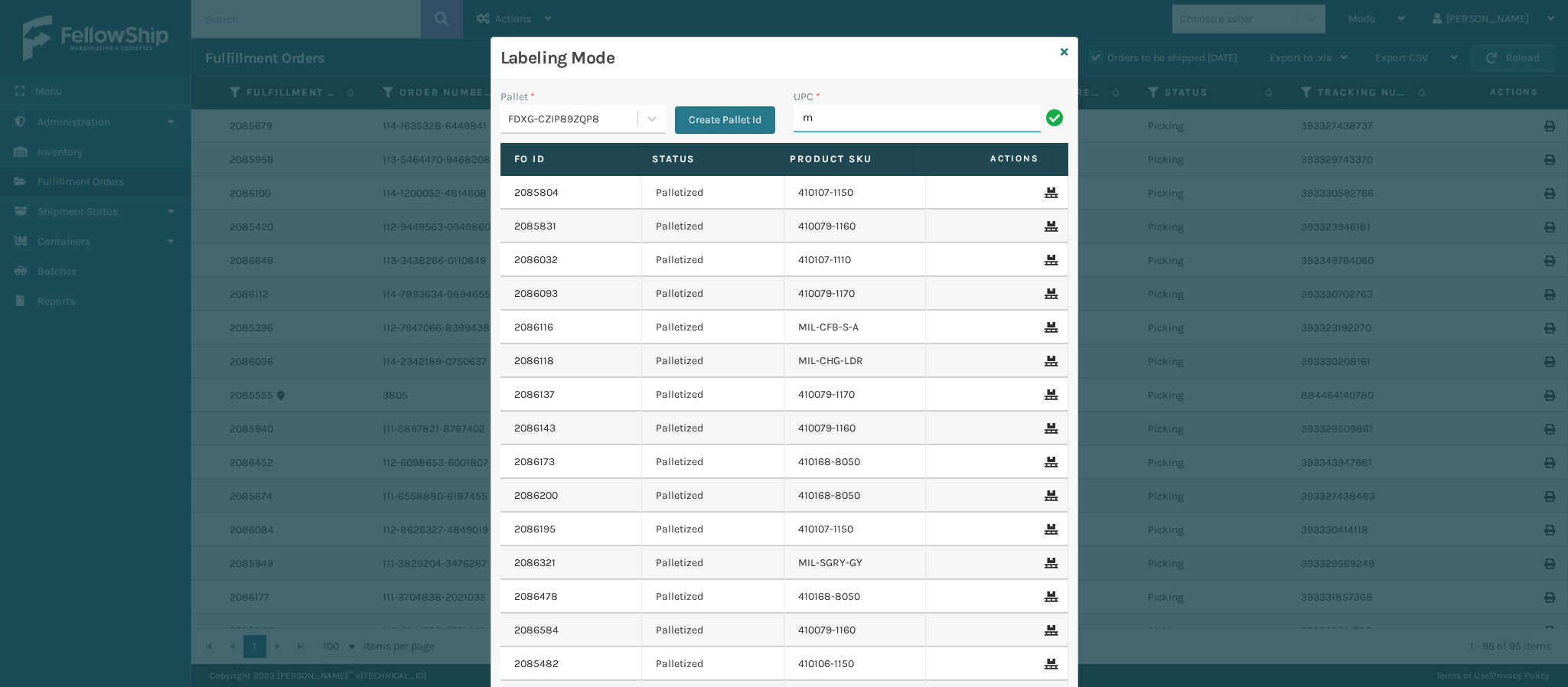
type input "MIL-HK612-6"
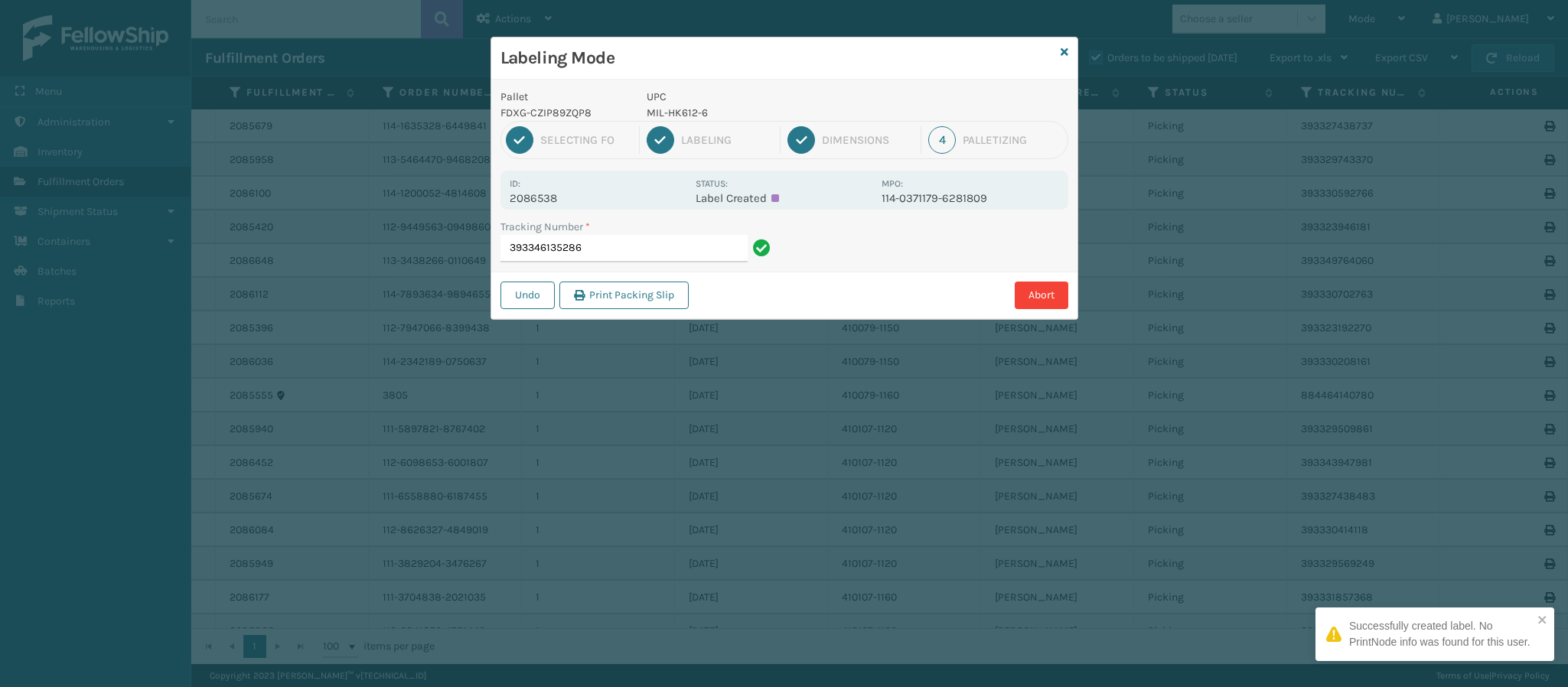
click at [549, 201] on p "2086538" at bounding box center [598, 198] width 177 height 13
click at [664, 243] on input "393346135286" at bounding box center [624, 249] width 247 height 28
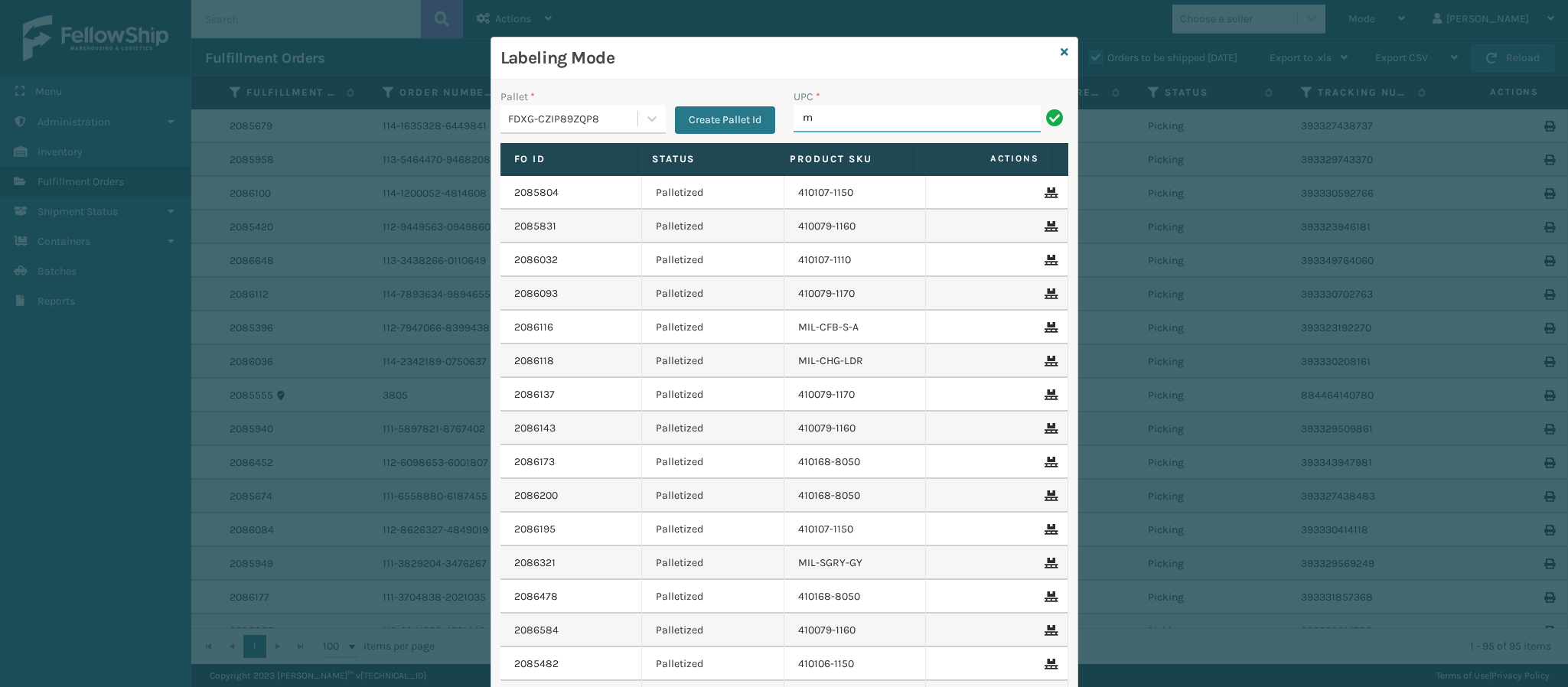
type input "MIL-HK612-6"
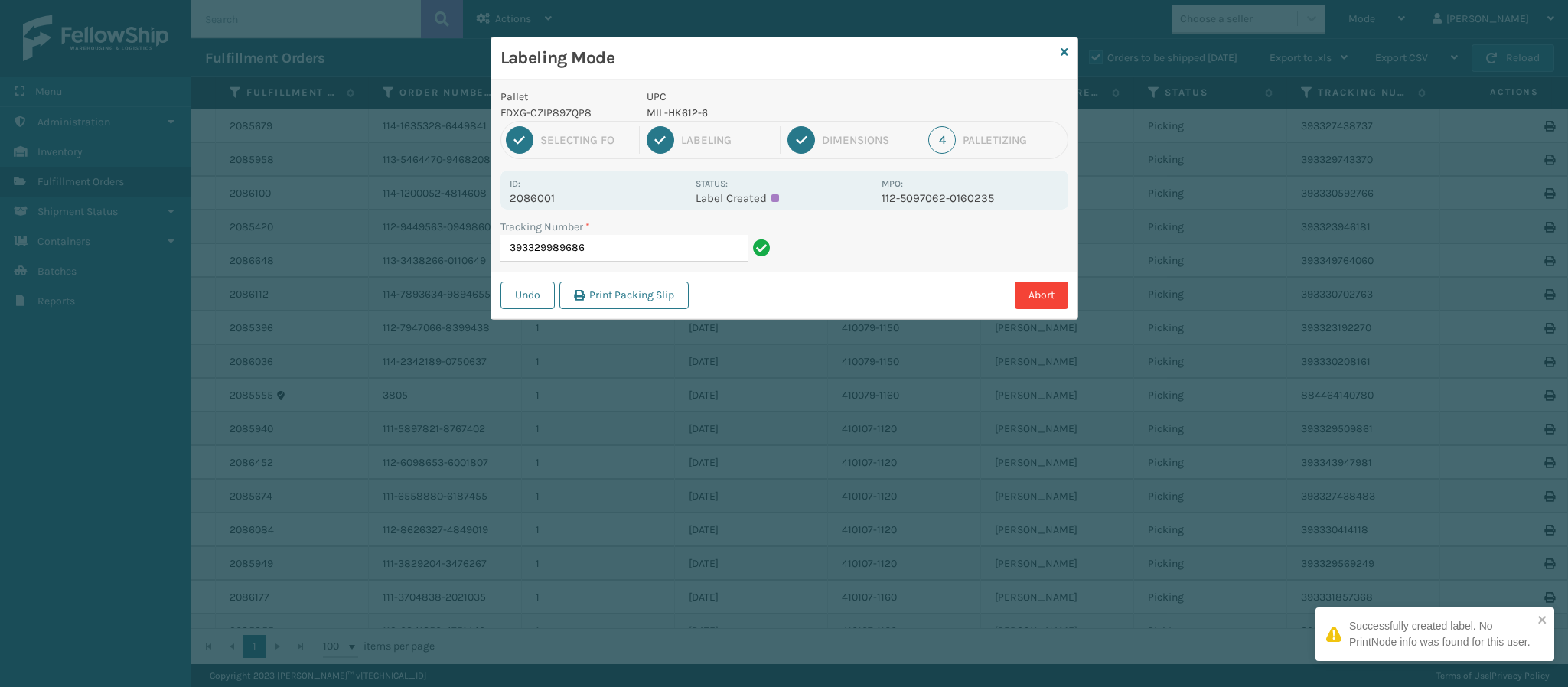
click at [554, 195] on p "2086001" at bounding box center [598, 198] width 177 height 13
click at [553, 193] on p "2086001" at bounding box center [598, 198] width 177 height 13
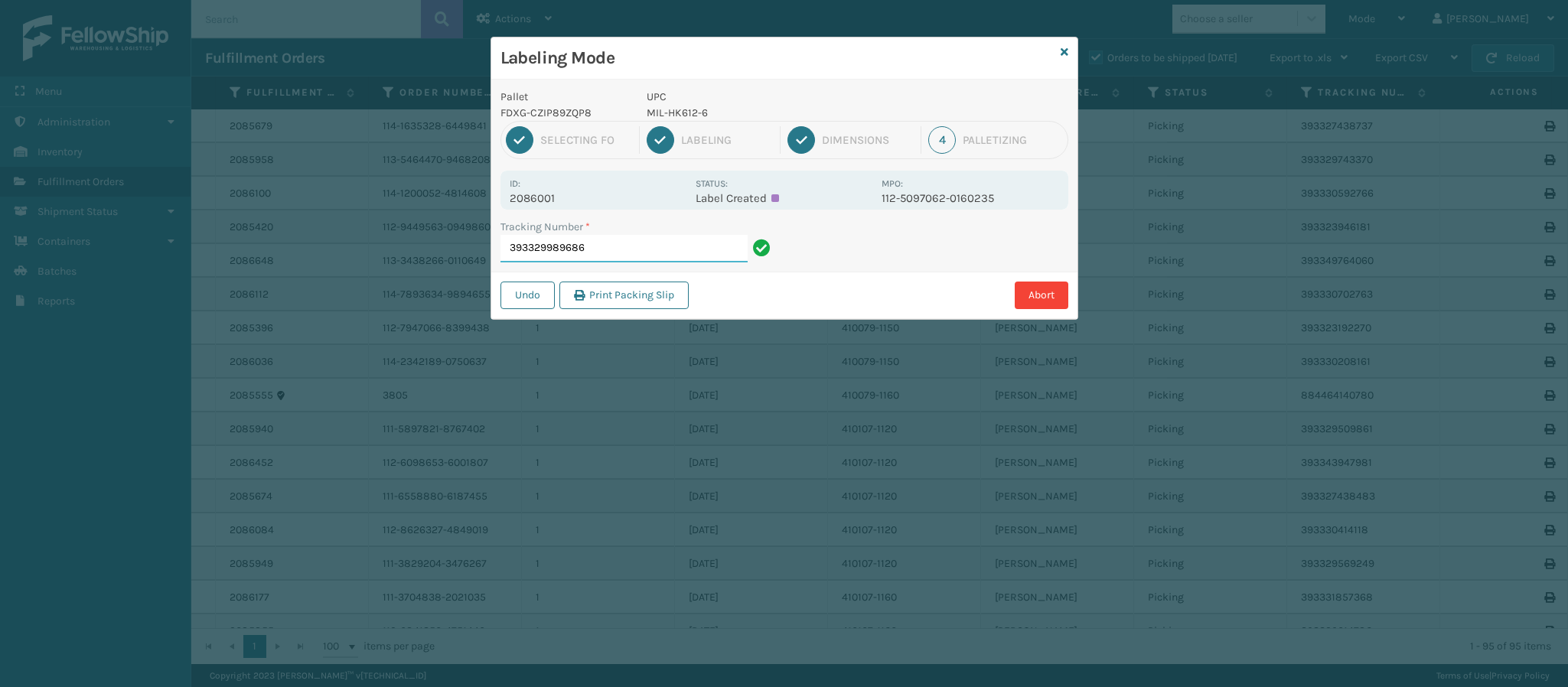
click at [621, 258] on input "393329989686" at bounding box center [624, 249] width 247 height 28
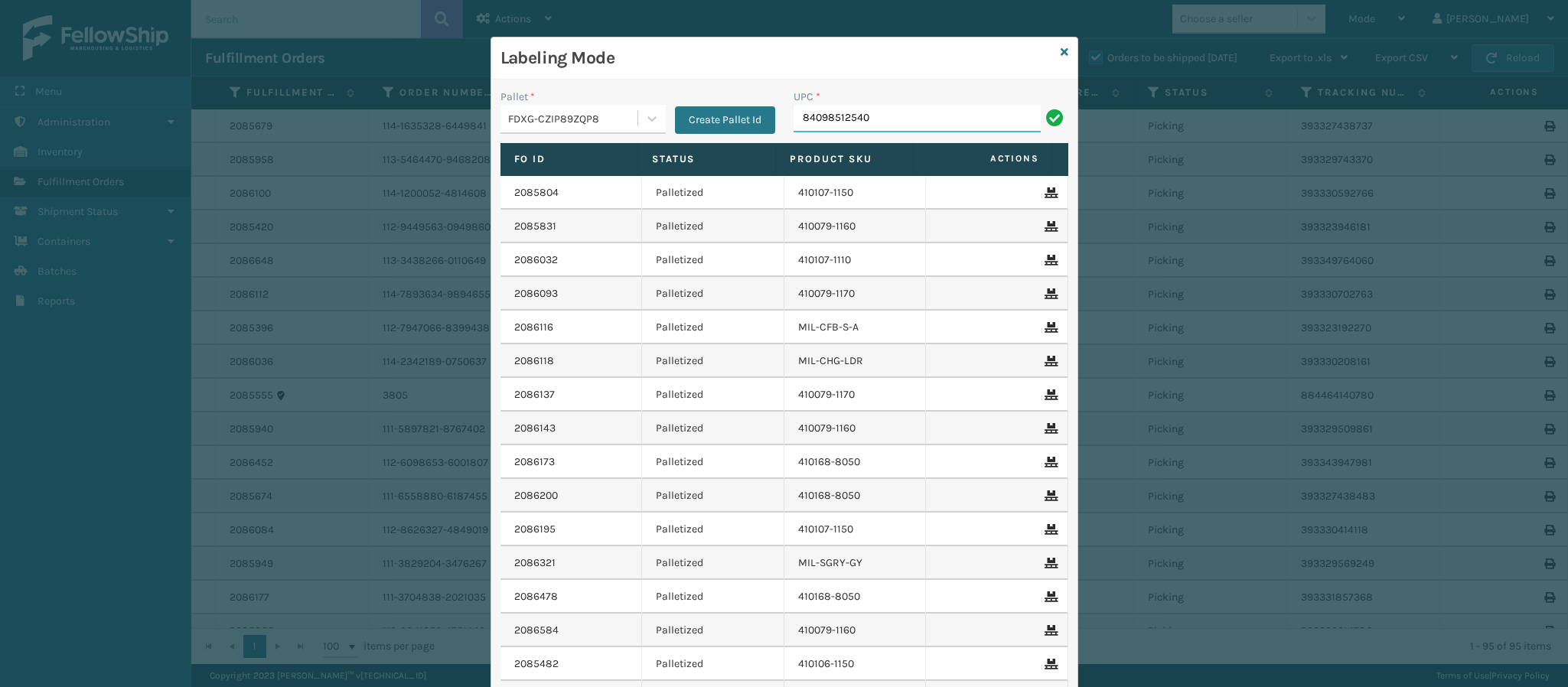
type input "840985125400"
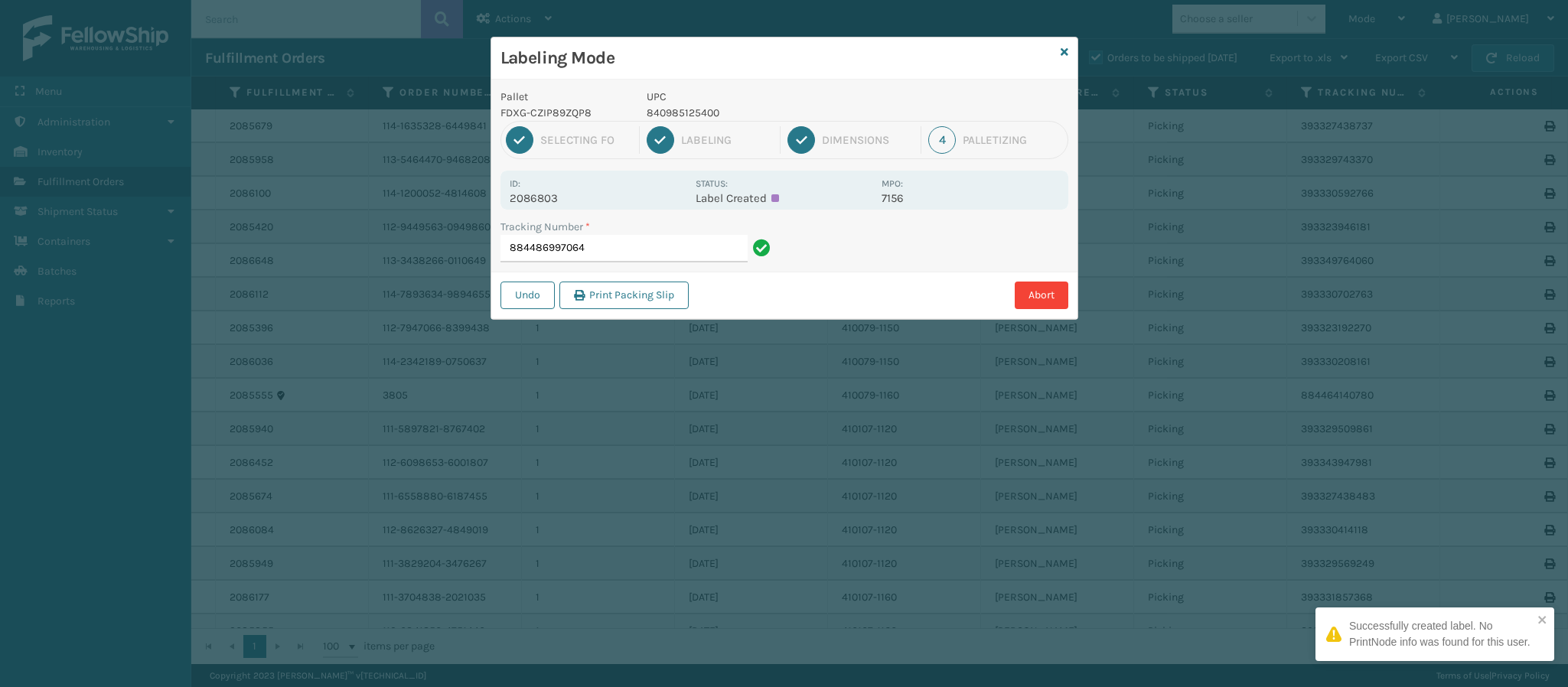
click at [543, 205] on div "Id: 2086803 Status: Label Created MPO: 7156" at bounding box center [784, 190] width 568 height 39
click at [543, 205] on p "2086803" at bounding box center [598, 198] width 177 height 13
click at [633, 253] on input "884486997064" at bounding box center [624, 249] width 247 height 28
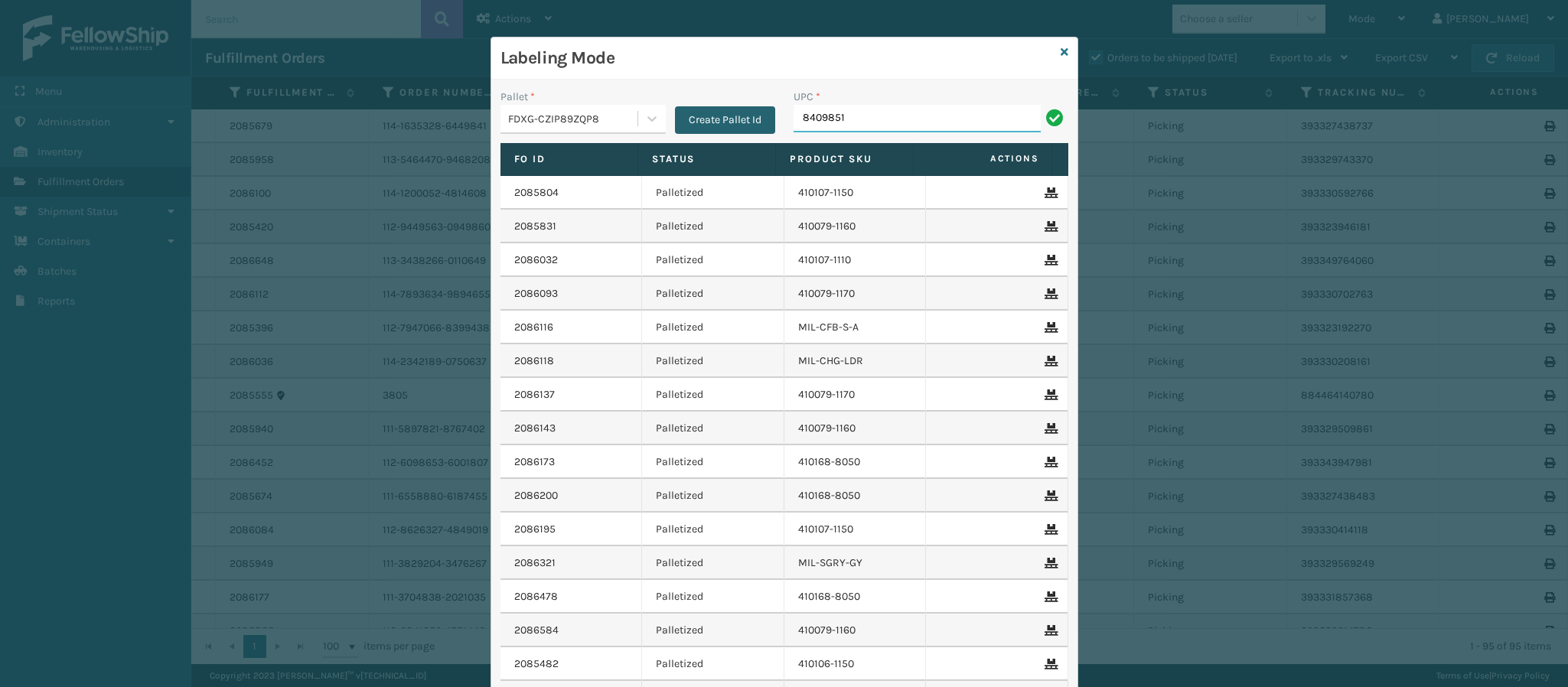
type input "84098512"
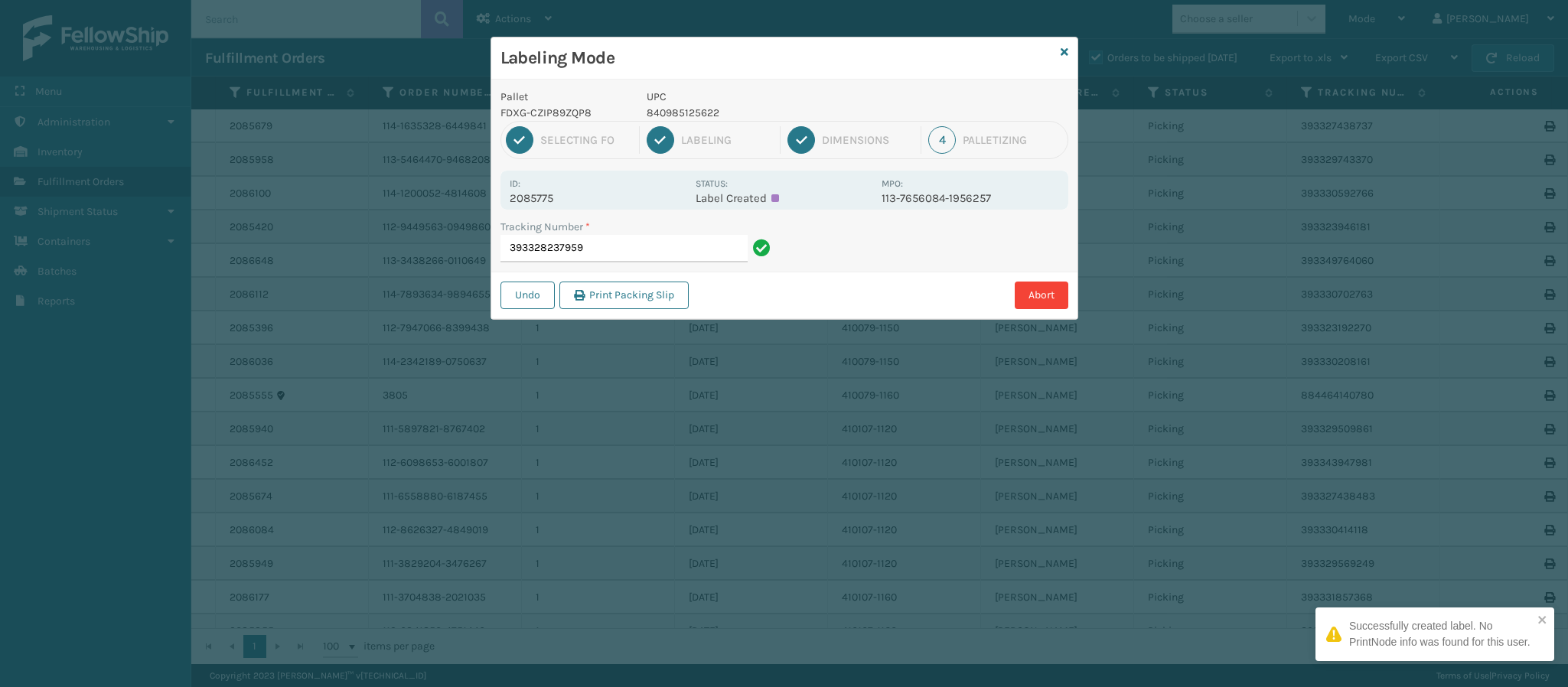
click at [565, 190] on div "Id: 2085775" at bounding box center [598, 189] width 177 height 30
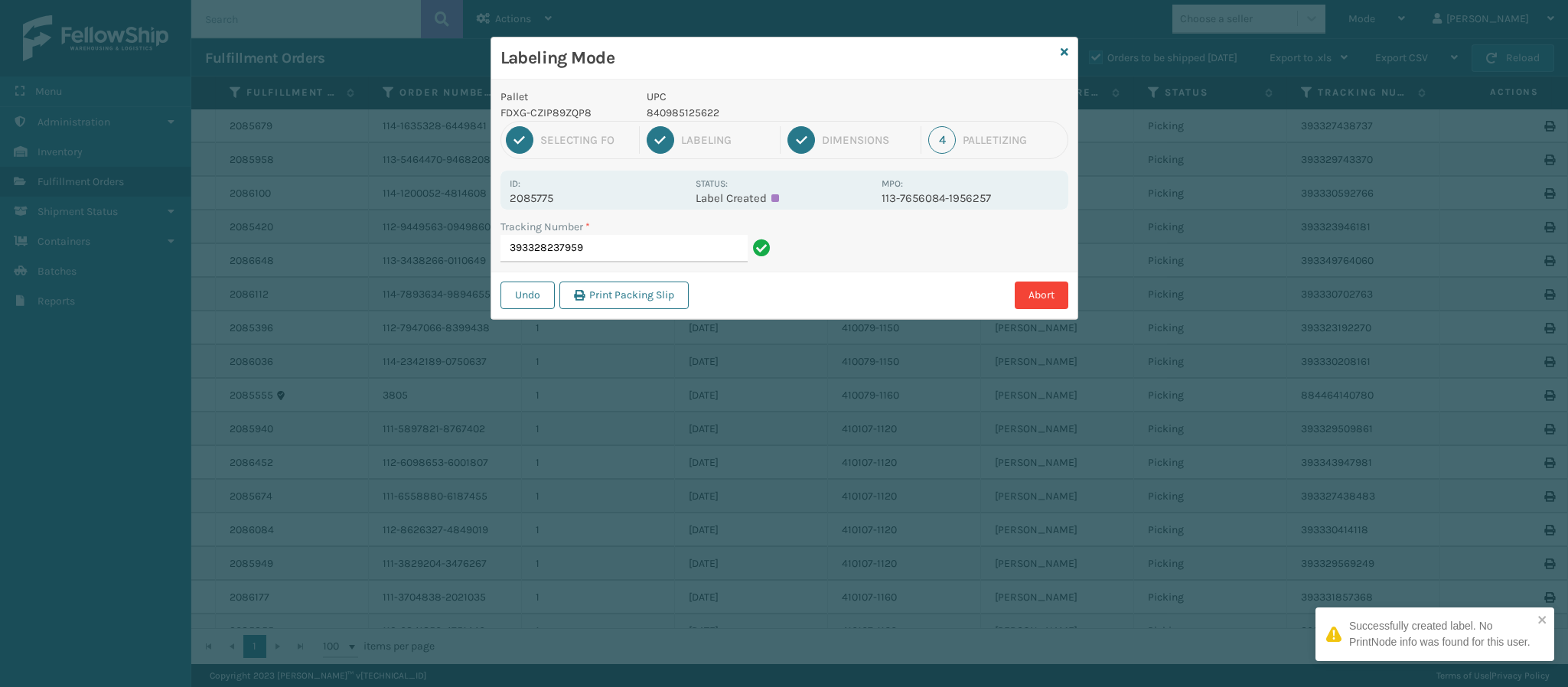
click at [550, 200] on p "2085775" at bounding box center [598, 198] width 177 height 13
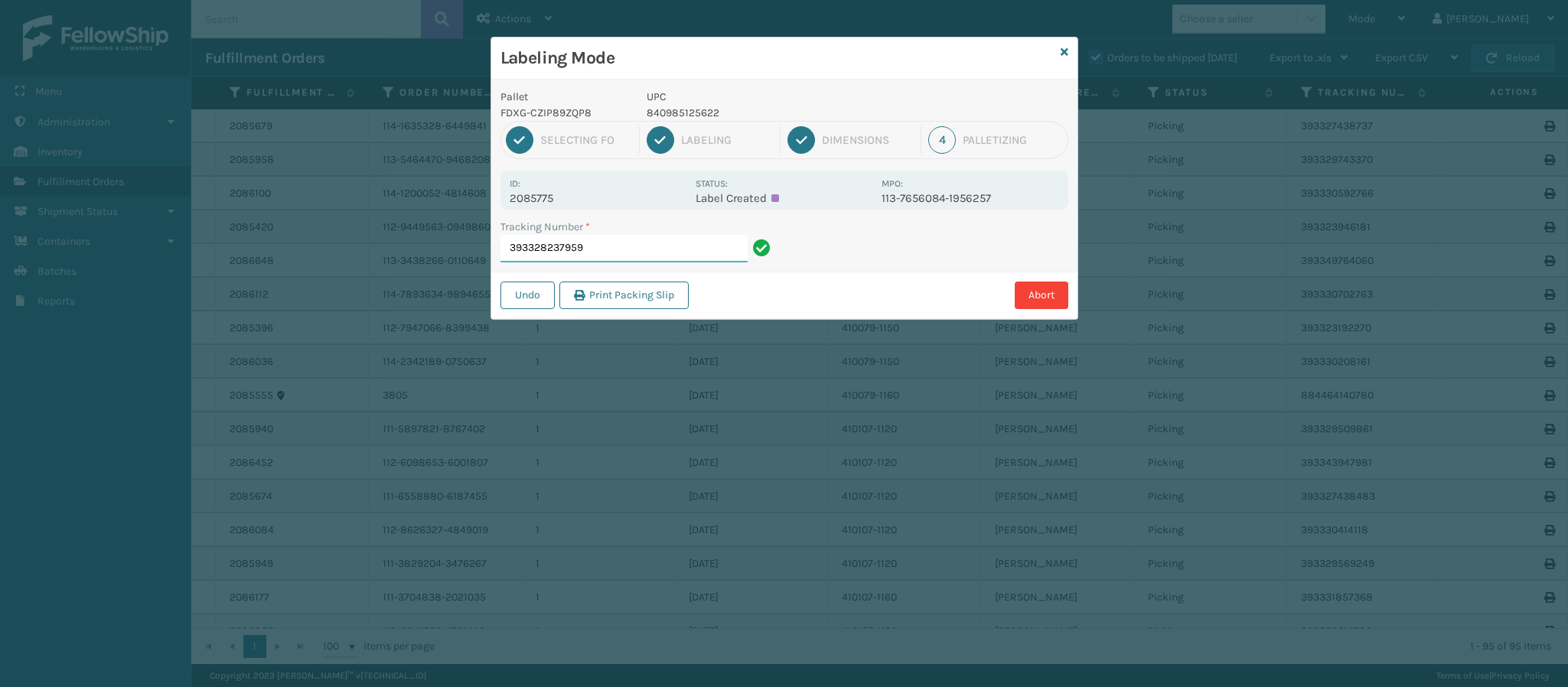
click at [634, 258] on input "393328237959" at bounding box center [624, 249] width 247 height 28
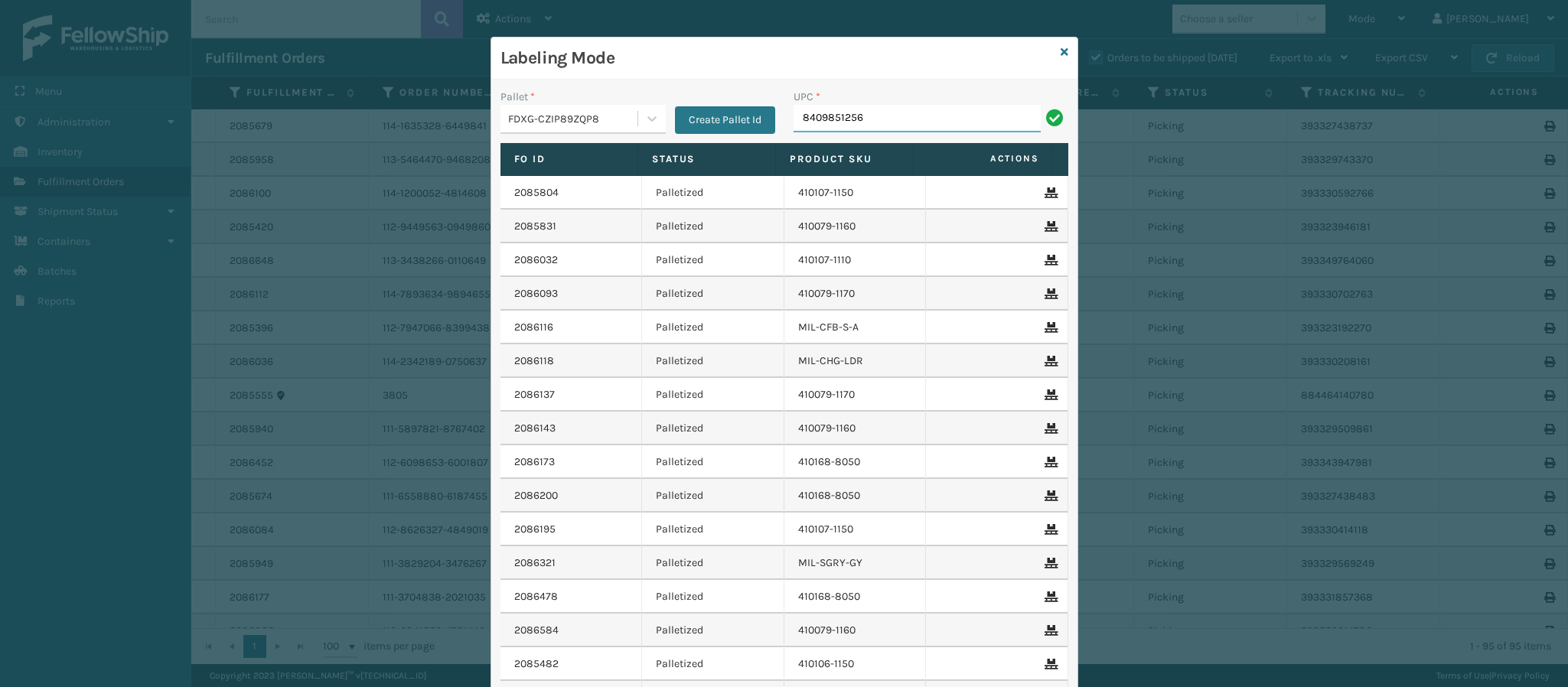
type input "84098512562"
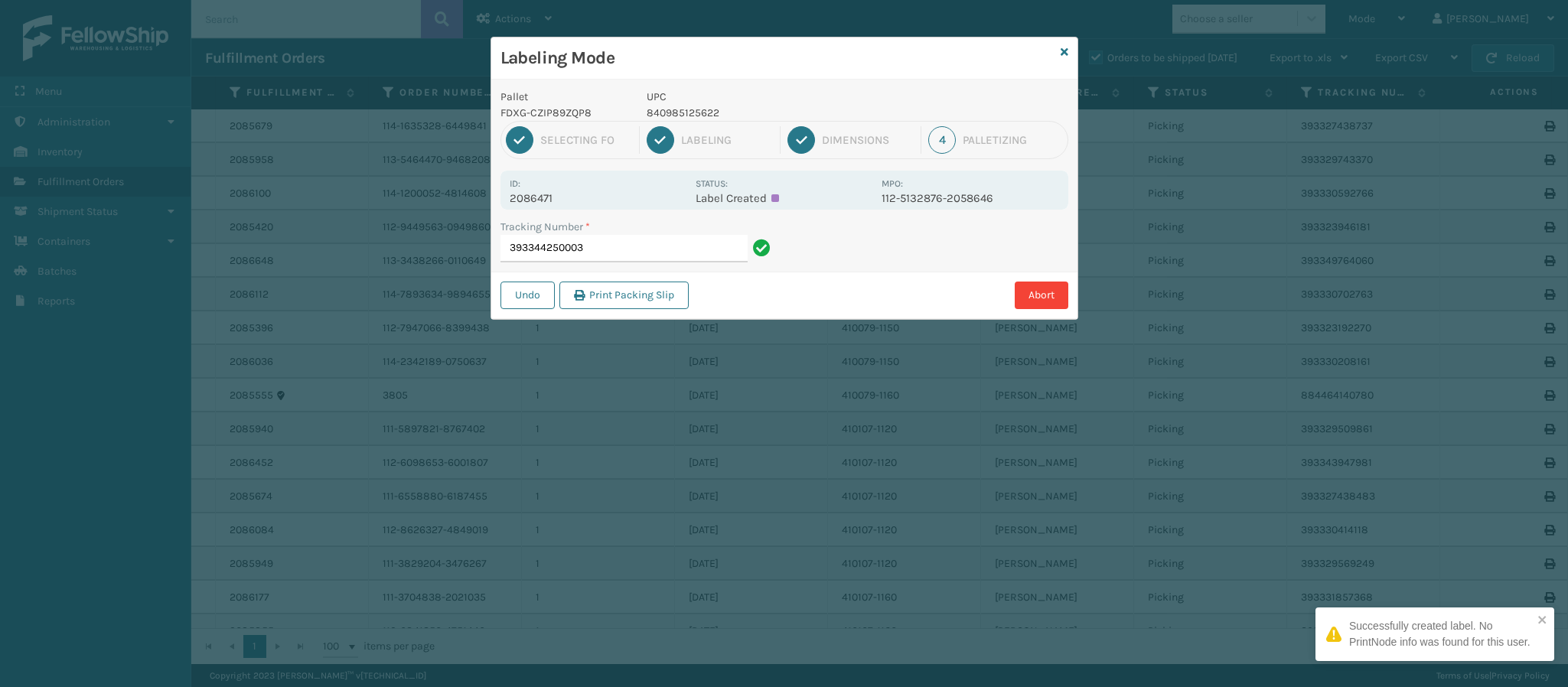
click at [551, 201] on p "2086471" at bounding box center [598, 198] width 177 height 13
click at [611, 259] on input "393344250003" at bounding box center [624, 249] width 247 height 28
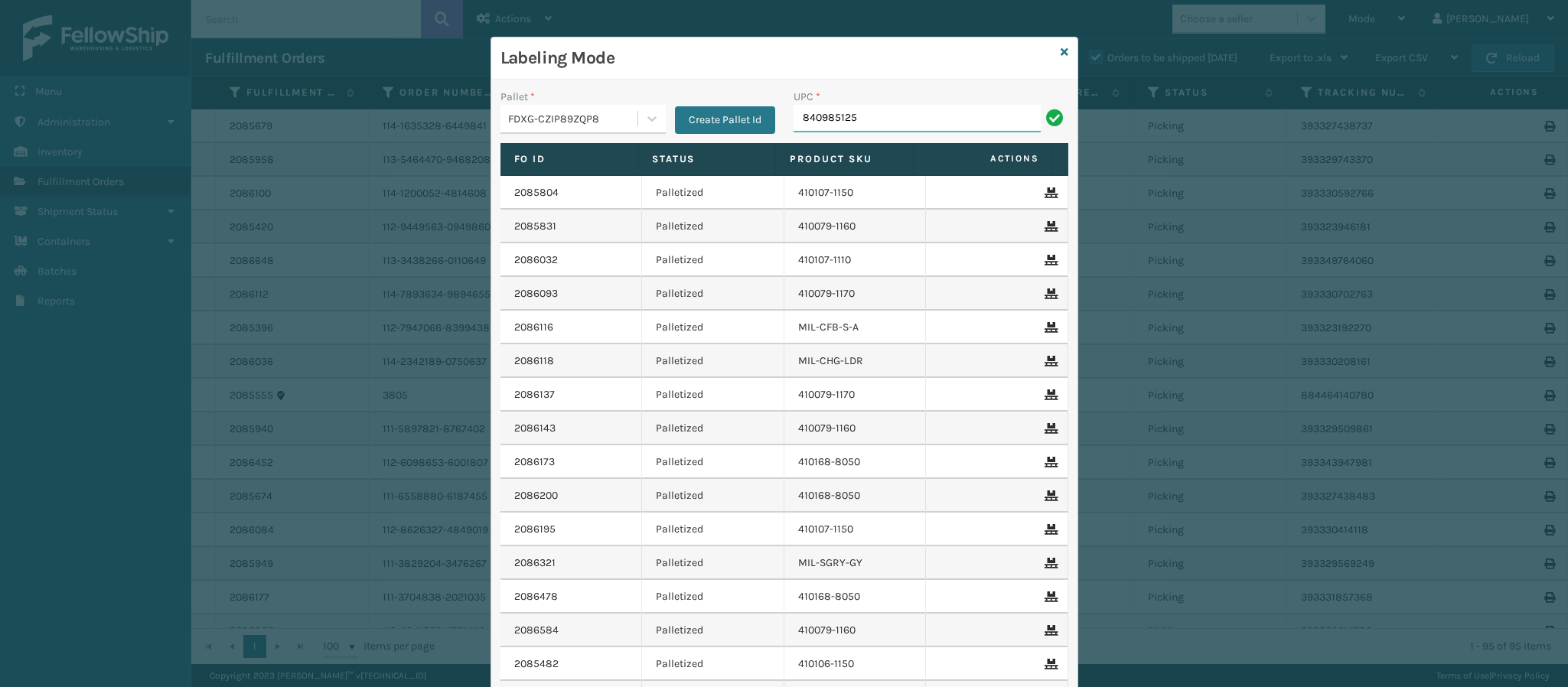
type input "8409851256"
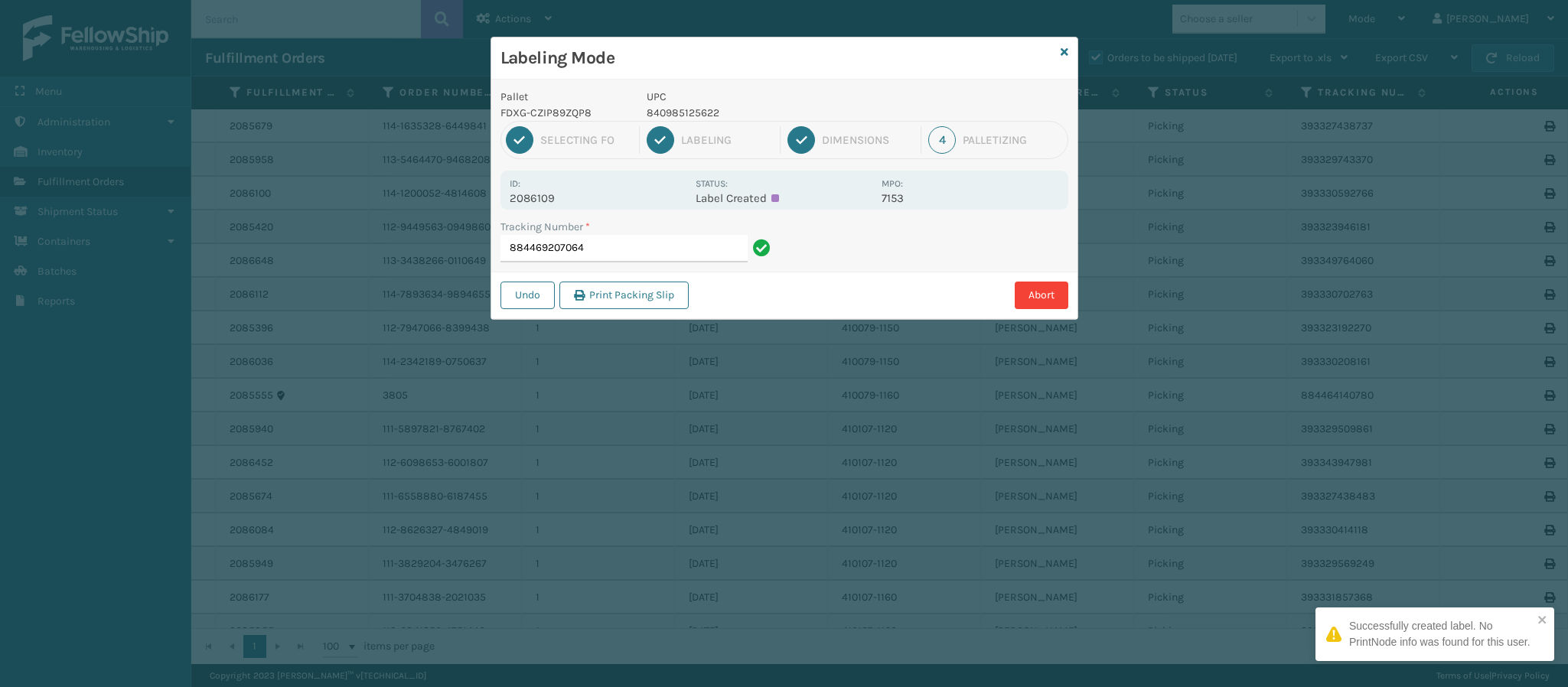
click at [553, 200] on p "2086109" at bounding box center [598, 198] width 177 height 13
click at [632, 258] on input "884469207064" at bounding box center [624, 249] width 247 height 28
